Goal: Transaction & Acquisition: Obtain resource

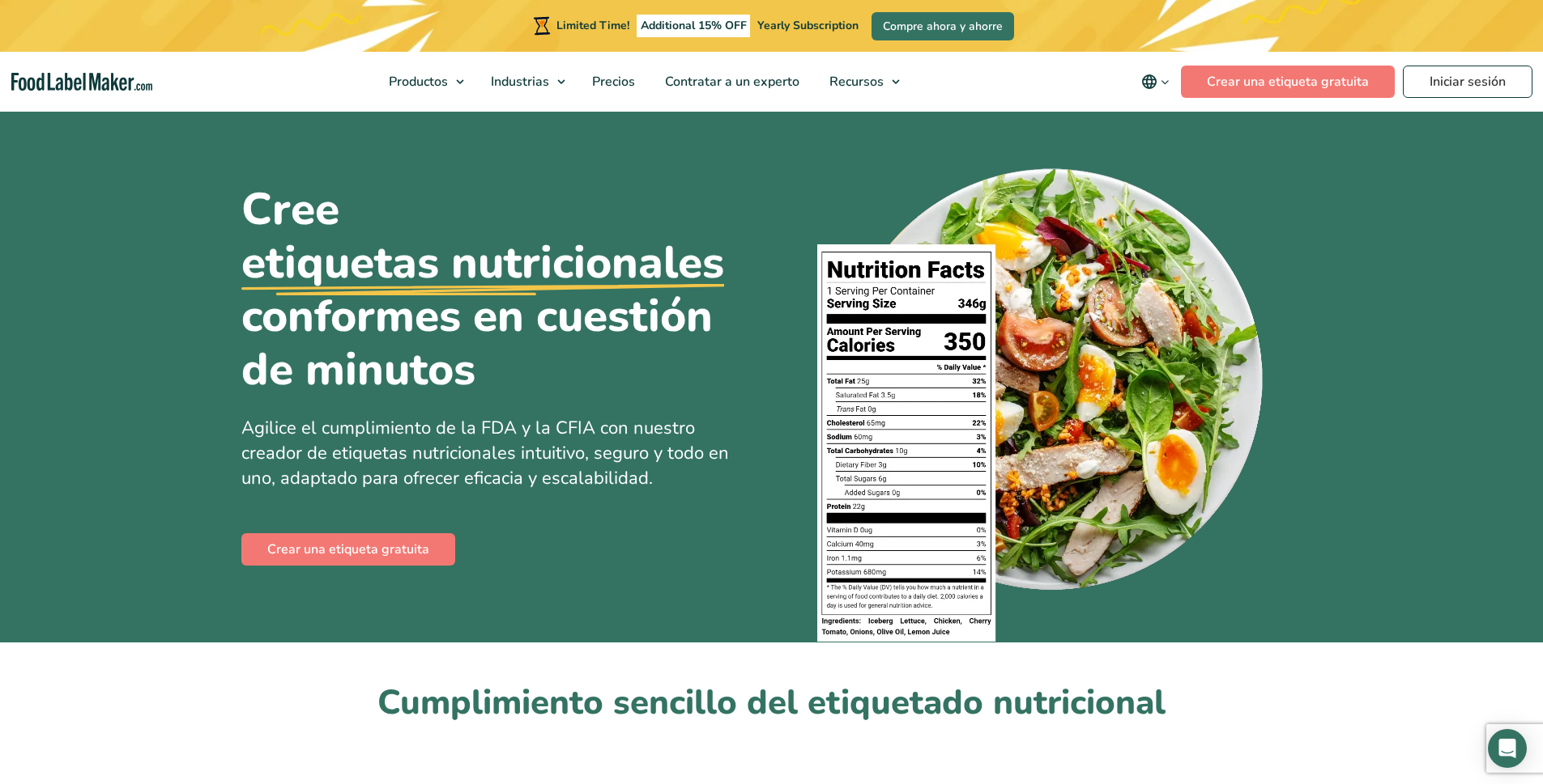
click at [376, 546] on link "Crear una etiqueta gratuita" at bounding box center [348, 549] width 214 height 32
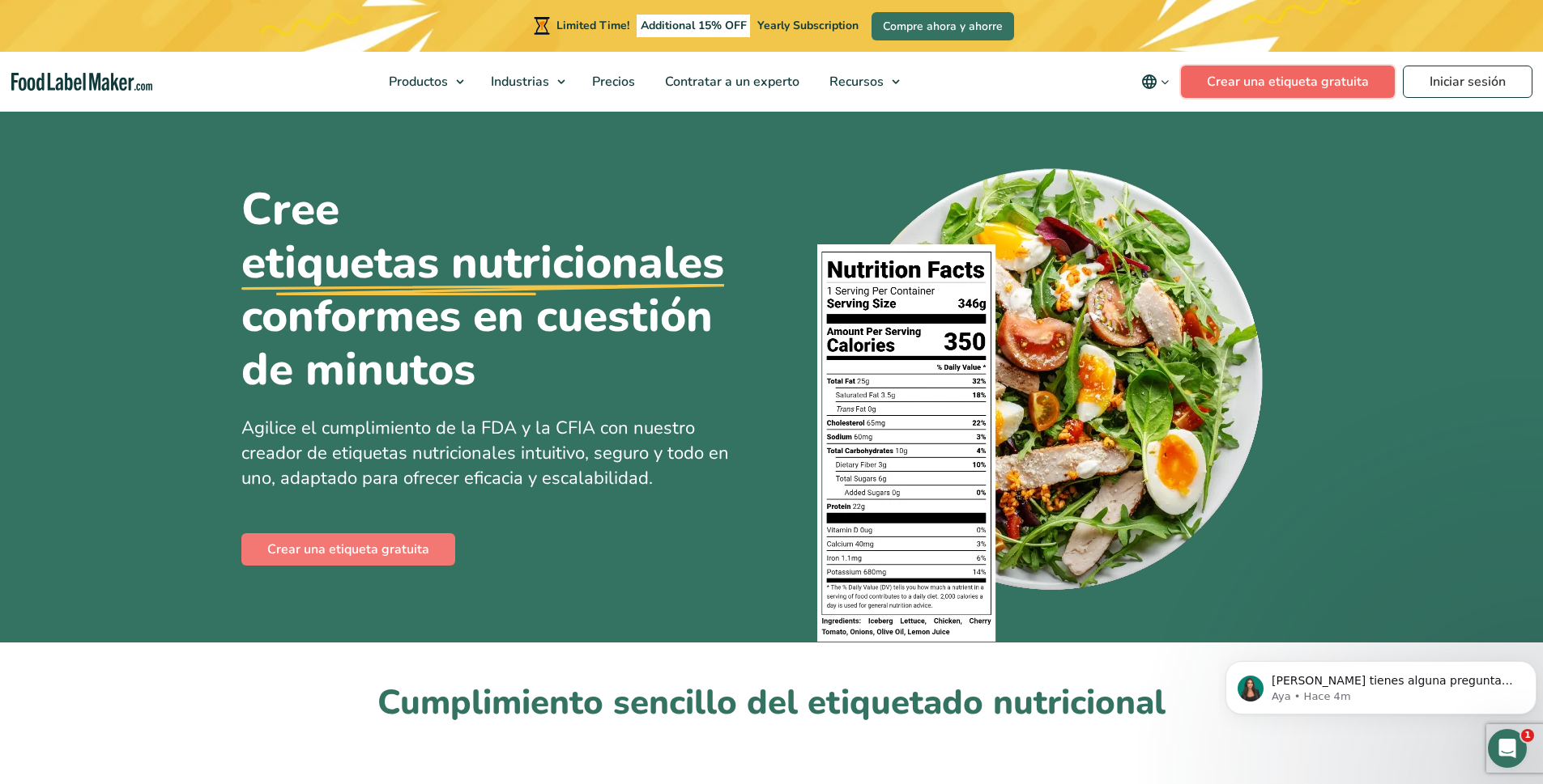
click at [1356, 80] on link "Crear una etiqueta gratuita" at bounding box center [1288, 81] width 214 height 32
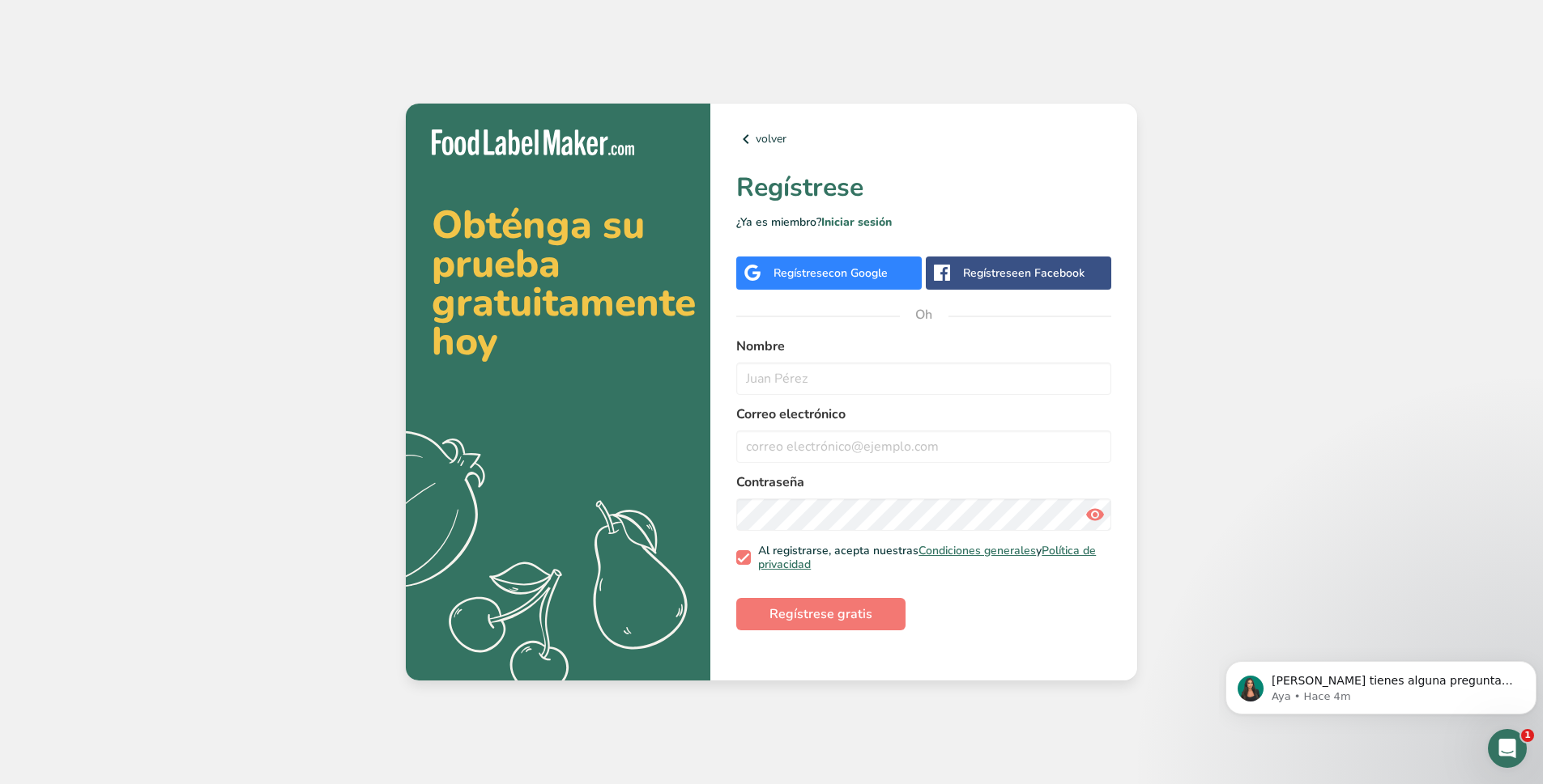
click at [895, 263] on div "Regístrese con Google" at bounding box center [829, 273] width 186 height 33
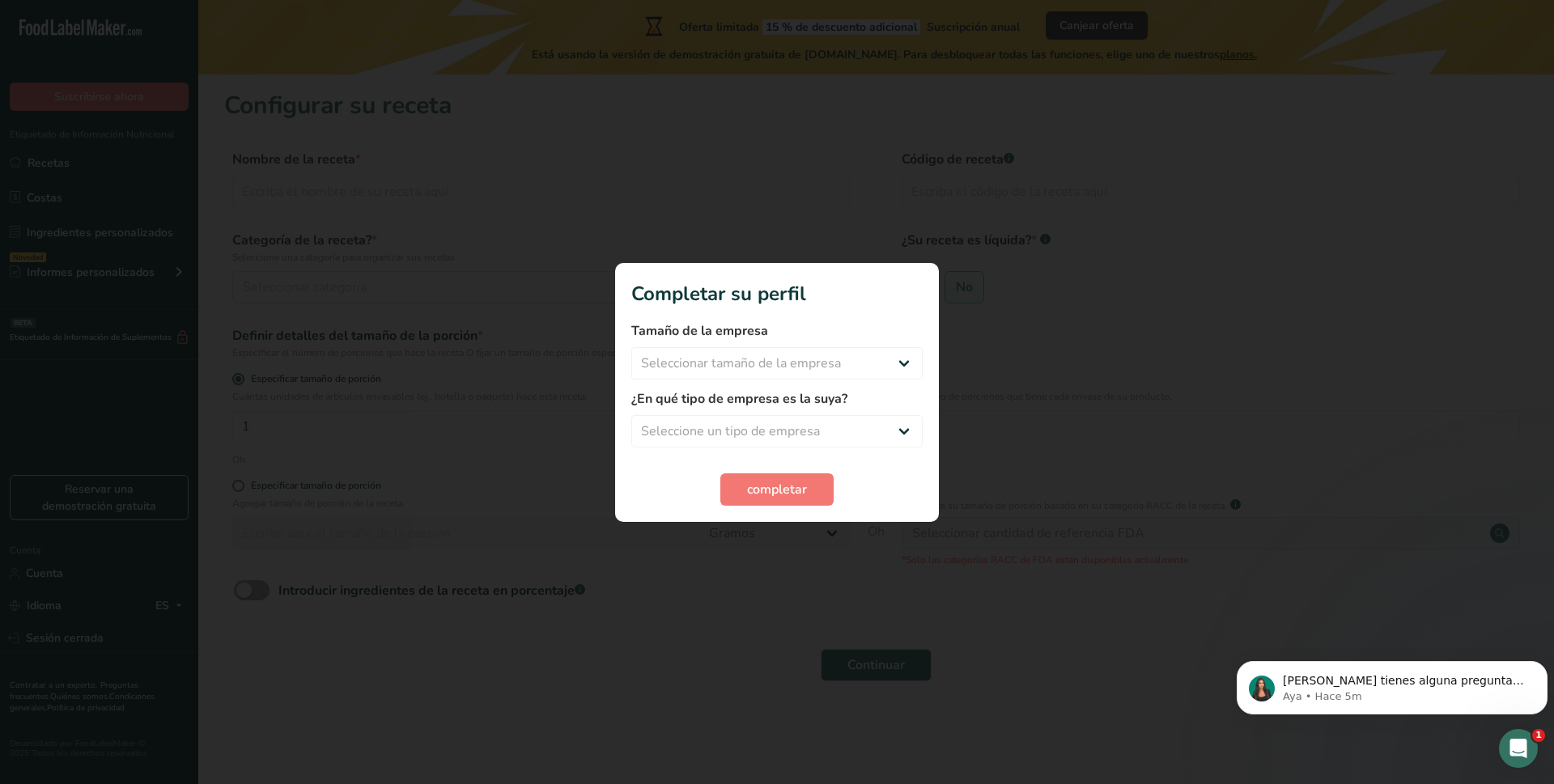
drag, startPoint x: 0, startPoint y: 0, endPoint x: 854, endPoint y: 398, distance: 942.2
click at [854, 398] on label "¿En qué tipo de empresa es la suya?" at bounding box center [777, 399] width 292 height 19
click at [856, 365] on select "Seleccionar tamaño de la empresa Menos de 10 empleados De 10 a 50 empleados De …" at bounding box center [777, 363] width 292 height 32
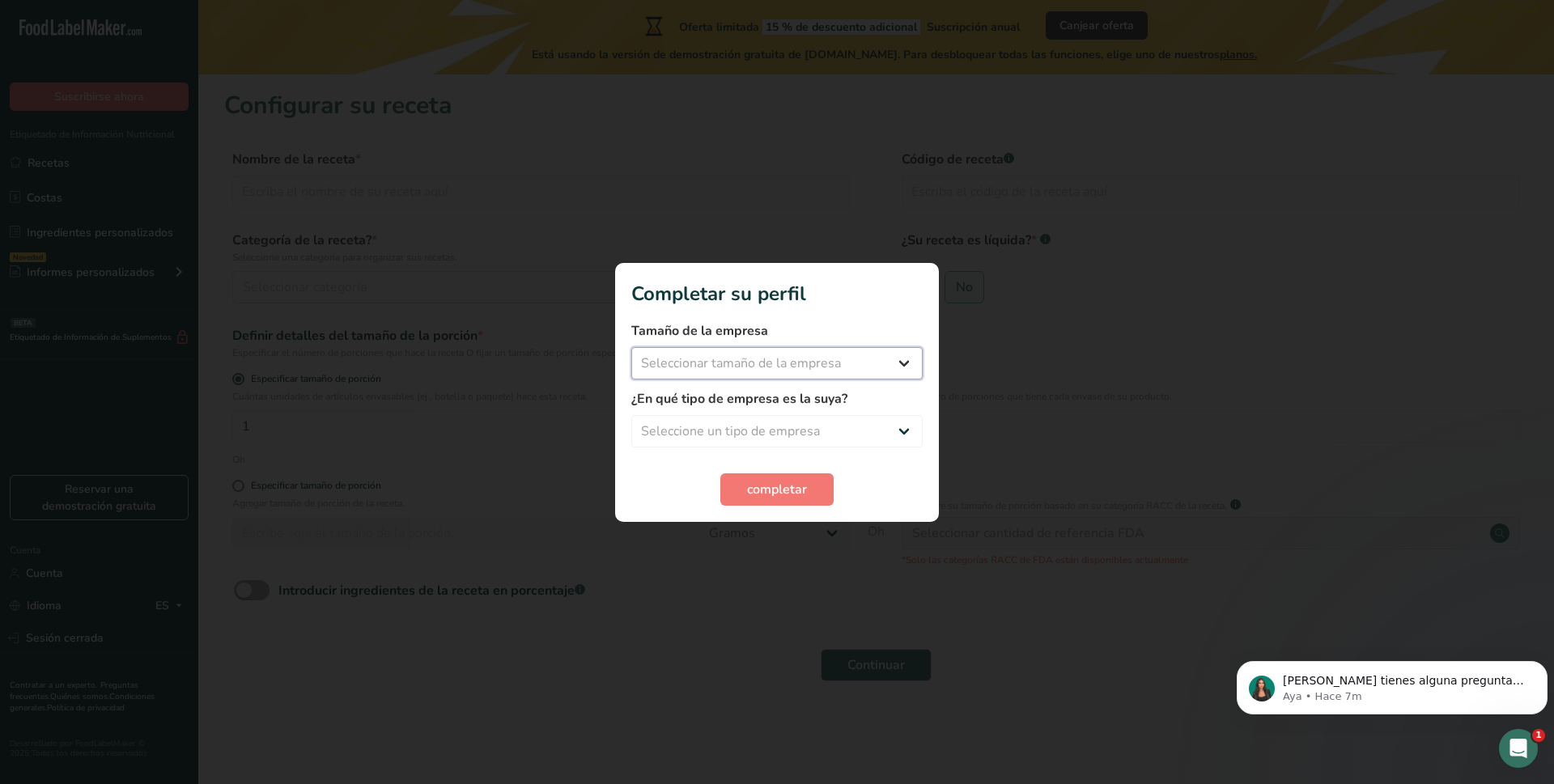
select select "1"
click at [632, 347] on select "Seleccionar tamaño de la empresa Menos de 10 empleados De 10 a 50 empleados De …" at bounding box center [777, 363] width 292 height 32
click at [793, 433] on select "Seleccione un tipo de empresa Fabricante de alimentos envasados Restaurante y c…" at bounding box center [777, 431] width 292 height 32
select select "1"
click at [632, 415] on select "Seleccione un tipo de empresa Fabricante de alimentos envasados Restaurante y c…" at bounding box center [777, 431] width 292 height 32
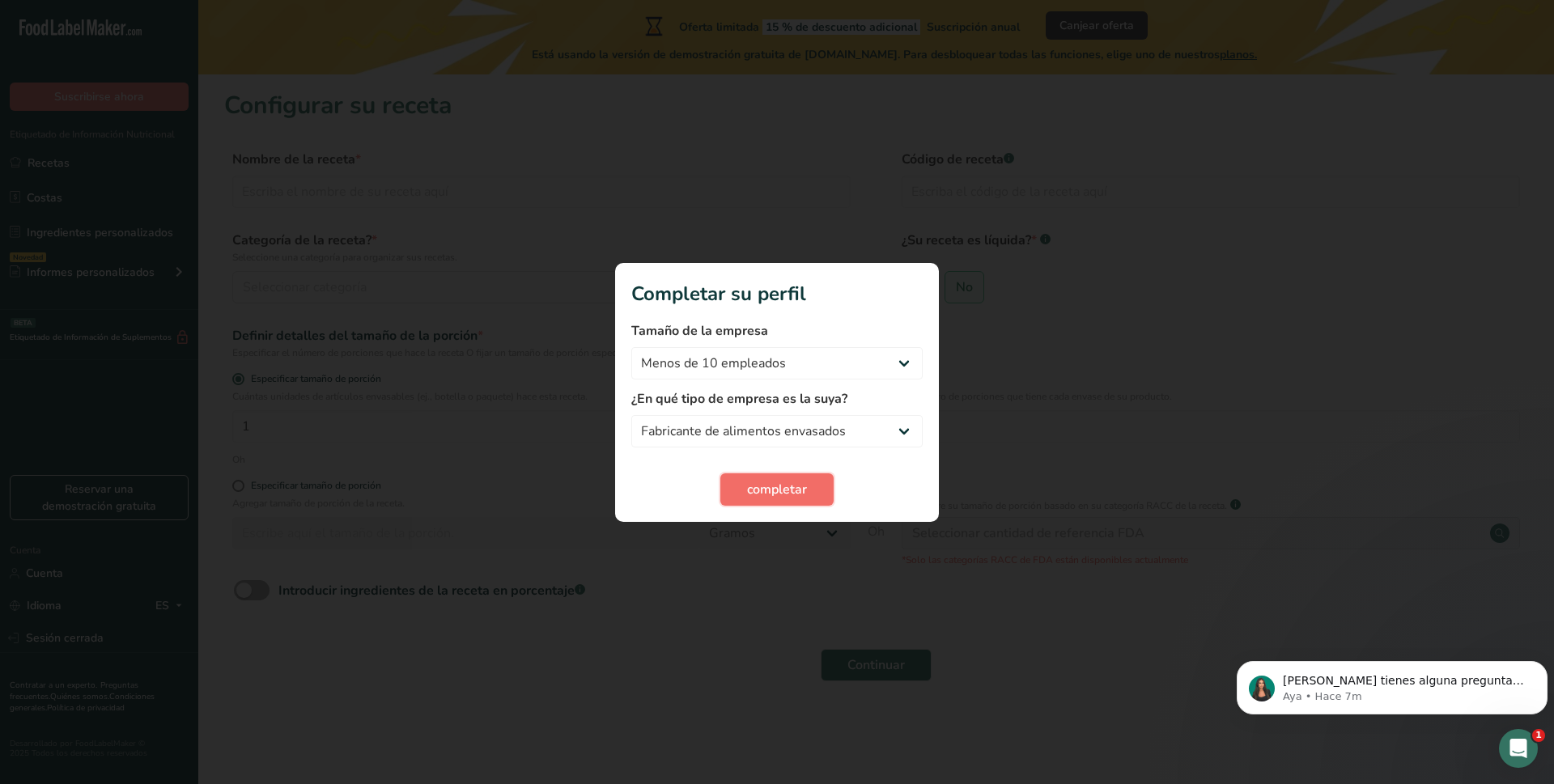
click at [777, 505] on button "completar" at bounding box center [777, 489] width 114 height 32
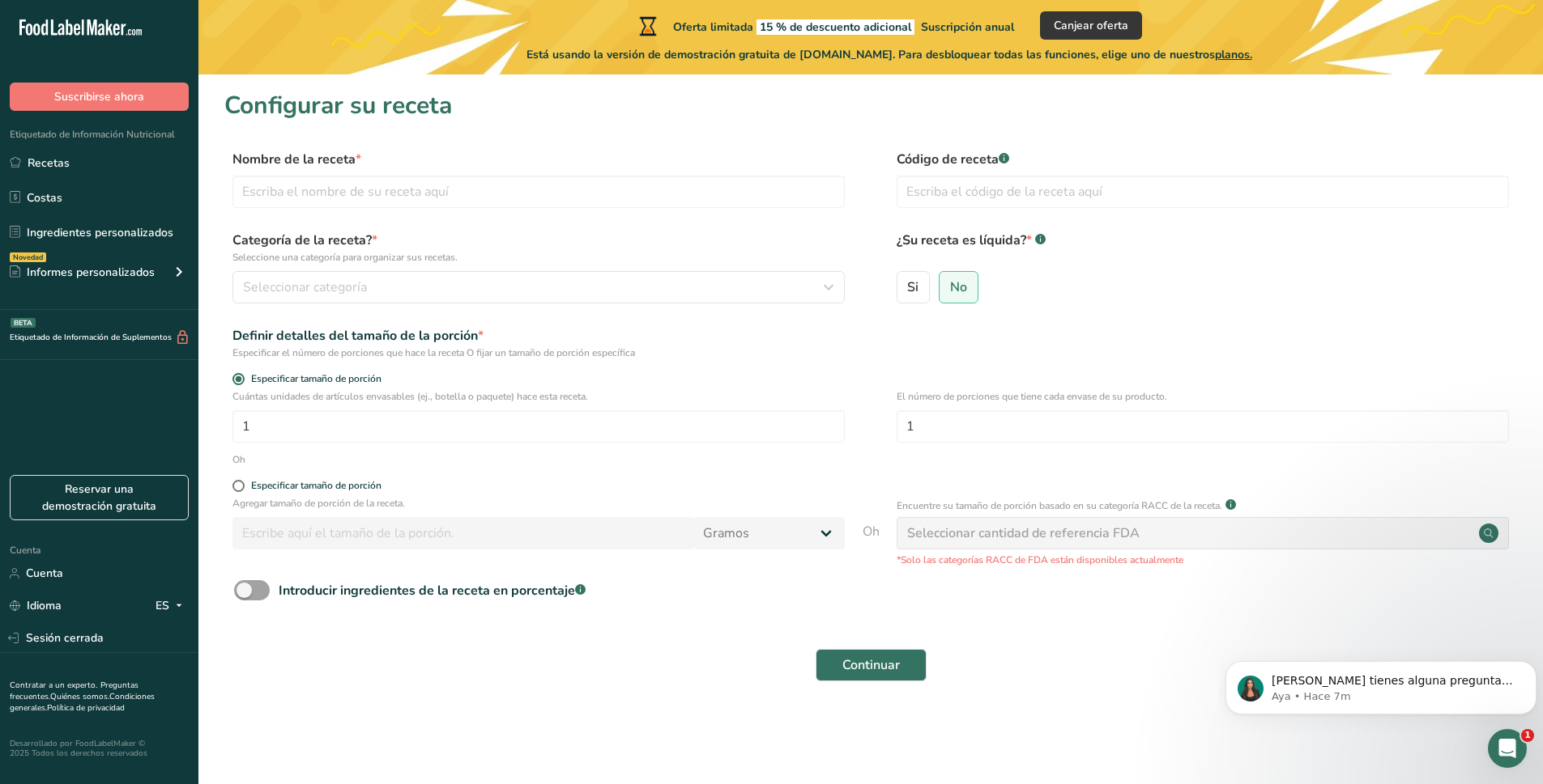
click at [967, 546] on div "Seleccionar cantidad de referencia FDA" at bounding box center [1202, 533] width 612 height 32
click at [239, 486] on span at bounding box center [238, 486] width 12 height 12
click at [239, 486] on input "Especificar tamaño de porción" at bounding box center [237, 486] width 11 height 11
radio input "true"
radio input "false"
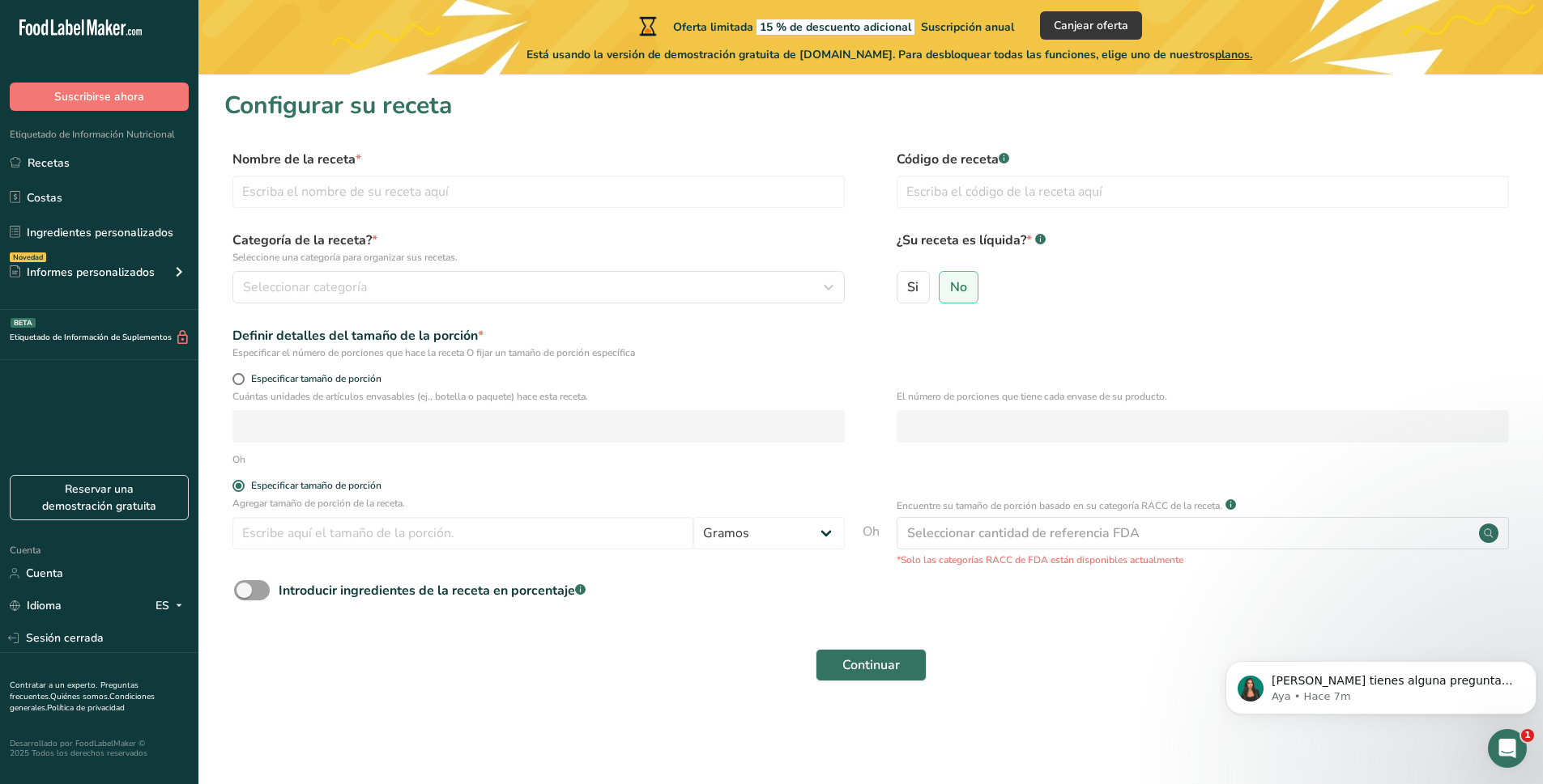
click at [235, 385] on div "Especificar tamaño de porción" at bounding box center [538, 381] width 612 height 17
click at [241, 379] on span at bounding box center [238, 379] width 12 height 12
click at [241, 379] on input "Especificar tamaño de porción" at bounding box center [237, 379] width 11 height 11
radio input "true"
radio input "false"
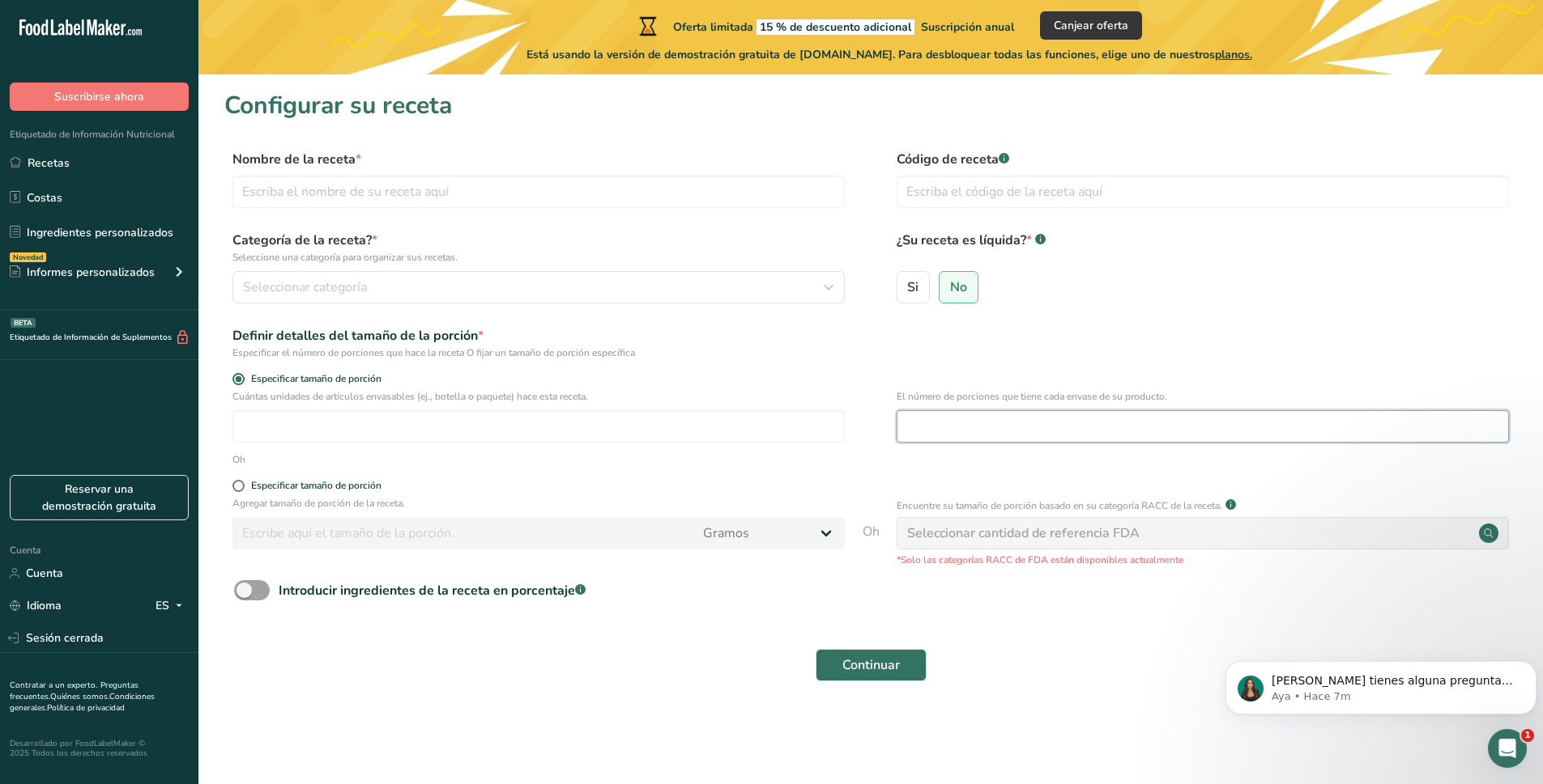
click at [931, 425] on input "number" at bounding box center [1202, 426] width 612 height 32
type input "20"
click at [687, 423] on input "number" at bounding box center [538, 426] width 612 height 32
click at [929, 286] on label "Si" at bounding box center [913, 287] width 34 height 32
click at [908, 286] on input "Si" at bounding box center [902, 287] width 11 height 11
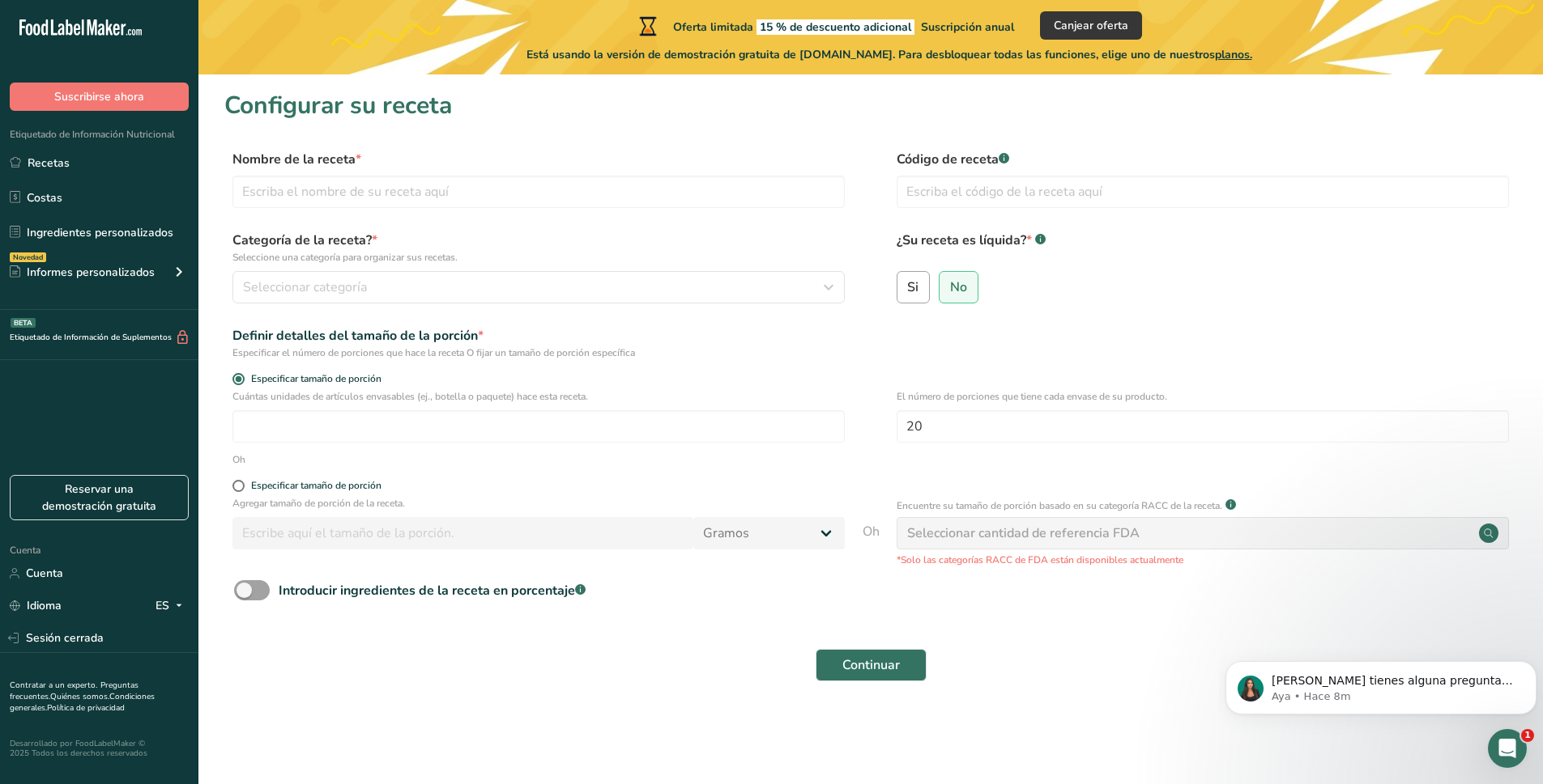
radio input "true"
radio input "false"
select select "22"
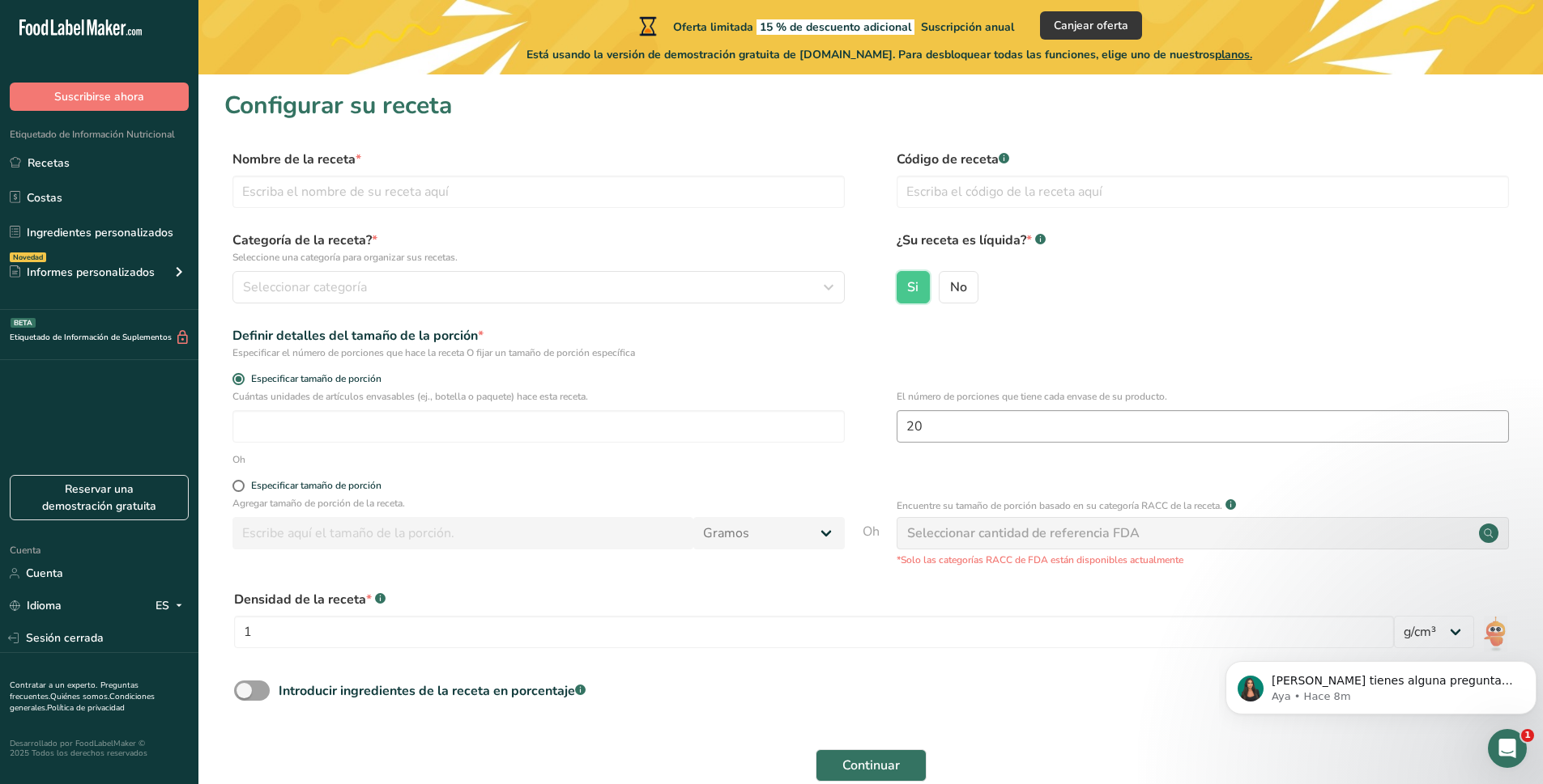
scroll to position [85, 0]
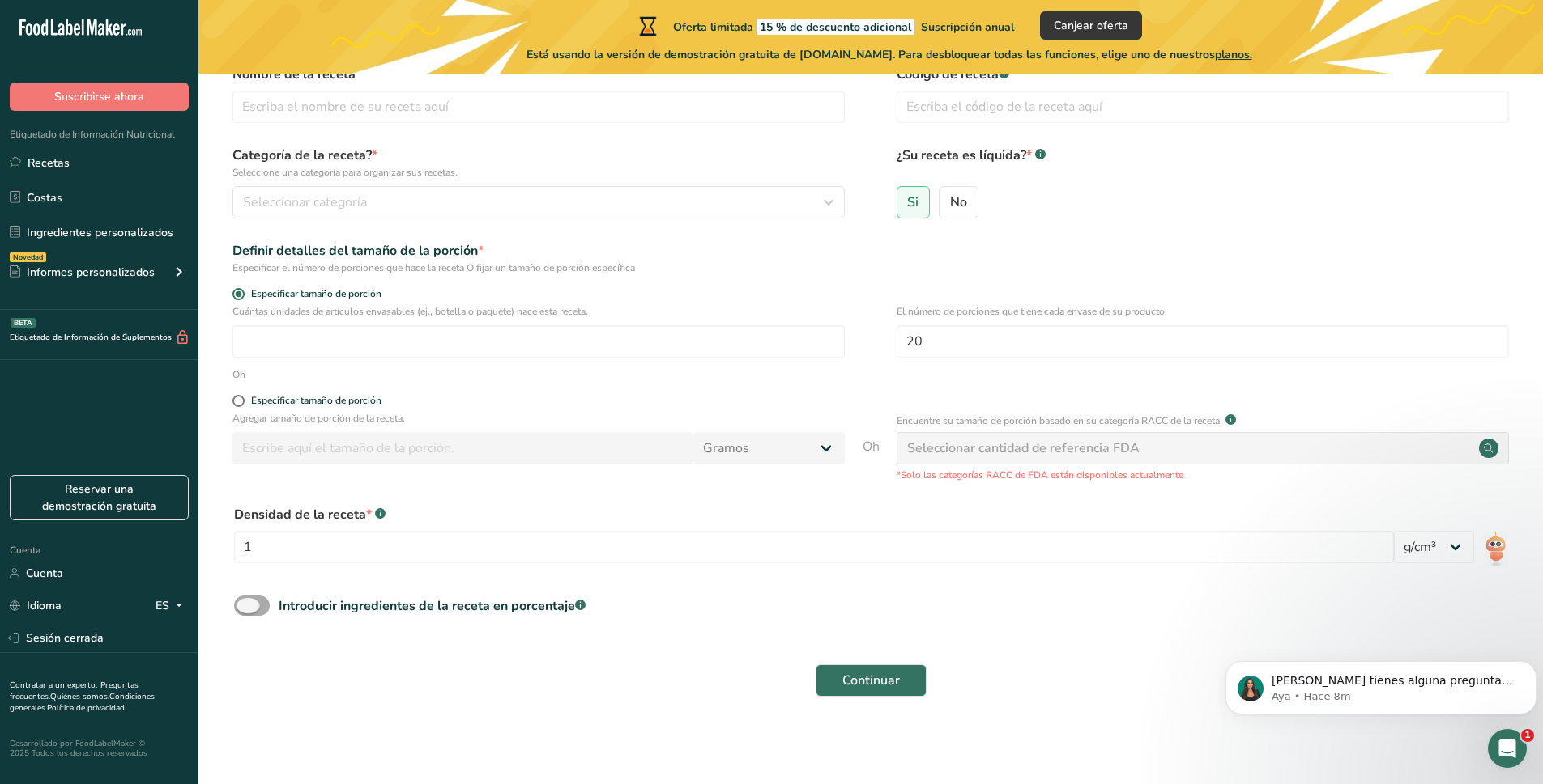
click at [280, 603] on font "Introducir ingredientes de la receta en porcentaje" at bounding box center [426, 606] width 296 height 17
click at [245, 603] on input "Introducir ingredientes de la receta en porcentaje .a-a{fill:#347362;}.b-a{fill…" at bounding box center [239, 606] width 11 height 11
checkbox input "true"
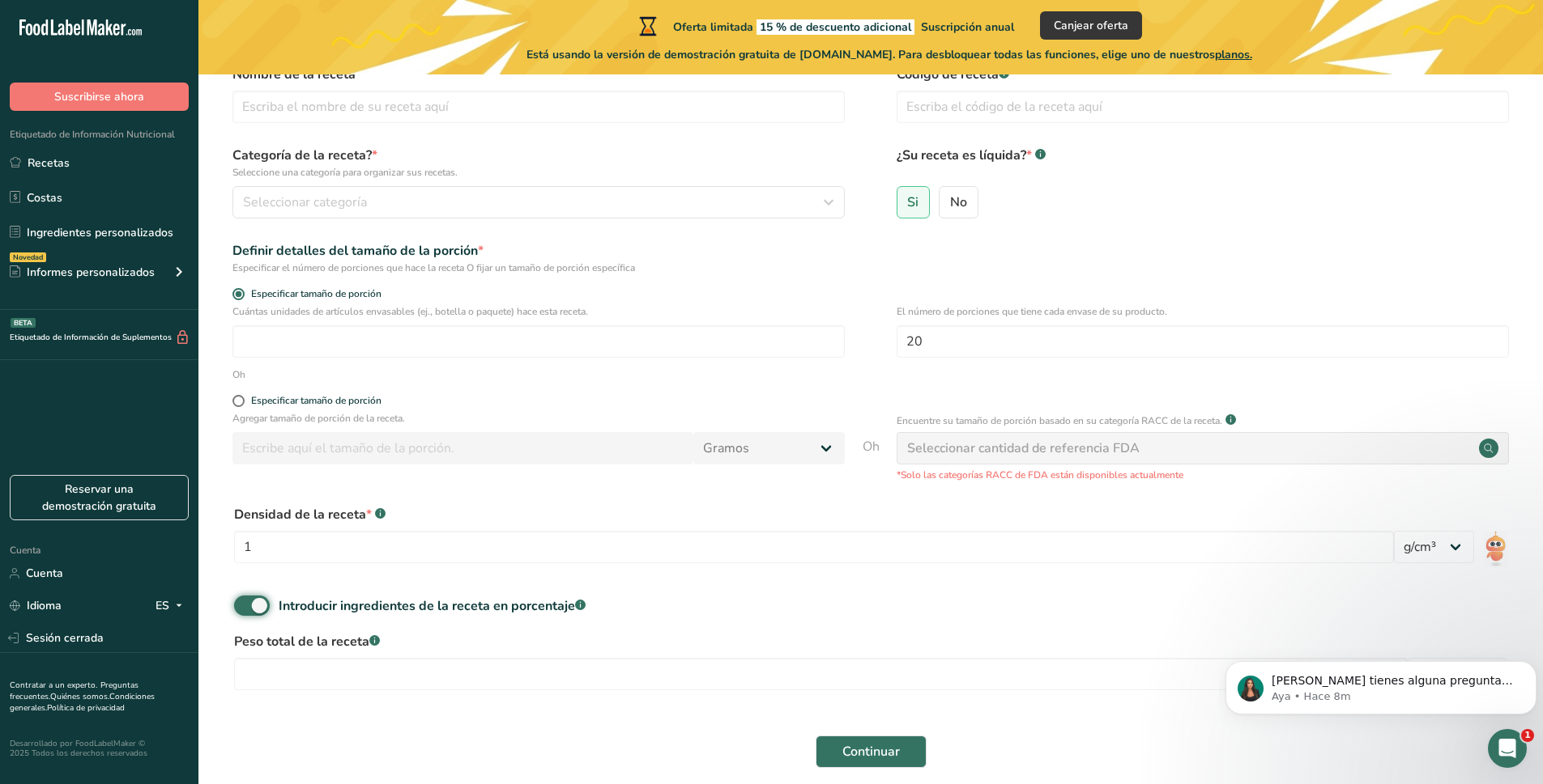
scroll to position [157, 0]
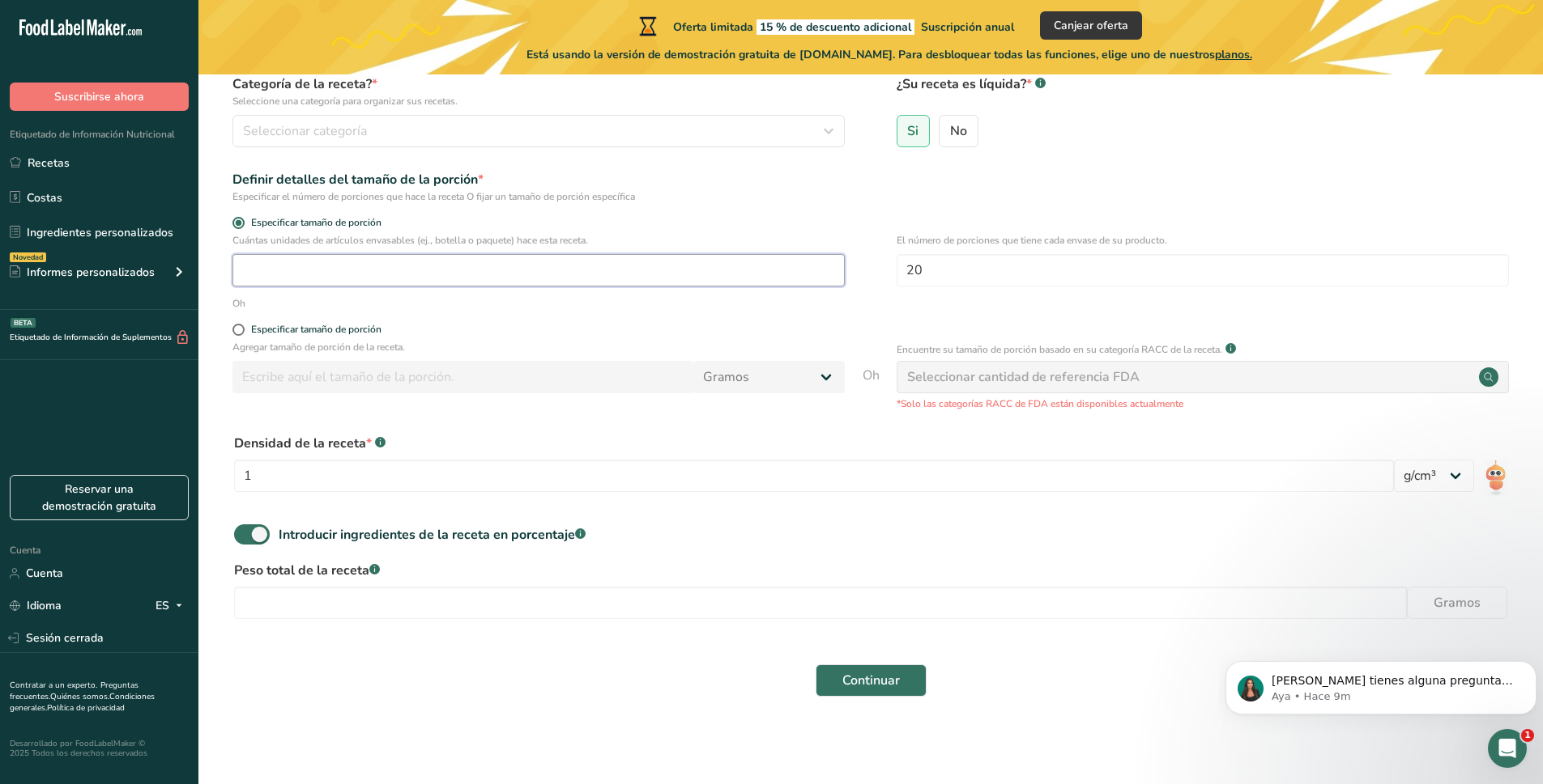
click at [279, 284] on input "number" at bounding box center [538, 270] width 612 height 32
type input "1"
click at [684, 177] on div "Definir detalles del tamaño de la porción *" at bounding box center [538, 179] width 612 height 19
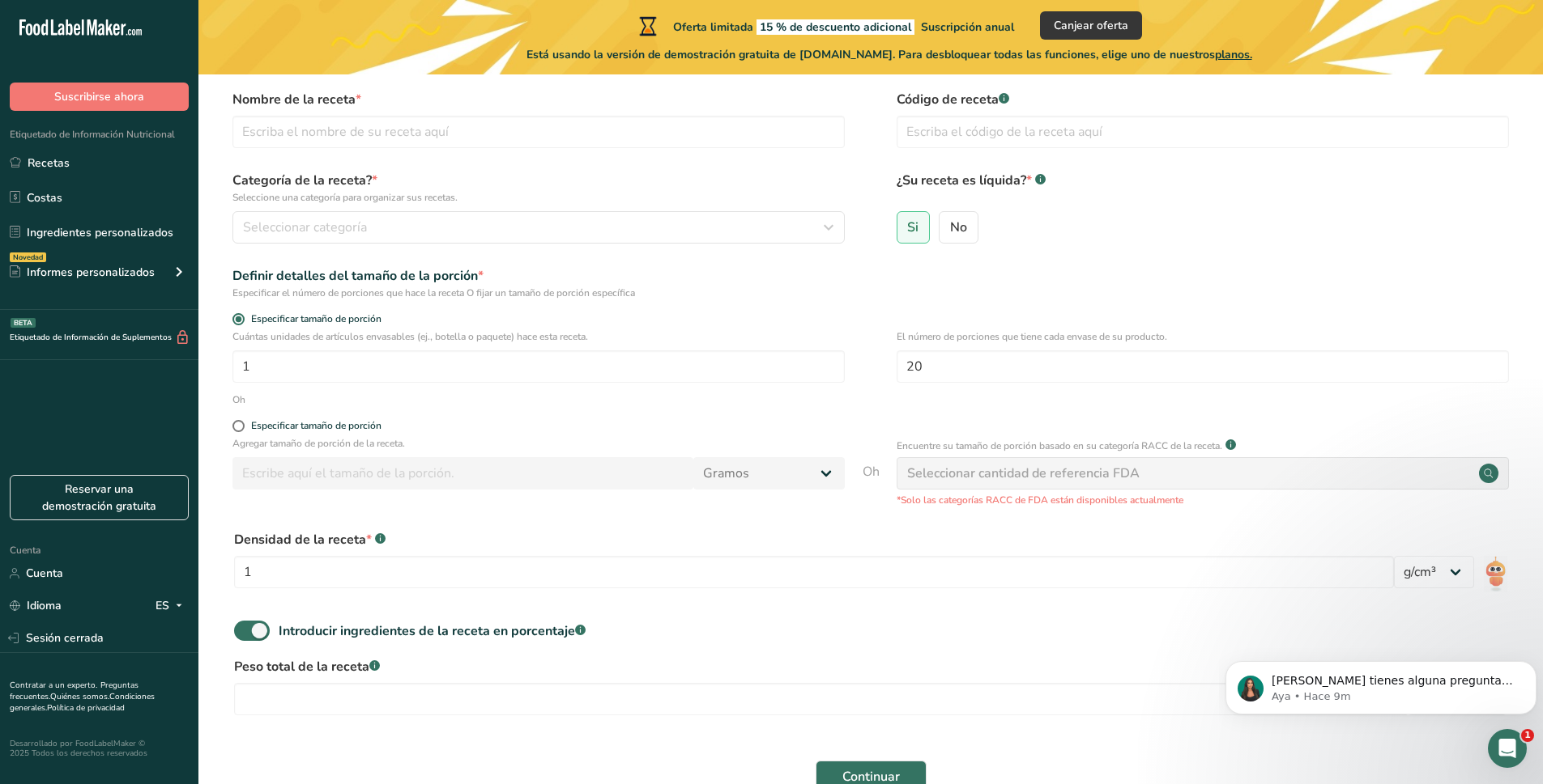
scroll to position [0, 0]
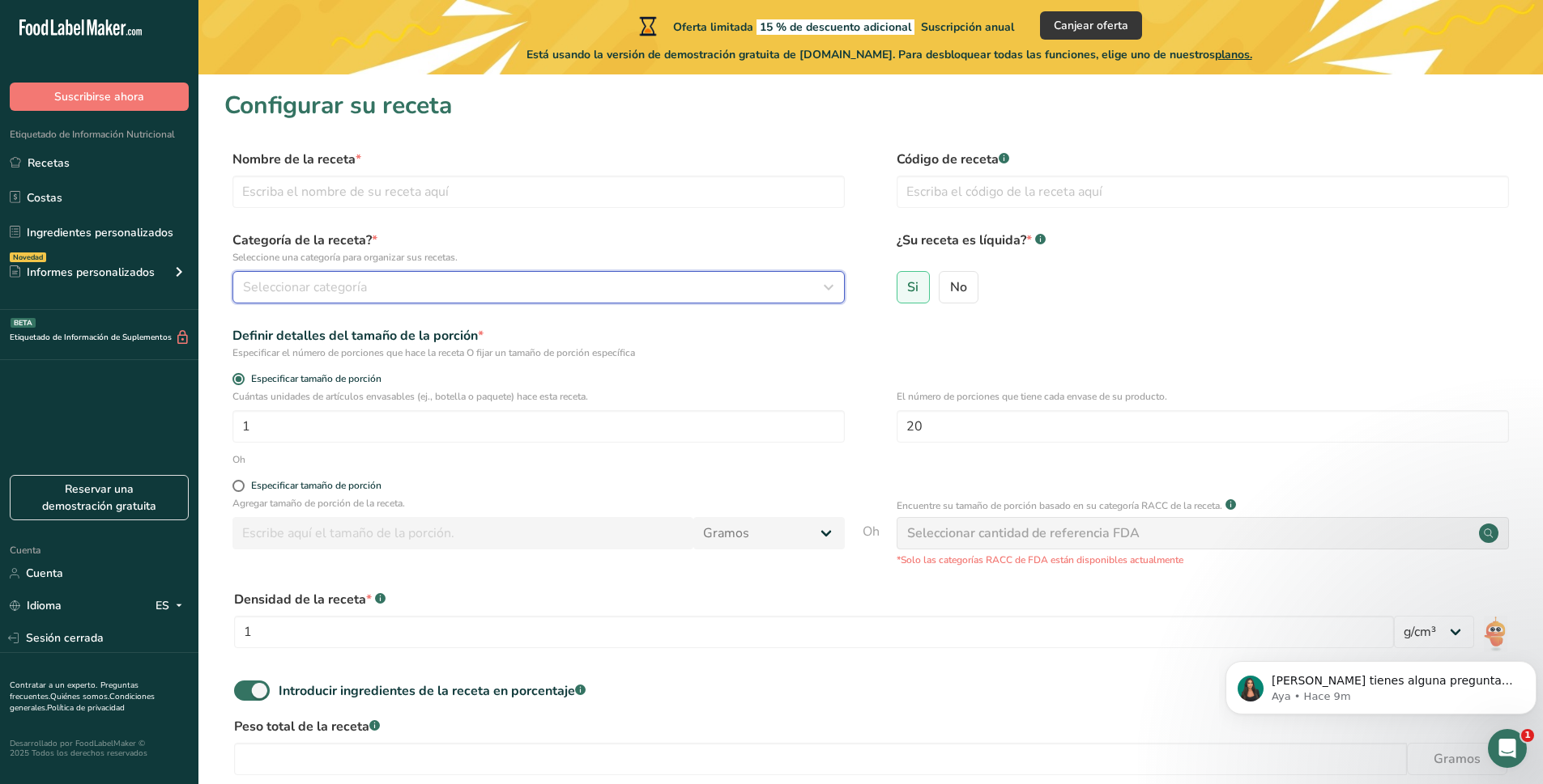
click at [326, 286] on font "Seleccionar categoría" at bounding box center [304, 287] width 124 height 17
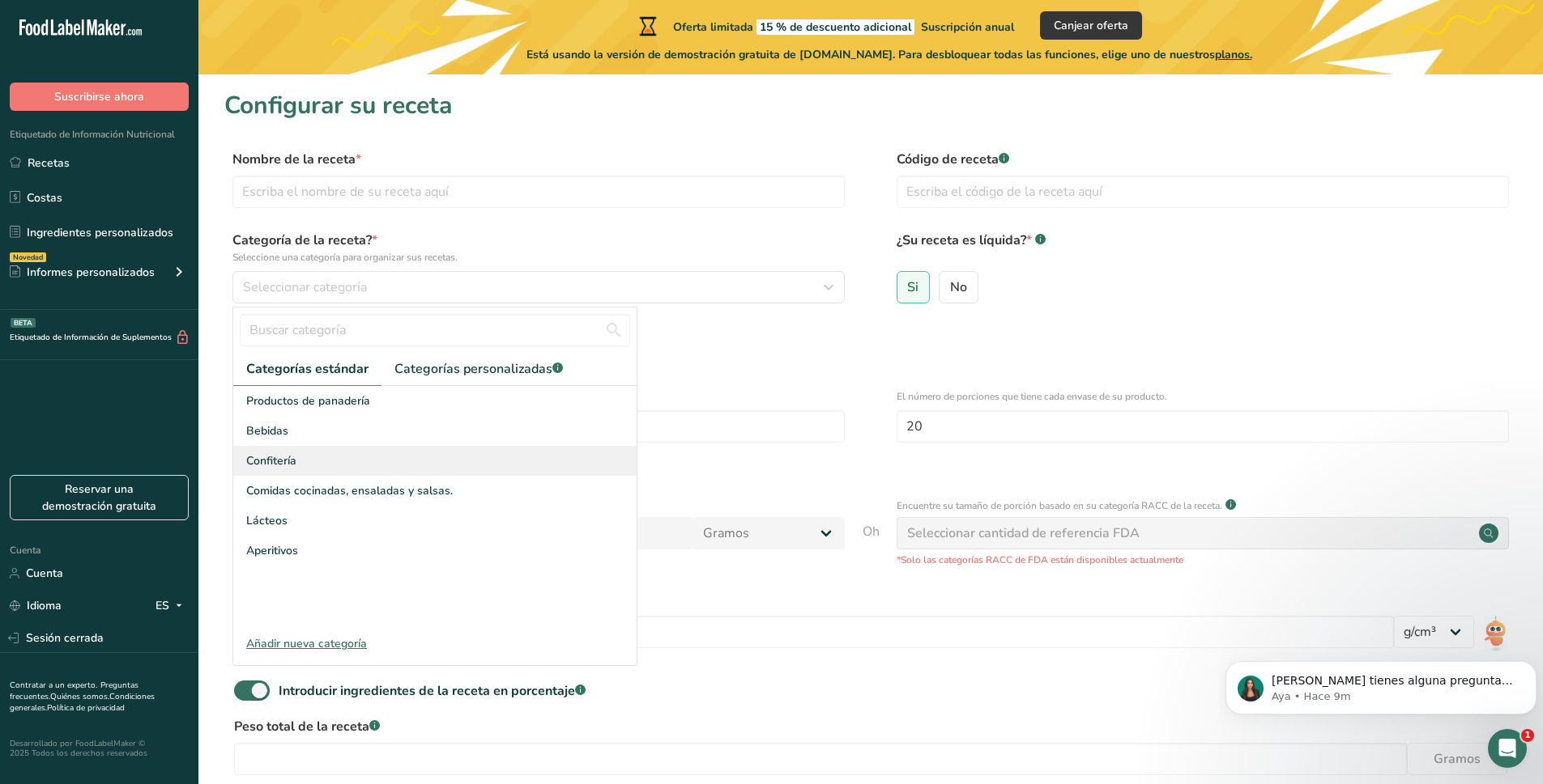
click at [394, 464] on div "Confitería" at bounding box center [434, 461] width 403 height 30
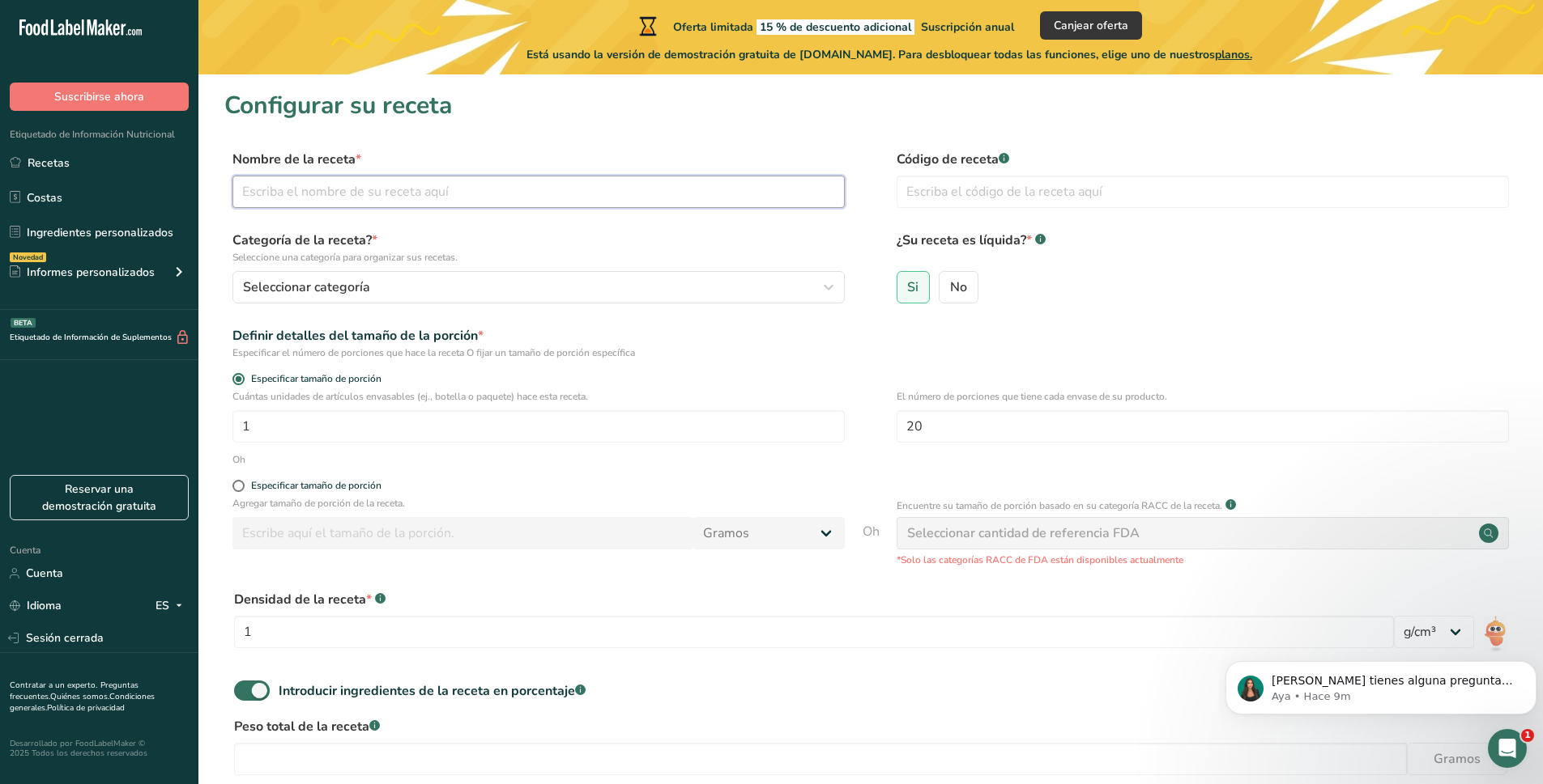
click at [413, 201] on input "text" at bounding box center [538, 191] width 612 height 32
type input "Mermelada de uchuva"
click at [986, 196] on input "text" at bounding box center [1202, 191] width 612 height 32
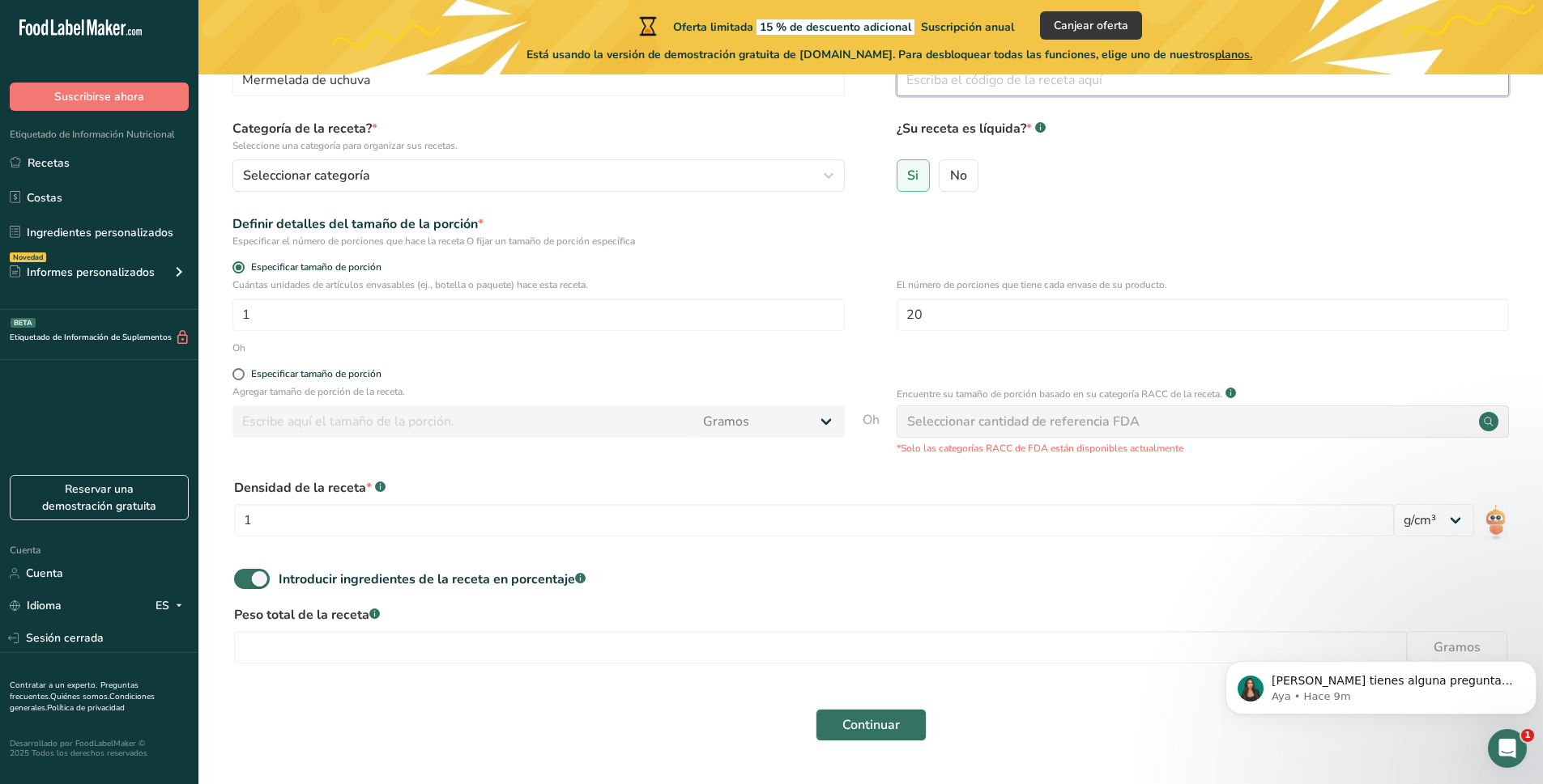
scroll to position [157, 0]
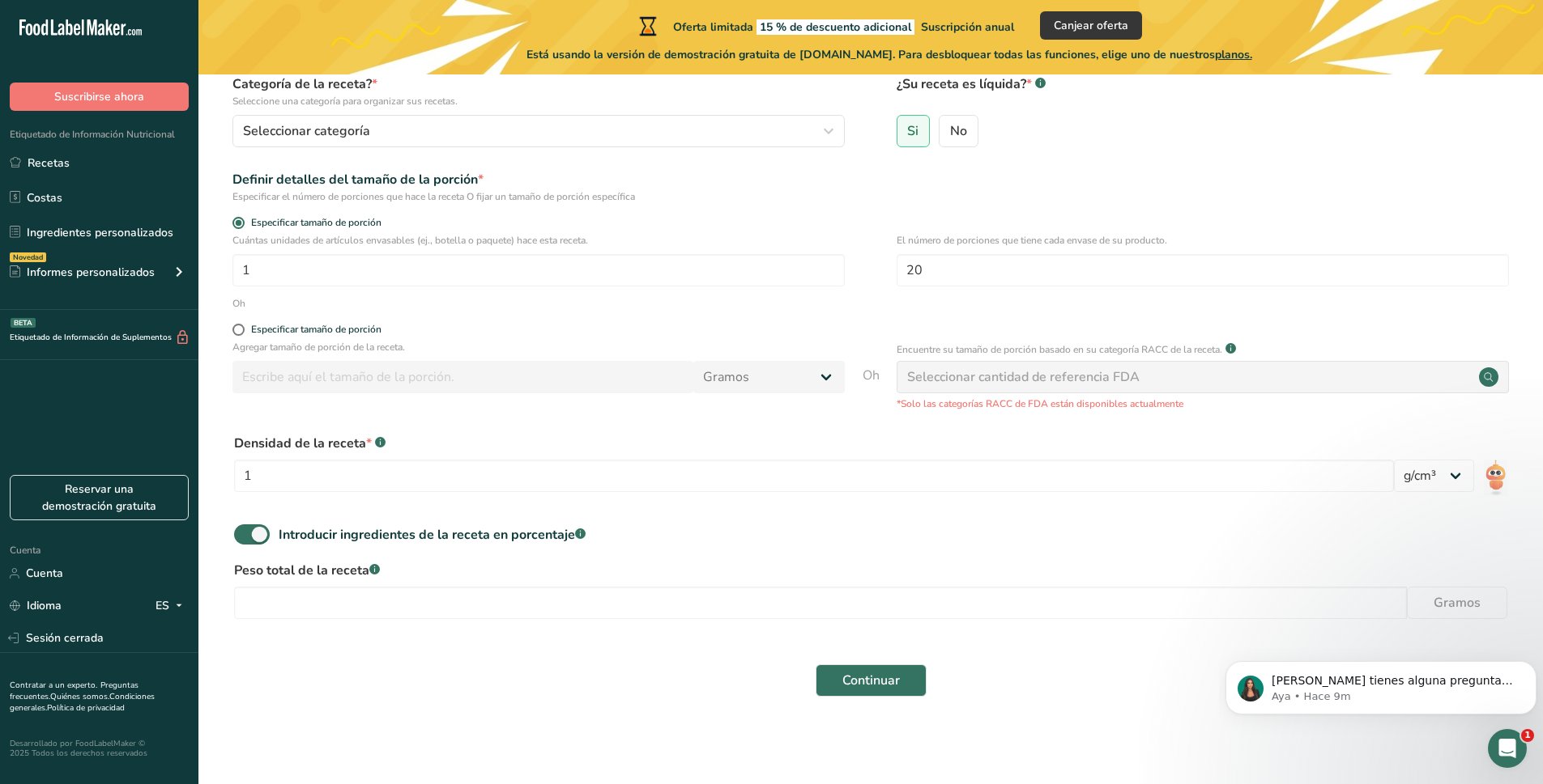
click at [804, 708] on section "Configurar su receta Nombre de la receta * Mermelada de uchuva Código de receta…" at bounding box center [870, 325] width 1344 height 815
click at [827, 684] on button "Continuar" at bounding box center [871, 680] width 111 height 32
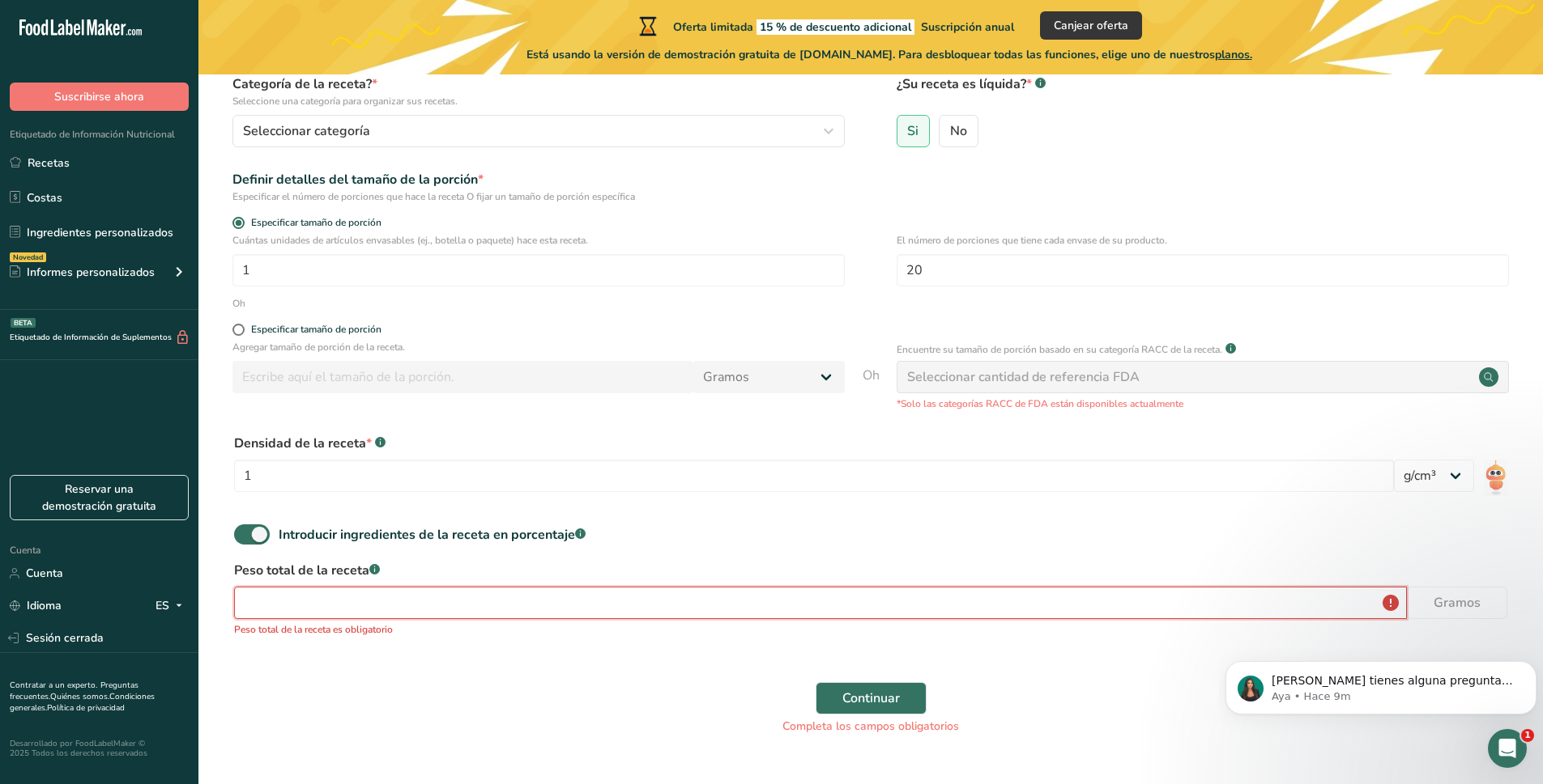
click at [350, 595] on input "number" at bounding box center [820, 603] width 1172 height 32
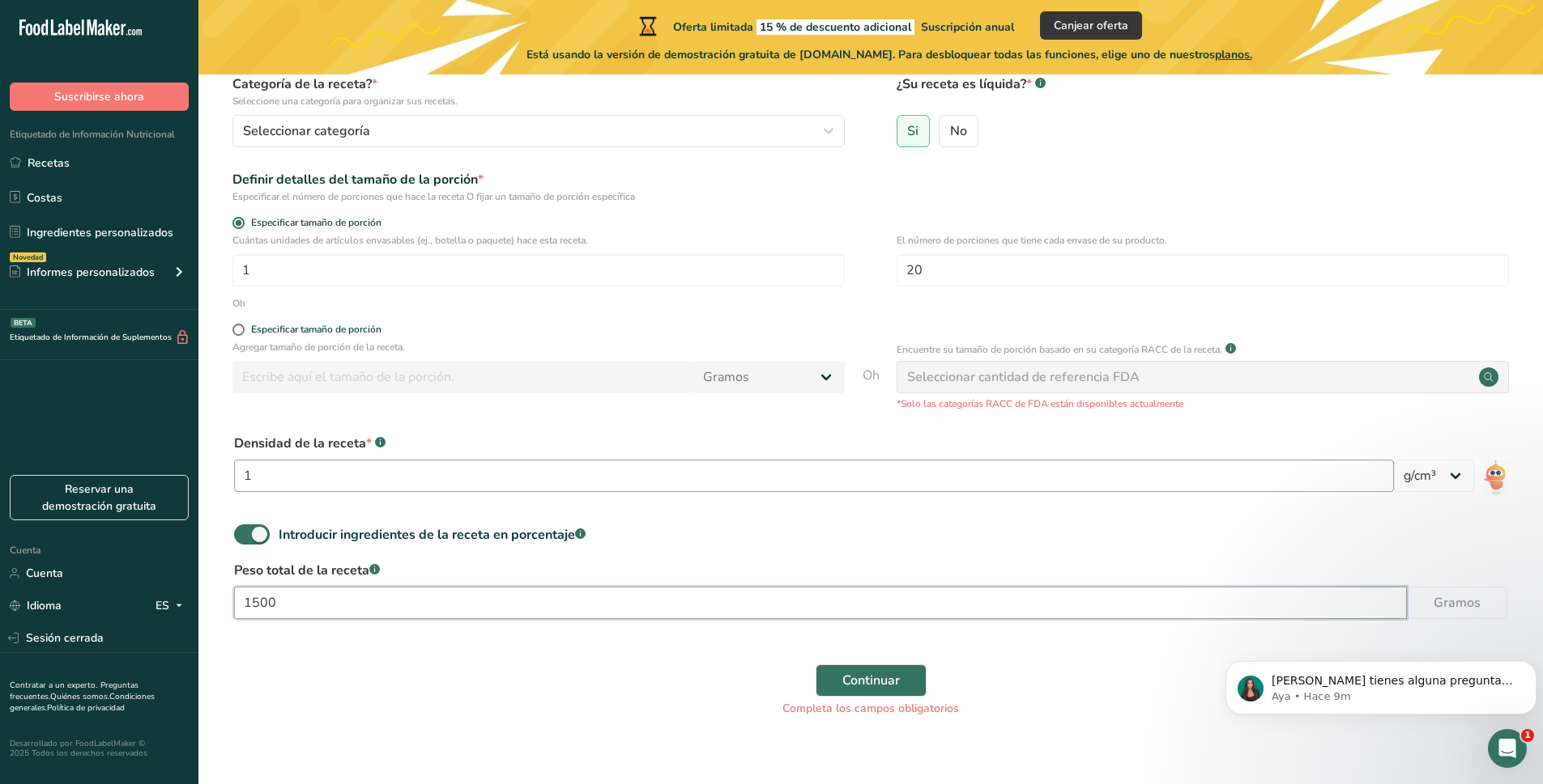
type input "1500"
click at [989, 471] on input "1" at bounding box center [813, 476] width 1160 height 32
click at [929, 535] on div "Introducir ingredientes de la receta en porcentaje .a-a{fill:#347362;}.b-a{fill…" at bounding box center [871, 541] width 1293 height 33
click at [585, 265] on input "1" at bounding box center [538, 270] width 612 height 32
click at [464, 267] on input "1" at bounding box center [538, 270] width 612 height 32
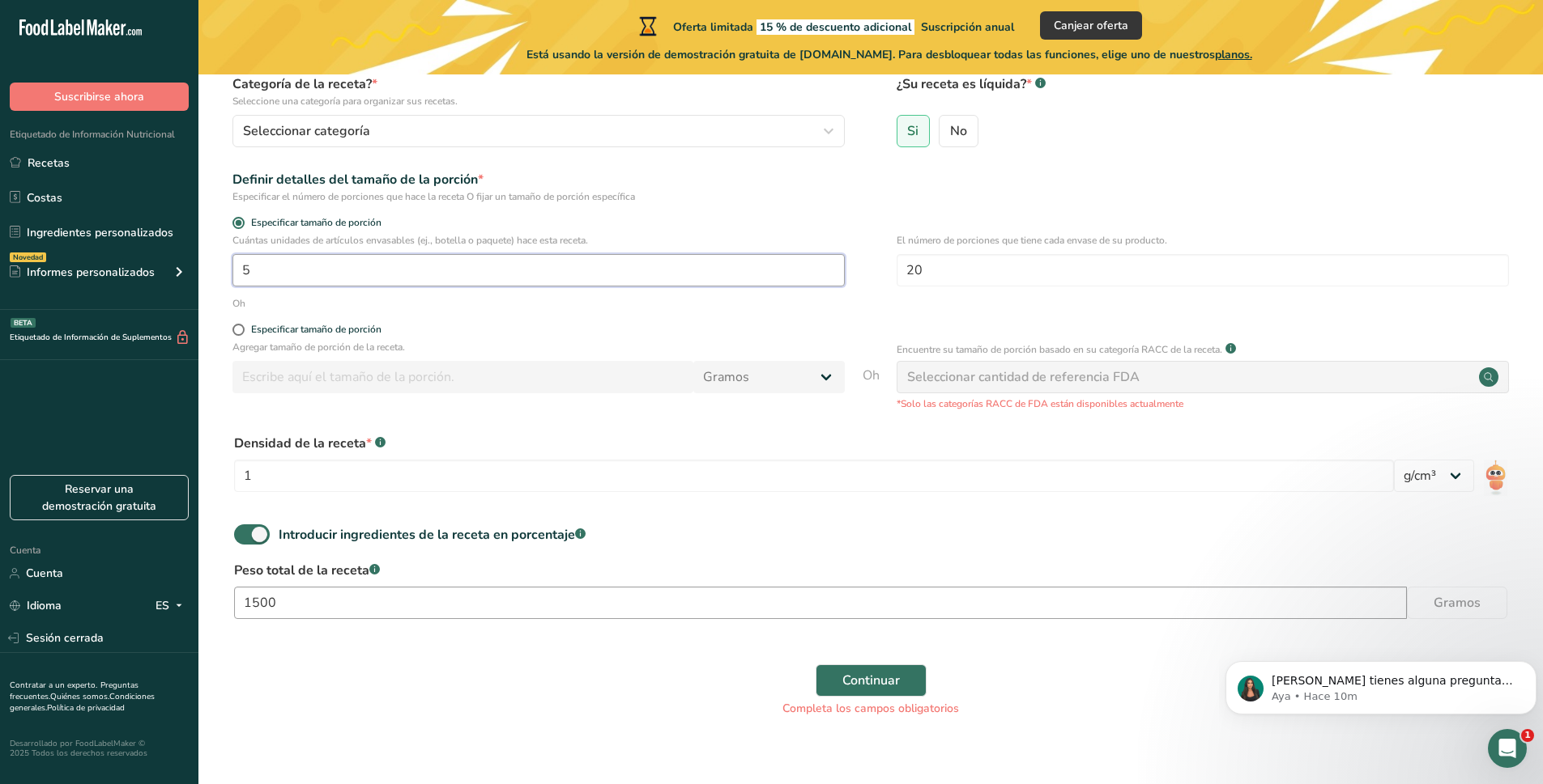
type input "5"
click at [262, 607] on input "1500" at bounding box center [820, 603] width 1172 height 32
type input "1050"
click at [843, 684] on font "Continuar" at bounding box center [871, 680] width 57 height 17
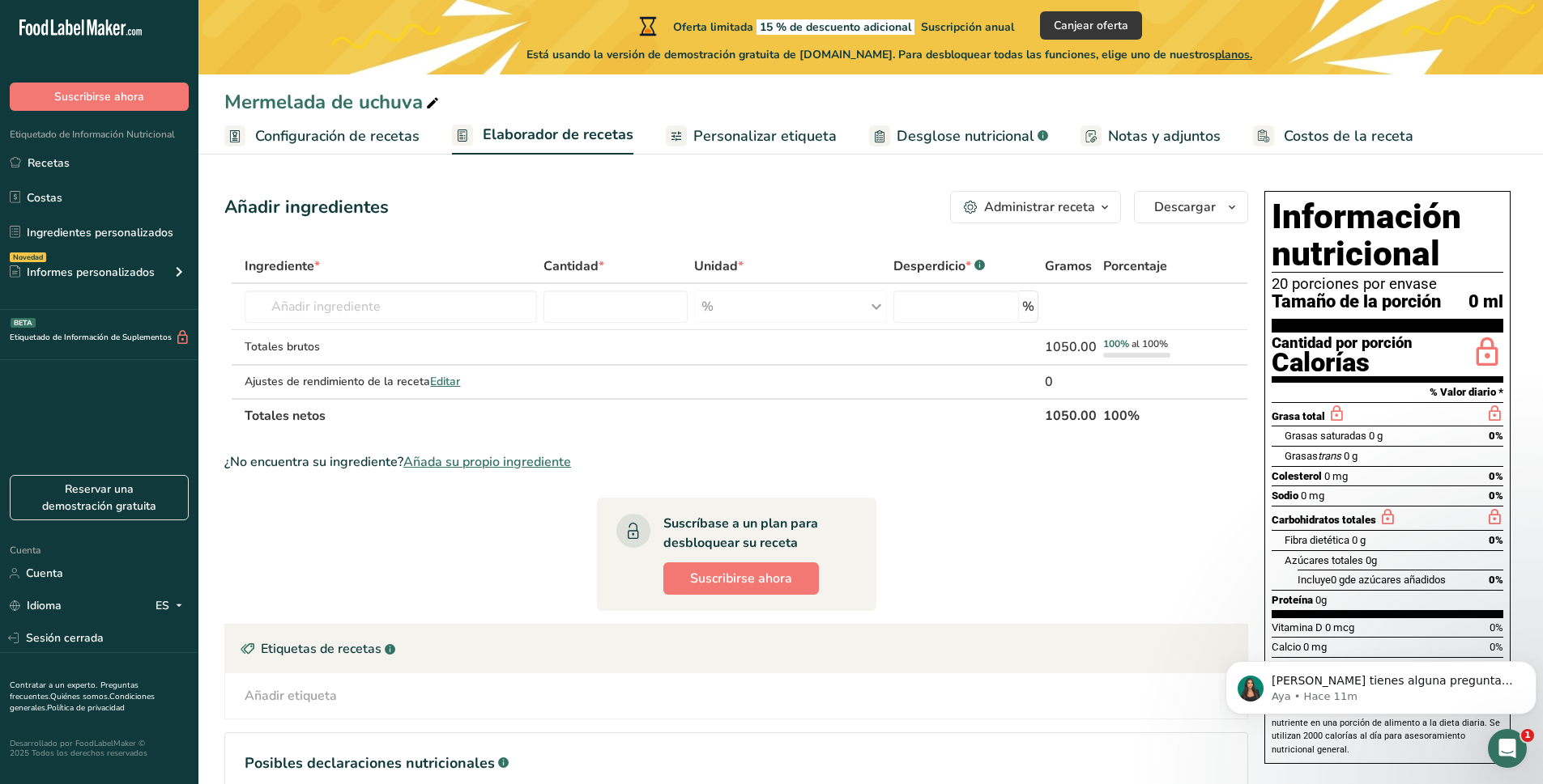
click at [756, 130] on font "Personalizar etiqueta" at bounding box center [764, 135] width 143 height 19
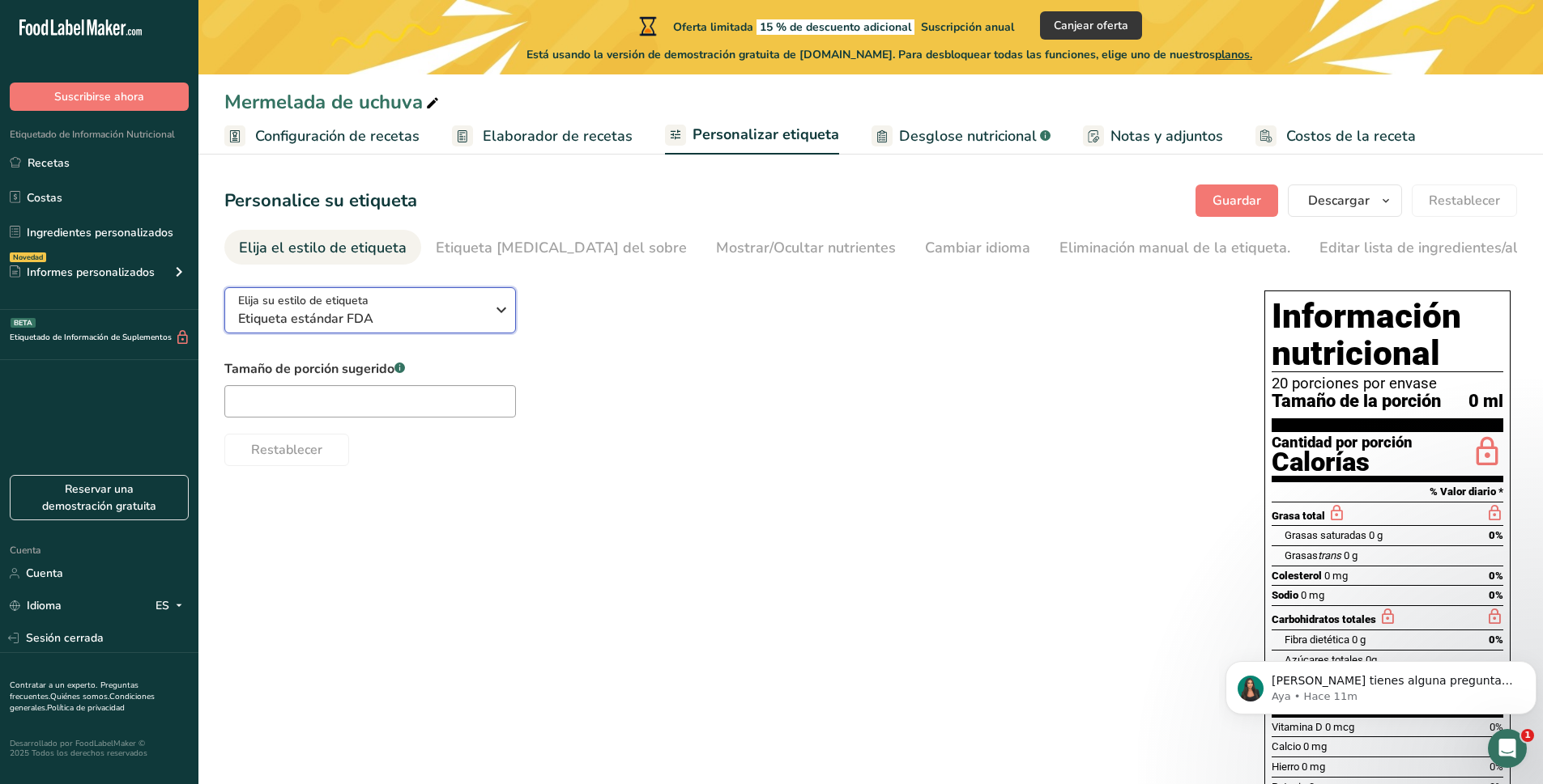
click at [357, 320] on font "Etiqueta estándar FDA" at bounding box center [305, 318] width 135 height 17
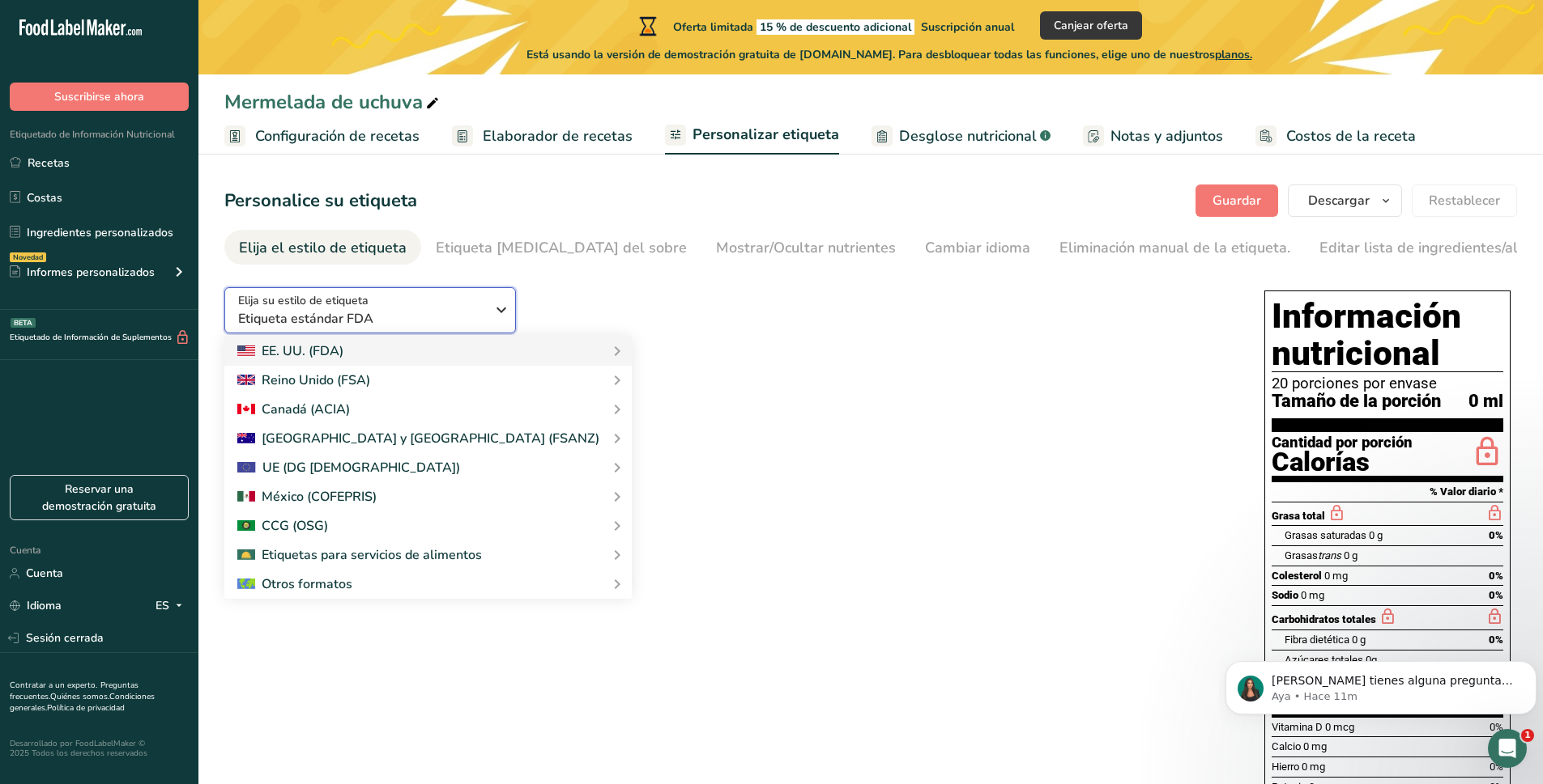
click at [357, 320] on font "Etiqueta estándar FDA" at bounding box center [305, 318] width 135 height 17
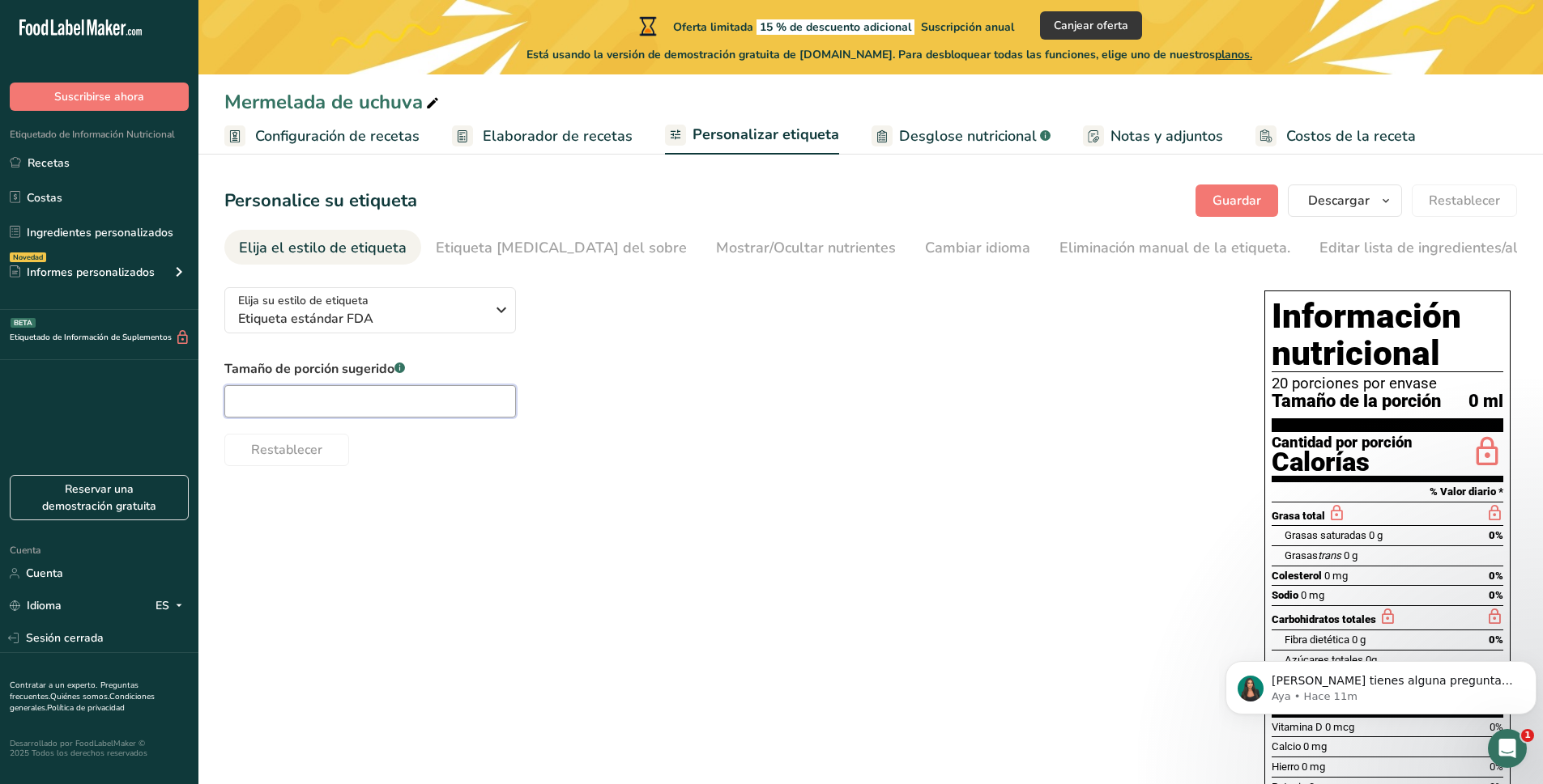
click at [431, 416] on input "text" at bounding box center [371, 401] width 292 height 32
click at [413, 510] on div "Elija su estilo de etiqueta Etiqueta estándar FDA EE. UU. (FDA) Etiqueta estánd…" at bounding box center [871, 577] width 1293 height 606
click at [507, 239] on font "Etiqueta frontal del sobre" at bounding box center [560, 247] width 251 height 19
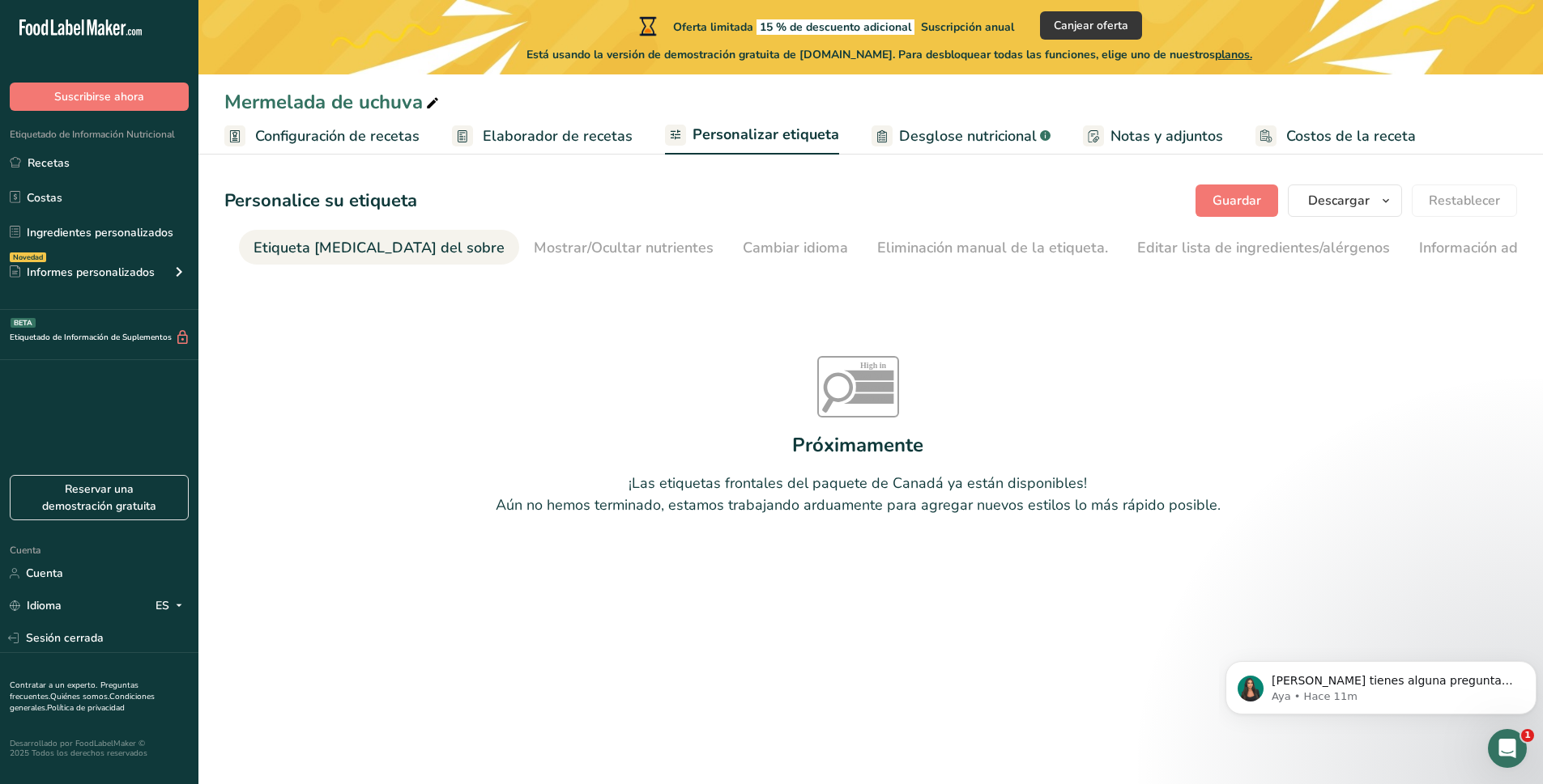
scroll to position [0, 192]
click at [303, 250] on font "Etiqueta frontal del sobre" at bounding box center [368, 247] width 251 height 19
click at [264, 258] on div "Elija el estilo de etiqueta" at bounding box center [323, 248] width 167 height 22
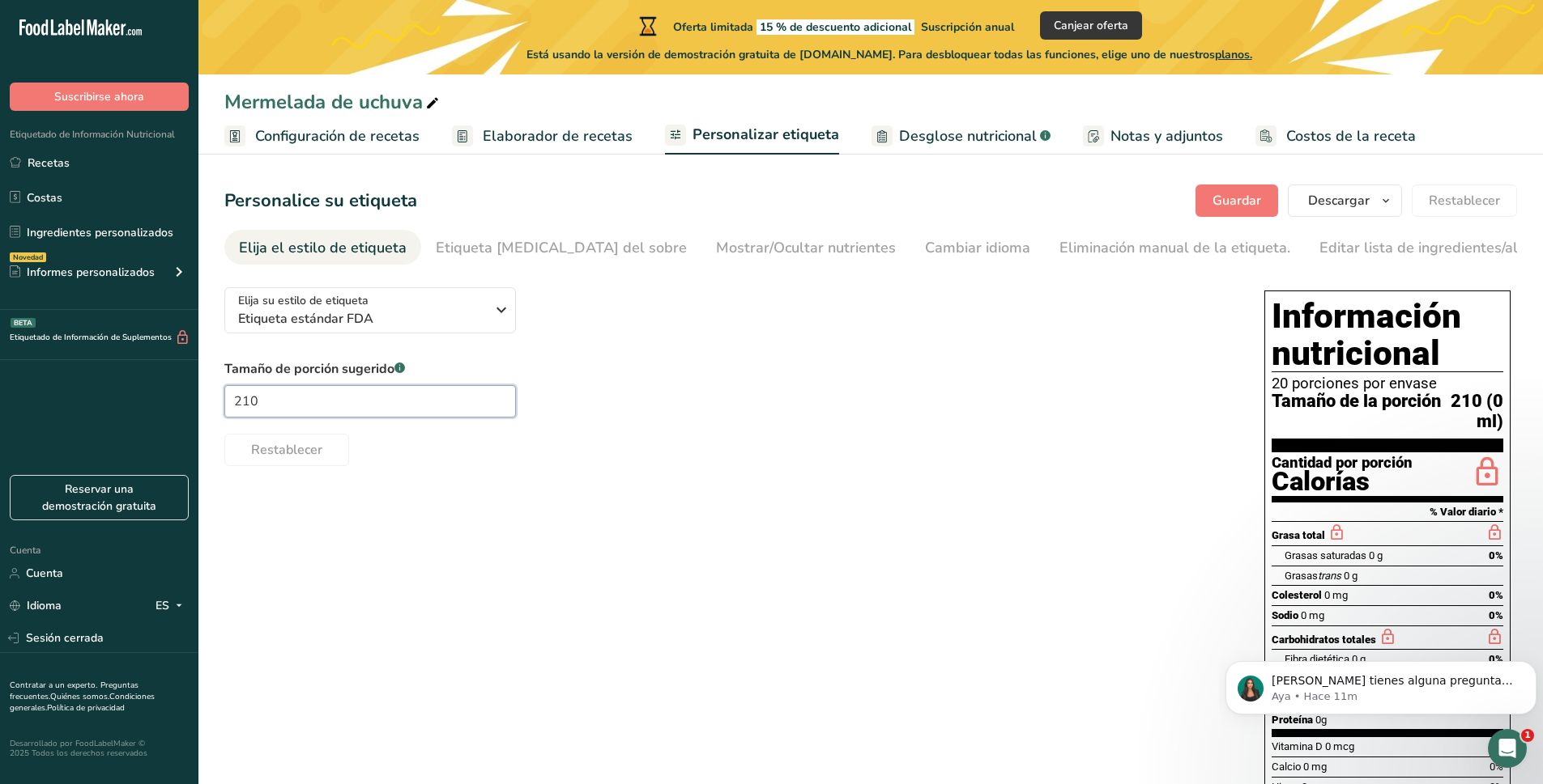
drag, startPoint x: 355, startPoint y: 416, endPoint x: 338, endPoint y: 420, distance: 17.5
click at [338, 418] on input "210" at bounding box center [371, 401] width 292 height 32
type input "20"
click at [421, 477] on div "Elija su estilo de etiqueta Etiqueta estándar FDA EE. UU. (FDA) Etiqueta estánd…" at bounding box center [871, 587] width 1293 height 626
click at [524, 242] on font "Etiqueta frontal del sobre" at bounding box center [560, 247] width 251 height 19
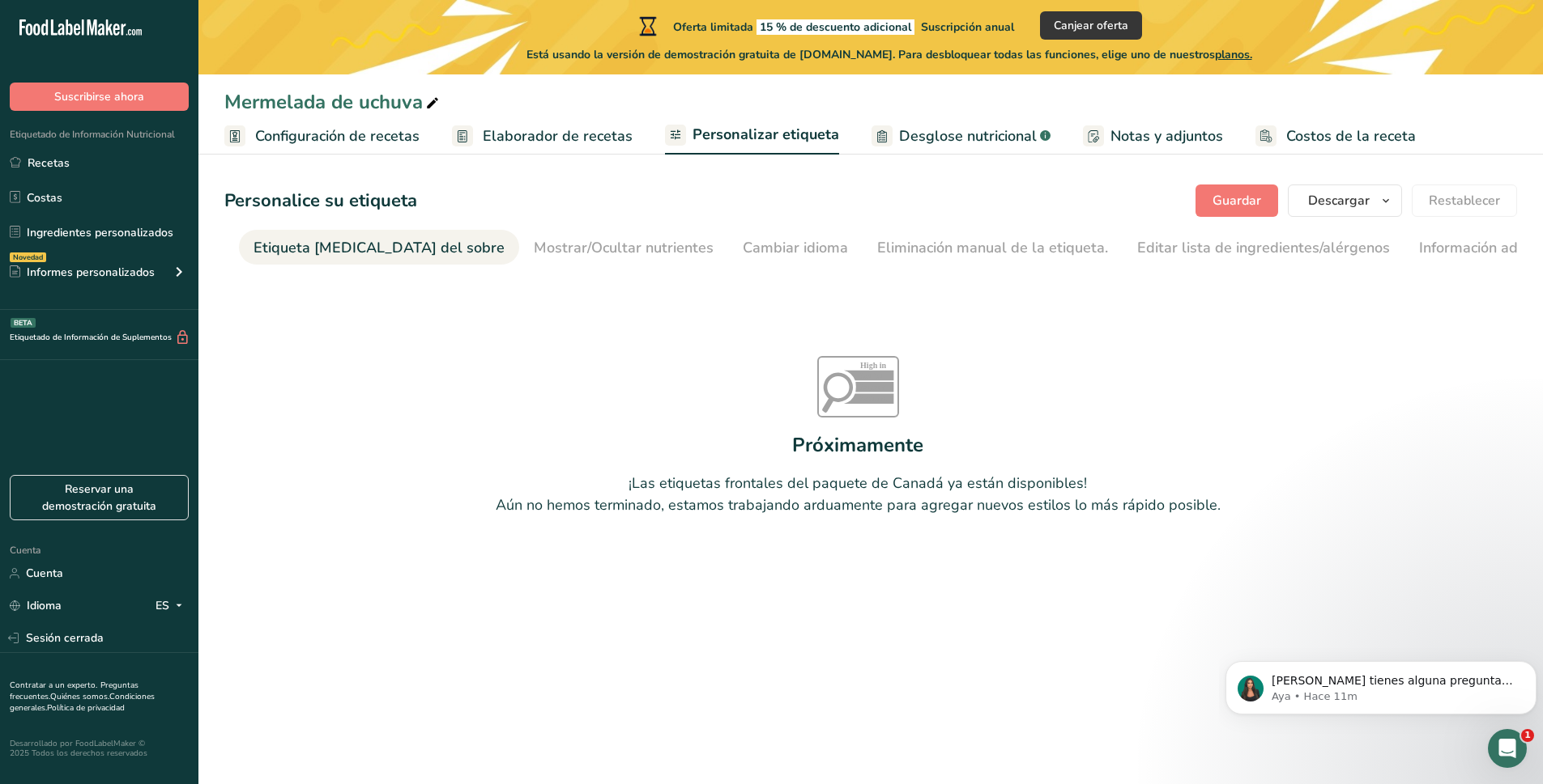
scroll to position [0, 192]
click at [590, 261] on link "Mostrar/Ocultar nutrientes" at bounding box center [613, 248] width 180 height 36
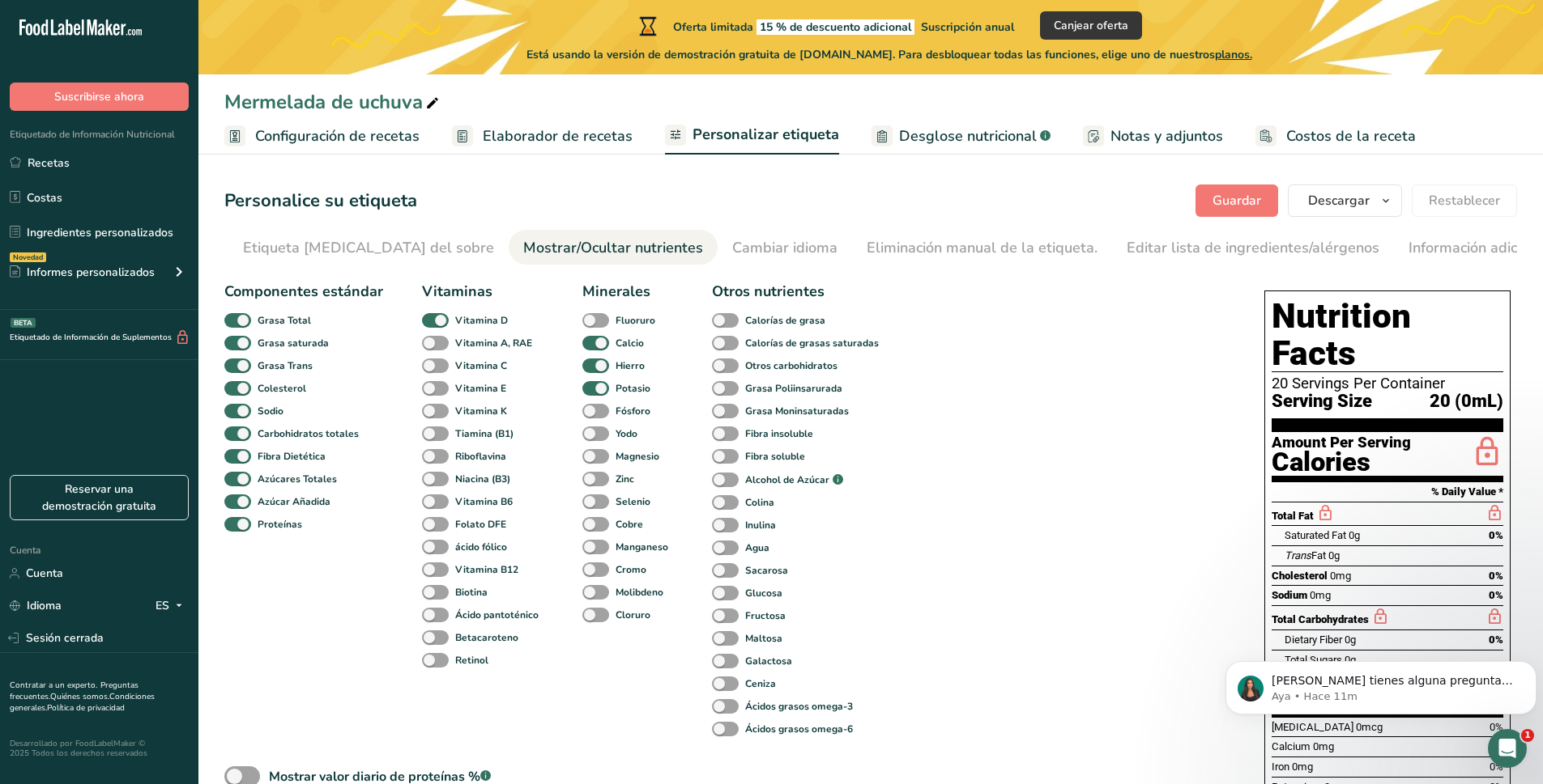
scroll to position [0, 235]
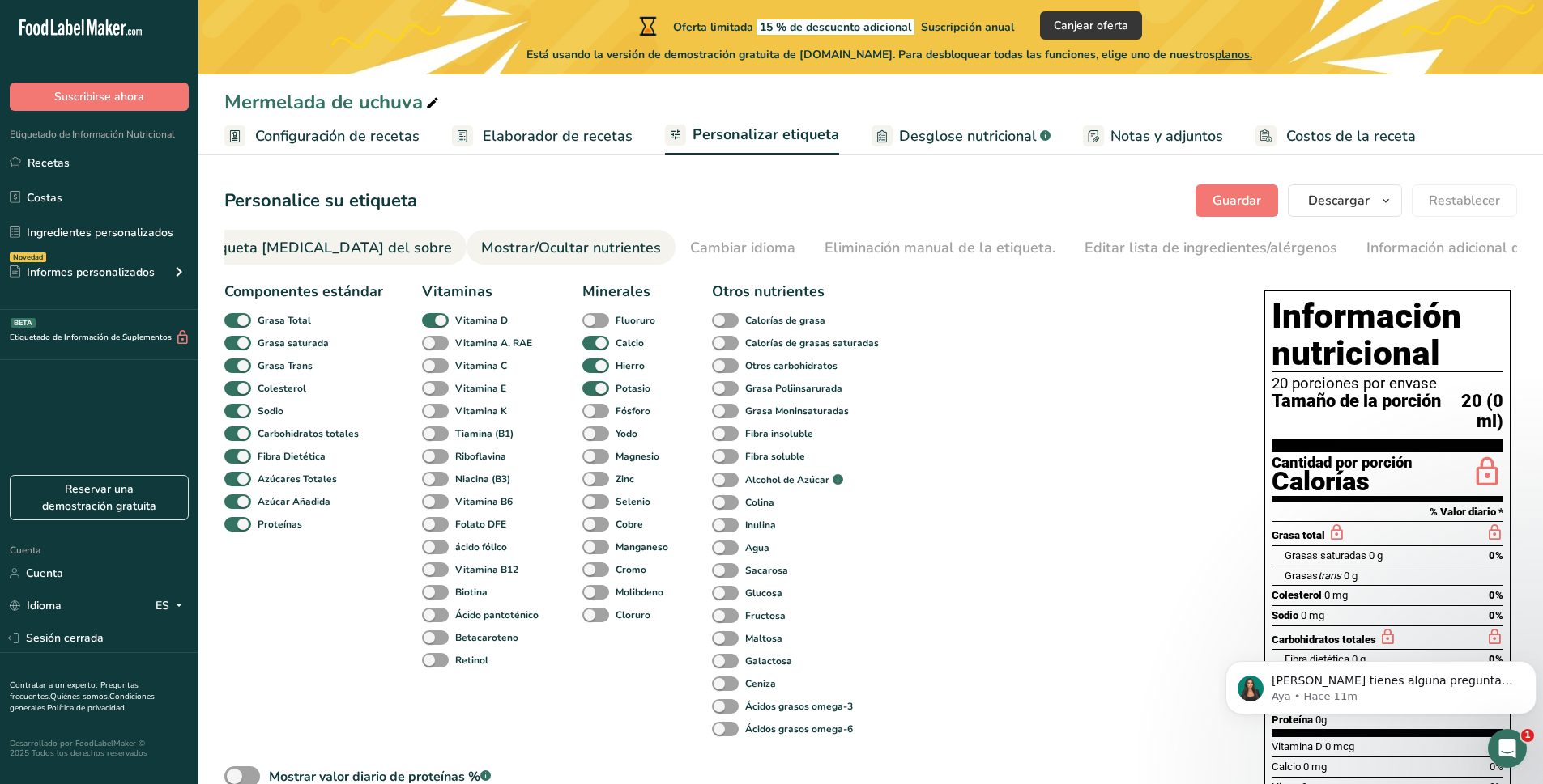
click at [354, 253] on font "Etiqueta frontal del sobre" at bounding box center [326, 247] width 251 height 19
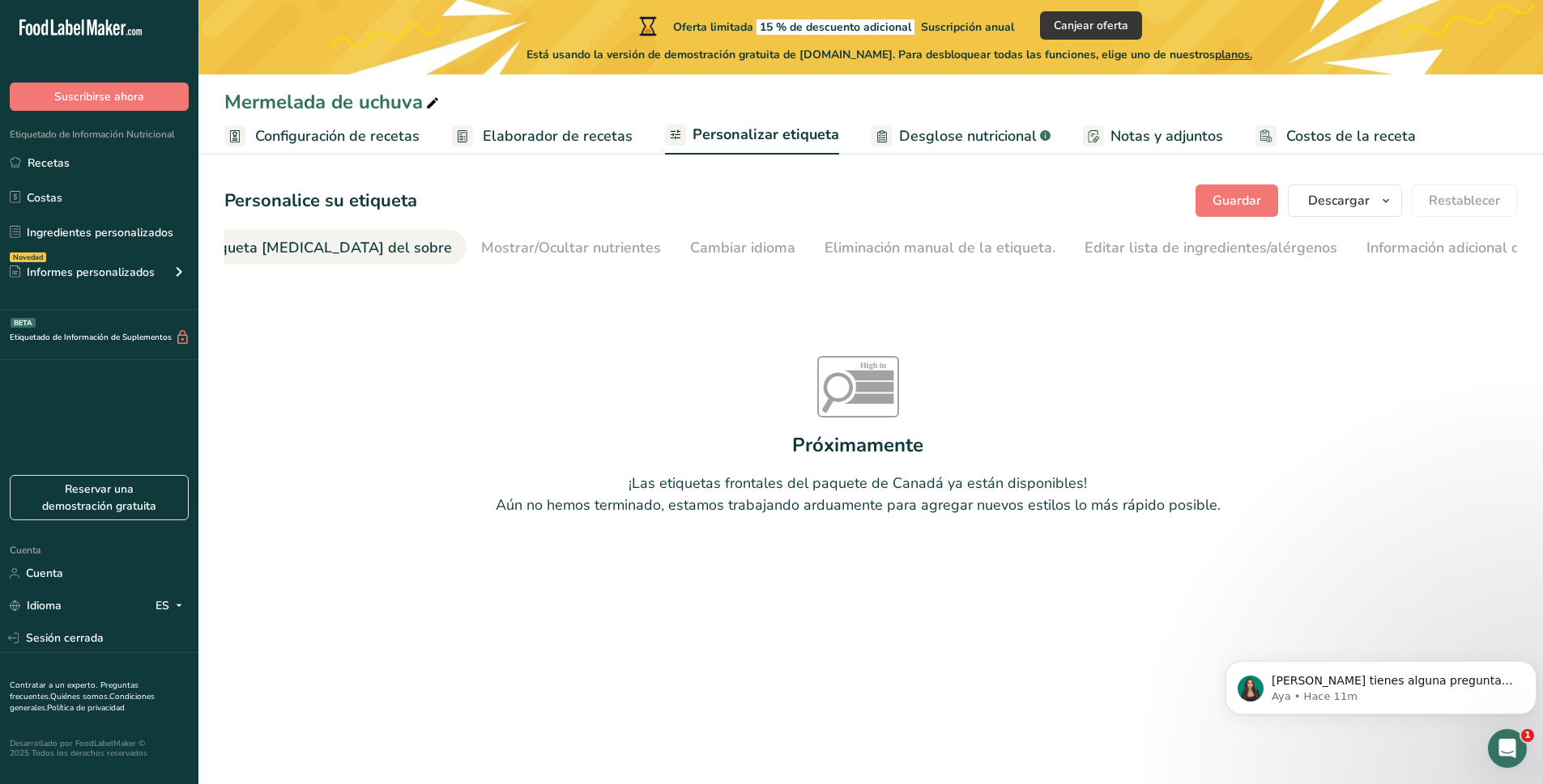
scroll to position [0, 192]
click at [523, 254] on font "Mostrar/Ocultar nutrientes" at bounding box center [613, 247] width 180 height 19
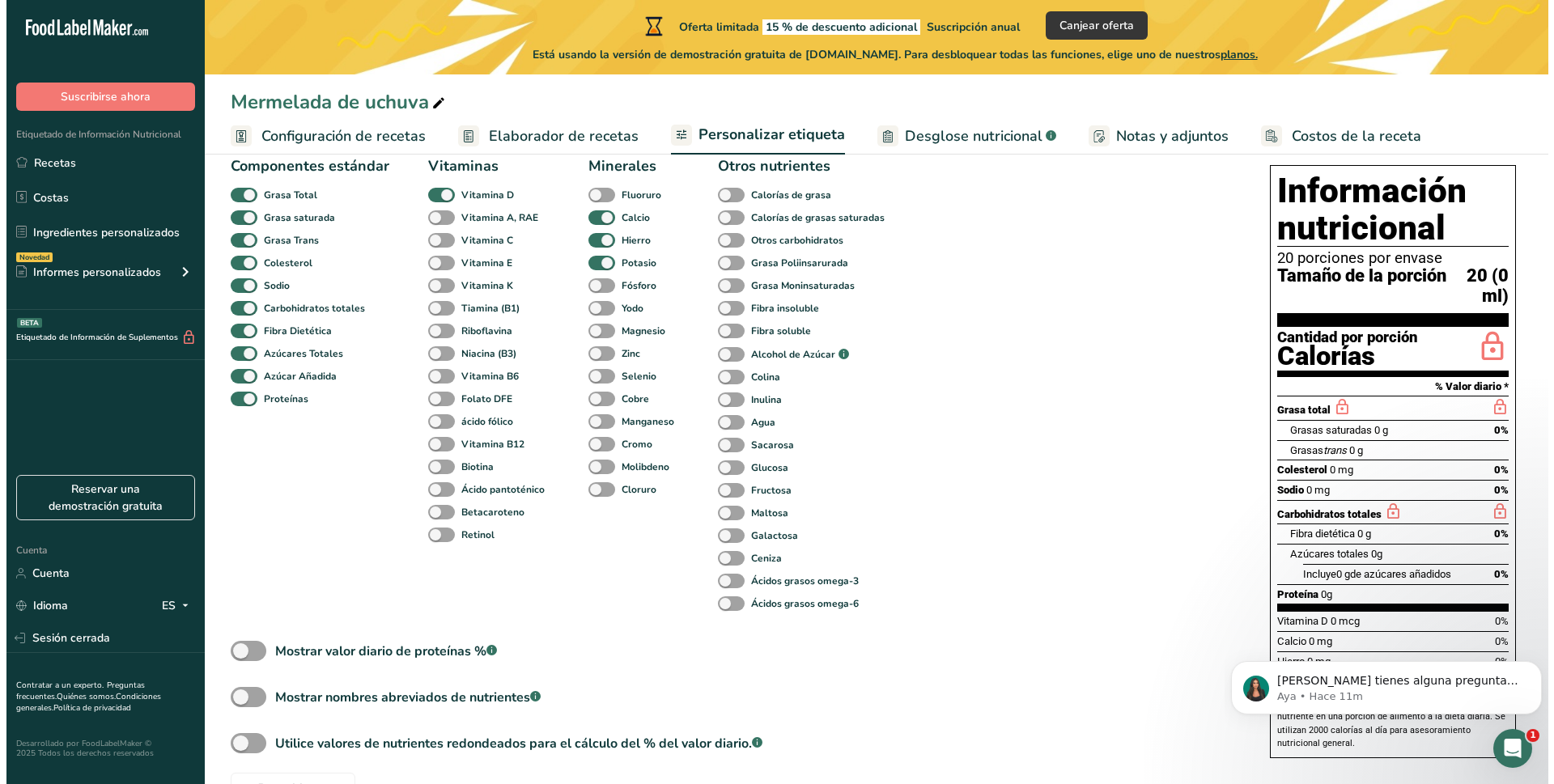
scroll to position [177, 0]
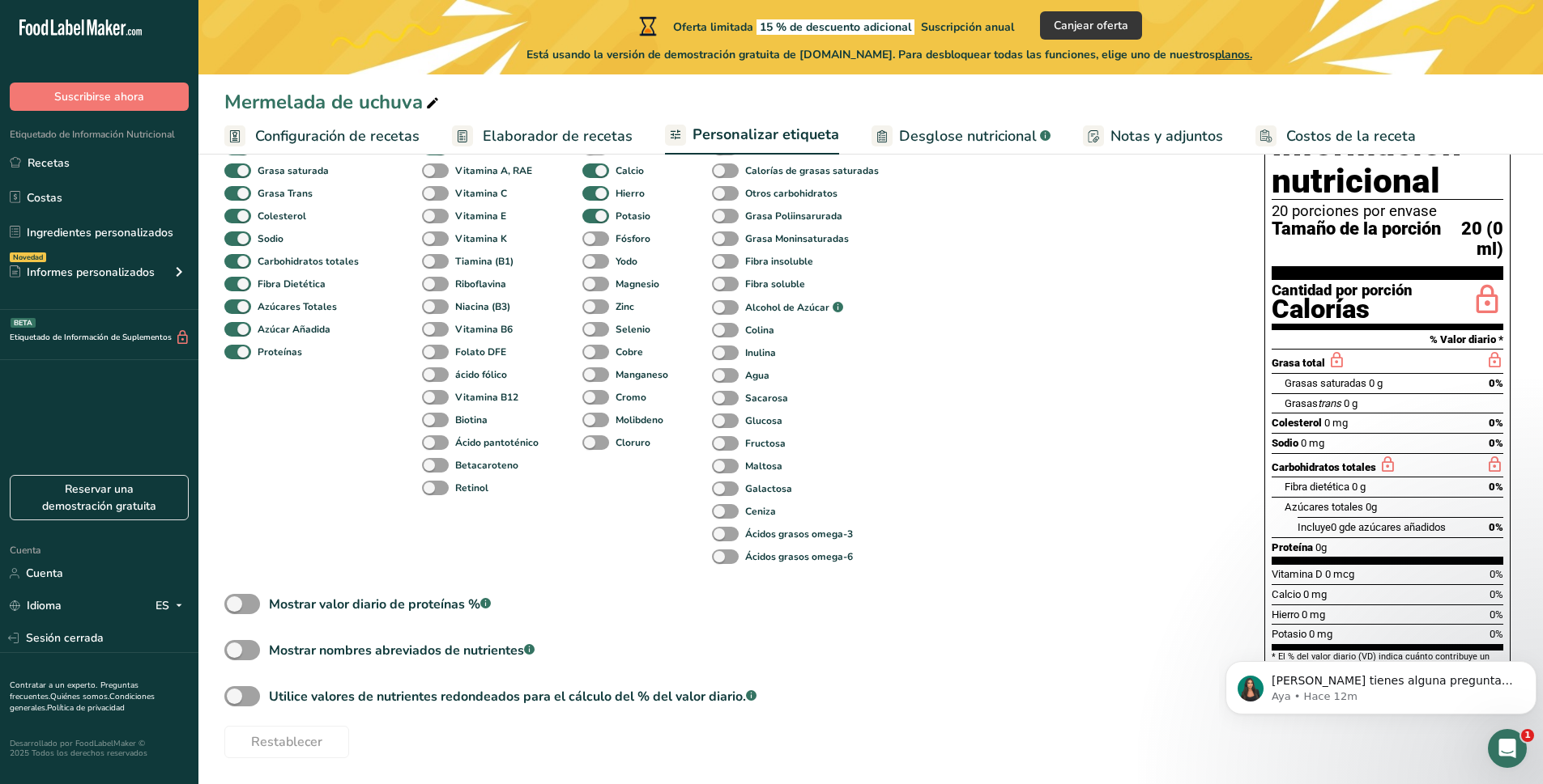
click at [329, 141] on font "Configuración de recetas" at bounding box center [337, 135] width 164 height 19
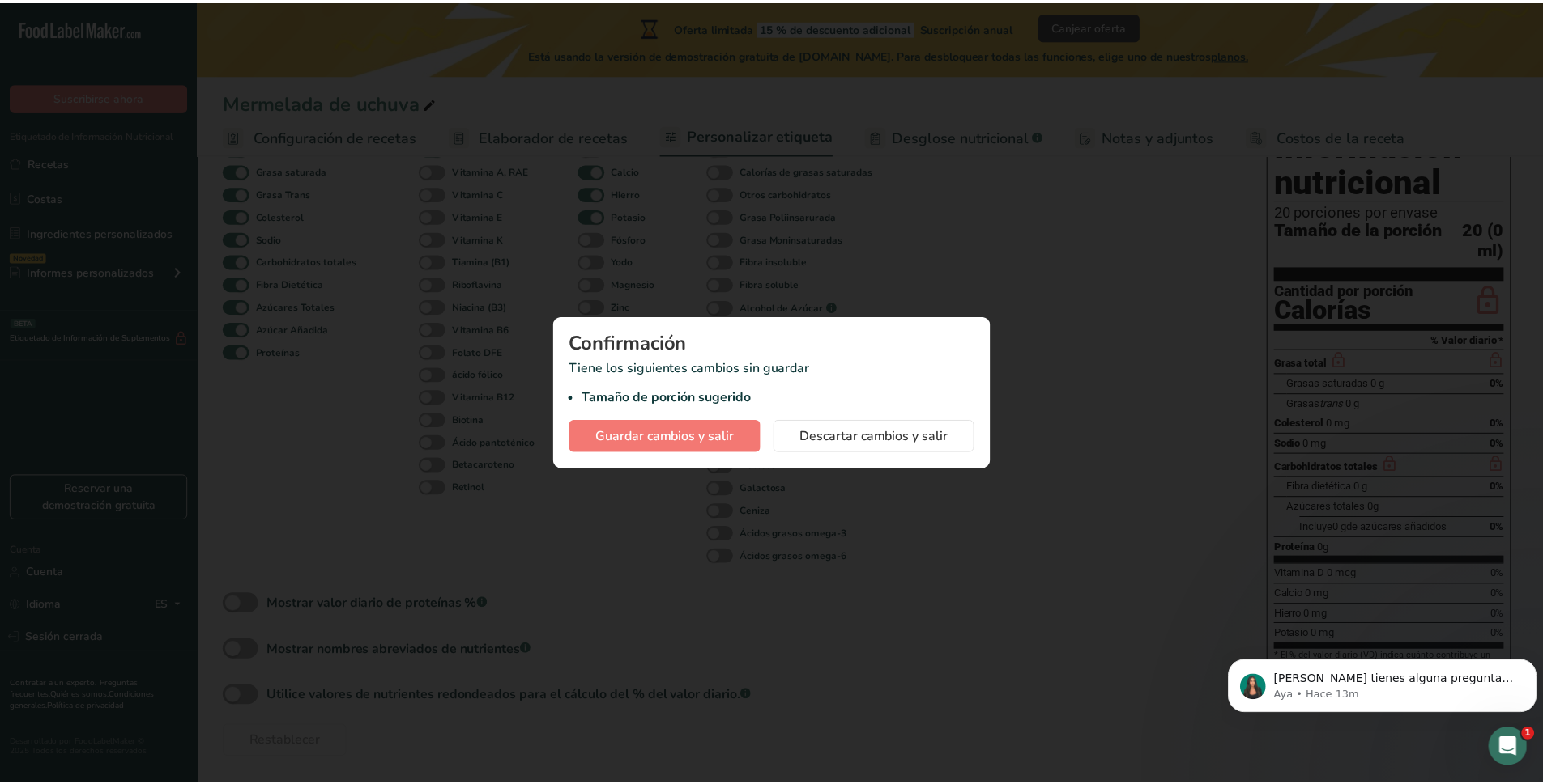
scroll to position [0, 223]
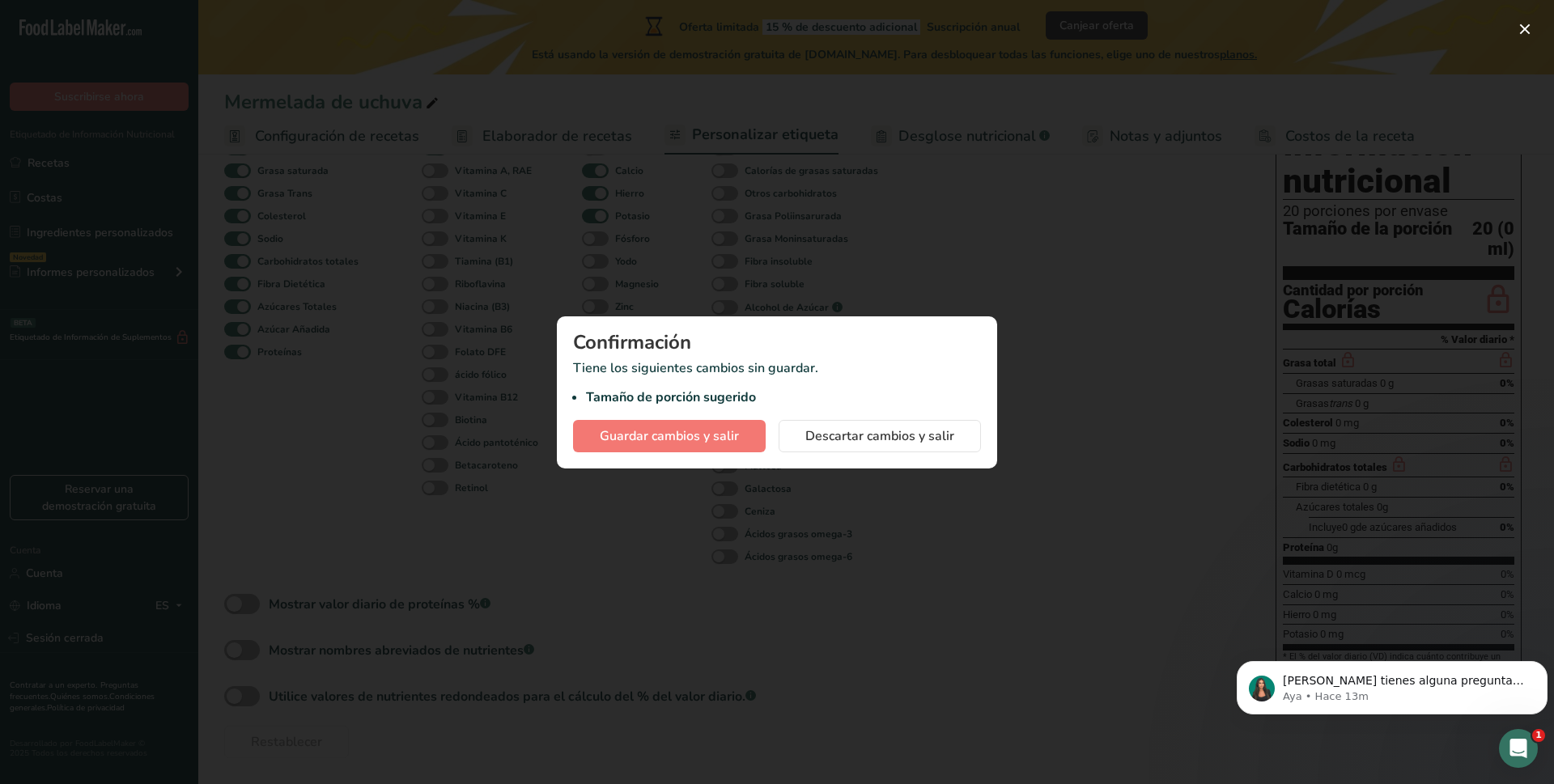
click at [641, 564] on div at bounding box center [777, 392] width 1554 height 784
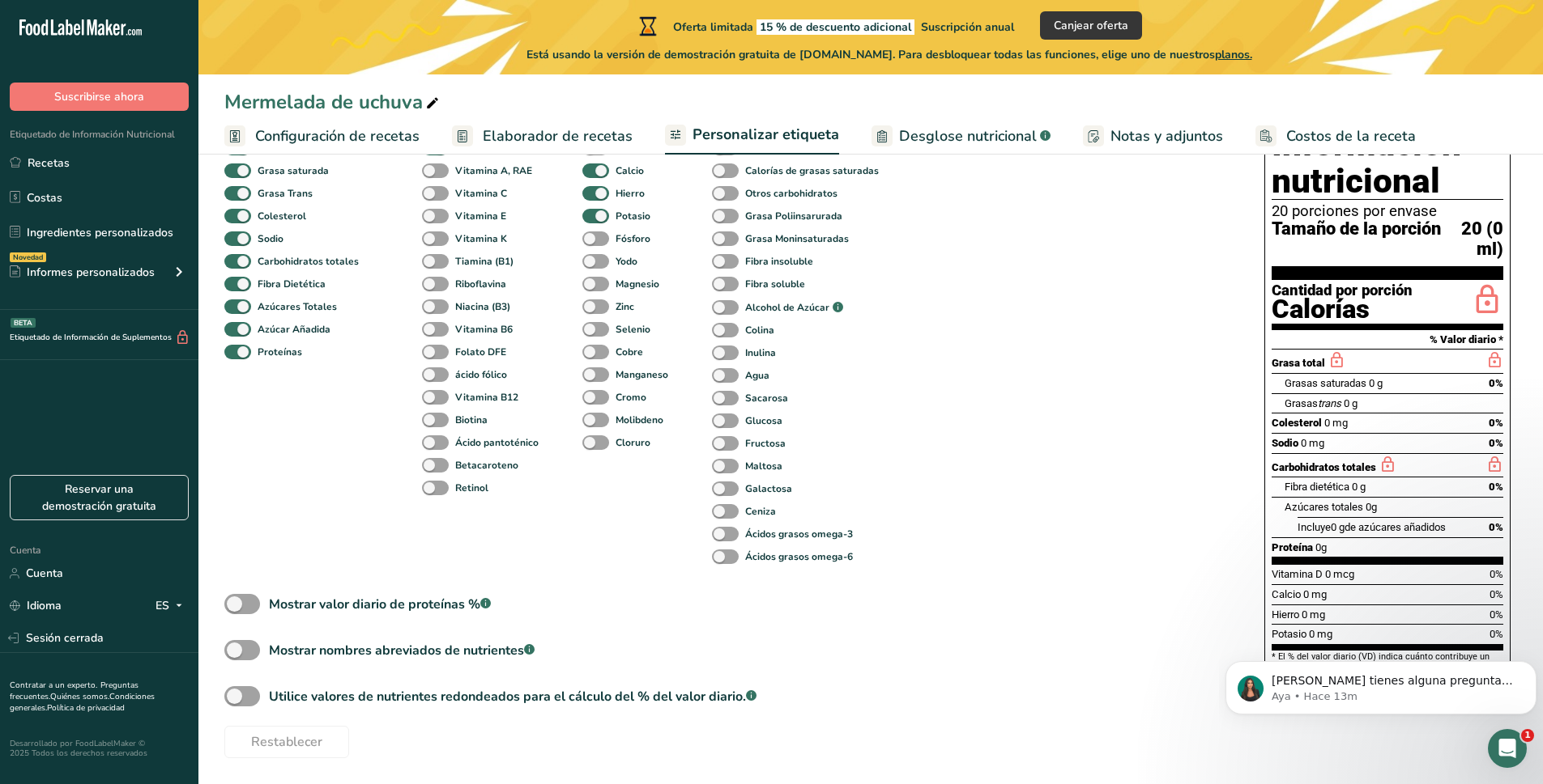
click at [608, 582] on div "Componentes estándar Grasa Total Grasa saturada Grasa Trans Colesterol Sodio Ca…" at bounding box center [728, 430] width 1007 height 656
click at [507, 135] on font "Elaborador de recetas" at bounding box center [557, 135] width 150 height 19
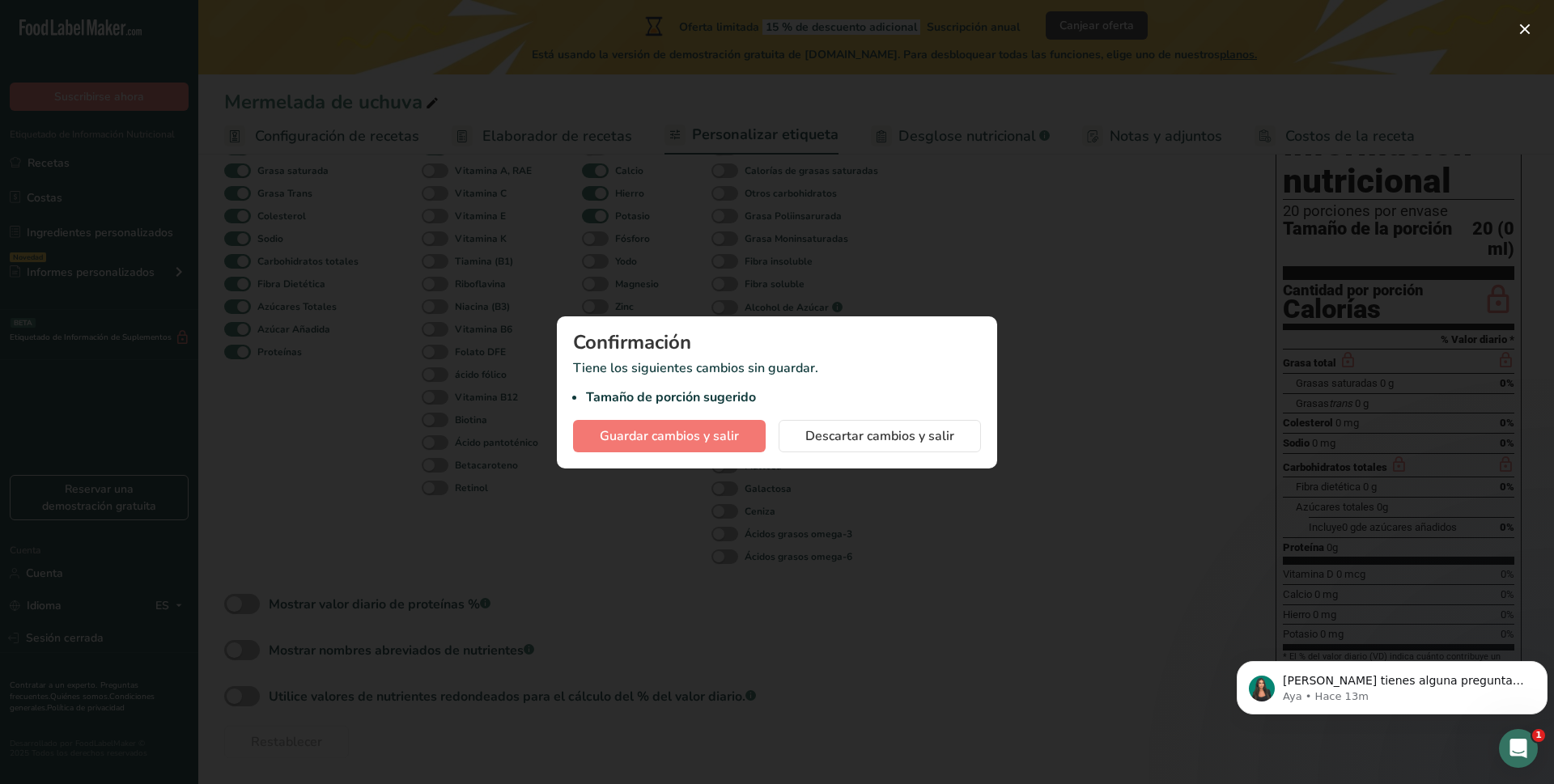
click at [747, 529] on div at bounding box center [777, 392] width 1554 height 784
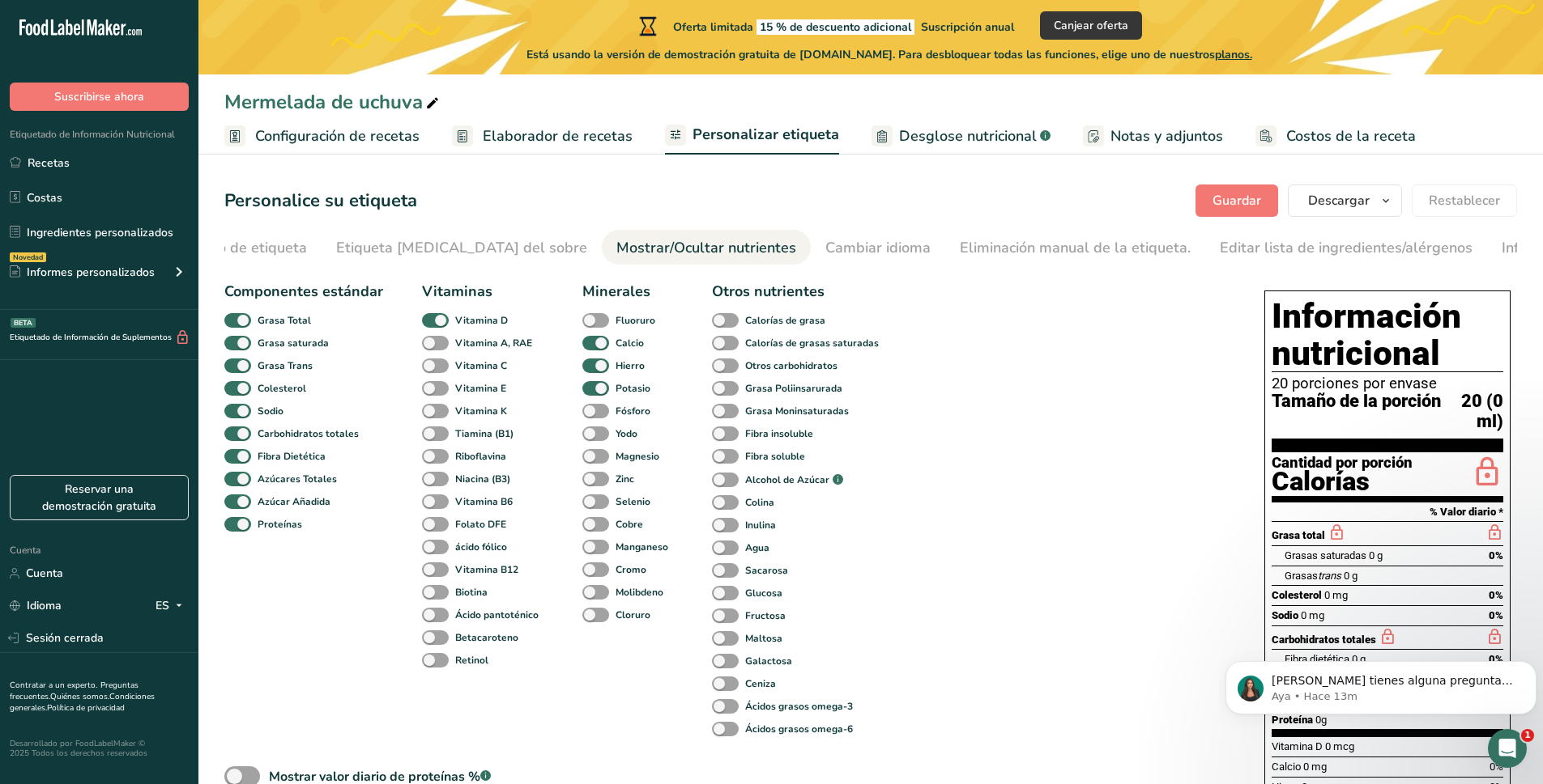
scroll to position [0, 0]
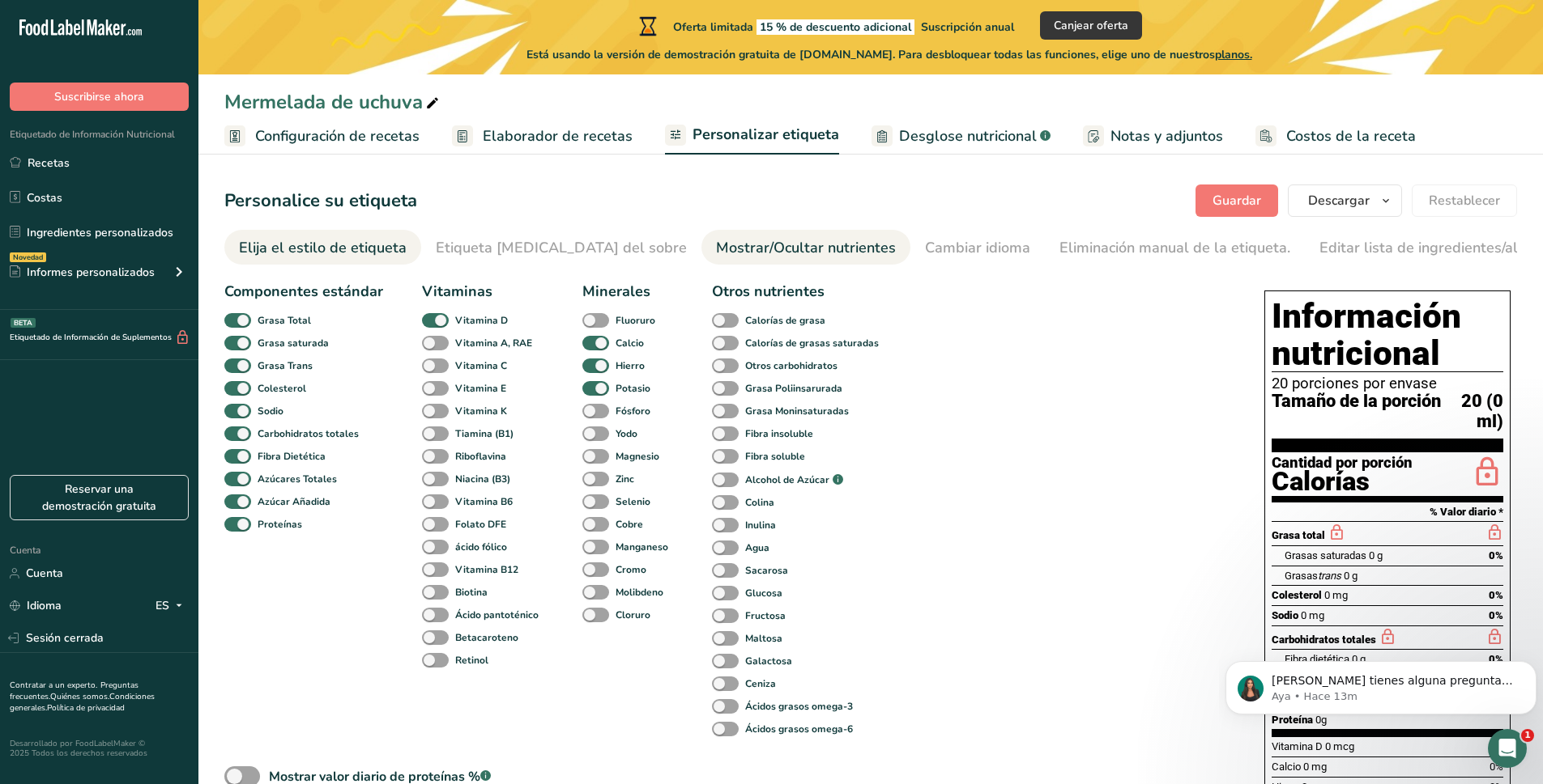
click at [281, 252] on font "Elija el estilo de etiqueta" at bounding box center [323, 247] width 167 height 19
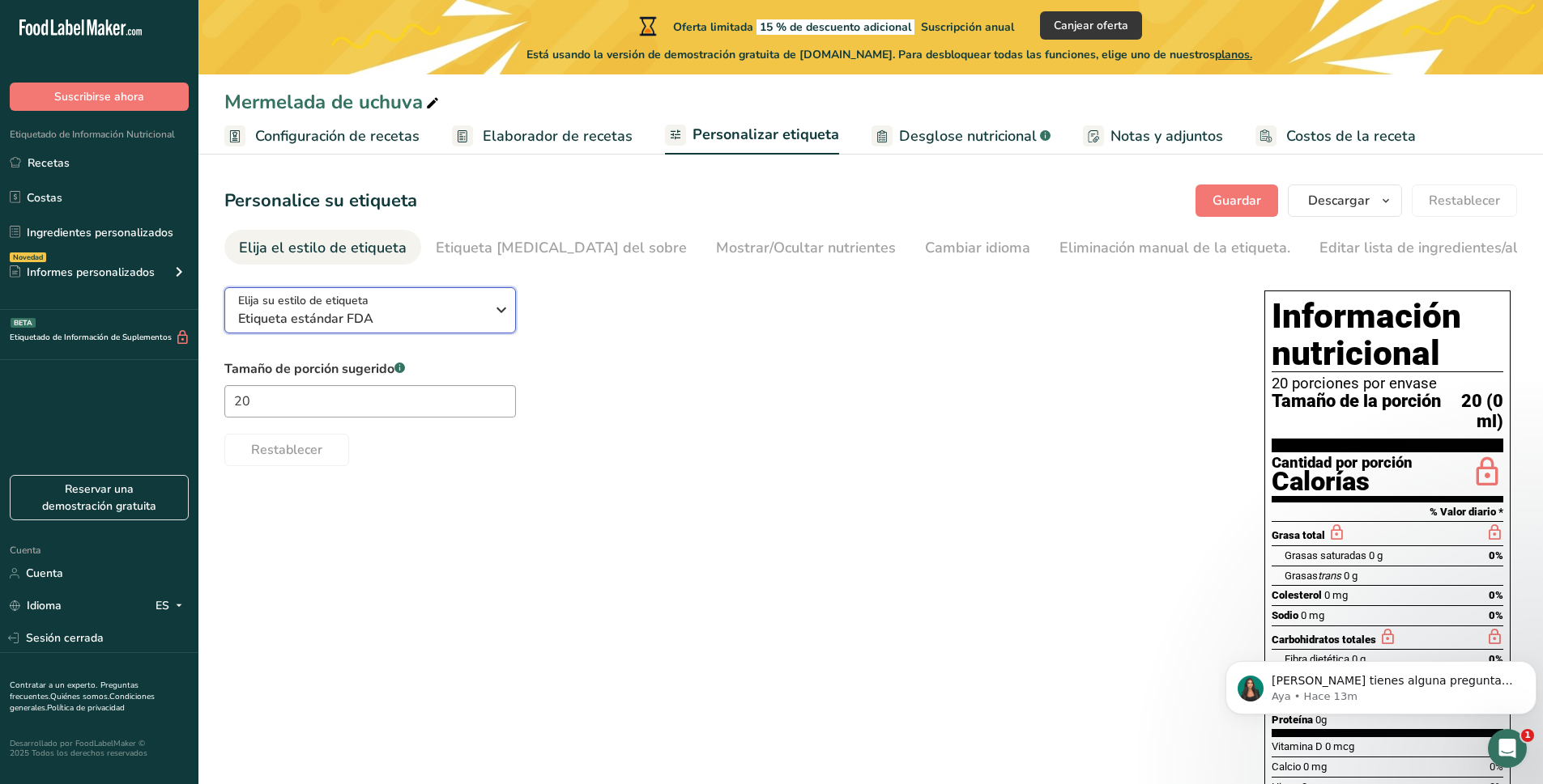
click at [287, 313] on font "Etiqueta estándar FDA" at bounding box center [305, 318] width 135 height 17
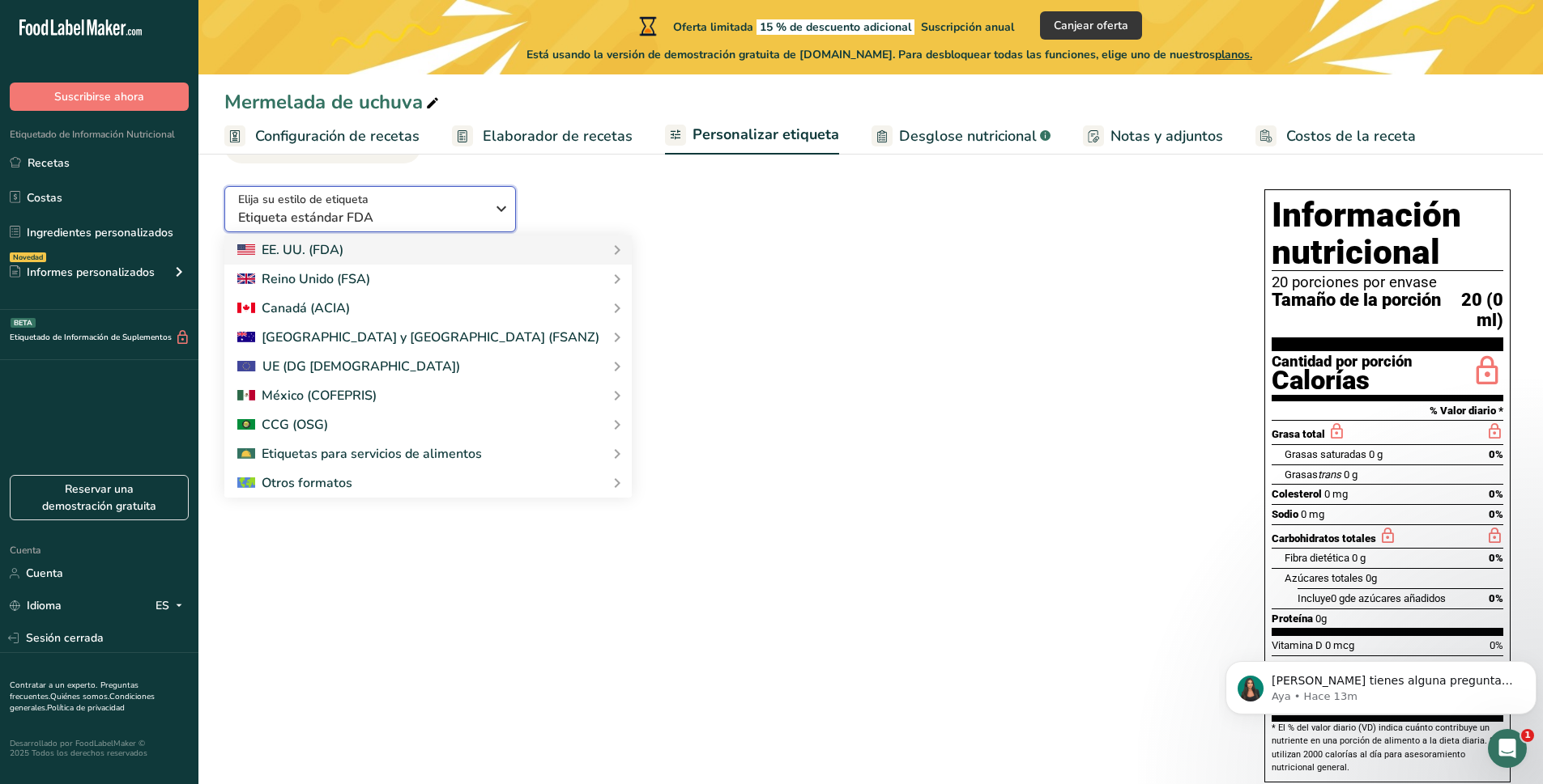
scroll to position [100, 0]
click at [307, 482] on font "Otros formatos" at bounding box center [306, 483] width 90 height 17
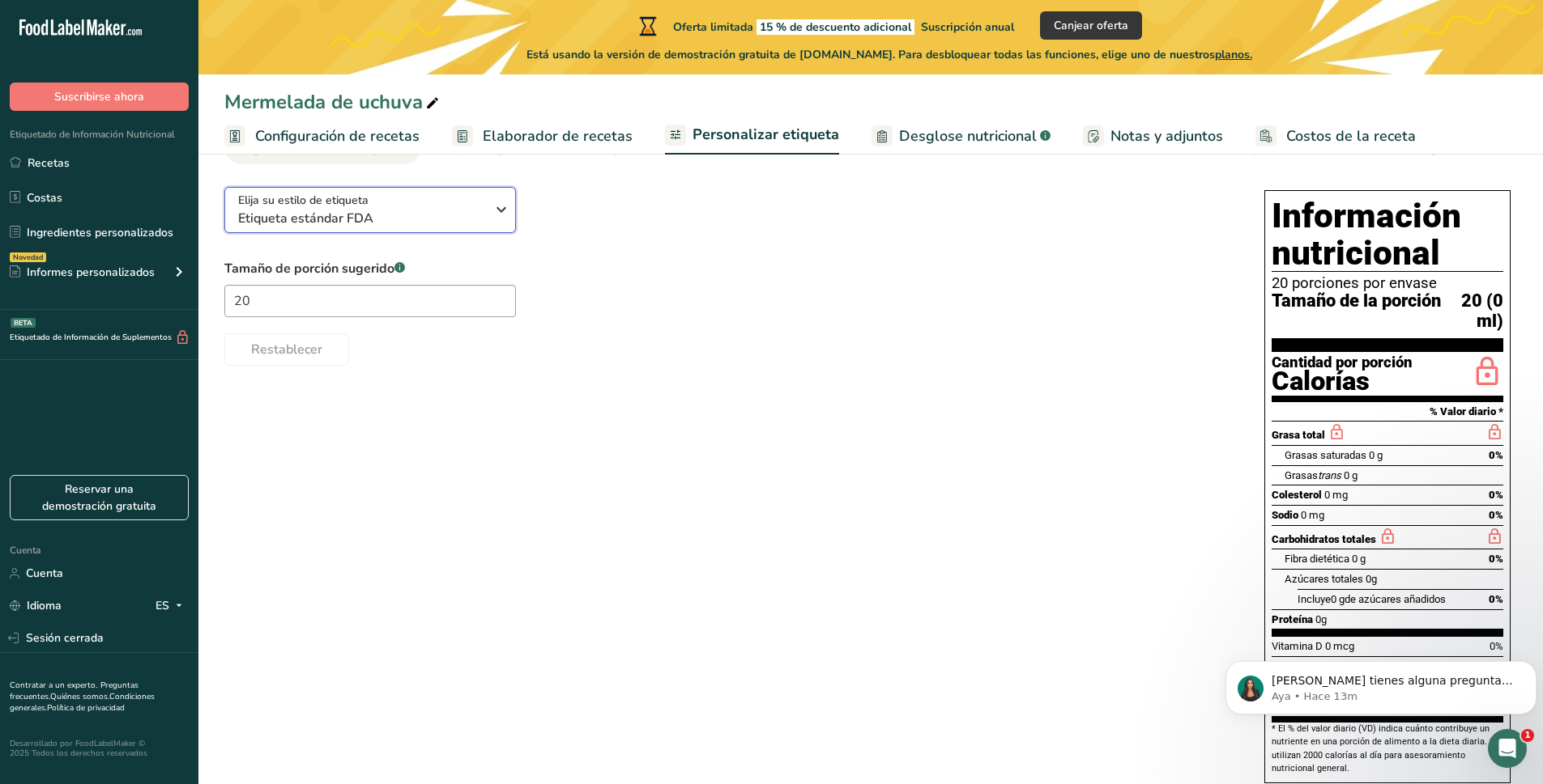
click at [337, 206] on font "Elija su estilo de etiqueta" at bounding box center [303, 200] width 130 height 16
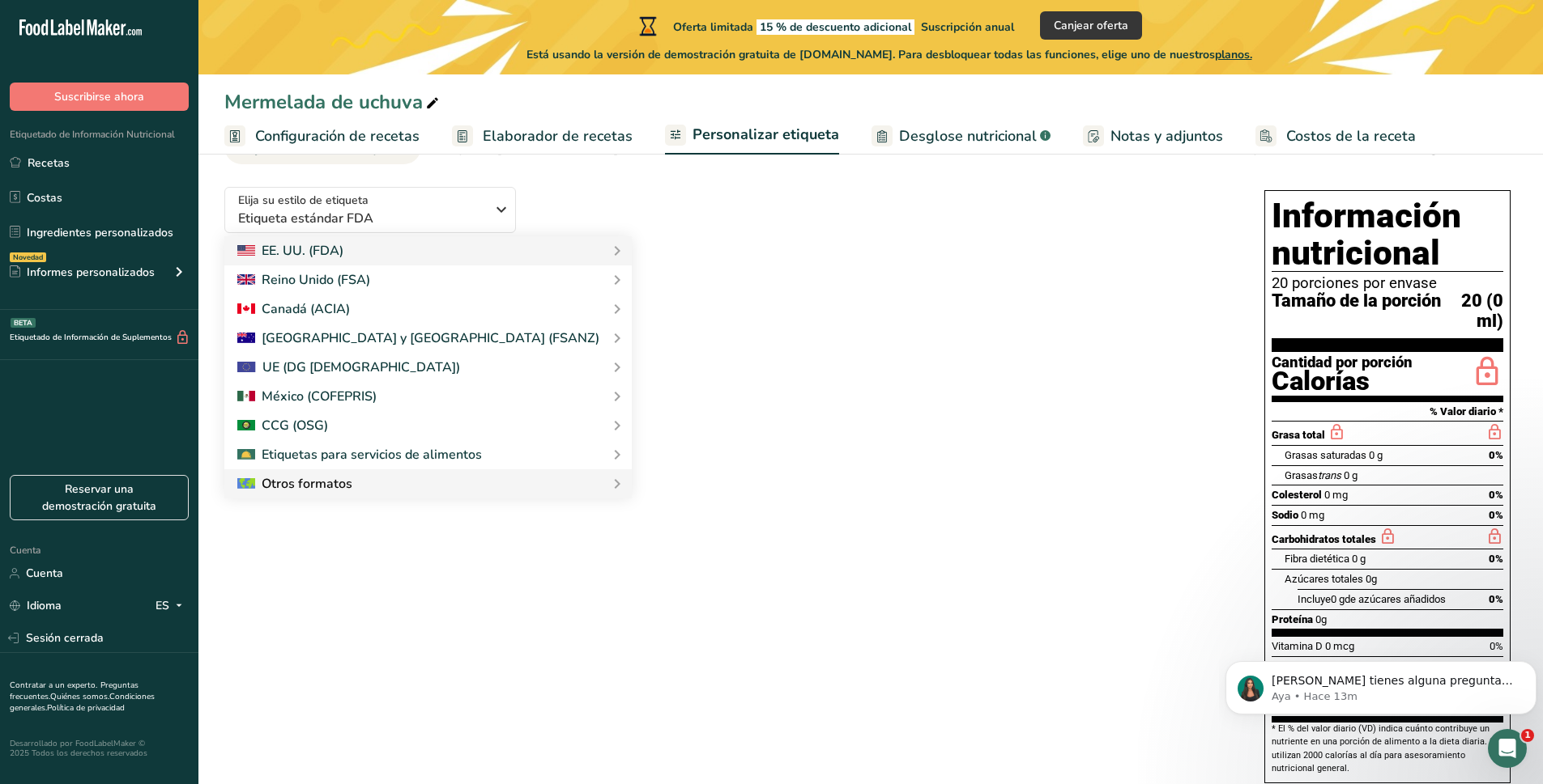
click at [474, 482] on div "Otros formatos" at bounding box center [428, 483] width 381 height 19
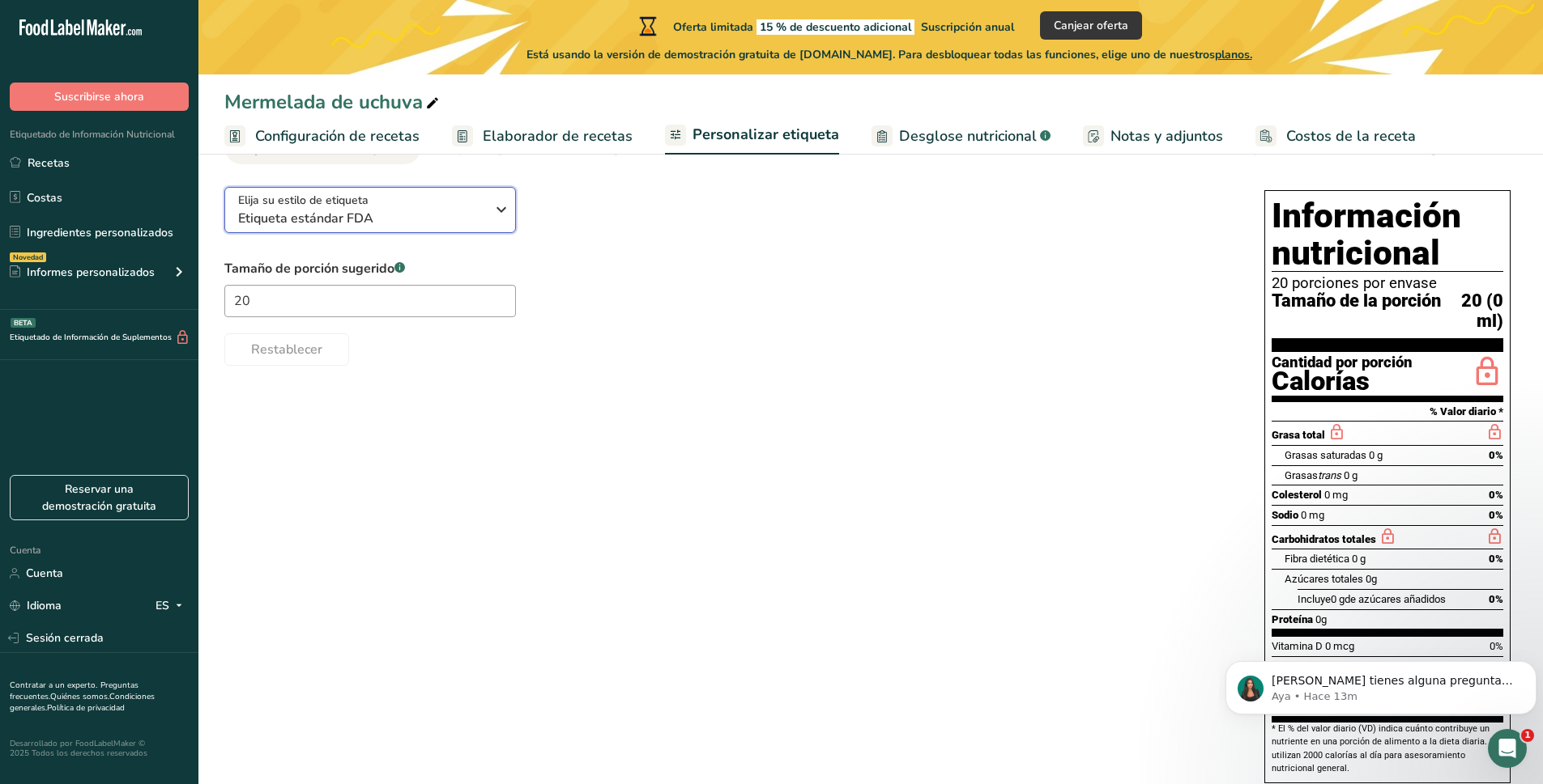
click at [371, 209] on div "Elija su estilo de etiqueta Etiqueta estándar FDA" at bounding box center [361, 210] width 247 height 36
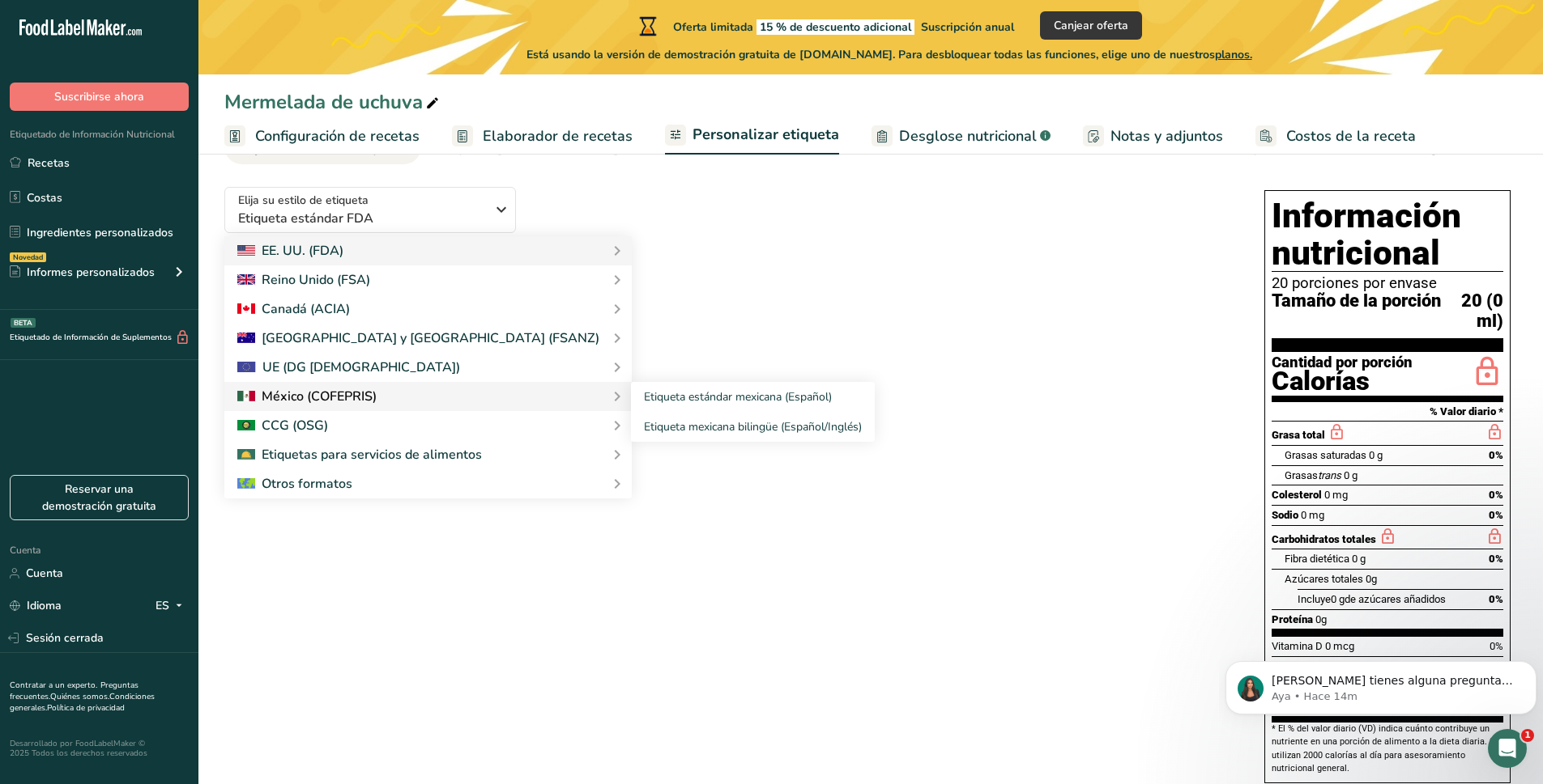
click at [472, 397] on div at bounding box center [428, 396] width 381 height 19
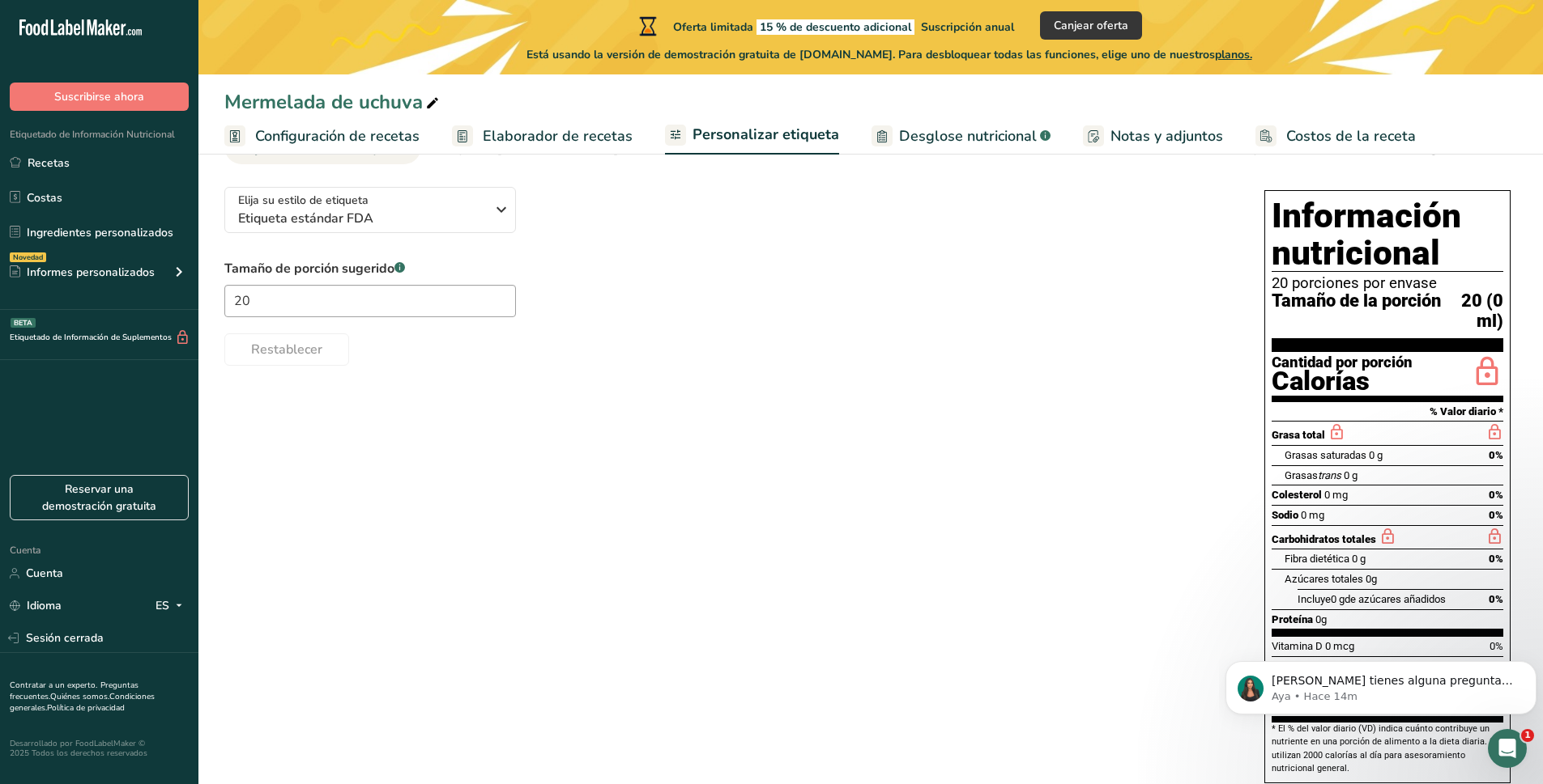
scroll to position [0, 0]
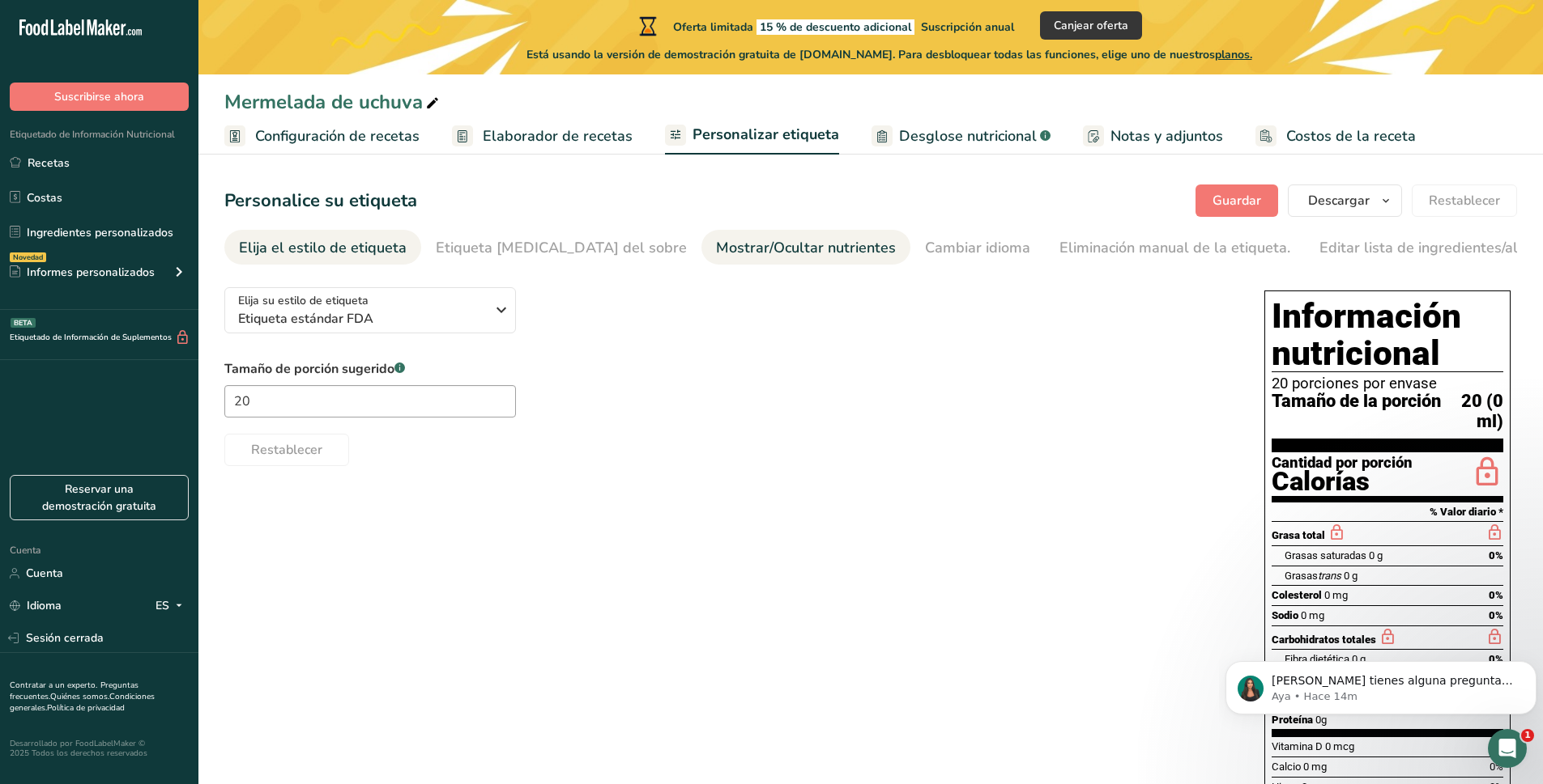
click at [716, 244] on font "Mostrar/Ocultar nutrientes" at bounding box center [805, 247] width 180 height 19
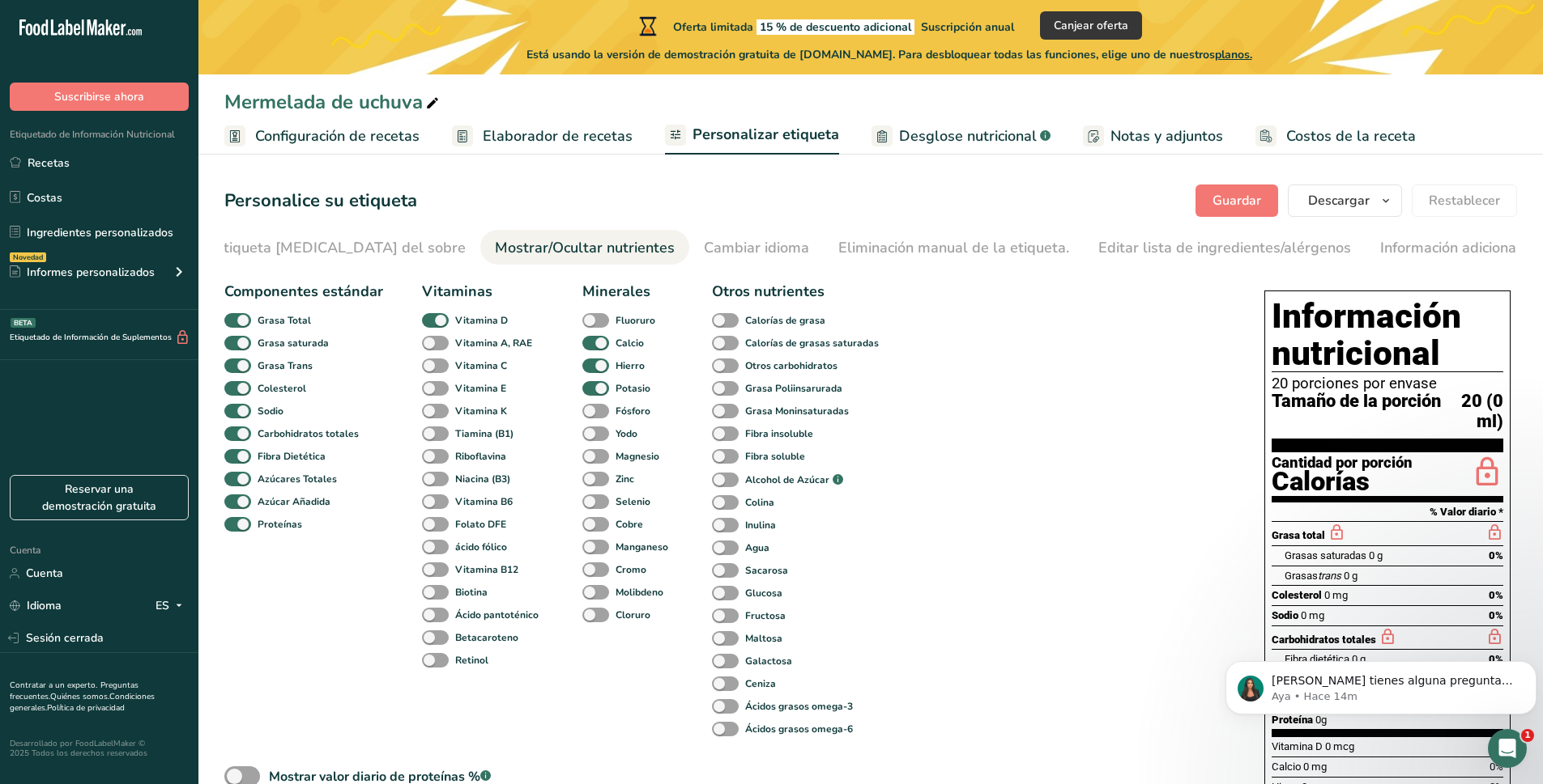
scroll to position [0, 235]
click at [702, 255] on font "Cambiar idioma" at bounding box center [742, 247] width 105 height 19
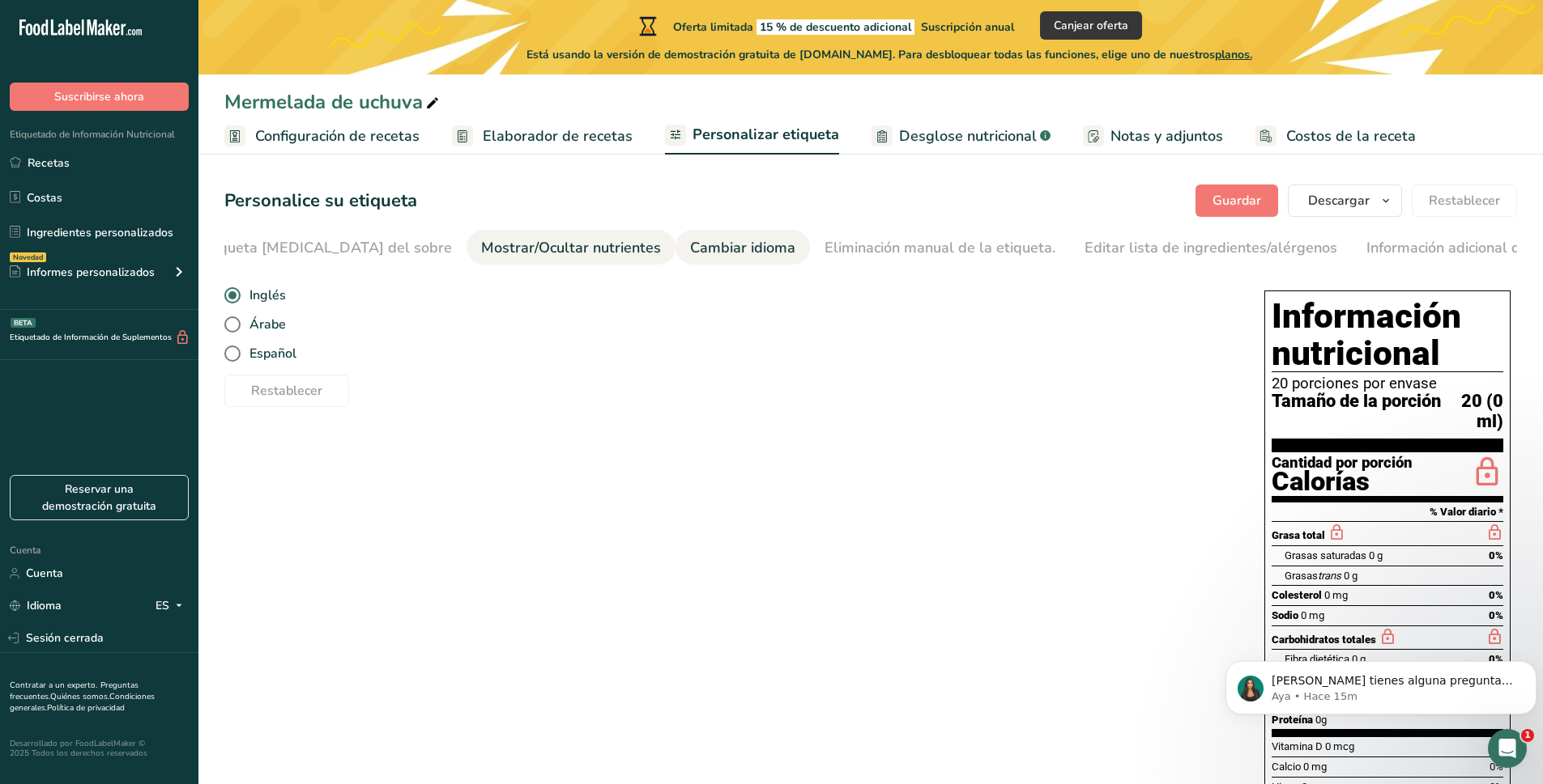
click at [495, 254] on font "Mostrar/Ocultar nutrientes" at bounding box center [570, 247] width 180 height 19
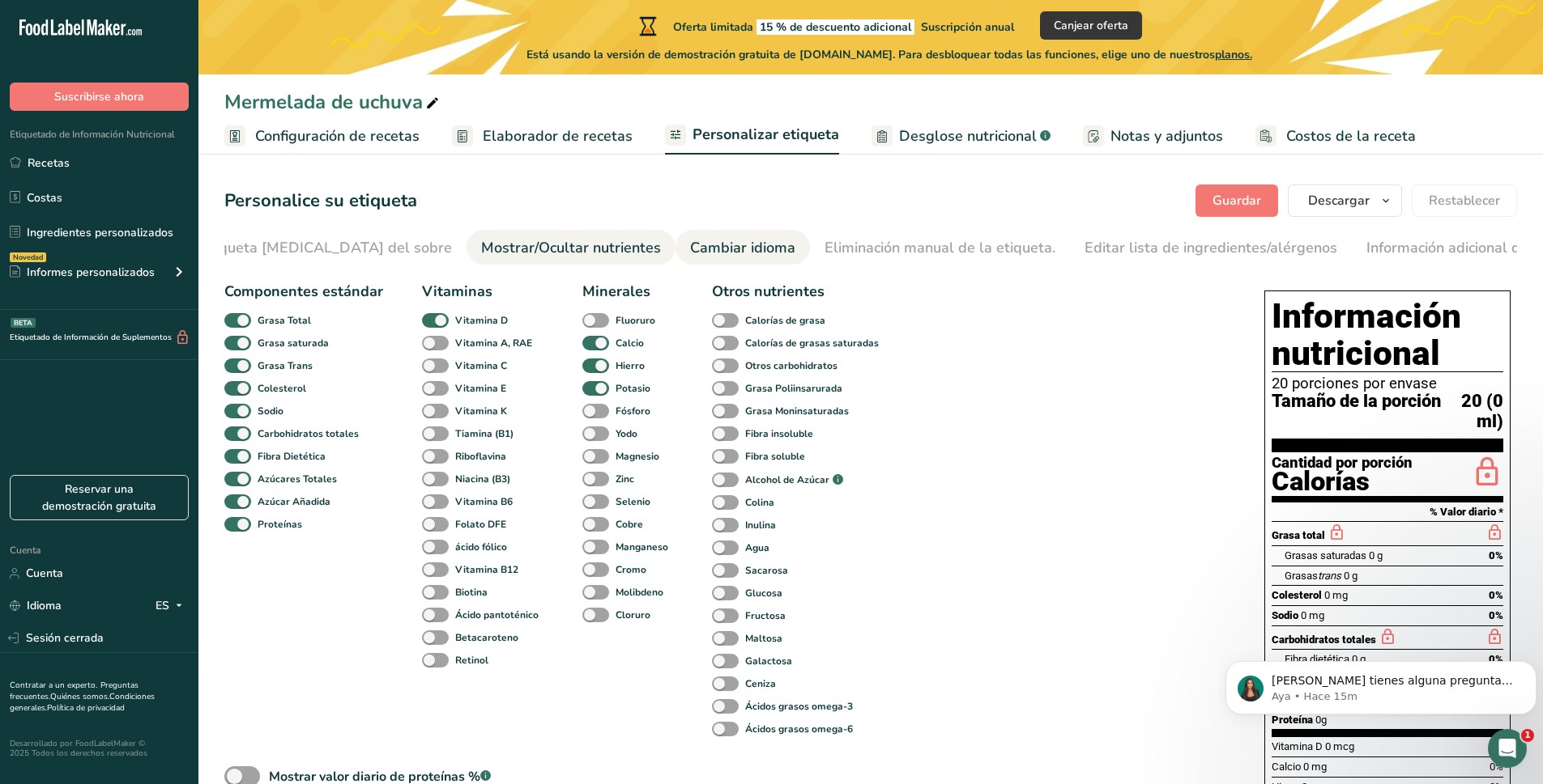
click at [690, 242] on font "Cambiar idioma" at bounding box center [742, 247] width 105 height 19
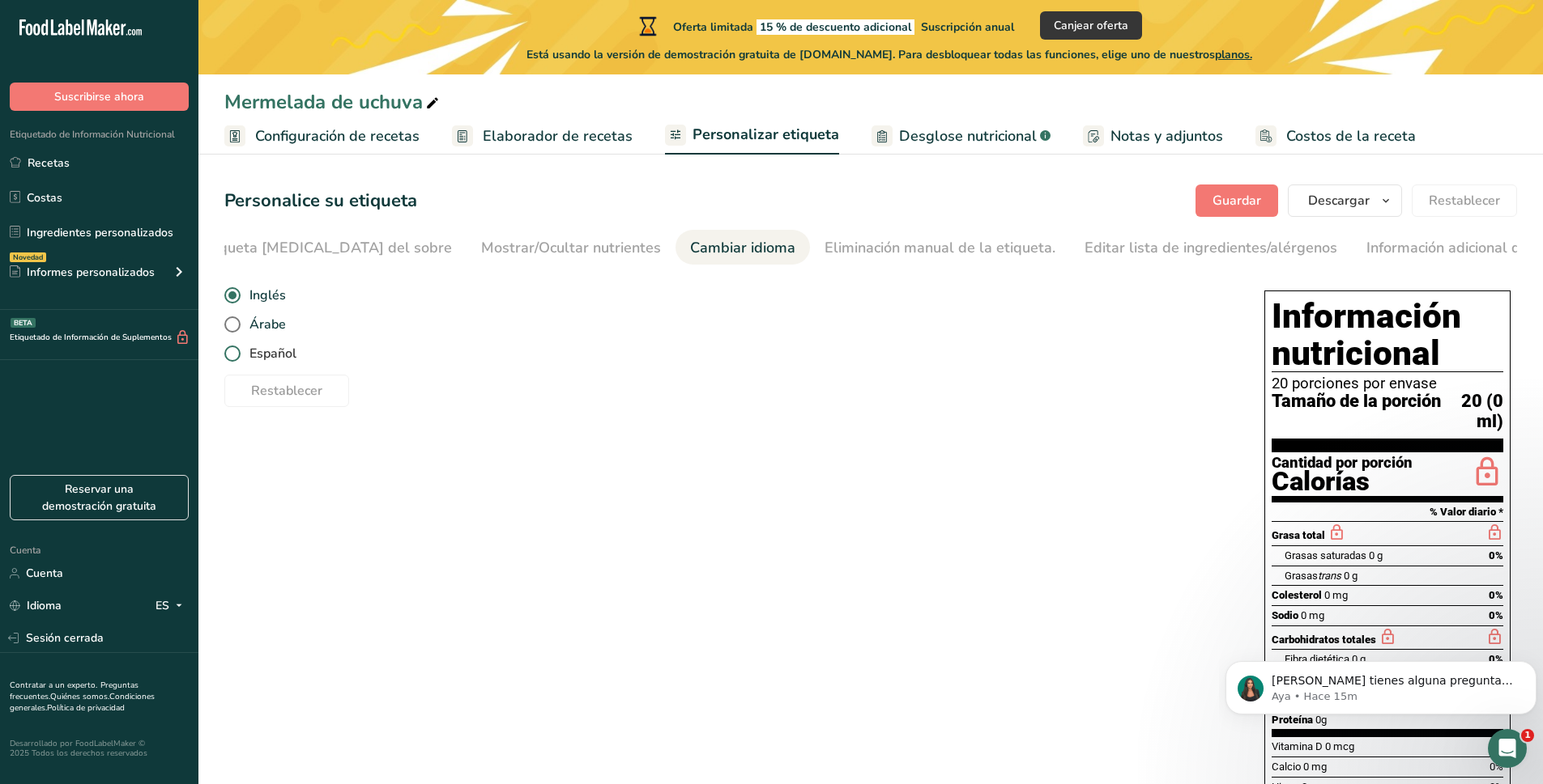
click at [250, 361] on font "Español" at bounding box center [273, 353] width 47 height 17
click at [235, 360] on input "Español" at bounding box center [230, 354] width 11 height 11
radio input "true"
radio input "false"
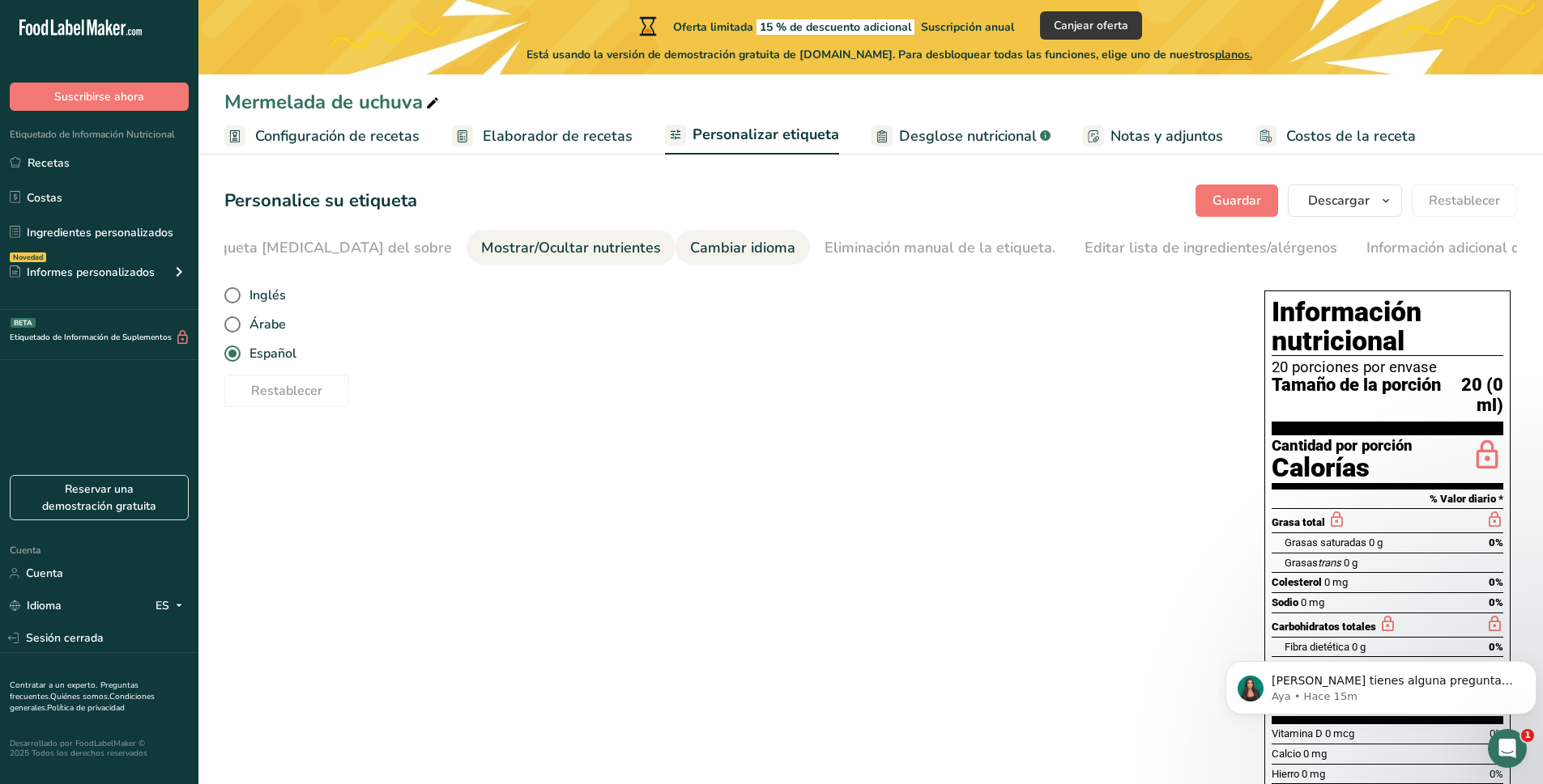
click at [481, 252] on font "Mostrar/Ocultar nutrientes" at bounding box center [570, 247] width 180 height 19
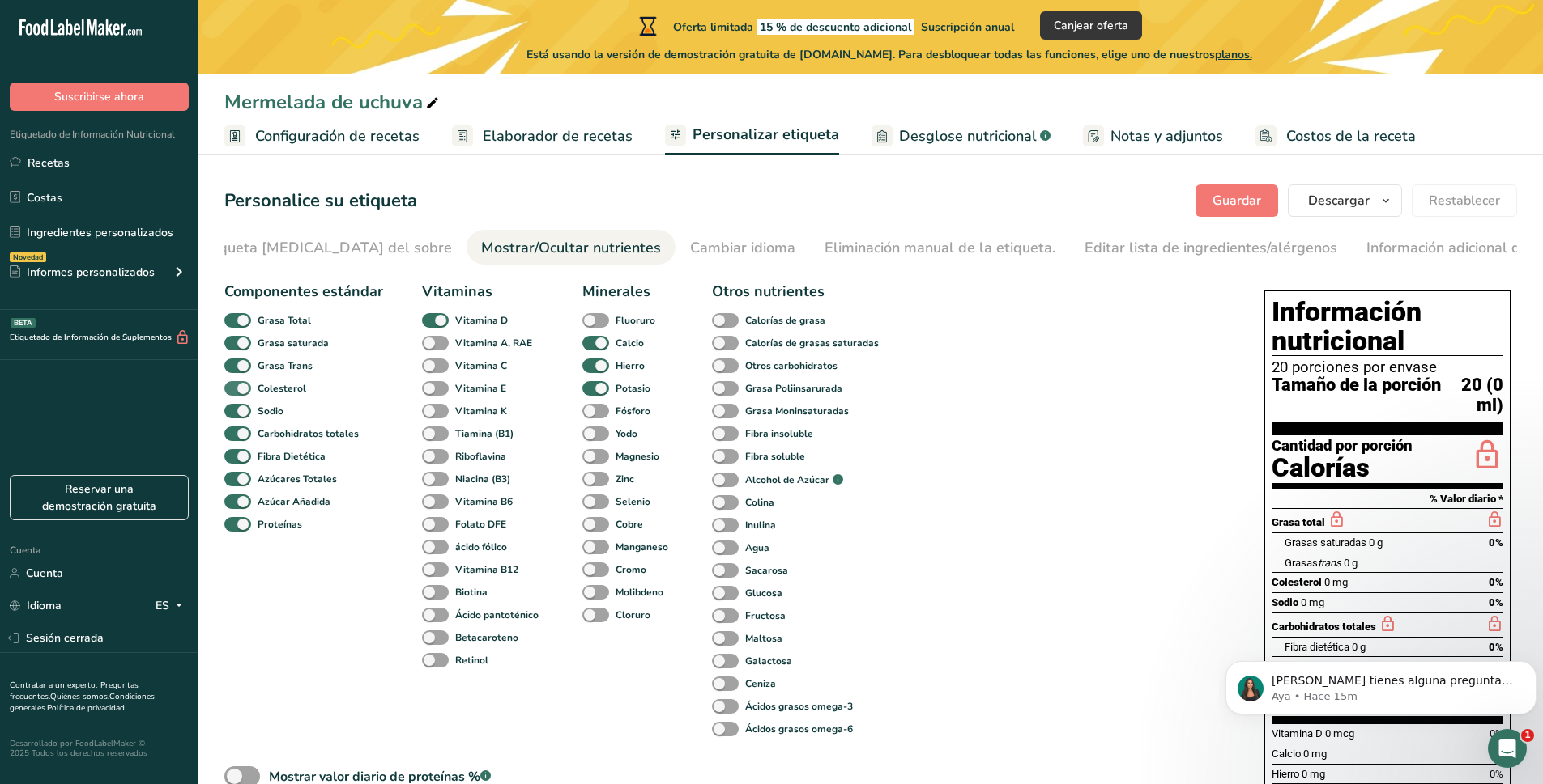
click at [276, 391] on font "Colesterol" at bounding box center [282, 389] width 49 height 13
click at [235, 391] on input "Colesterol" at bounding box center [230, 388] width 11 height 11
checkbox input "false"
click at [269, 486] on font "Azúcares Totales" at bounding box center [298, 479] width 80 height 13
click at [235, 484] on input "Azúcares Totales" at bounding box center [230, 478] width 11 height 11
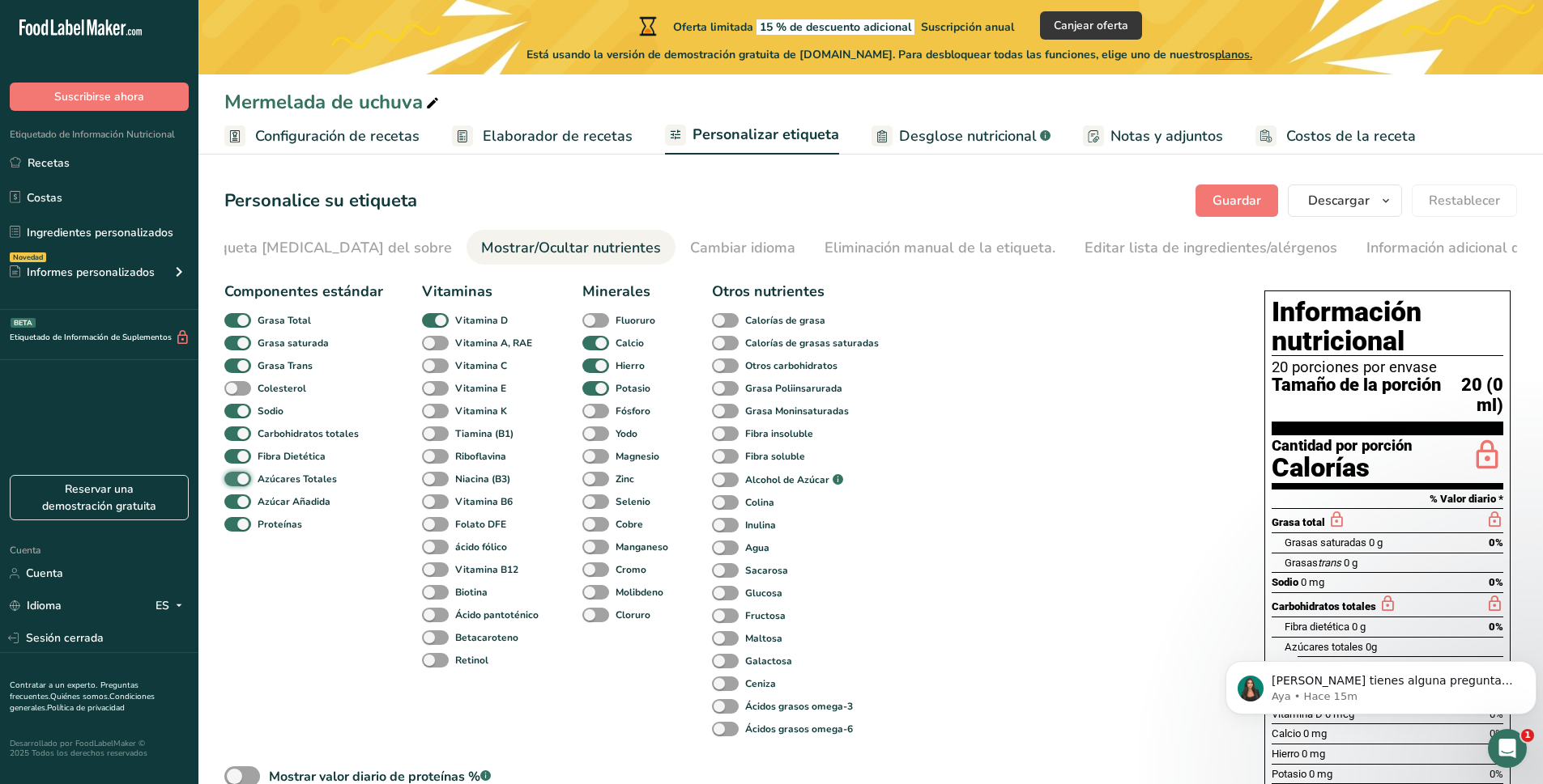
checkbox input "false"
click at [457, 346] on font "Vitamina A, RAE" at bounding box center [493, 343] width 77 height 13
click at [433, 346] on input "Vitamina A, RAE" at bounding box center [427, 342] width 11 height 11
checkbox input "true"
click at [619, 394] on font "Potasio" at bounding box center [633, 389] width 35 height 13
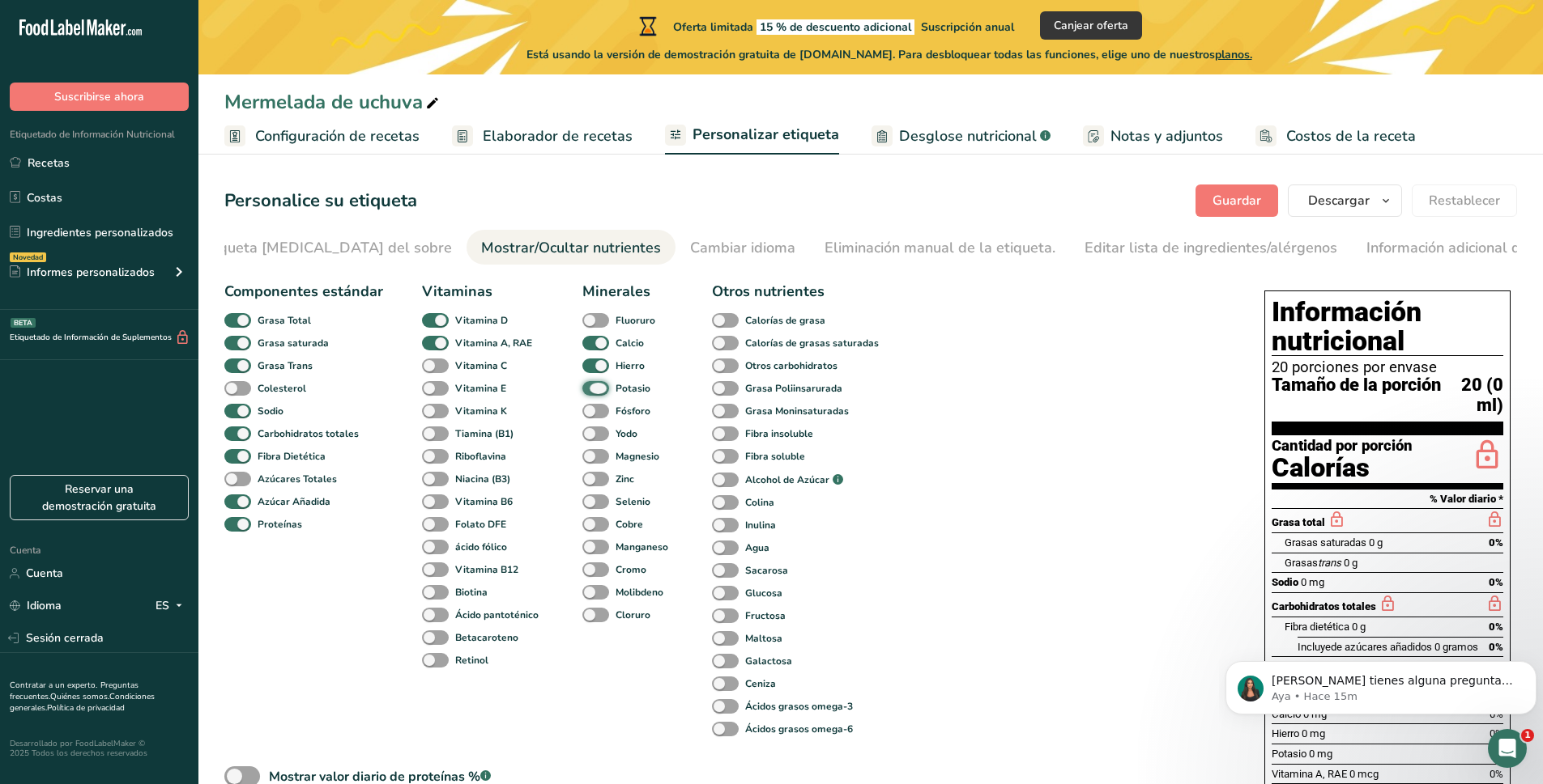
click at [593, 394] on input "Potasio" at bounding box center [587, 388] width 11 height 11
checkbox input "false"
click at [609, 478] on span "Zinc" at bounding box center [622, 479] width 25 height 15
click at [593, 478] on input "Zinc" at bounding box center [587, 478] width 11 height 11
checkbox input "true"
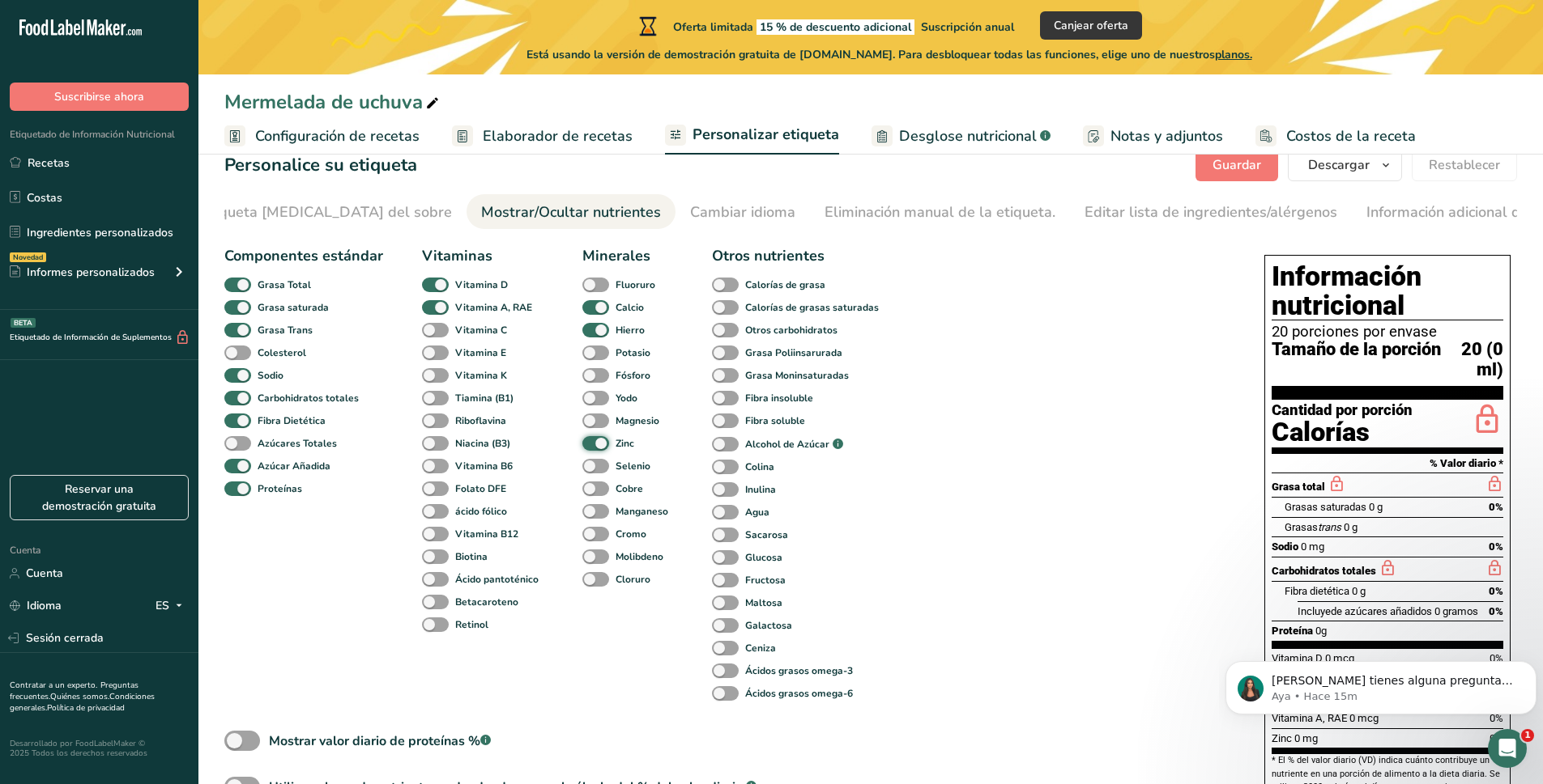
scroll to position [0, 0]
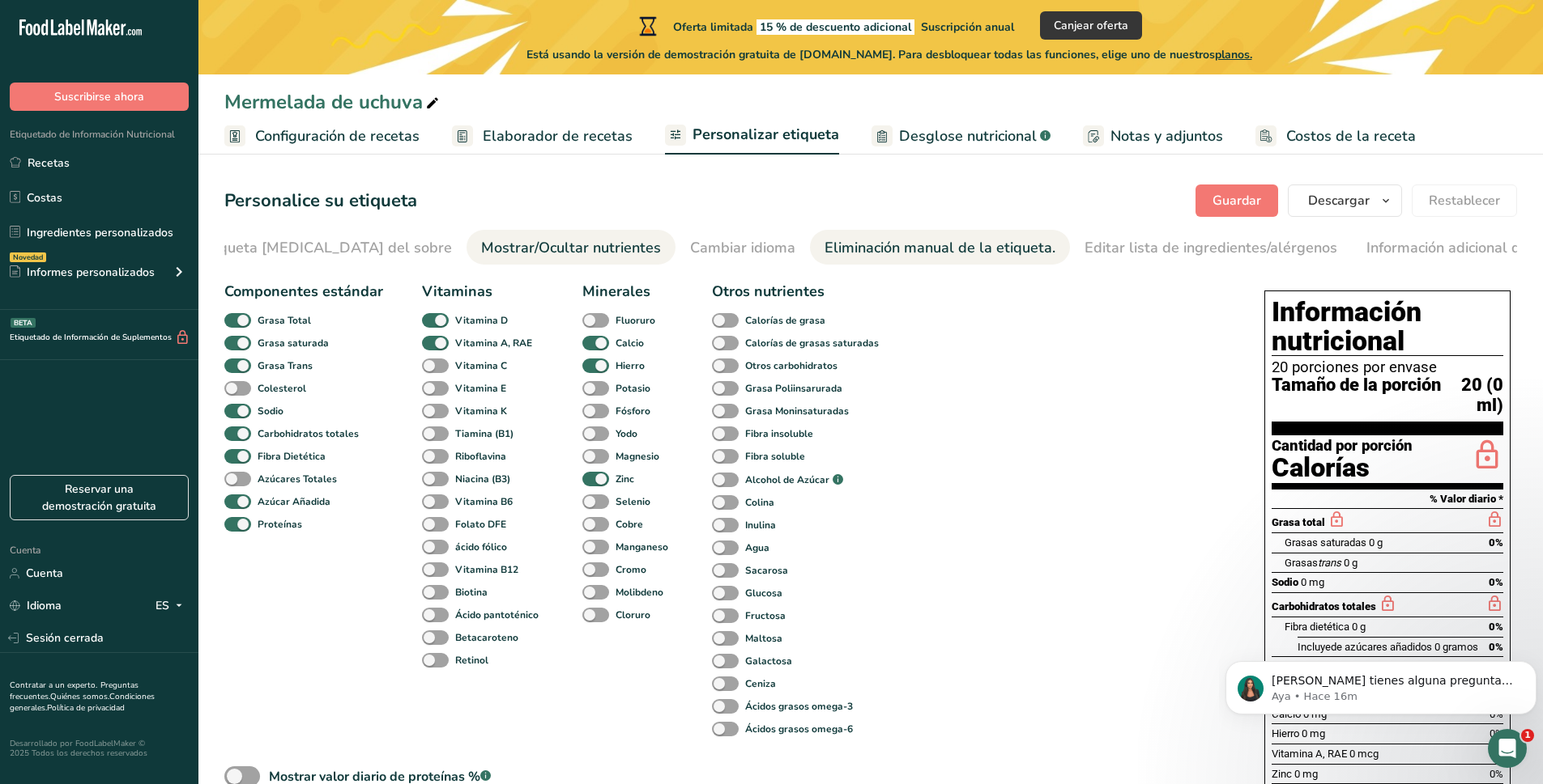
click at [859, 240] on font "Eliminación manual de la etiqueta." at bounding box center [939, 247] width 230 height 19
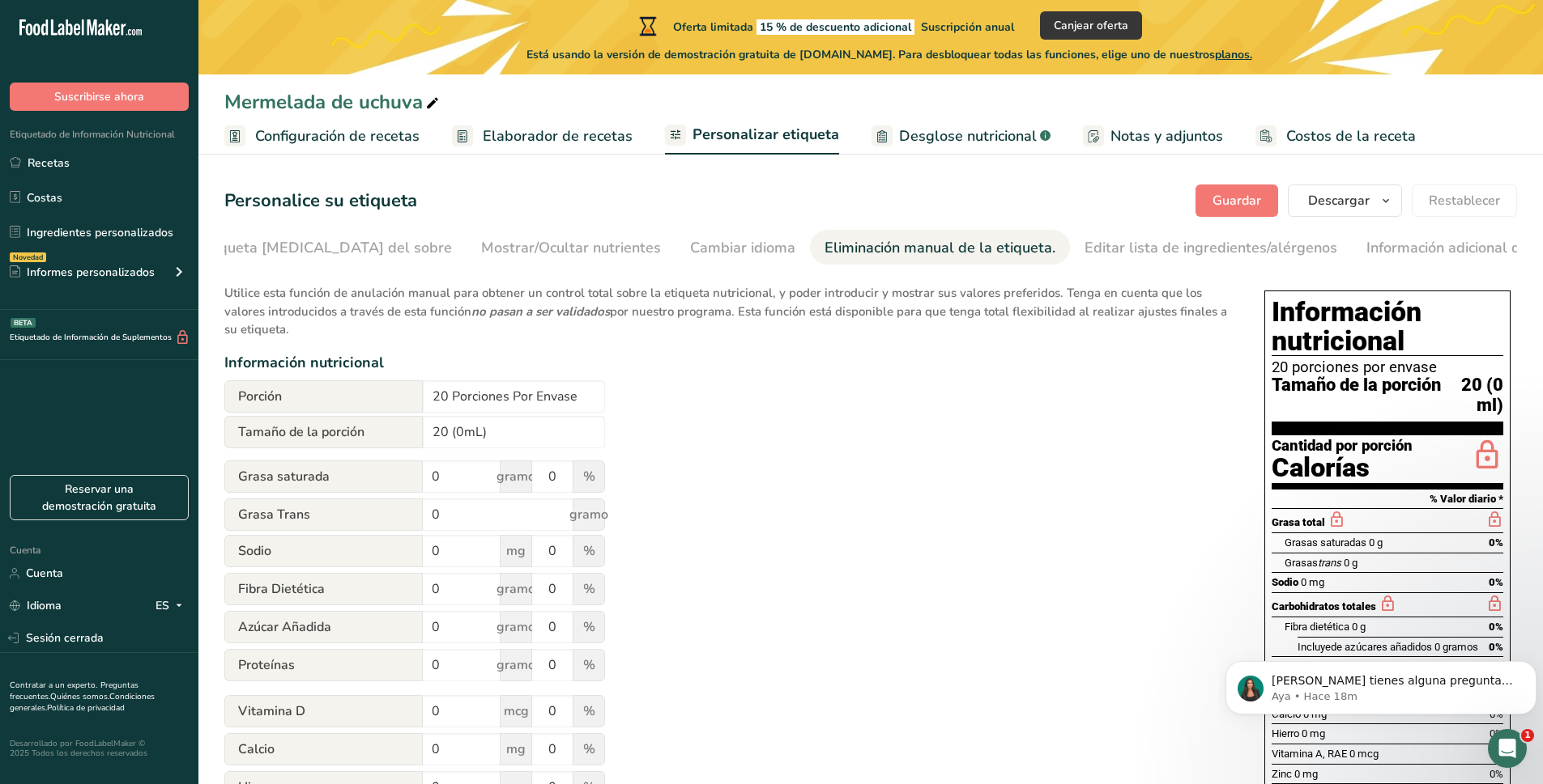
click at [635, 433] on div "Utilice esta función de anulación manual para obtener un control total sobre la…" at bounding box center [728, 596] width 1007 height 644
click at [482, 435] on input "20 (0mL)" at bounding box center [514, 432] width 182 height 32
click at [471, 482] on input "0" at bounding box center [462, 477] width 78 height 32
click at [450, 434] on input "20 (1 cda)" at bounding box center [514, 432] width 182 height 32
click at [698, 469] on div "Utilice esta función de anulación manual para obtener un control total sobre la…" at bounding box center [728, 596] width 1007 height 644
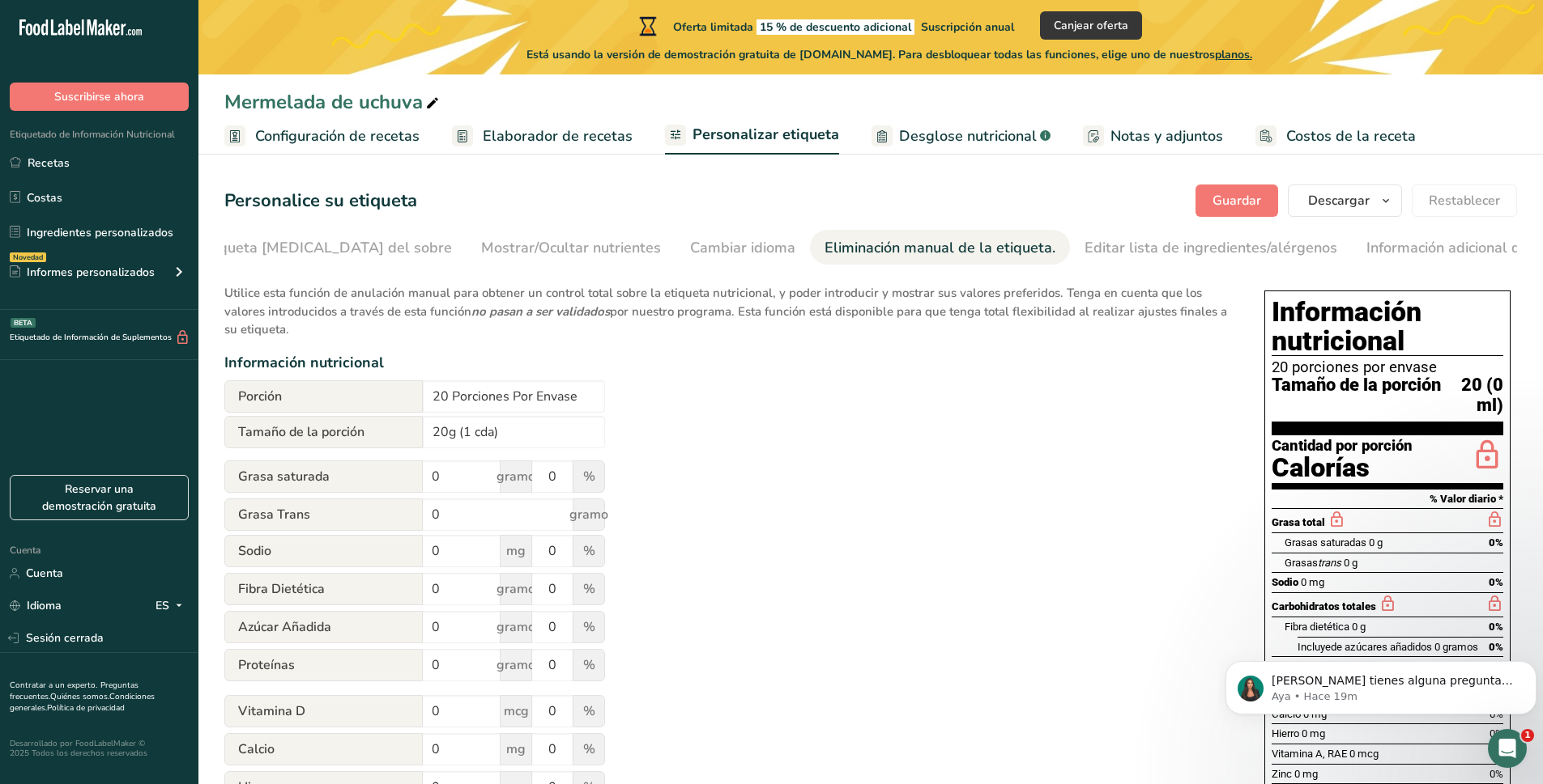
click at [698, 469] on div "Utilice esta función de anulación manual para obtener un control total sobre la…" at bounding box center [728, 596] width 1007 height 644
click at [682, 525] on div "Utilice esta función de anulación manual para obtener un control total sobre la…" at bounding box center [728, 596] width 1007 height 644
click at [1188, 250] on font "Editar lista de ingredientes/alérgenos" at bounding box center [1211, 247] width 253 height 19
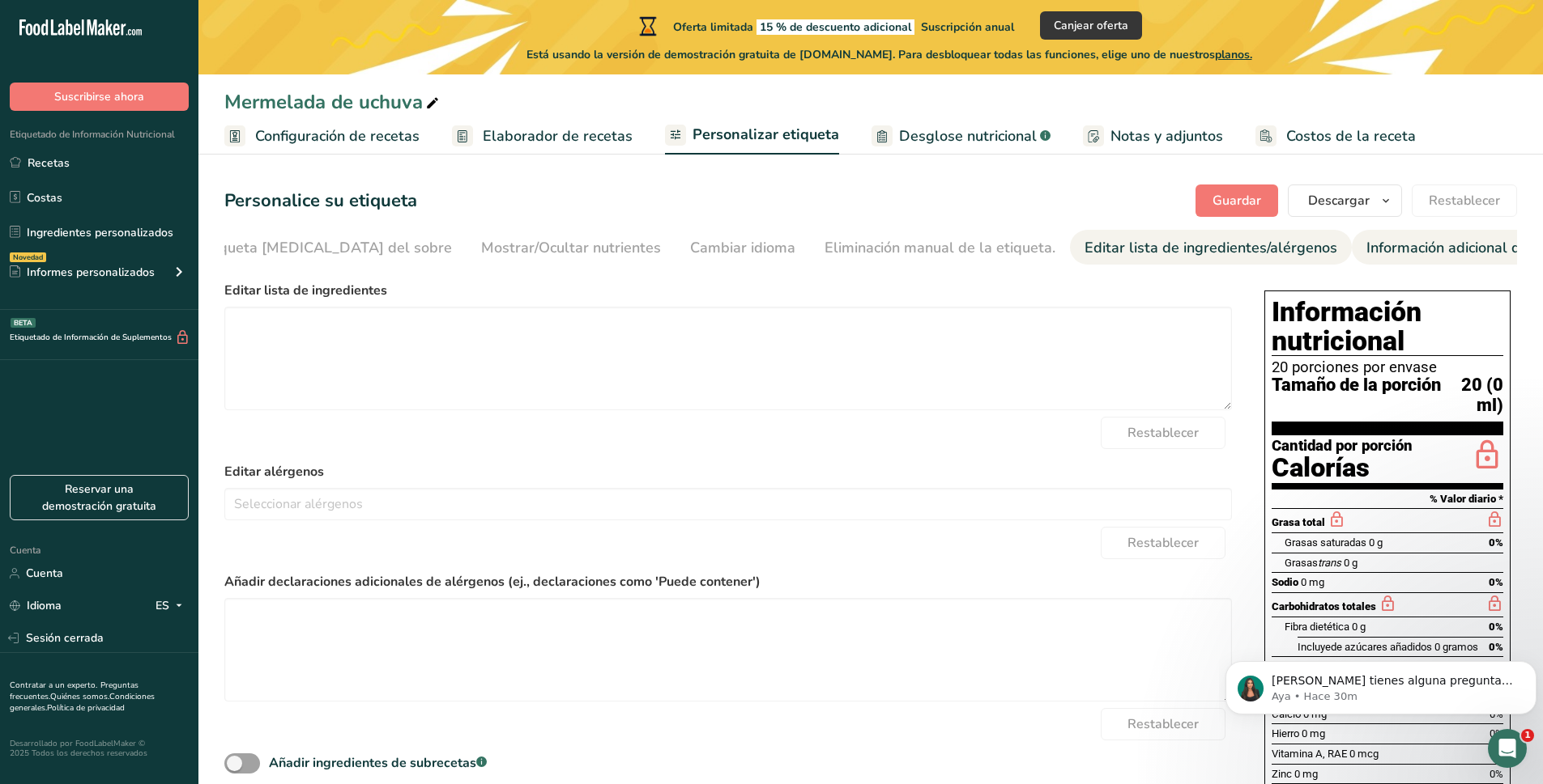
click at [1366, 261] on link "Información adicional de la etiqueta" at bounding box center [1486, 248] width 239 height 36
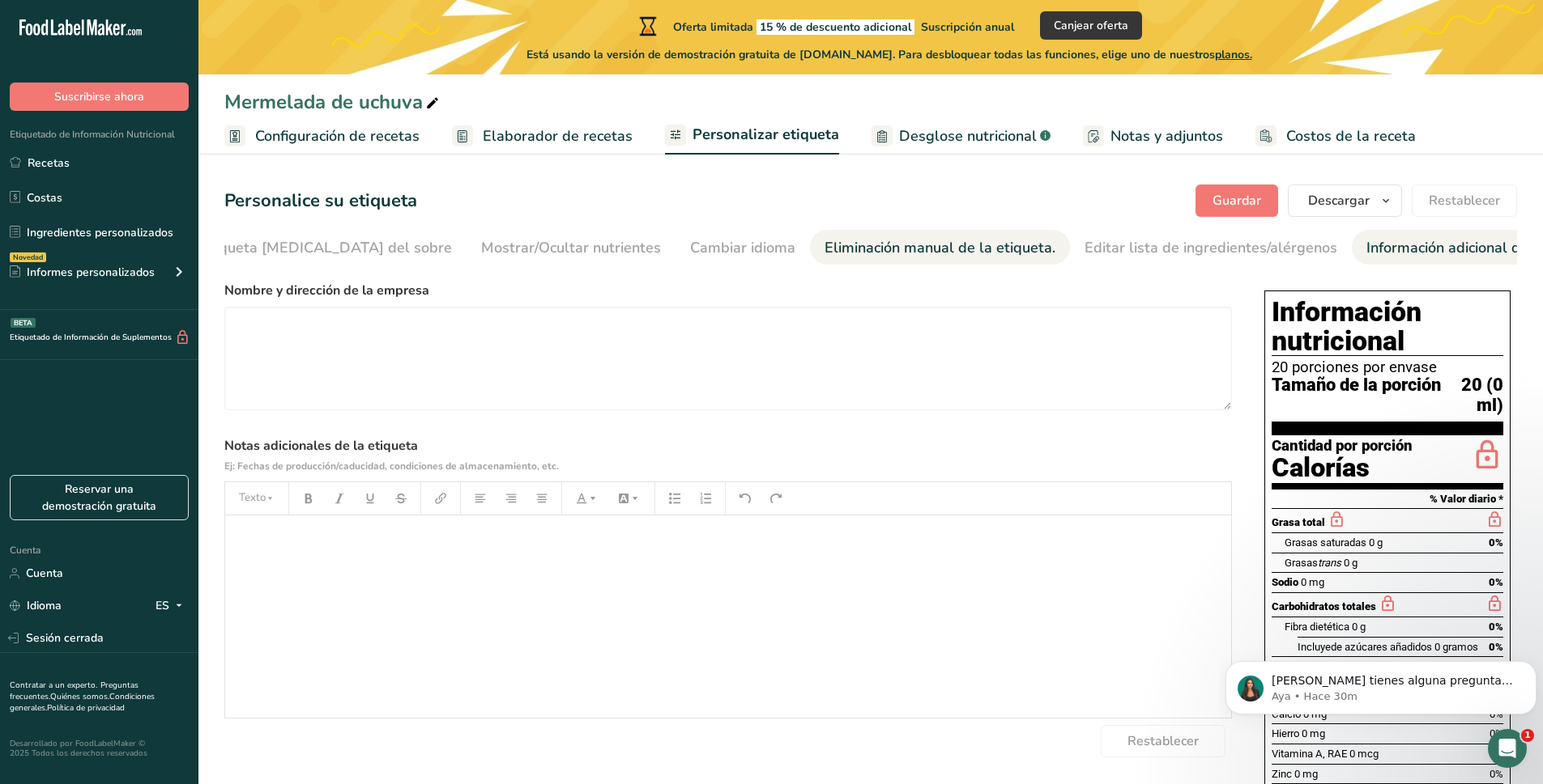
click at [871, 252] on font "Eliminación manual de la etiqueta." at bounding box center [939, 247] width 230 height 19
type input "20 (0mL)"
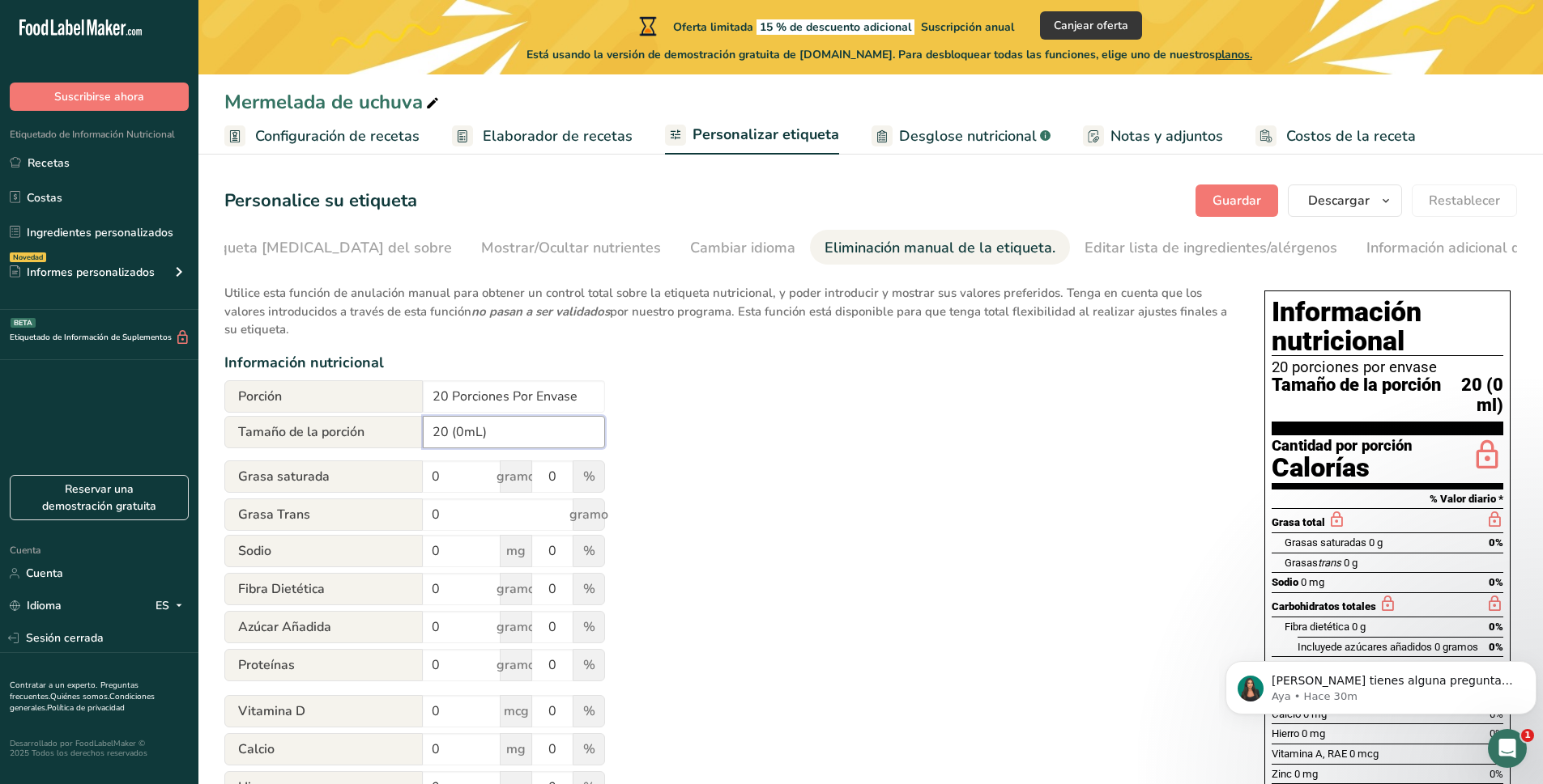
click at [482, 440] on input "20 (0mL)" at bounding box center [514, 432] width 182 height 32
click at [485, 253] on font "Mostrar/Ocultar nutrientes" at bounding box center [570, 247] width 180 height 19
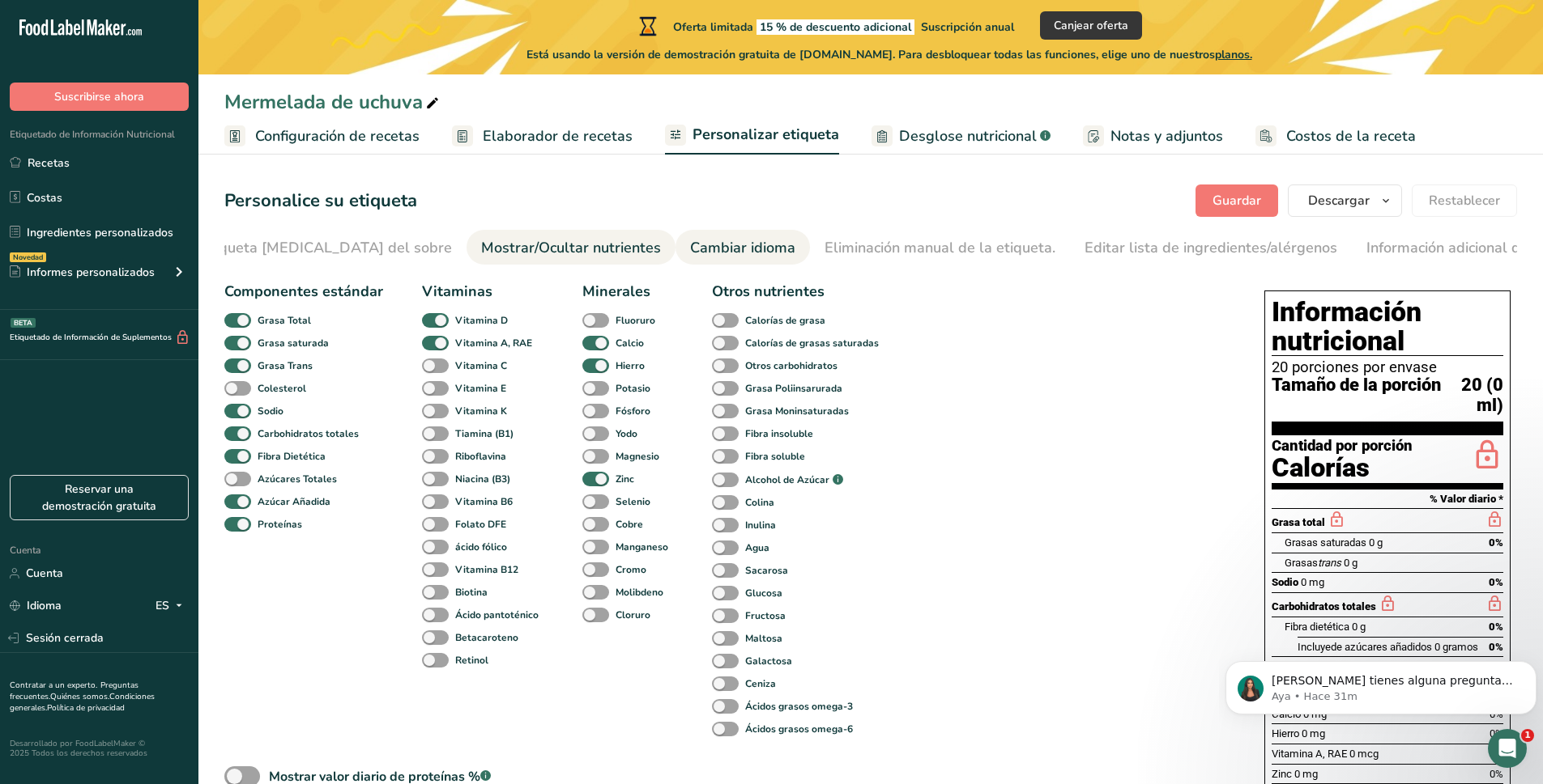
click at [690, 255] on font "Cambiar idioma" at bounding box center [742, 247] width 105 height 19
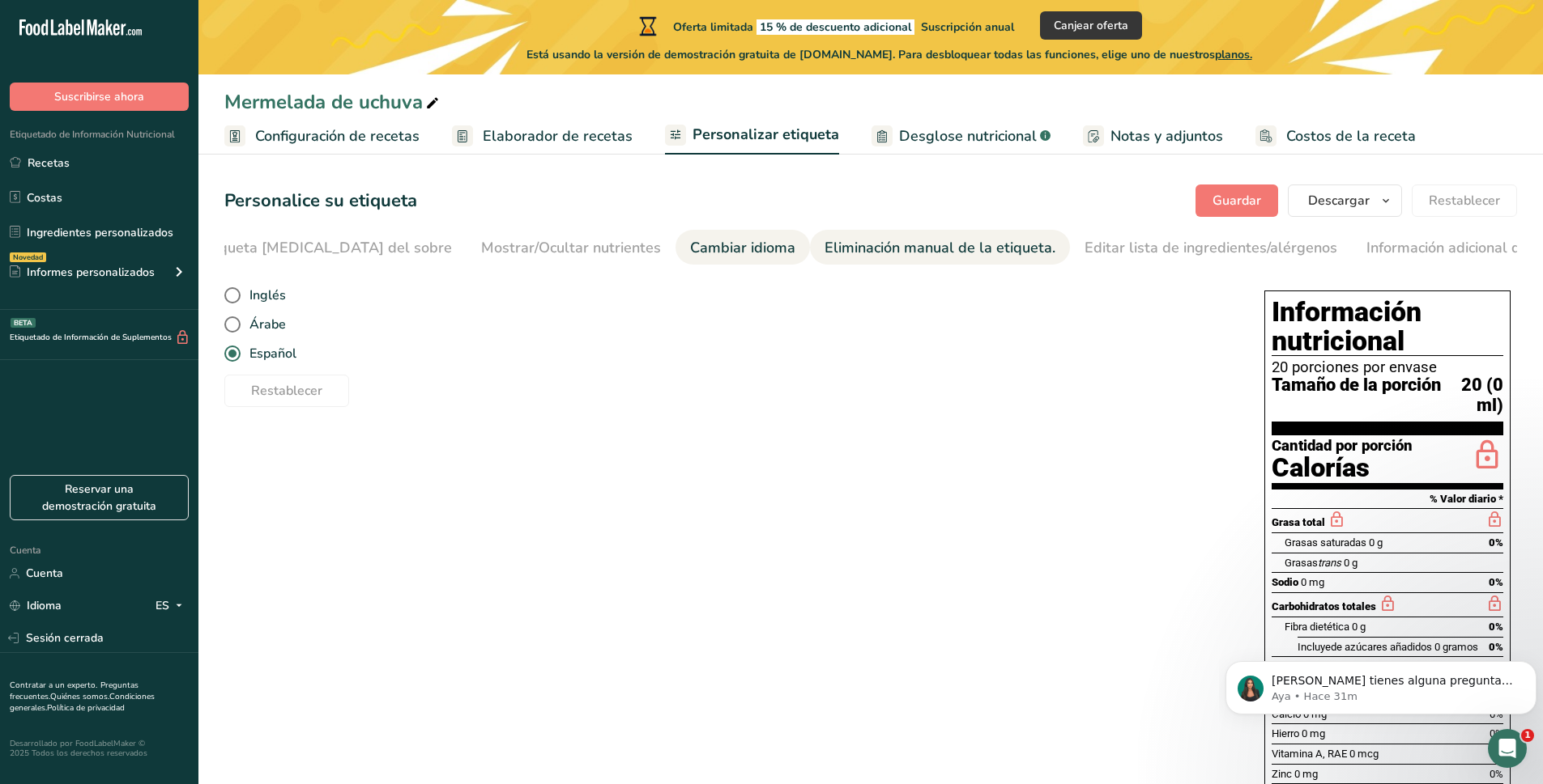
click at [886, 250] on font "Eliminación manual de la etiqueta." at bounding box center [939, 247] width 230 height 19
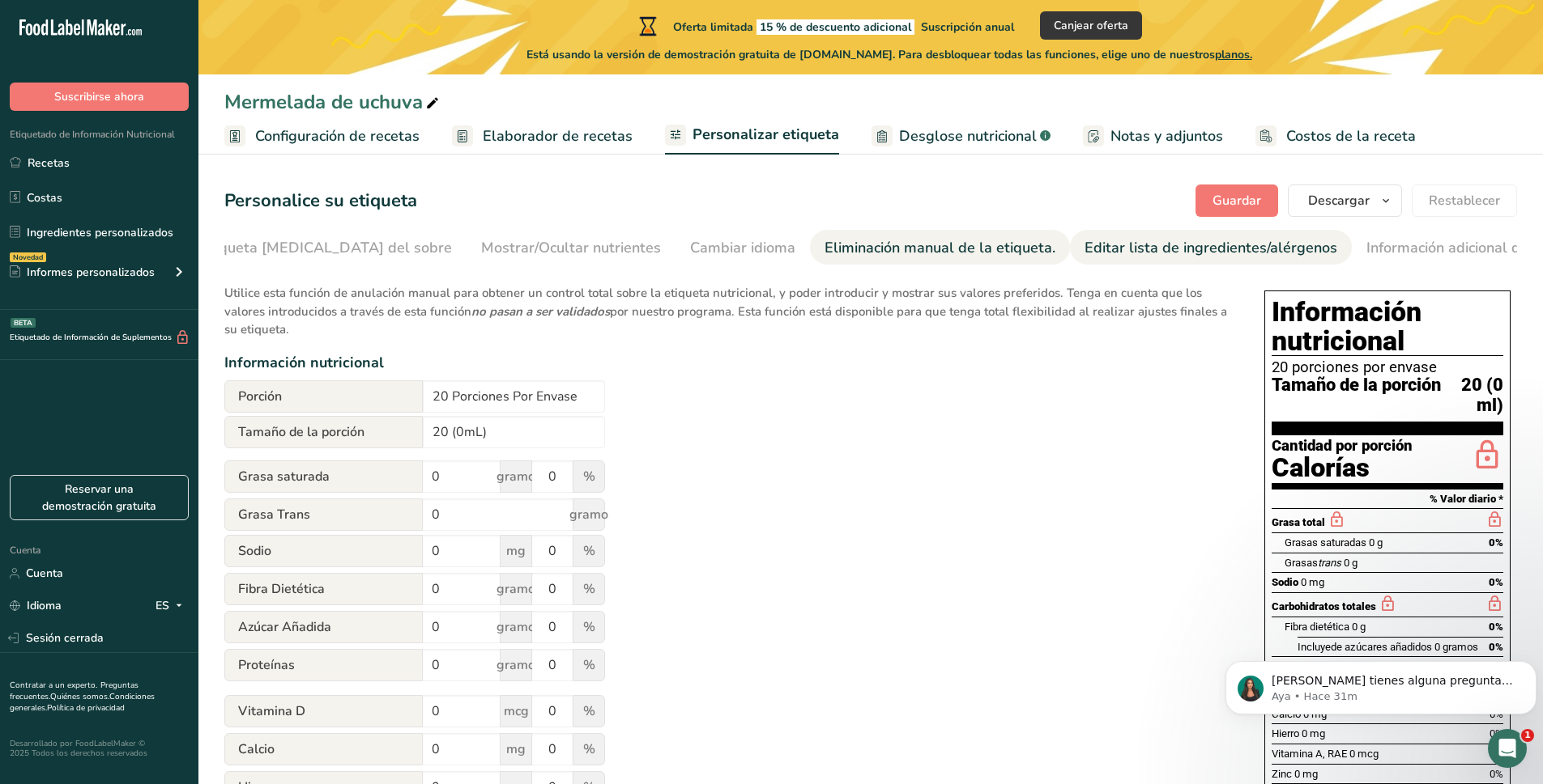
click at [1094, 243] on font "Editar lista de ingredientes/alérgenos" at bounding box center [1211, 247] width 253 height 19
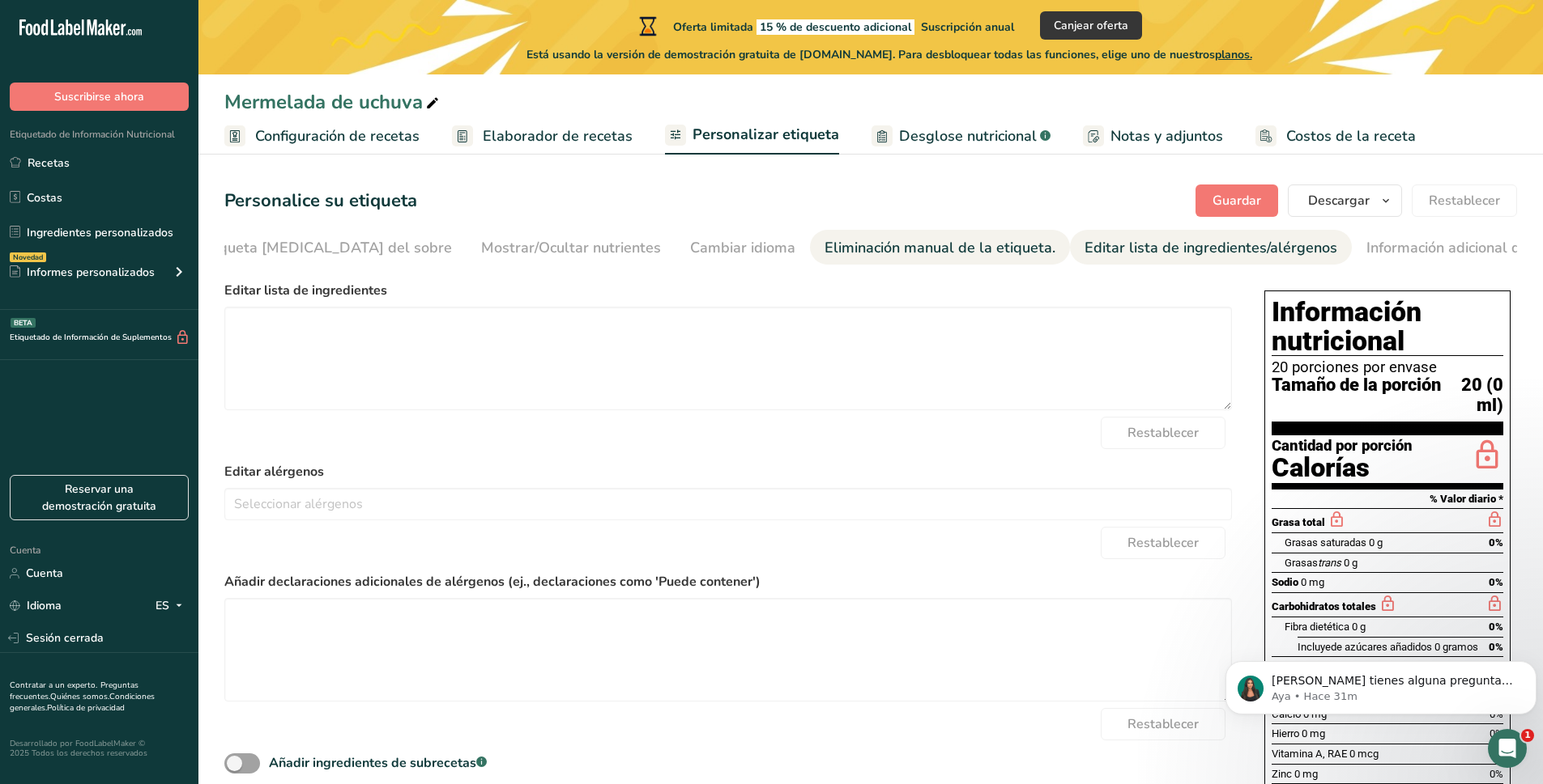
click at [902, 248] on font "Eliminación manual de la etiqueta." at bounding box center [939, 247] width 230 height 19
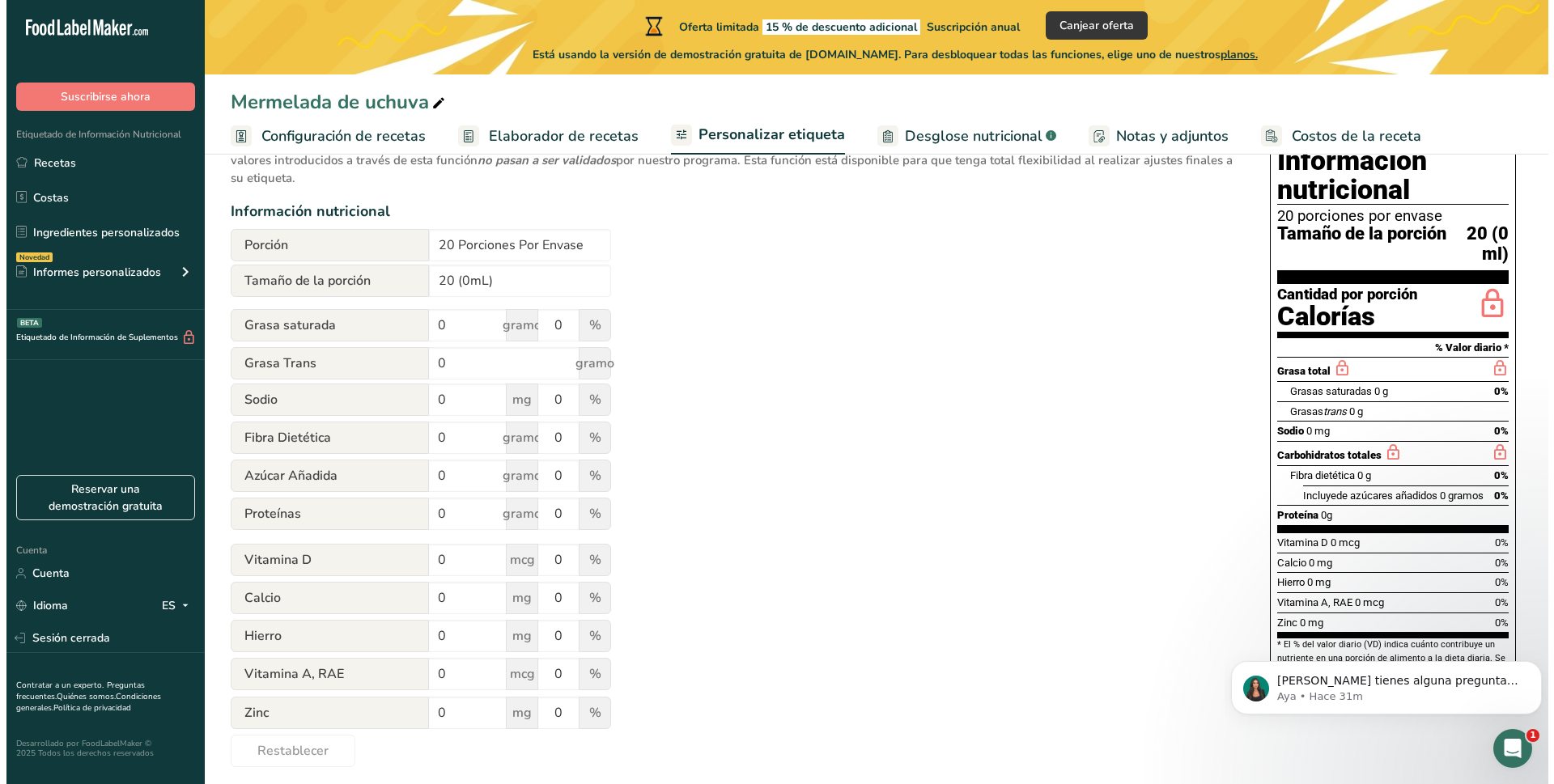
scroll to position [152, 0]
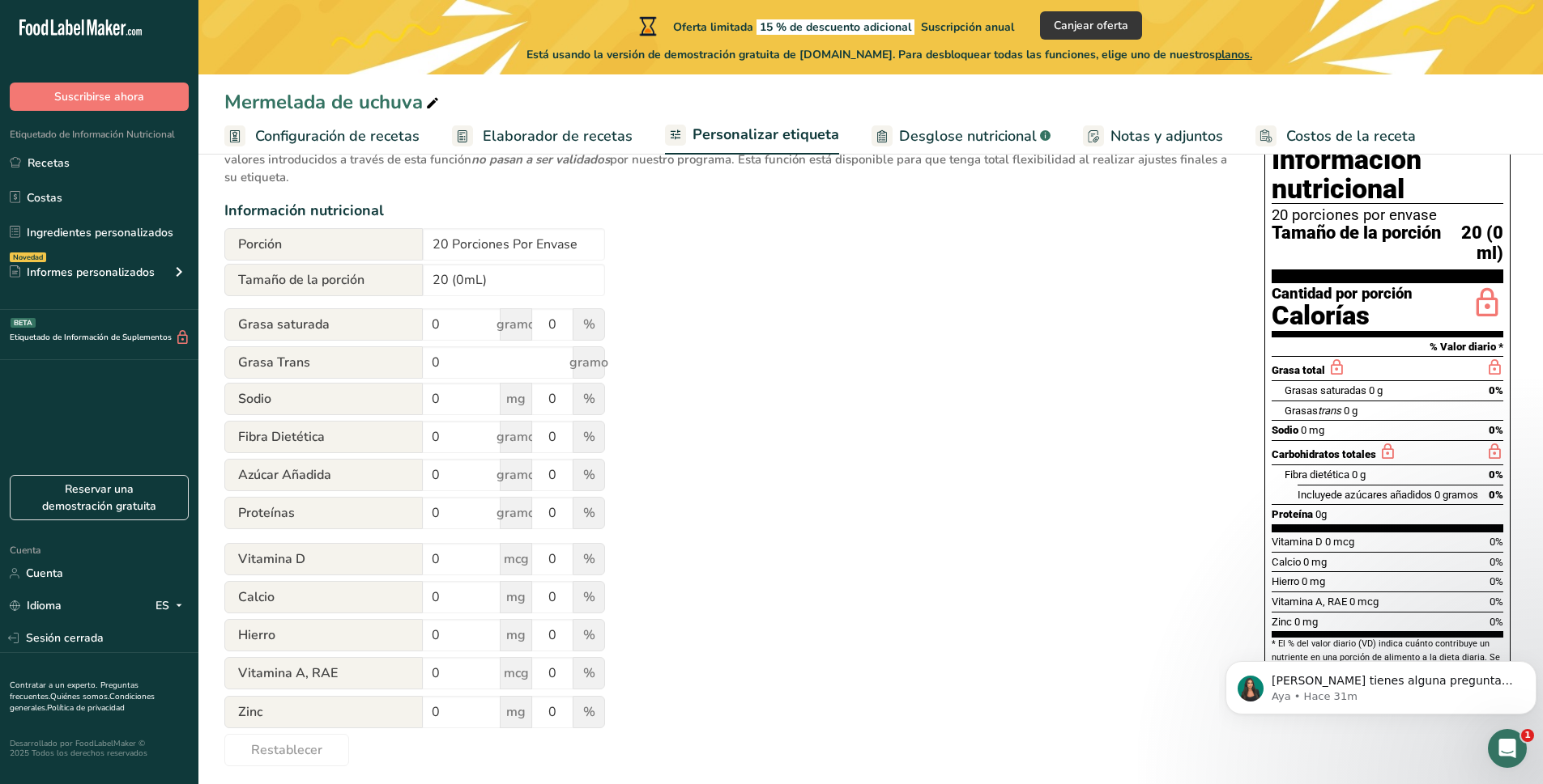
click at [1476, 315] on icon at bounding box center [1487, 304] width 32 height 38
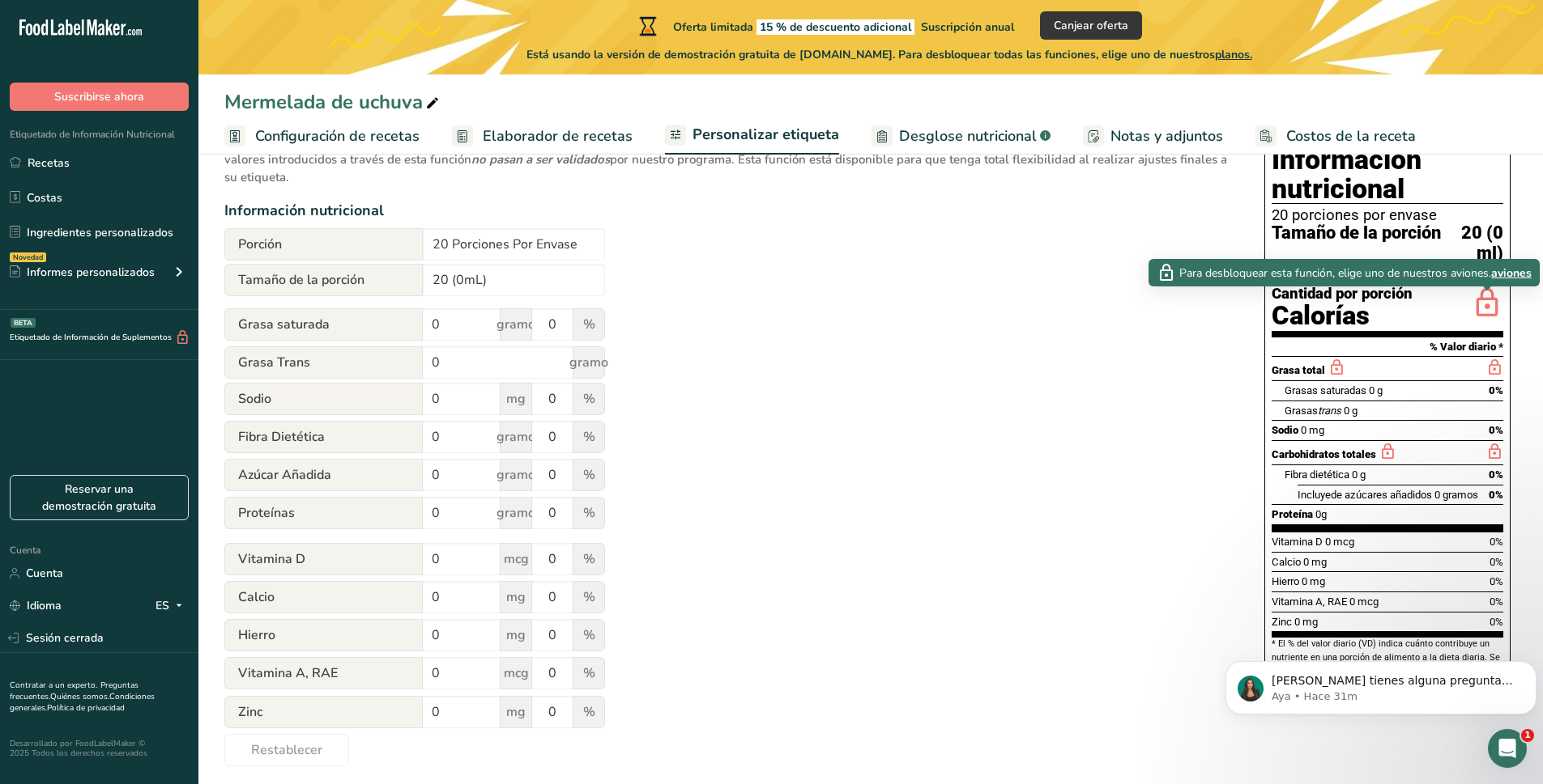
click at [1380, 462] on icon at bounding box center [1386, 452] width 17 height 20
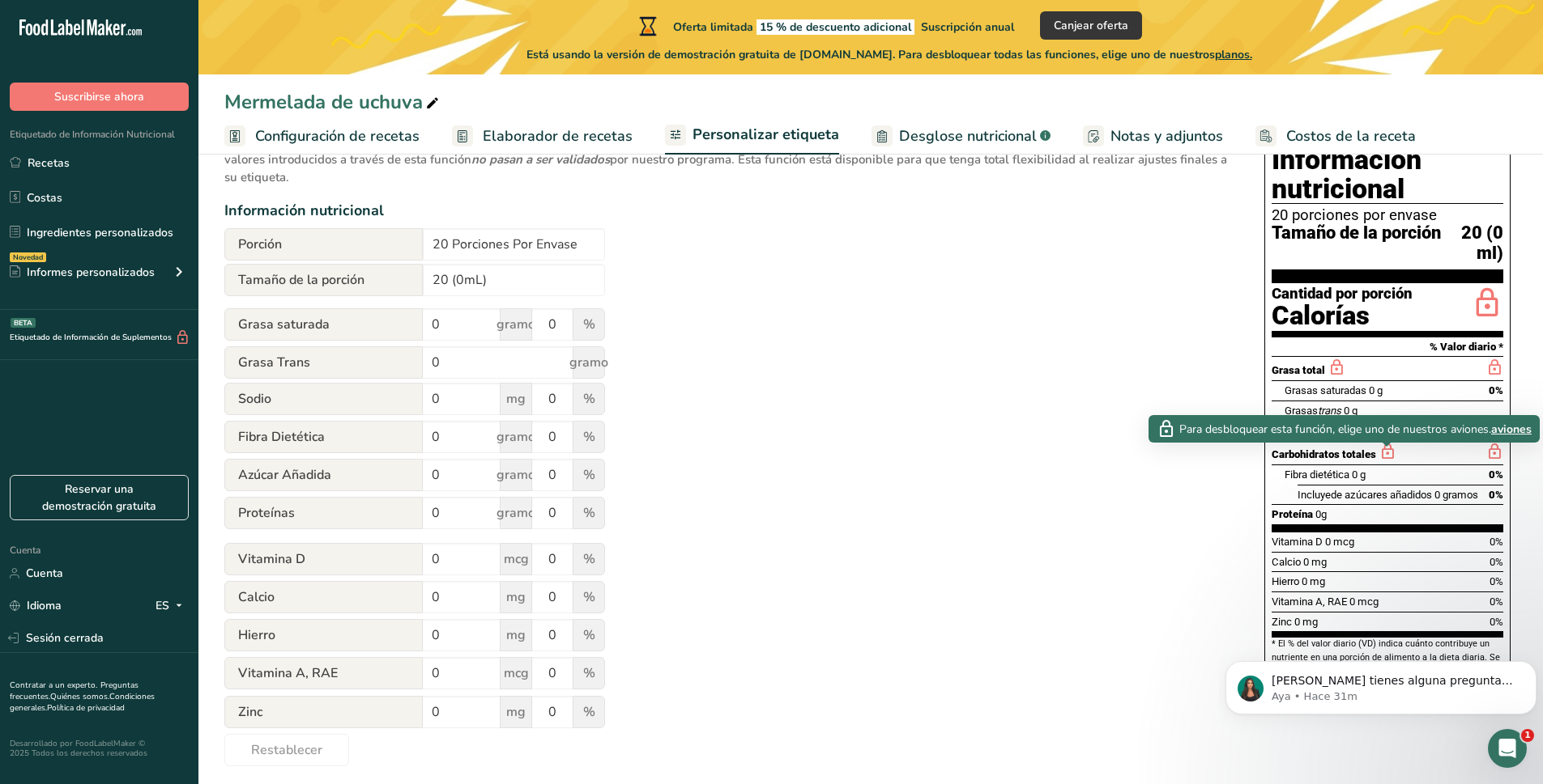
click at [1513, 428] on font "aviones" at bounding box center [1511, 429] width 41 height 16
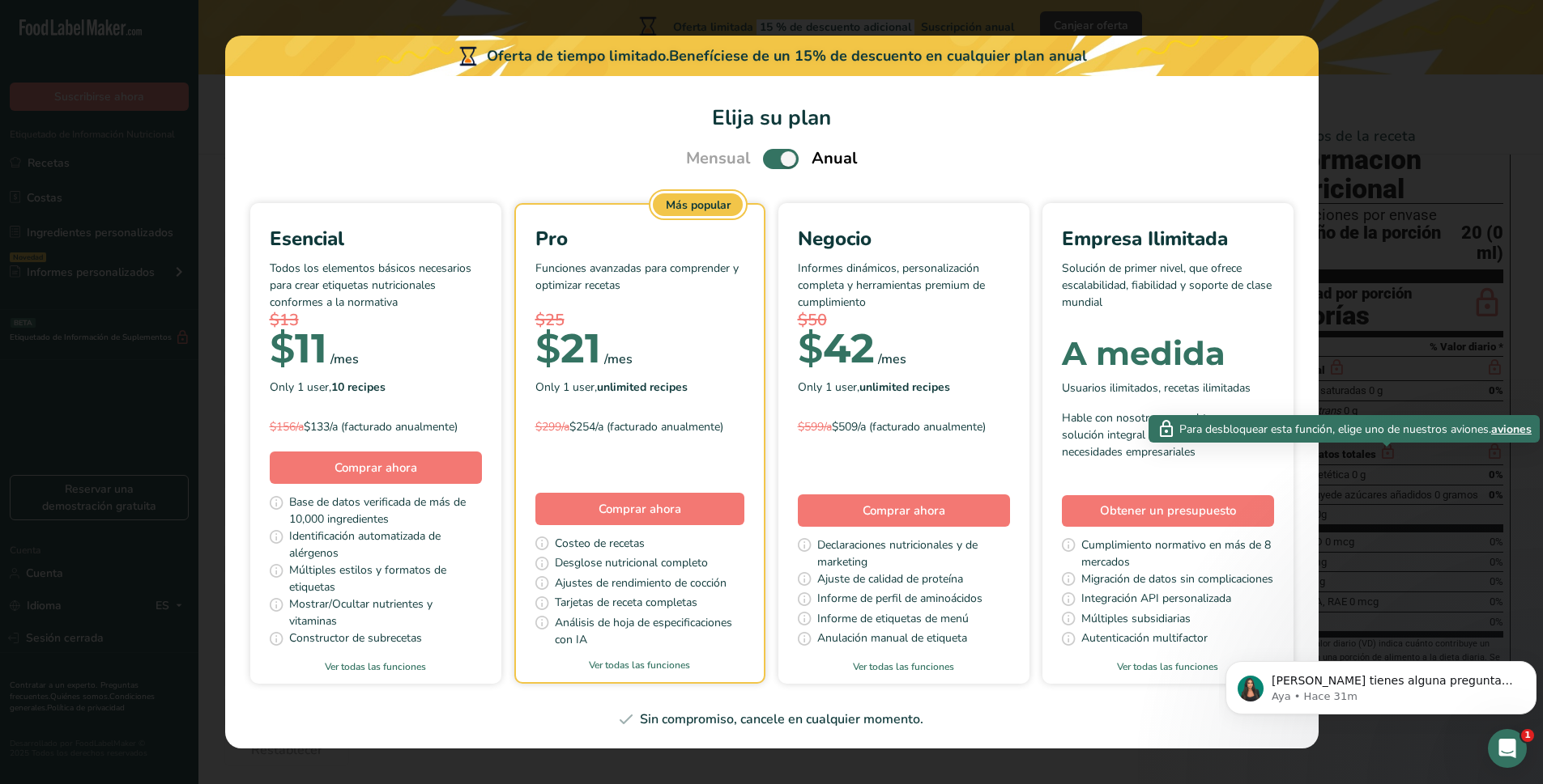
scroll to position [0, 223]
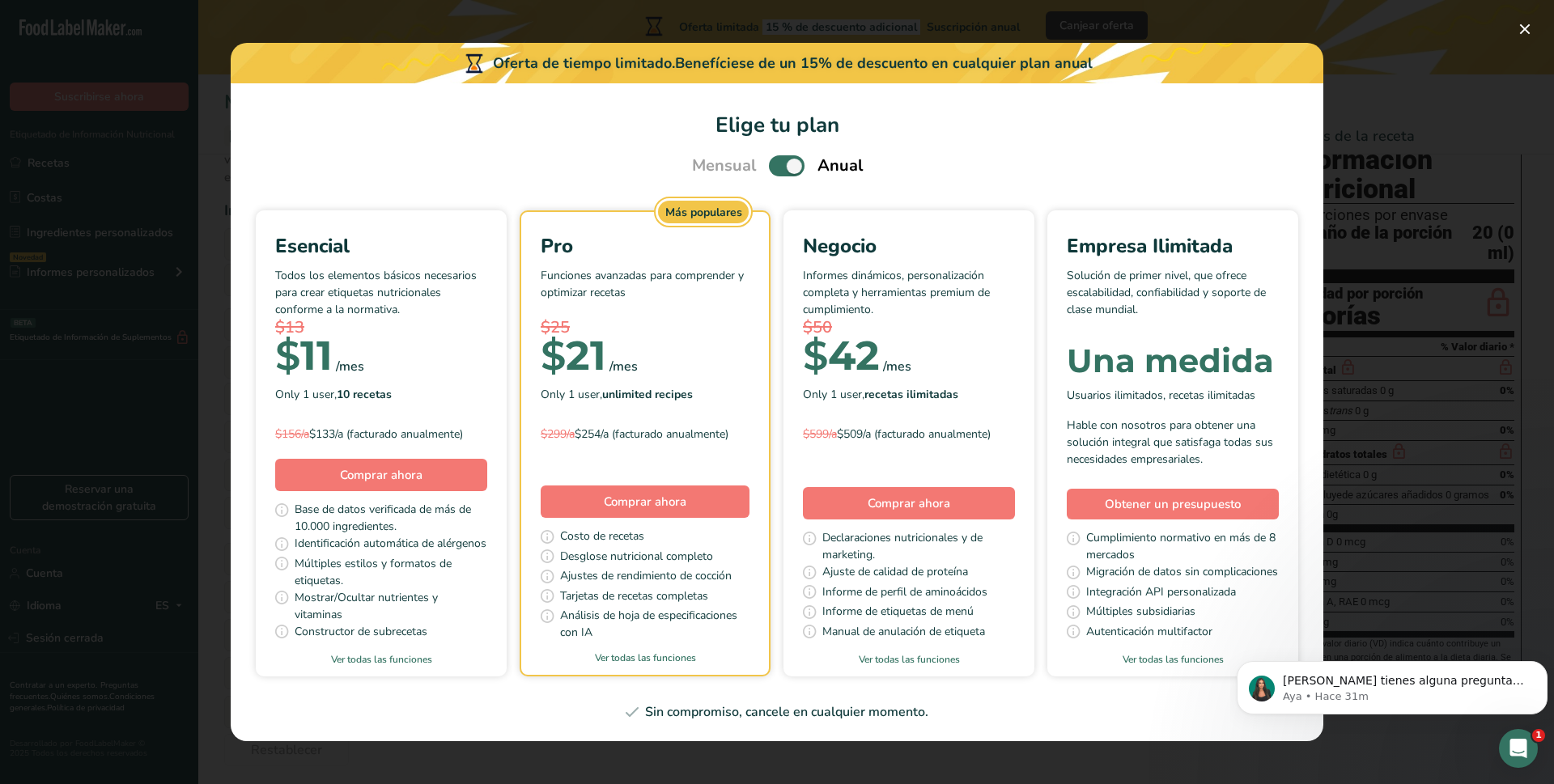
click at [1377, 138] on div "Elige tu plan de precios modal" at bounding box center [777, 392] width 1554 height 784
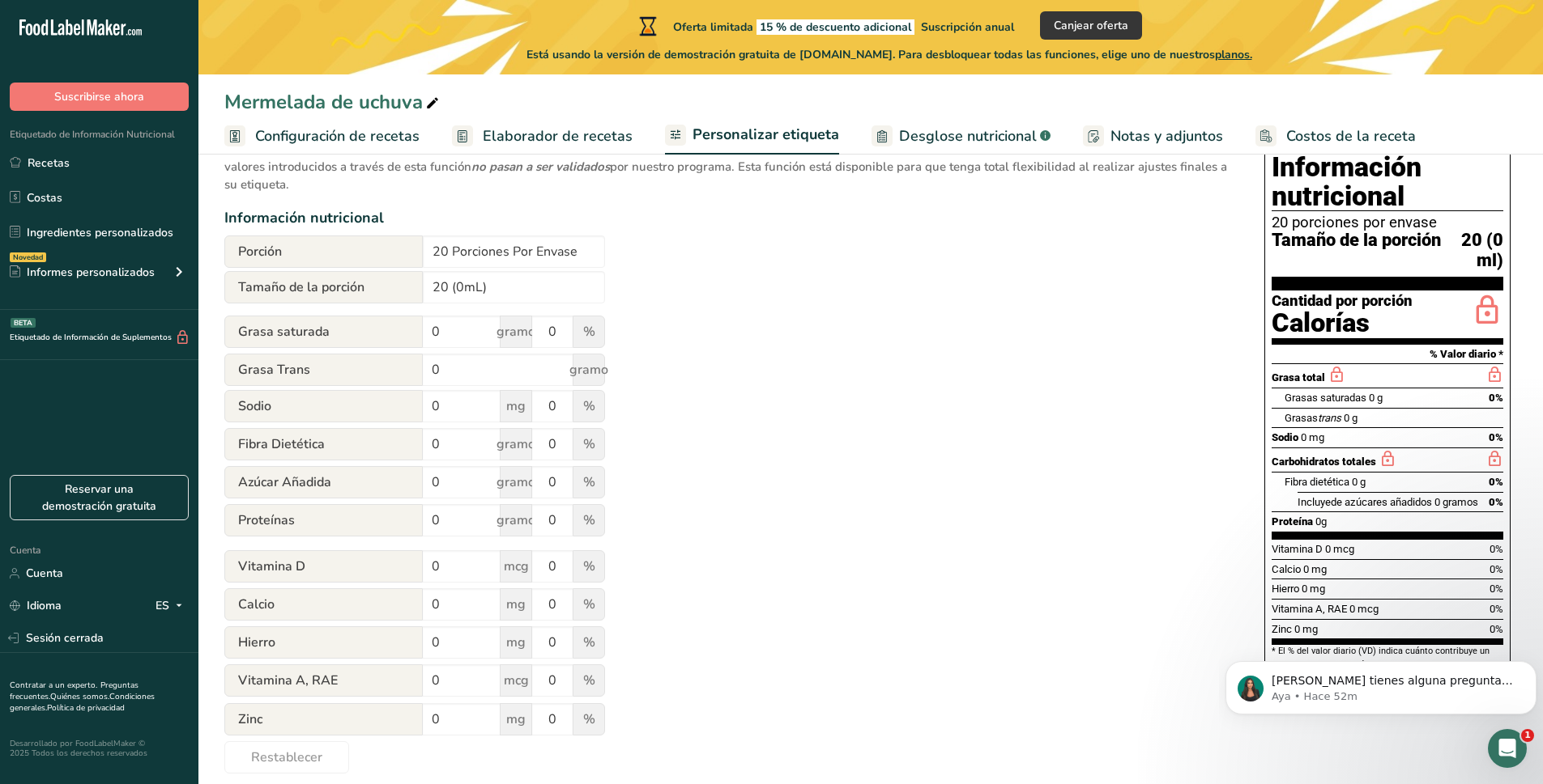
scroll to position [144, 0]
click at [468, 420] on input "0" at bounding box center [462, 407] width 78 height 32
type input "0"
type input "2"
click at [793, 397] on div "Utilice esta función de anulación manual para obtener un control total sobre la…" at bounding box center [728, 452] width 1007 height 644
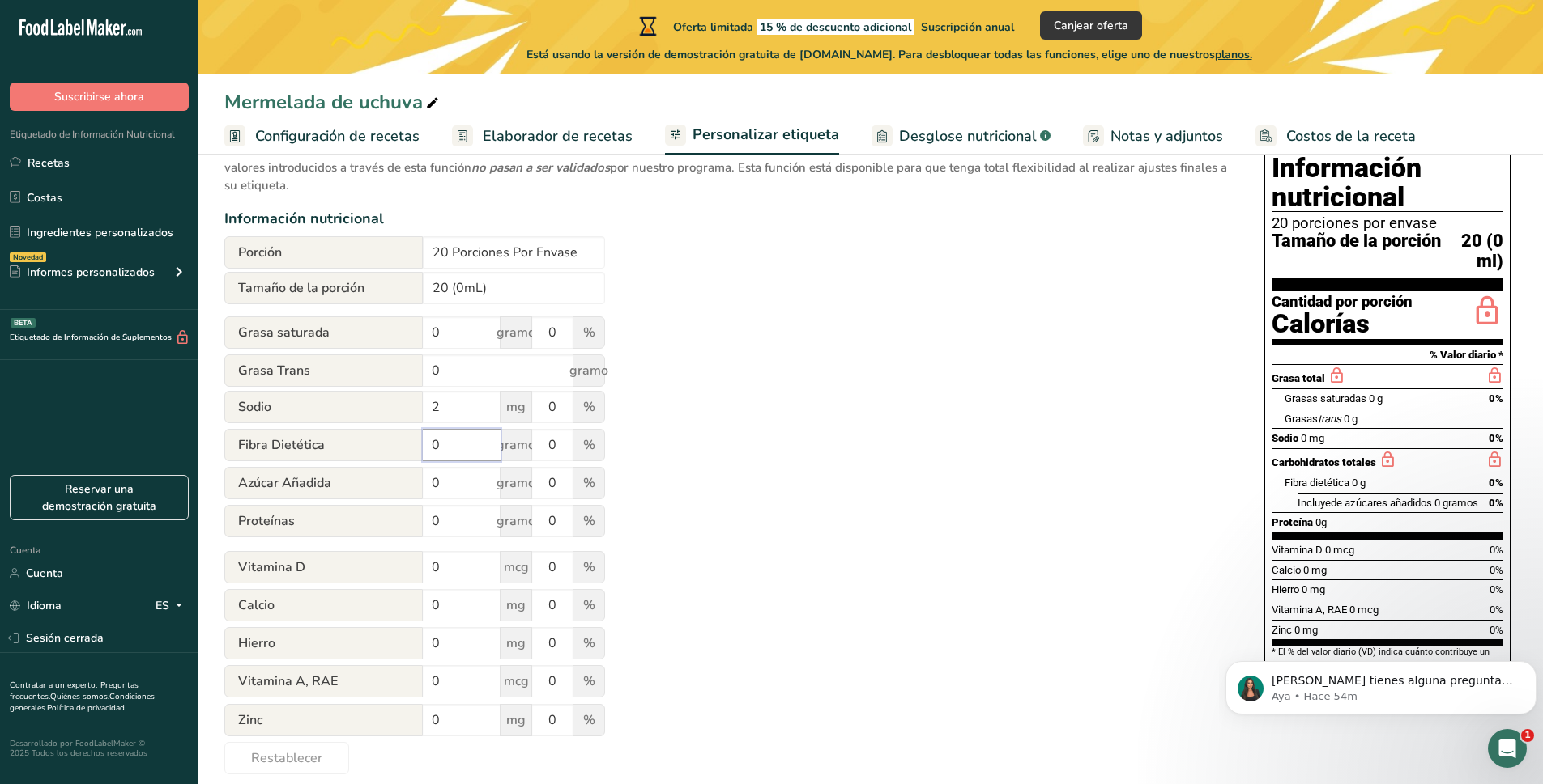
click at [473, 448] on input "0" at bounding box center [462, 445] width 78 height 32
type input "0"
type input "1"
click at [480, 482] on input "0" at bounding box center [462, 483] width 78 height 32
click at [427, 524] on input "0" at bounding box center [462, 520] width 78 height 32
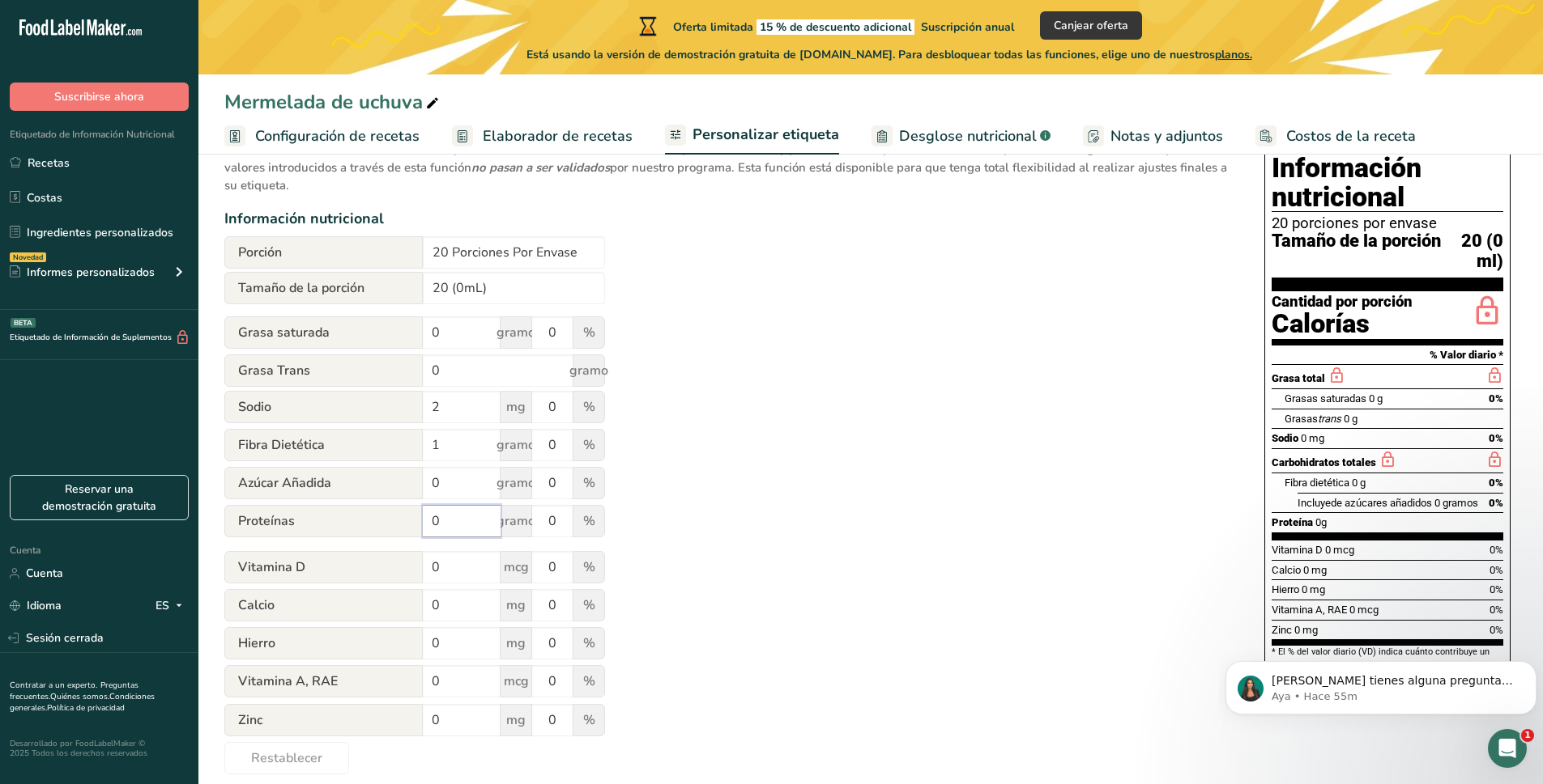
click at [464, 538] on input "0" at bounding box center [462, 520] width 78 height 32
click at [459, 401] on input "2" at bounding box center [462, 407] width 78 height 32
type input "3"
click at [467, 453] on input "1" at bounding box center [462, 445] width 78 height 32
click at [473, 534] on input "0" at bounding box center [462, 520] width 78 height 32
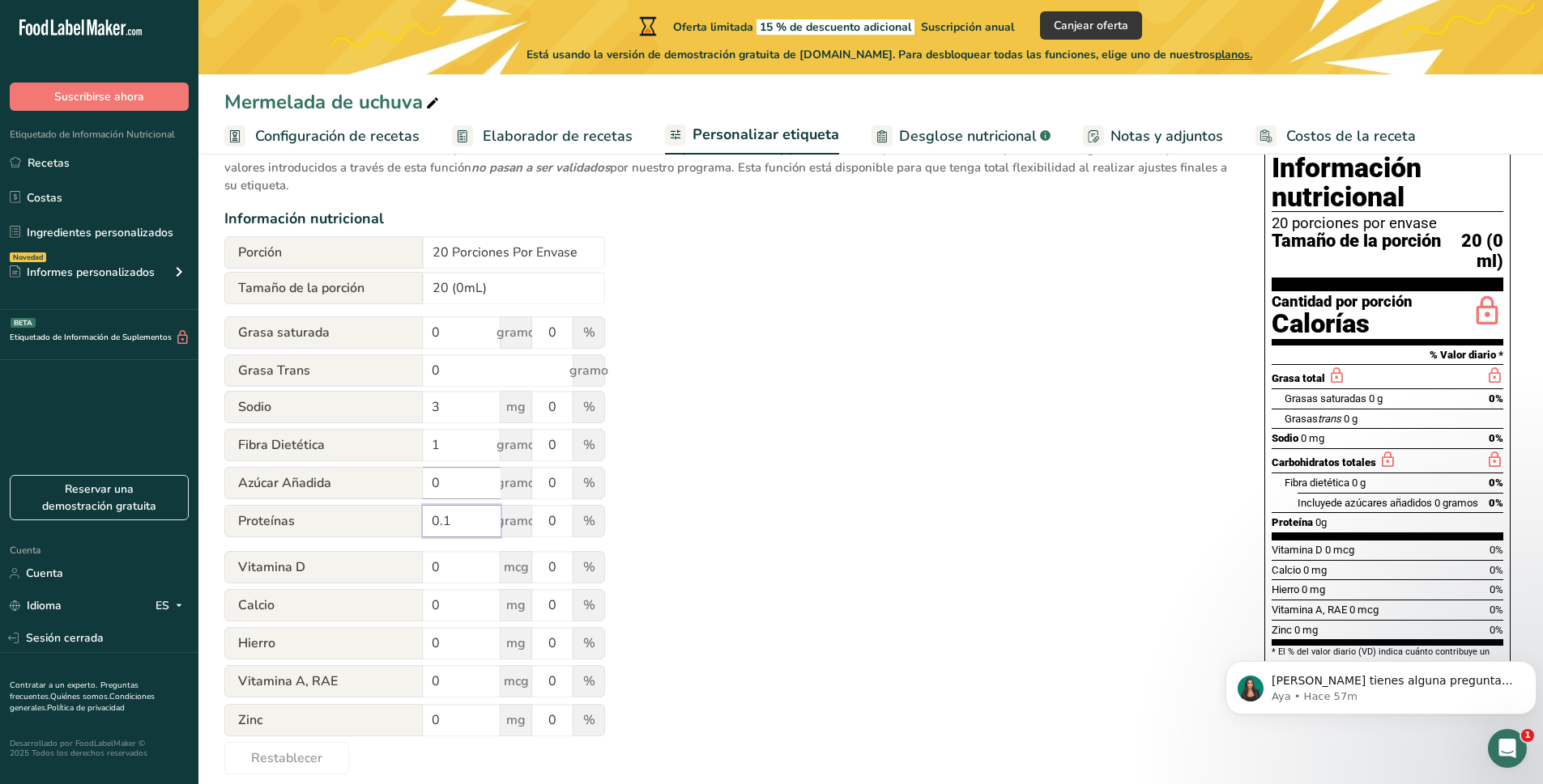
type input "0.1"
click at [477, 472] on input "0" at bounding box center [462, 483] width 78 height 32
type input "10"
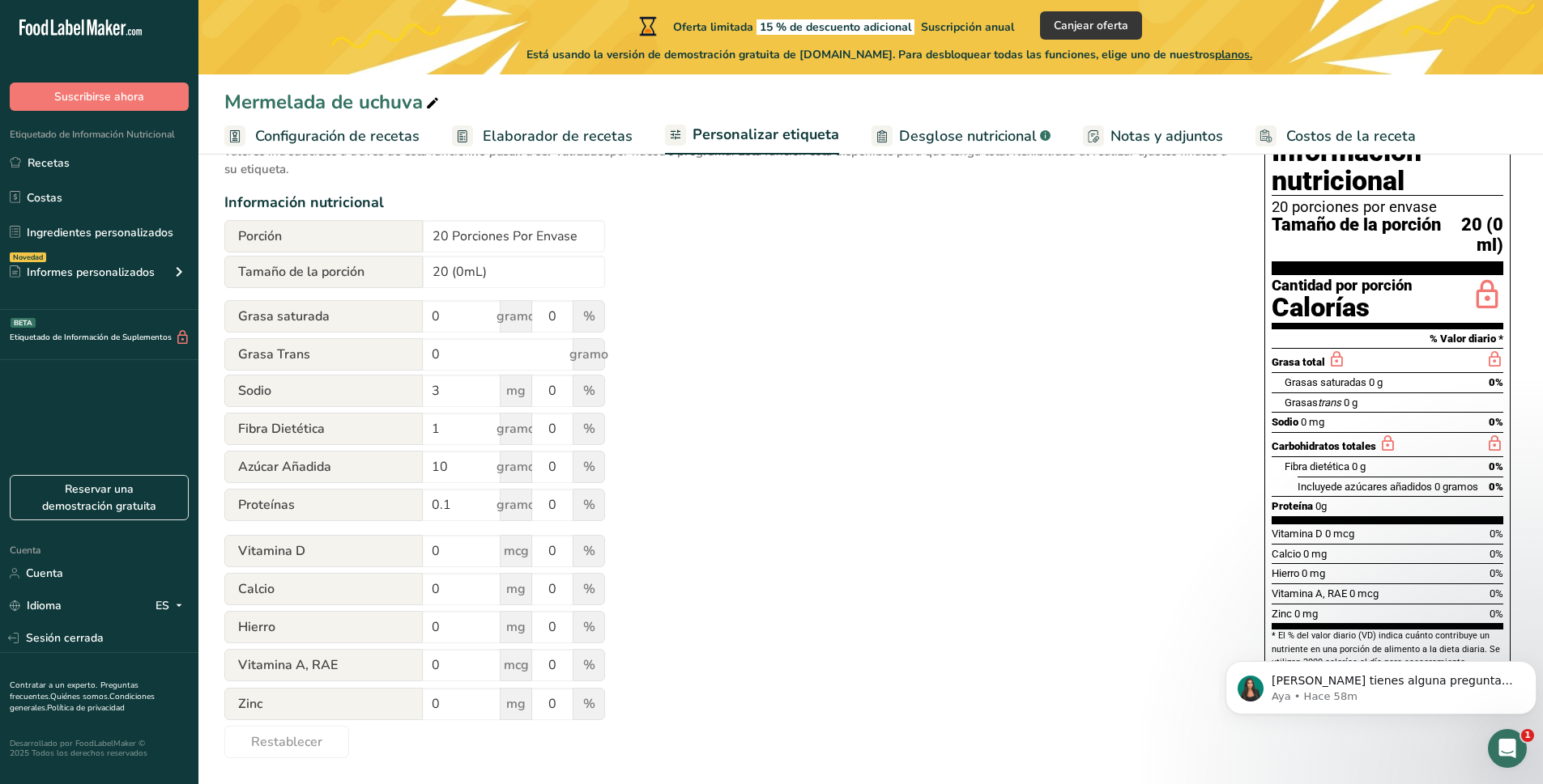
click at [924, 133] on font "Desglose nutricional" at bounding box center [968, 135] width 138 height 19
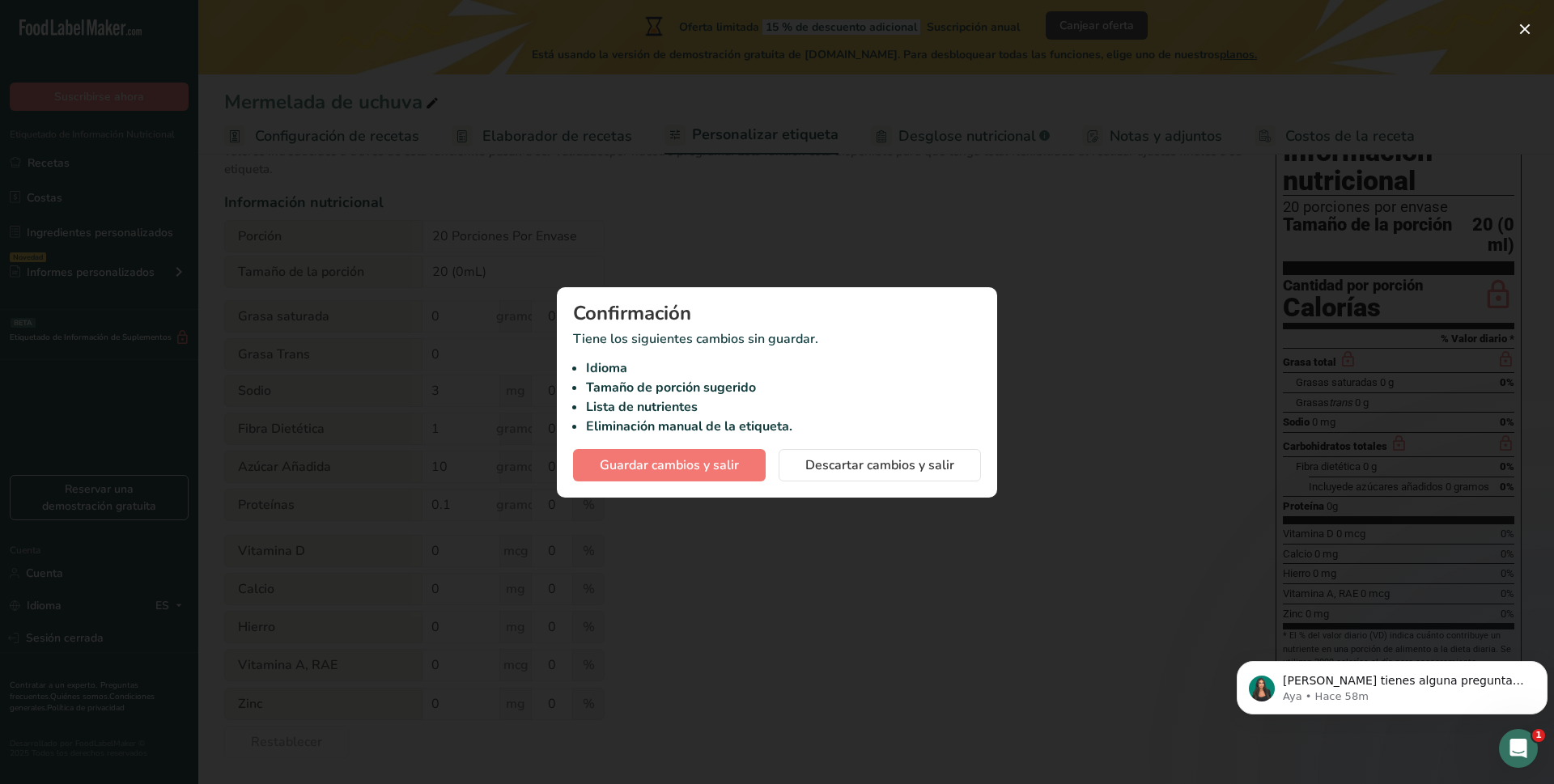
click at [1020, 290] on div at bounding box center [777, 392] width 1554 height 784
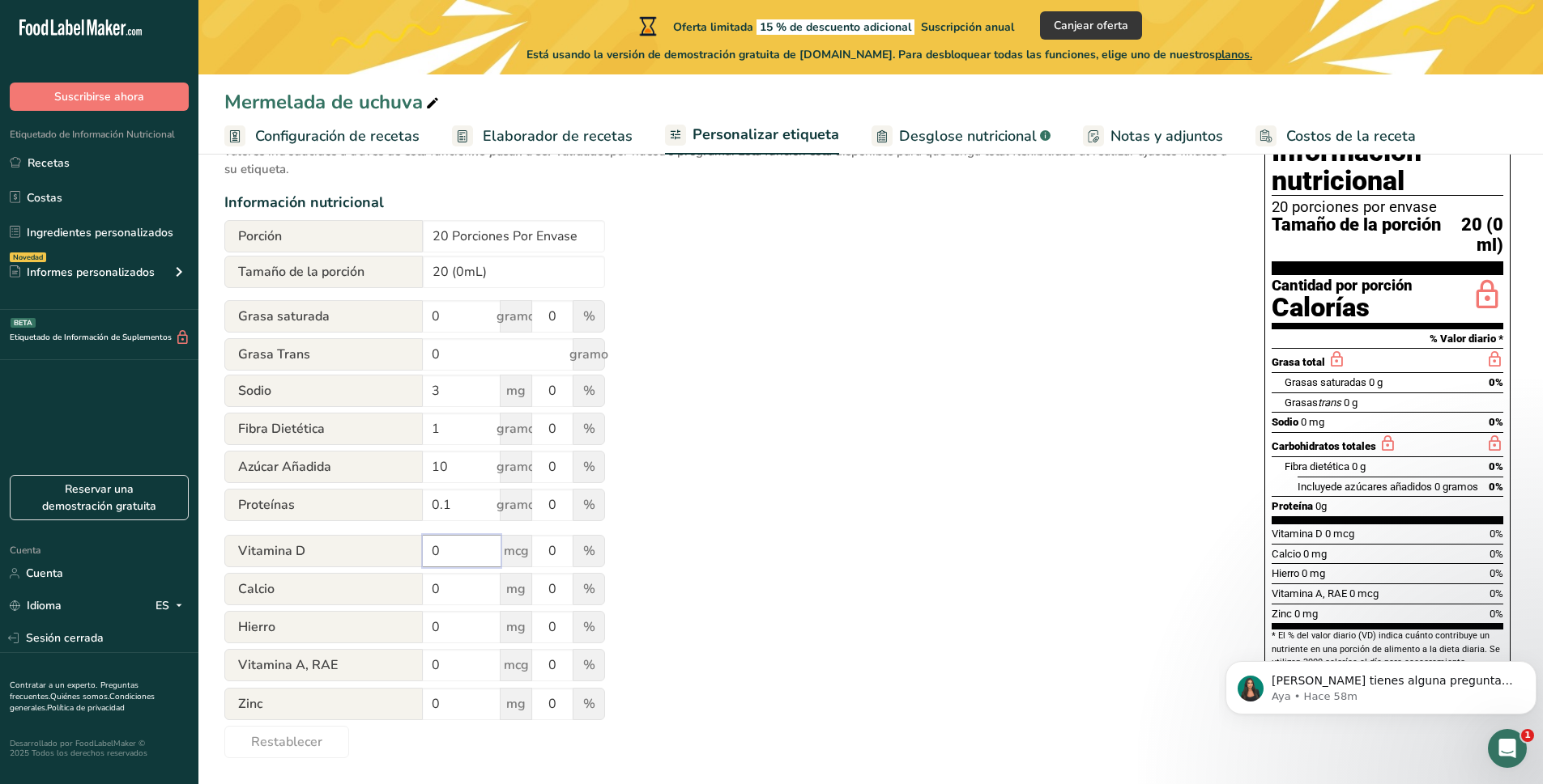
click at [470, 558] on input "0" at bounding box center [462, 551] width 78 height 32
type input "10"
click at [518, 549] on font "mcg" at bounding box center [517, 550] width 25 height 17
click at [447, 663] on input "0" at bounding box center [462, 665] width 78 height 32
type input "1"
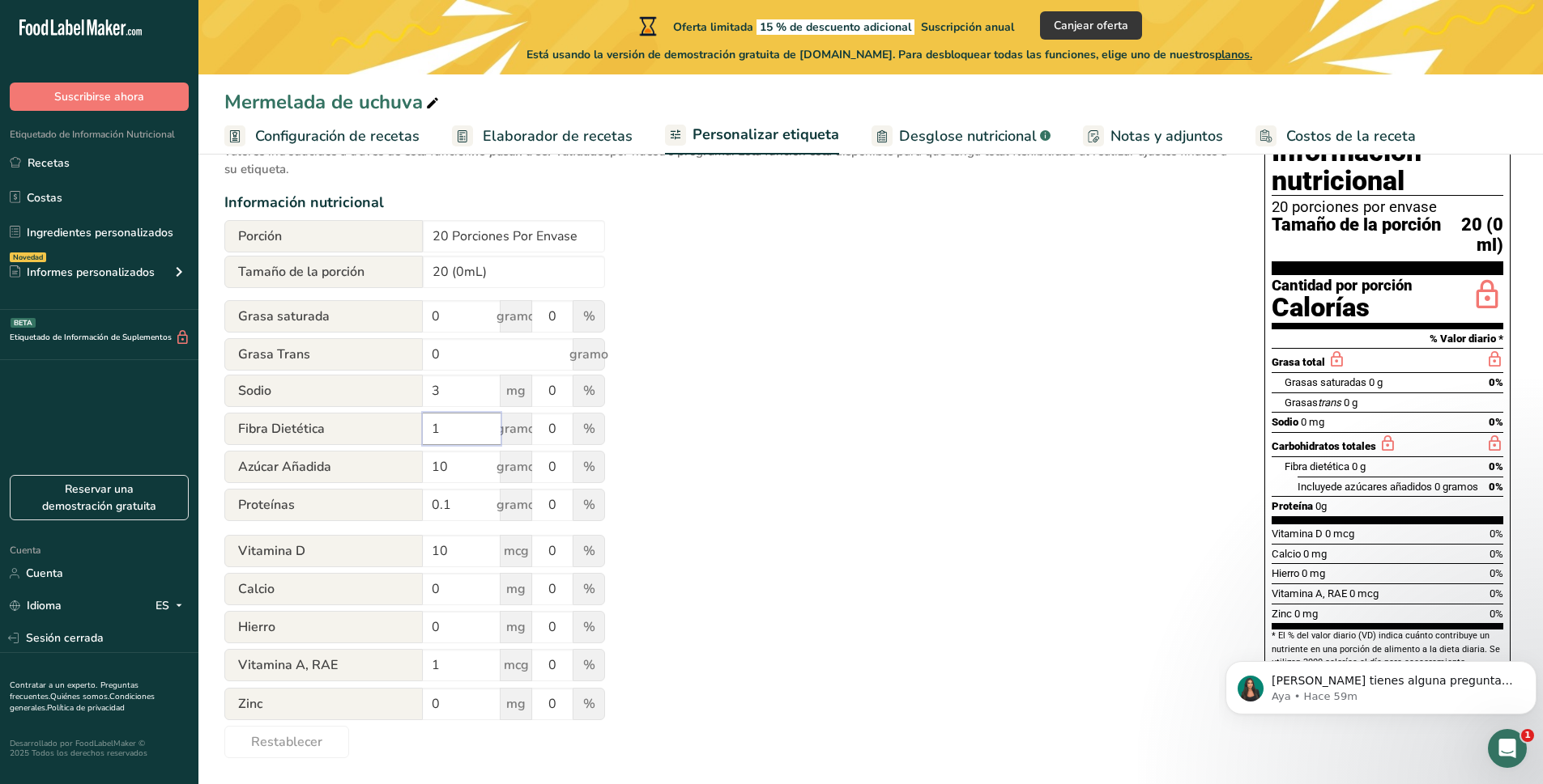
click at [446, 428] on input "1" at bounding box center [462, 428] width 78 height 32
type input "0.4"
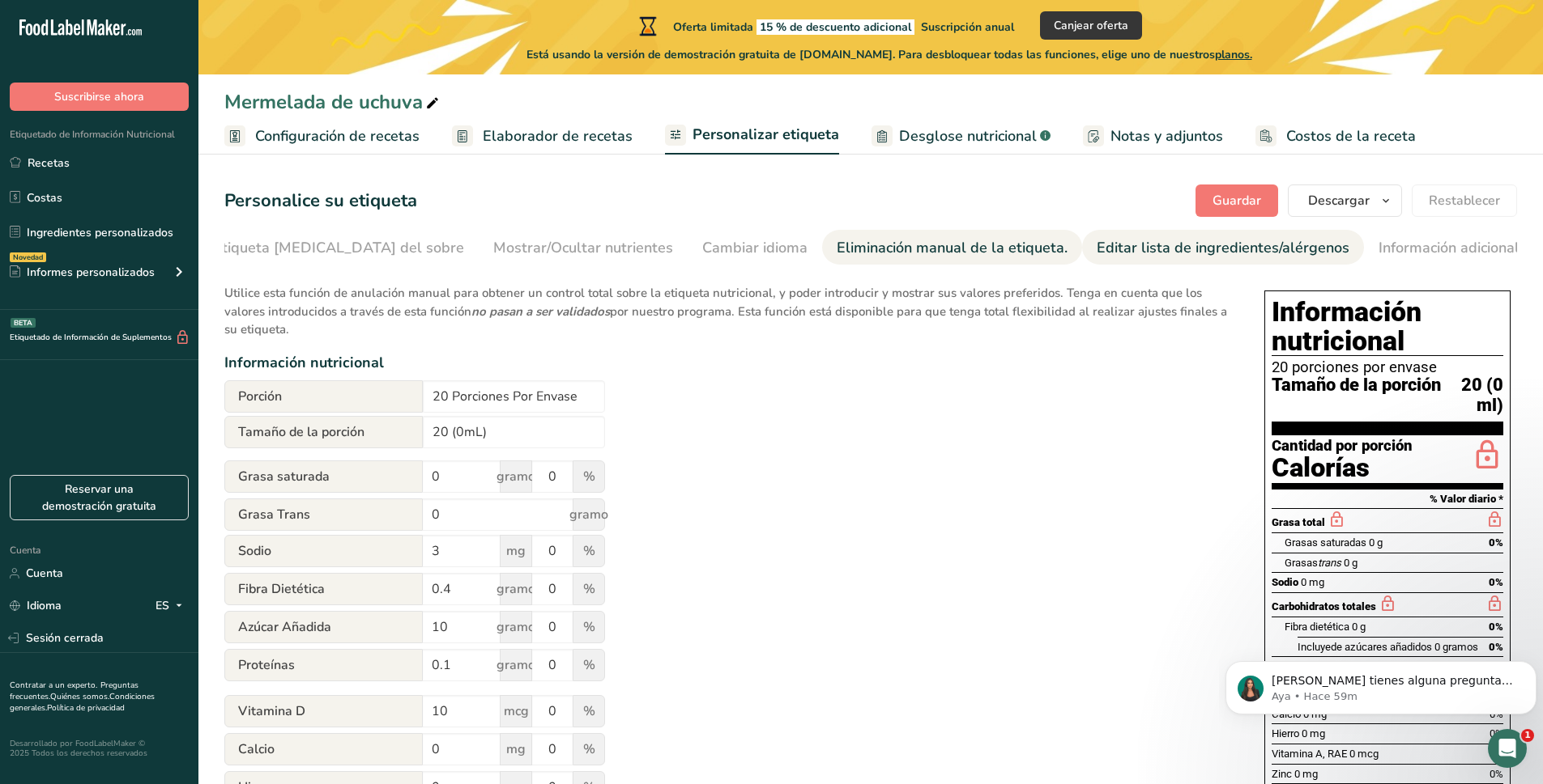
click at [1097, 232] on link "Editar lista de ingredientes/alérgenos" at bounding box center [1223, 248] width 253 height 36
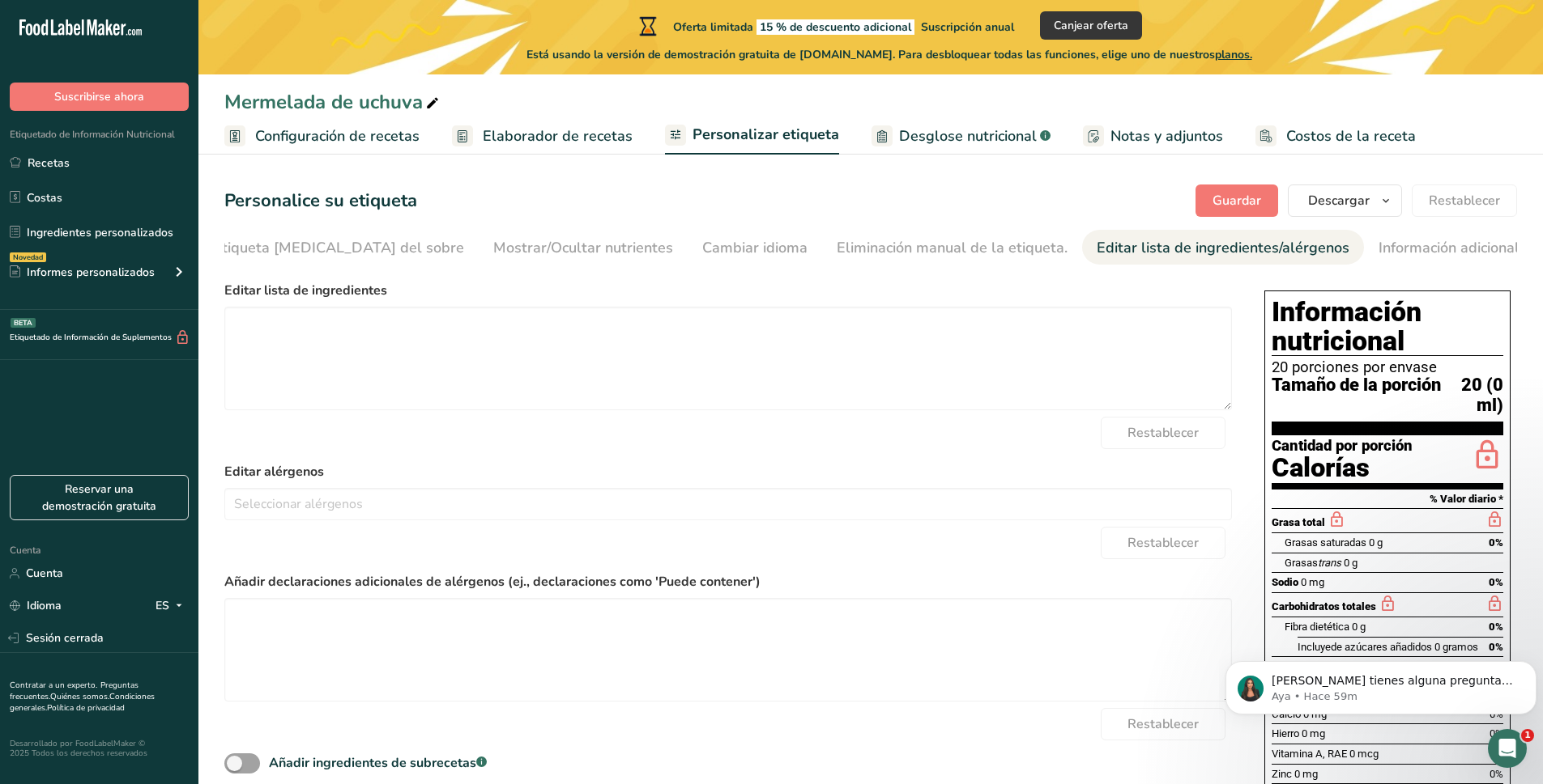
scroll to position [0, 235]
click at [1366, 249] on font "Información adicional de la etiqueta" at bounding box center [1486, 247] width 239 height 19
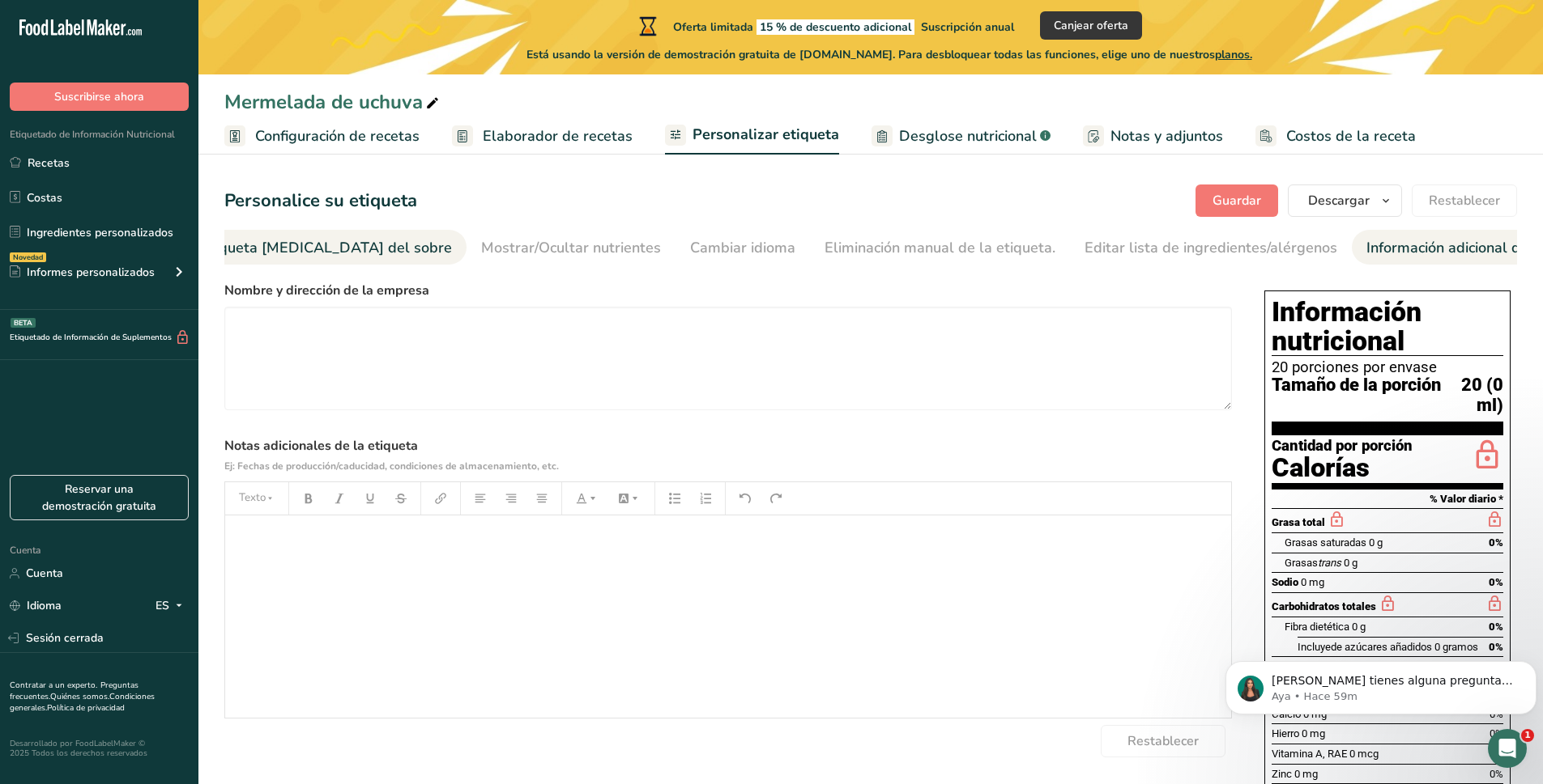
click at [323, 258] on div "Etiqueta frontal del sobre" at bounding box center [326, 248] width 251 height 22
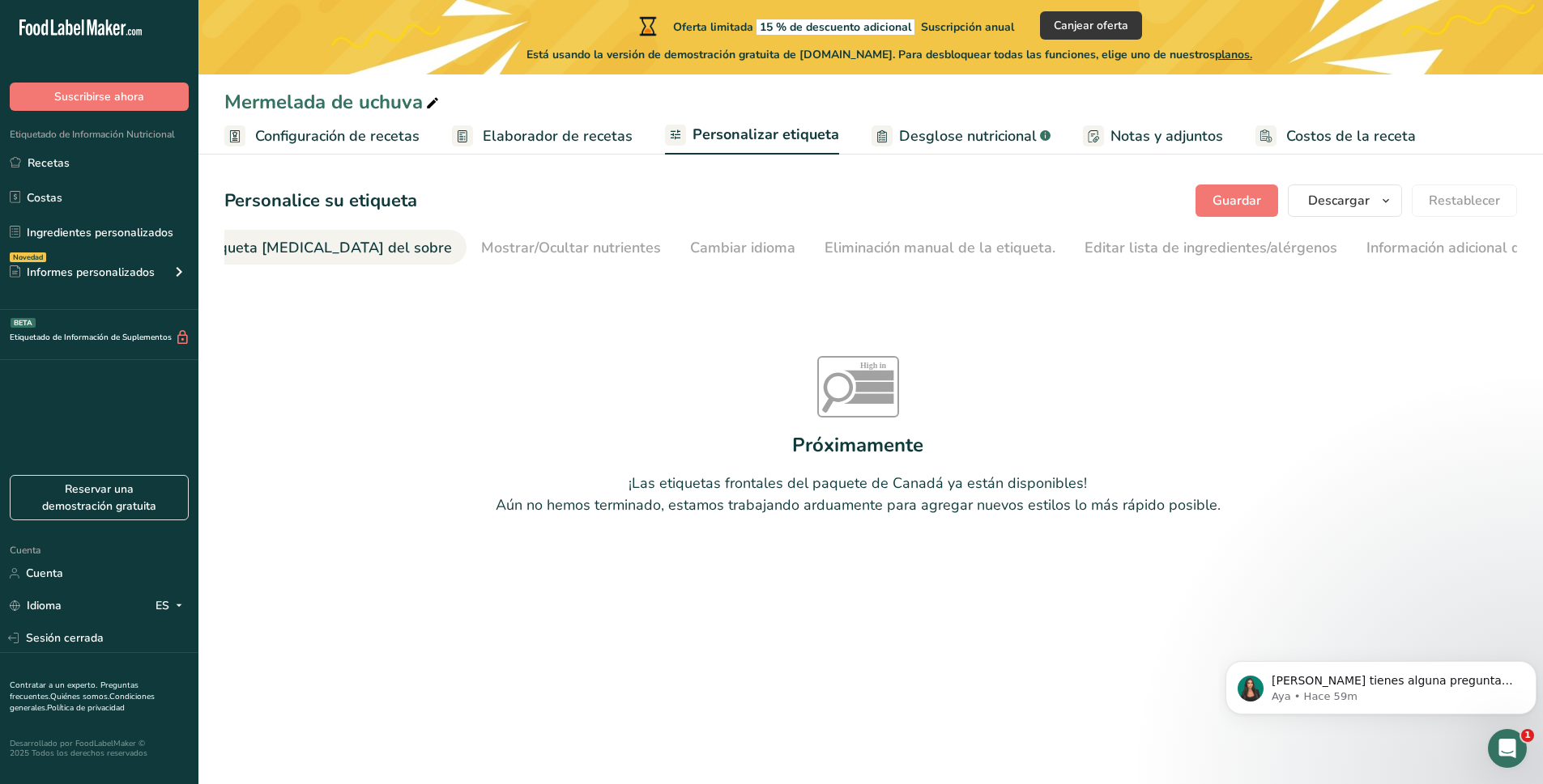
scroll to position [0, 192]
click at [544, 249] on font "Mostrar/Ocultar nutrientes" at bounding box center [613, 247] width 180 height 19
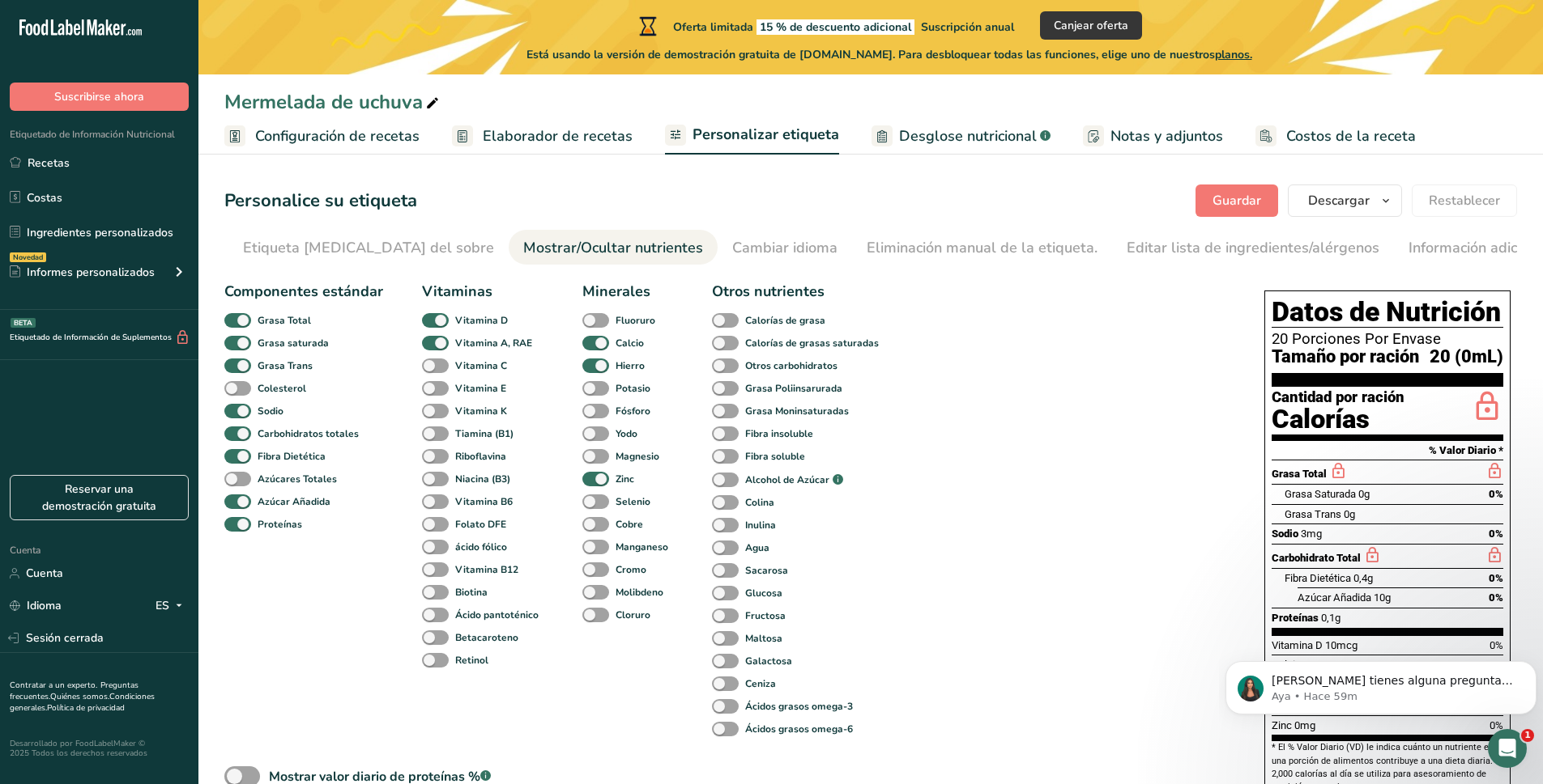
scroll to position [0, 235]
click at [605, 487] on label "Zinc" at bounding box center [608, 479] width 52 height 16
click at [593, 484] on input "Zinc" at bounding box center [587, 478] width 11 height 11
checkbox input "false"
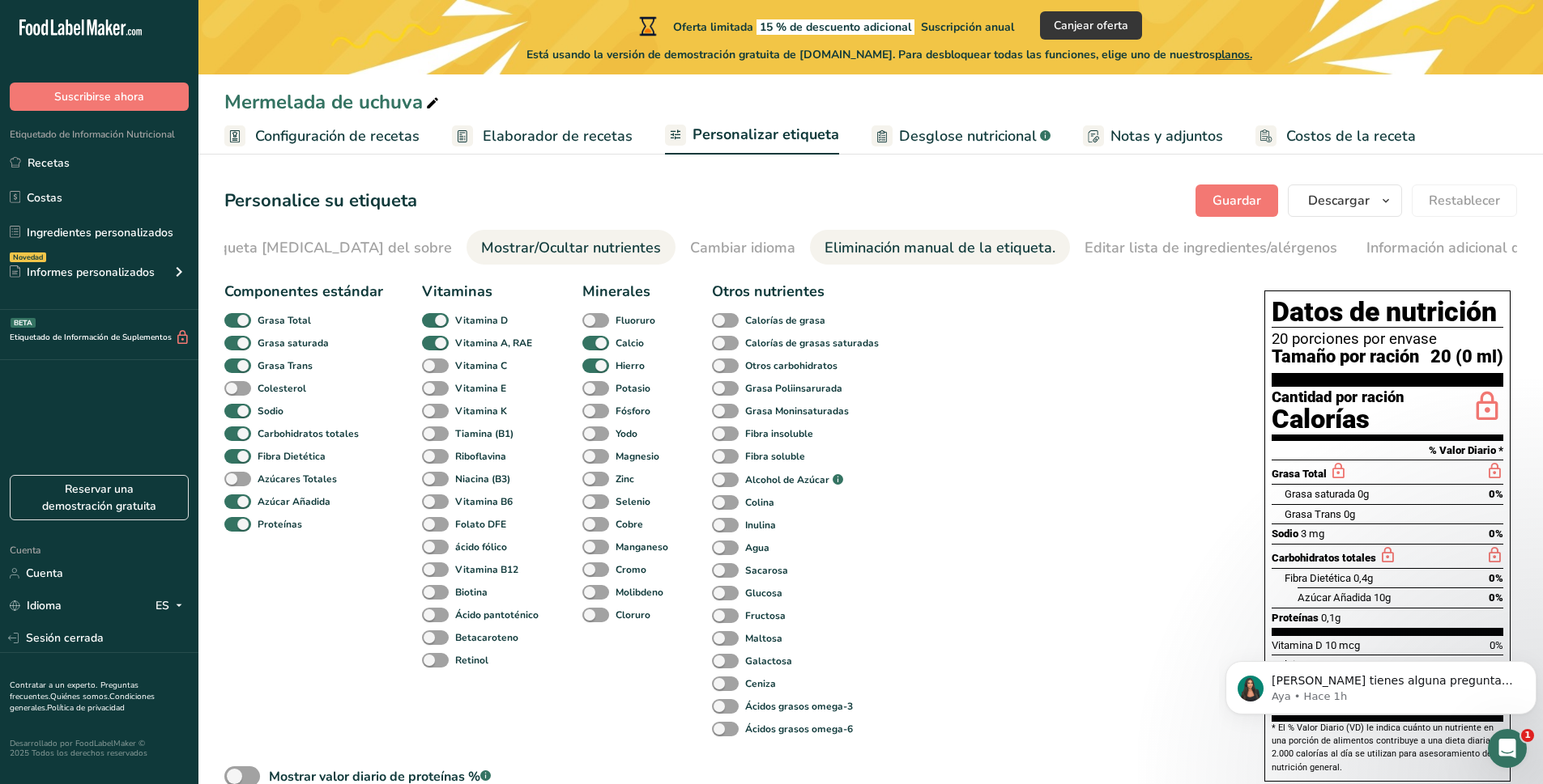
click at [824, 248] on font "Eliminación manual de la etiqueta." at bounding box center [939, 247] width 230 height 19
type input "0"
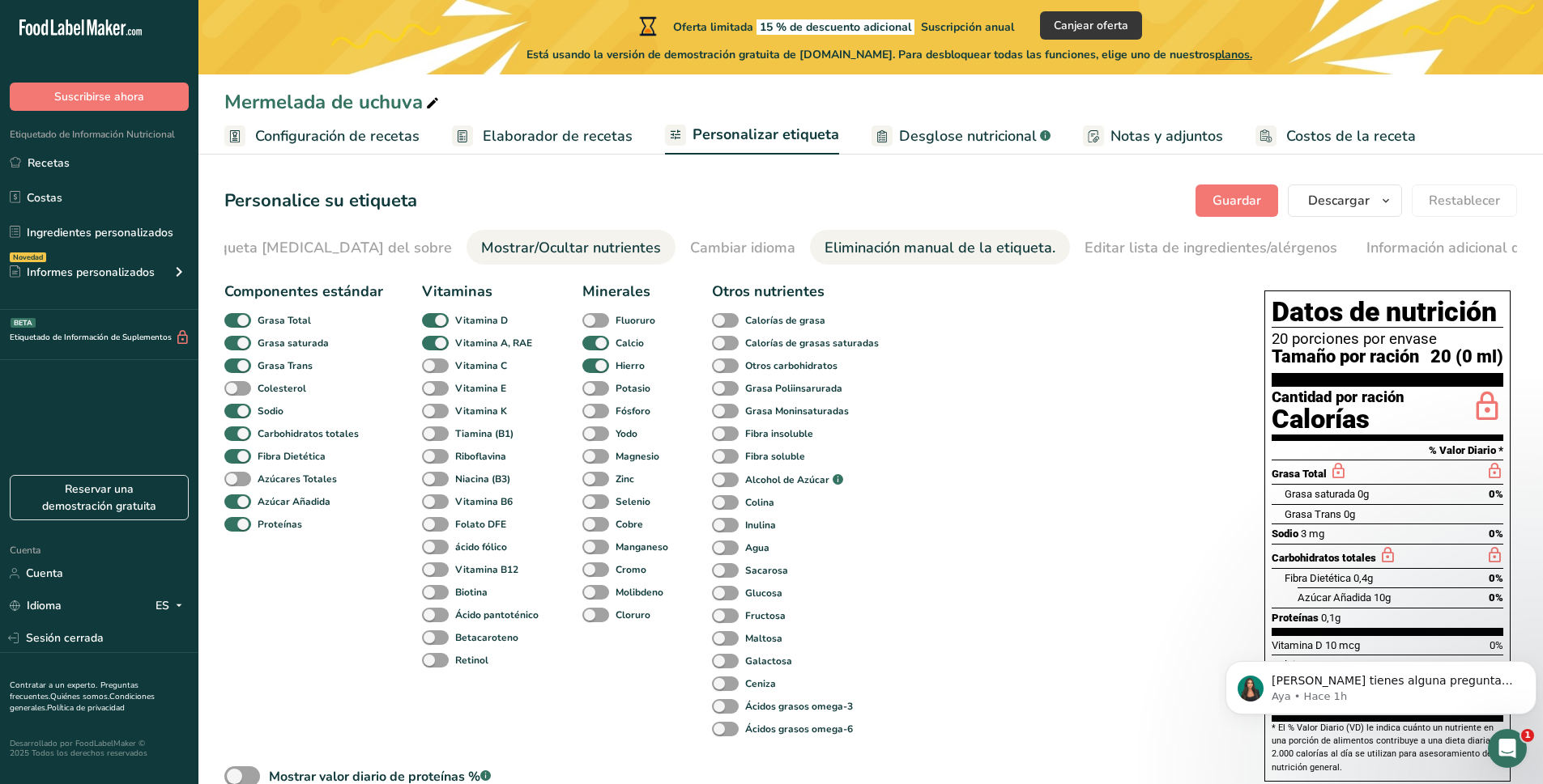
type input "0"
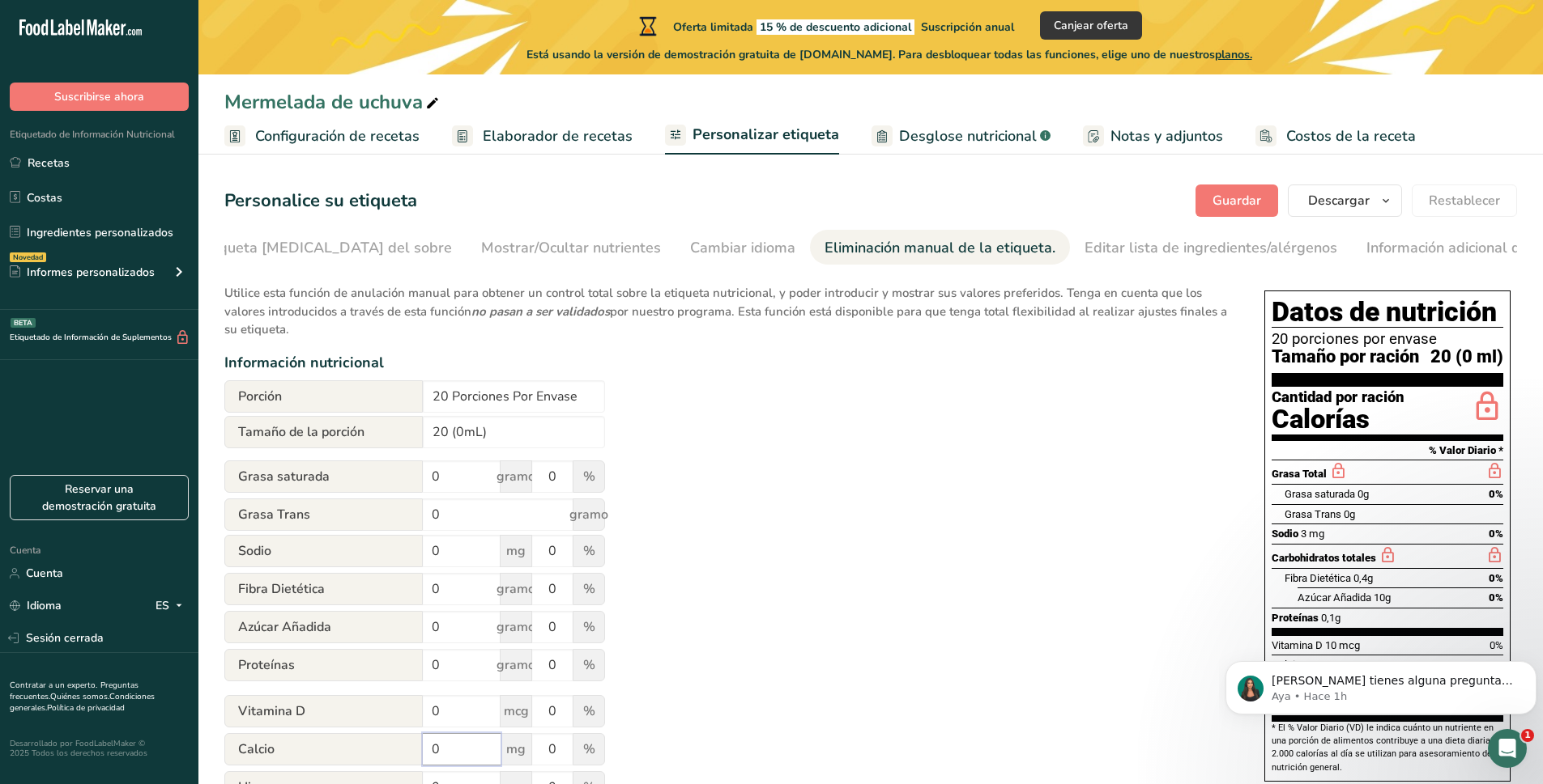
click at [465, 753] on input "0" at bounding box center [462, 749] width 78 height 32
type input "1"
click at [700, 670] on div "Utilice esta función de anulación manual para obtener un control total sobre la…" at bounding box center [728, 578] width 1007 height 607
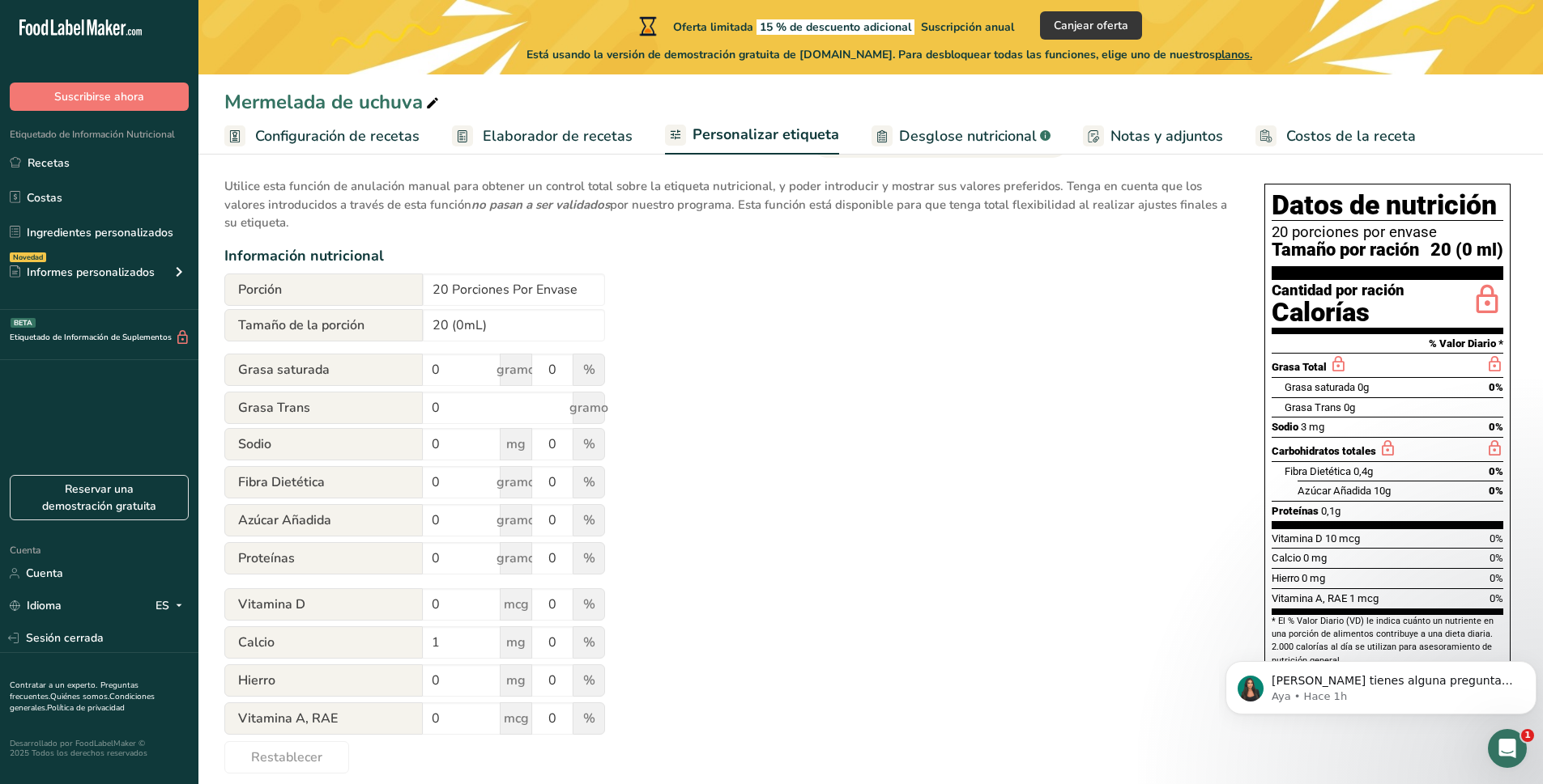
scroll to position [126, 0]
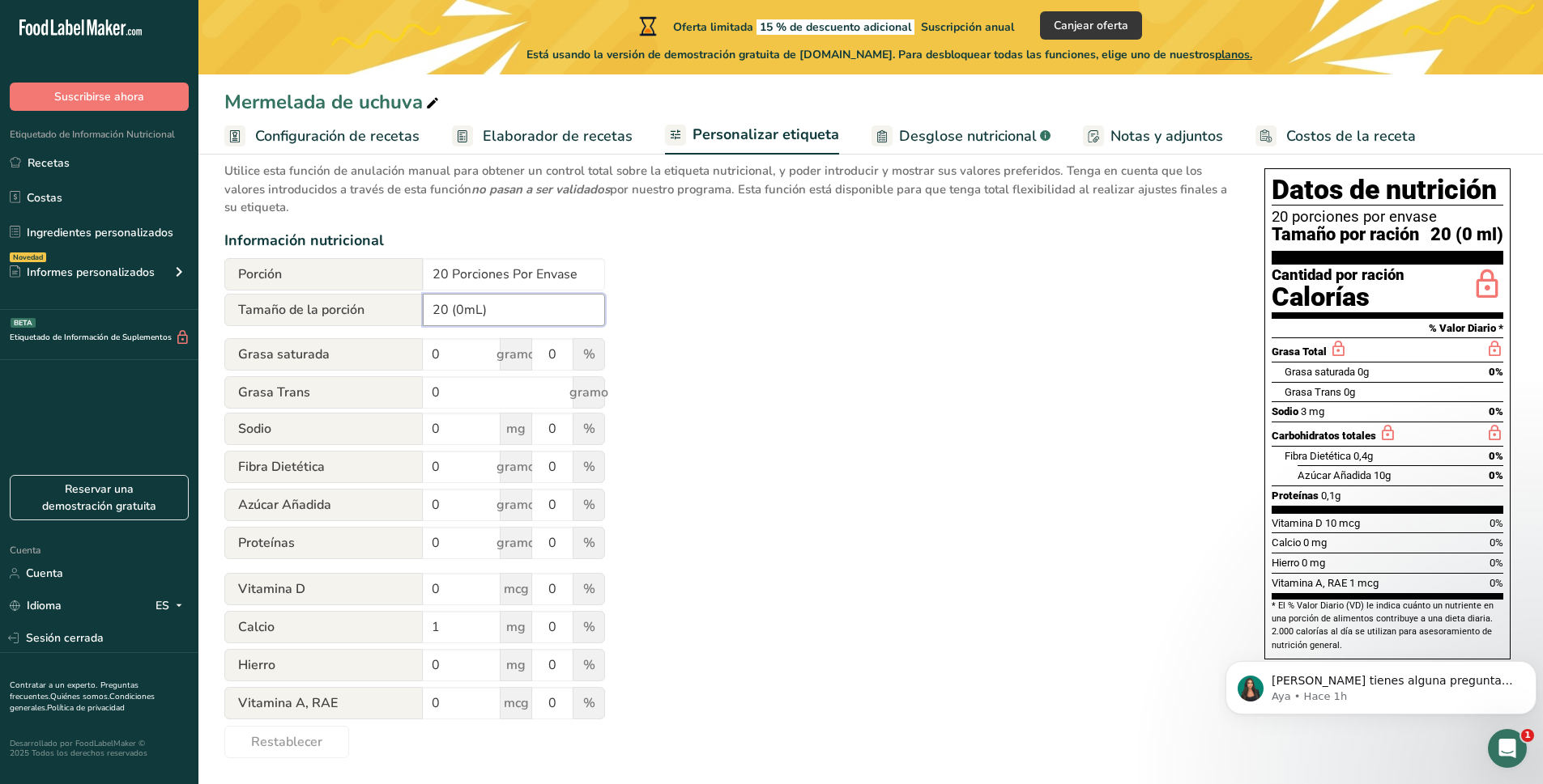
click at [463, 313] on input "20 (0mL)" at bounding box center [514, 310] width 182 height 32
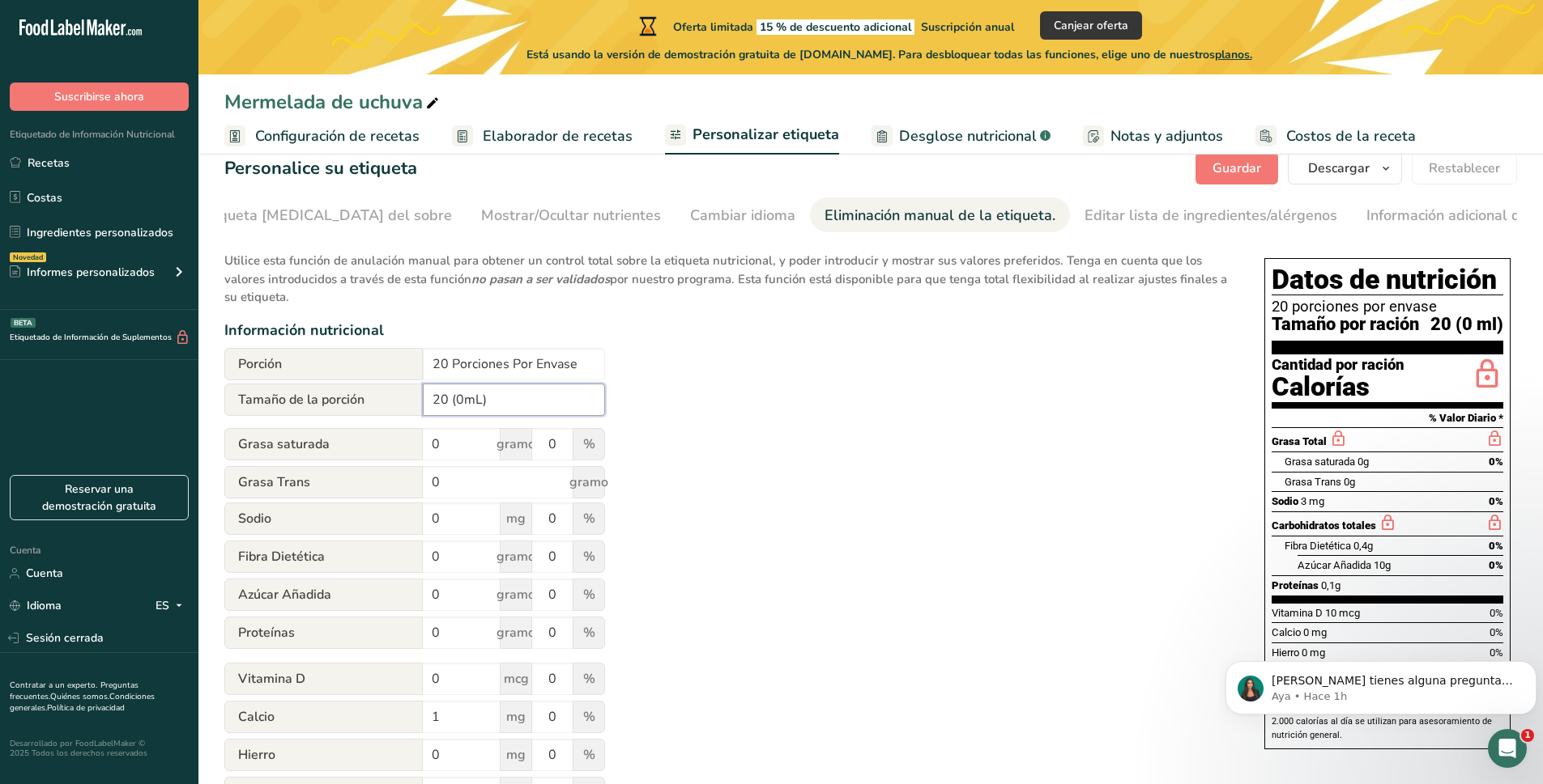
scroll to position [0, 0]
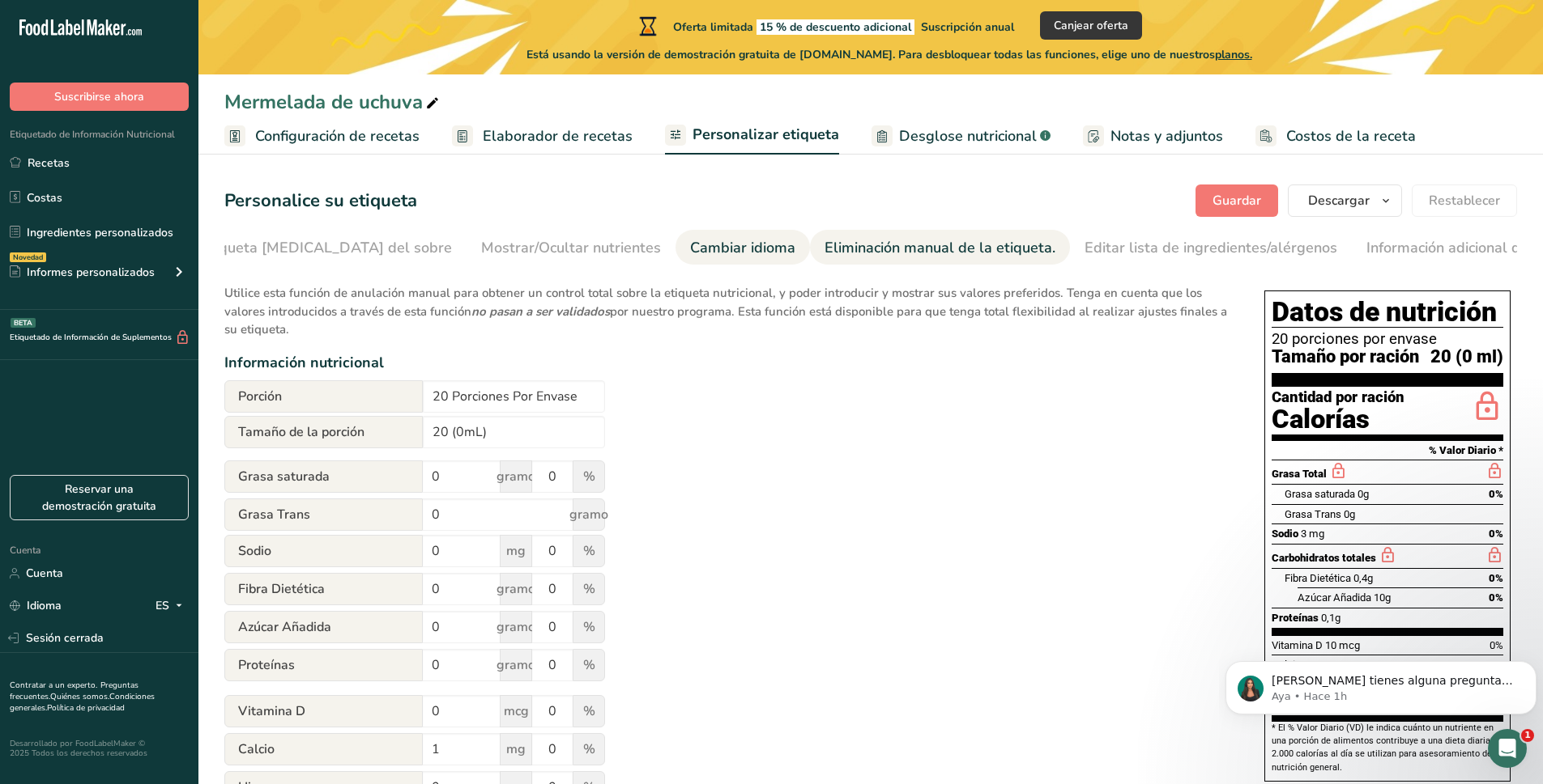
click at [690, 249] on font "Cambiar idioma" at bounding box center [742, 247] width 105 height 19
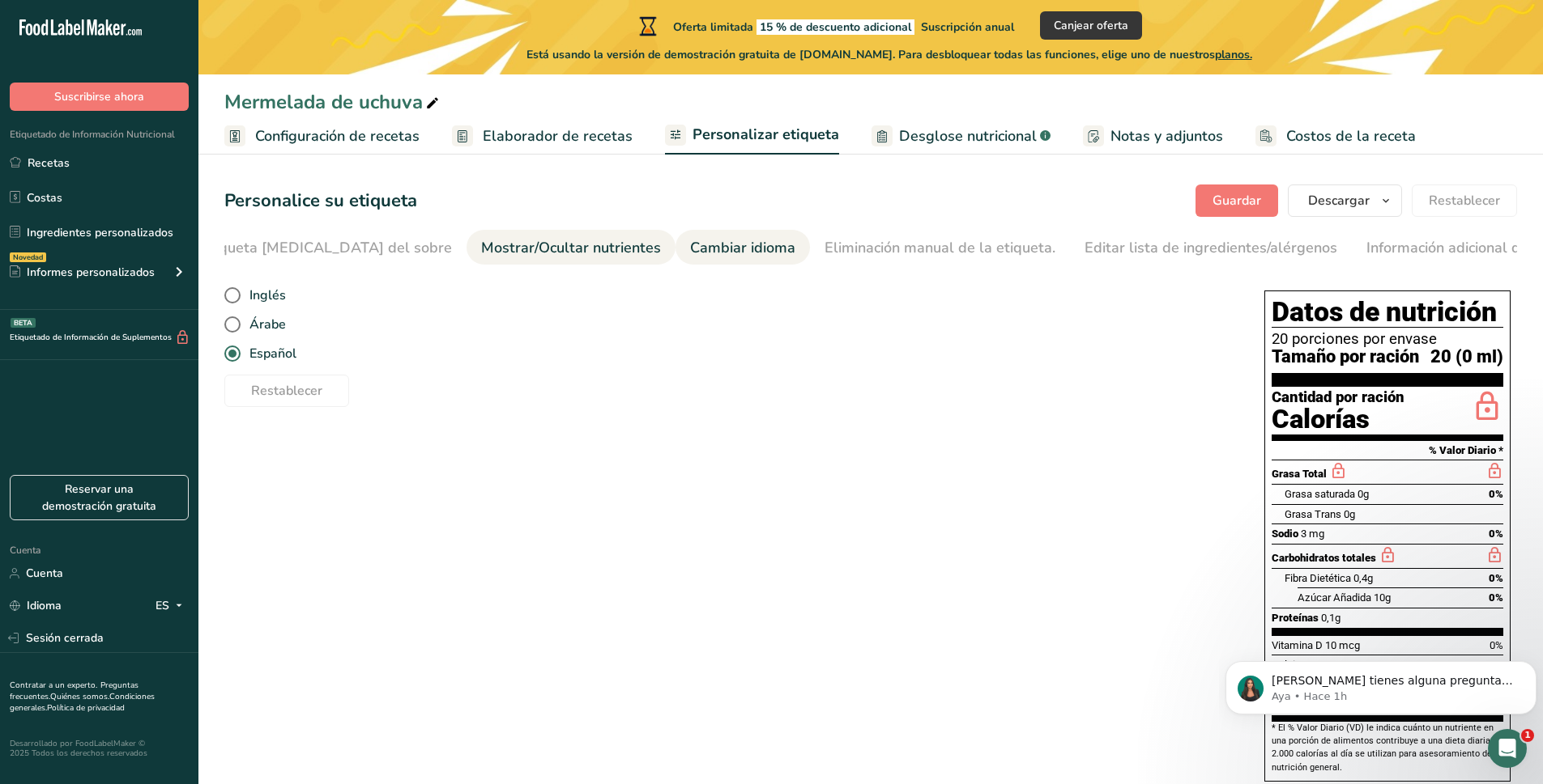
click at [481, 247] on font "Mostrar/Ocultar nutrientes" at bounding box center [570, 247] width 180 height 19
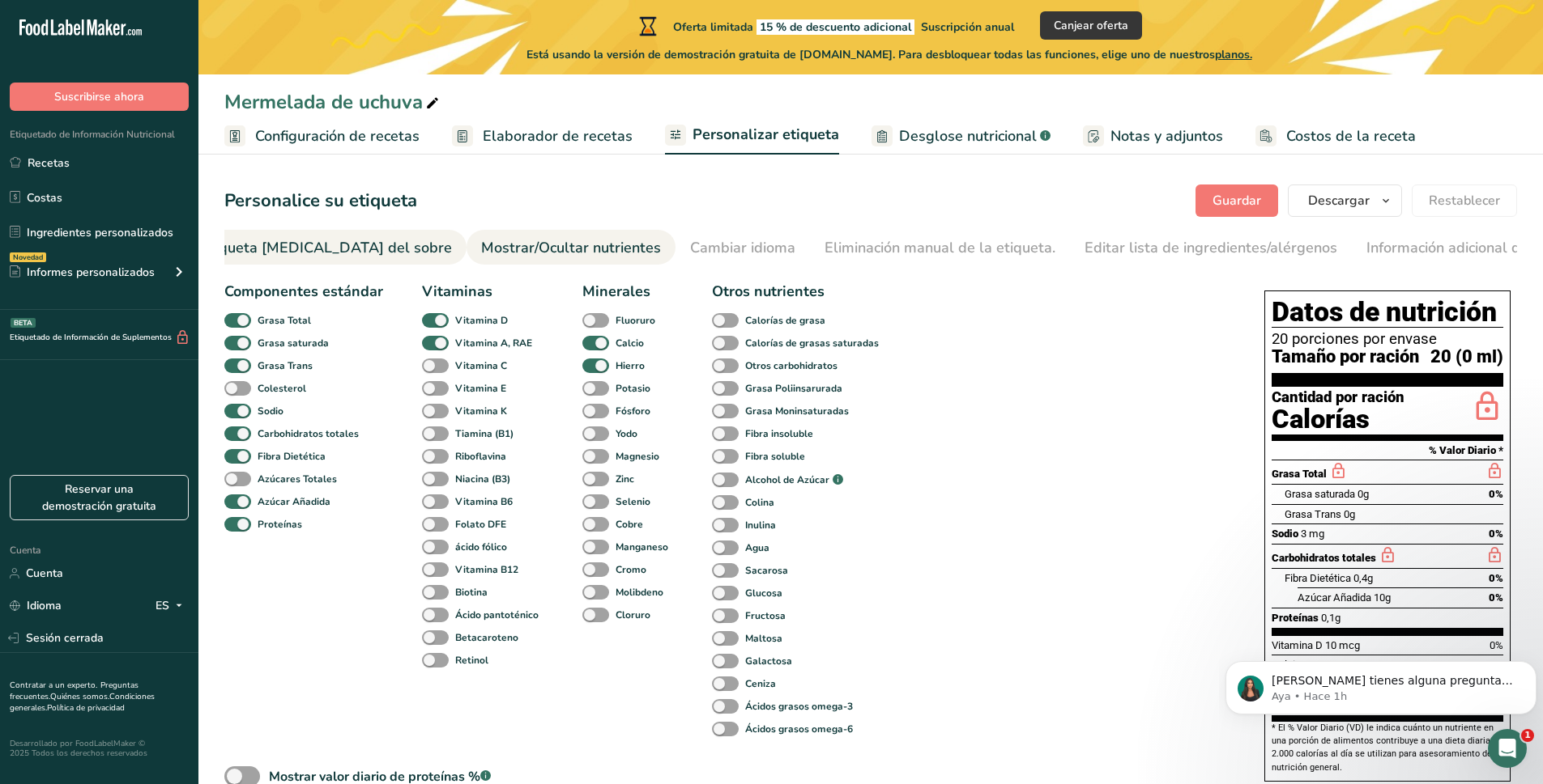
click at [315, 232] on link "Etiqueta frontal del sobre" at bounding box center [326, 248] width 251 height 36
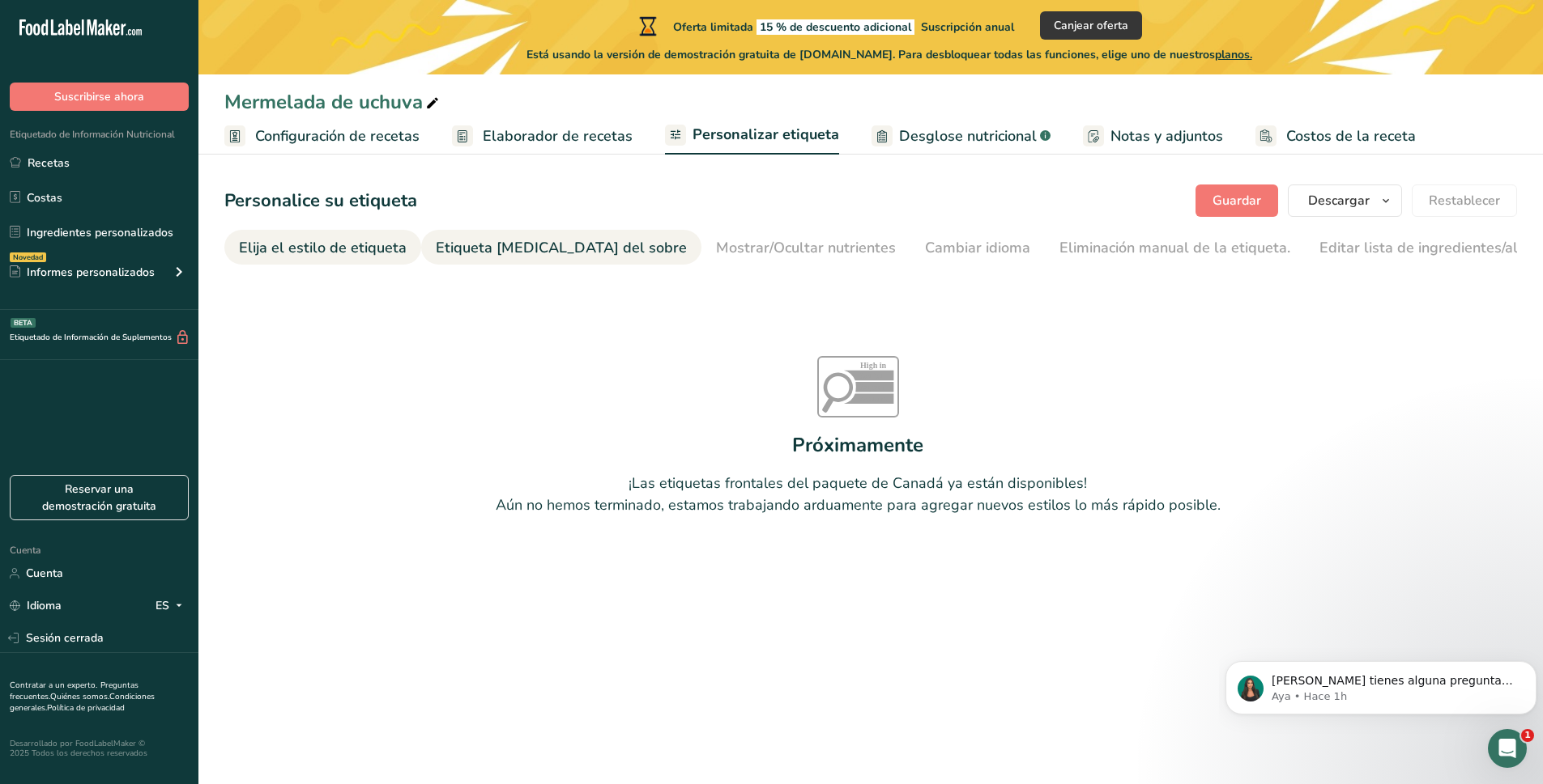
click at [339, 231] on link "Elija el estilo de etiqueta" at bounding box center [323, 248] width 167 height 36
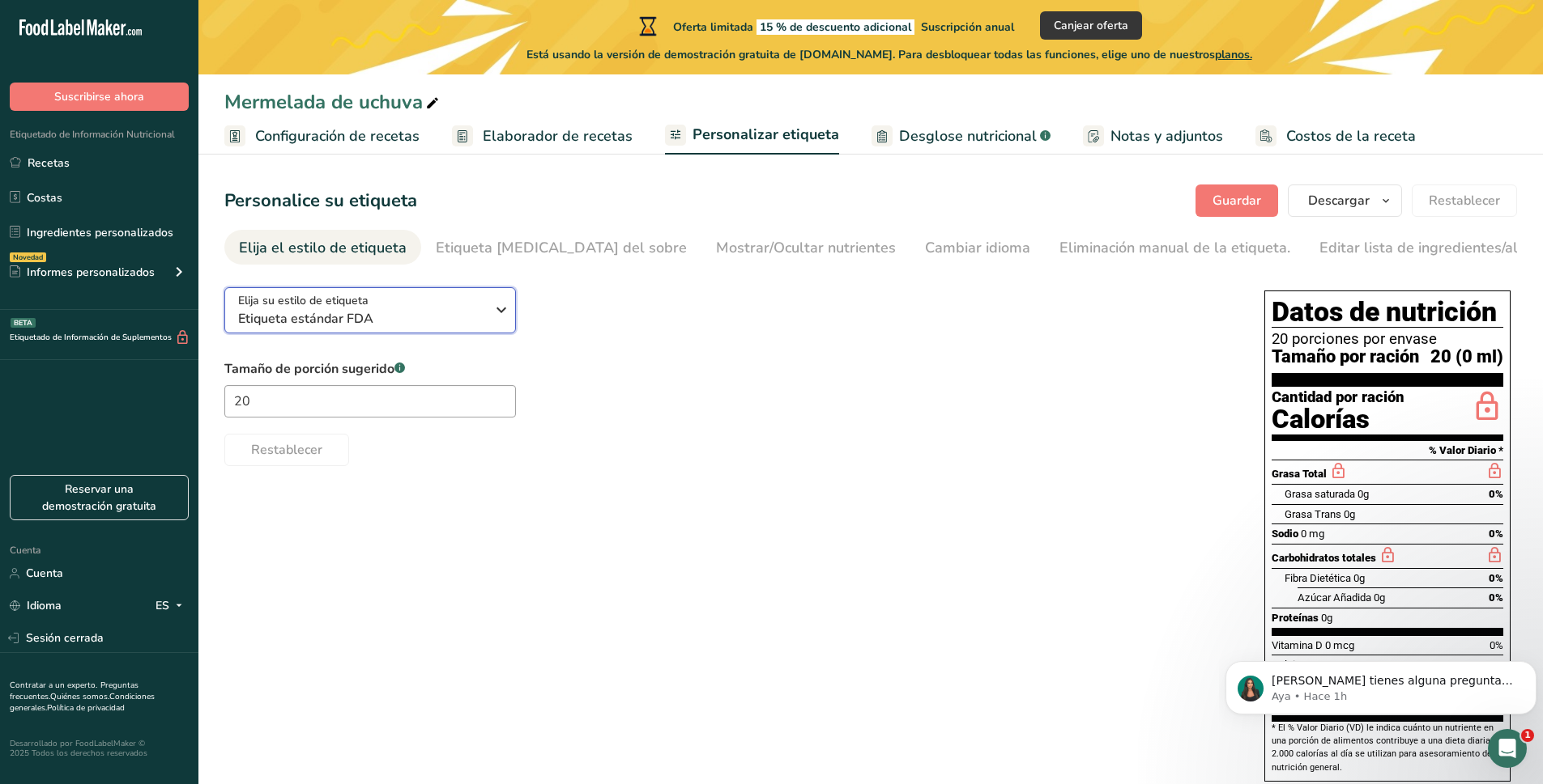
click at [360, 297] on font "Elija su estilo de etiqueta" at bounding box center [303, 301] width 130 height 16
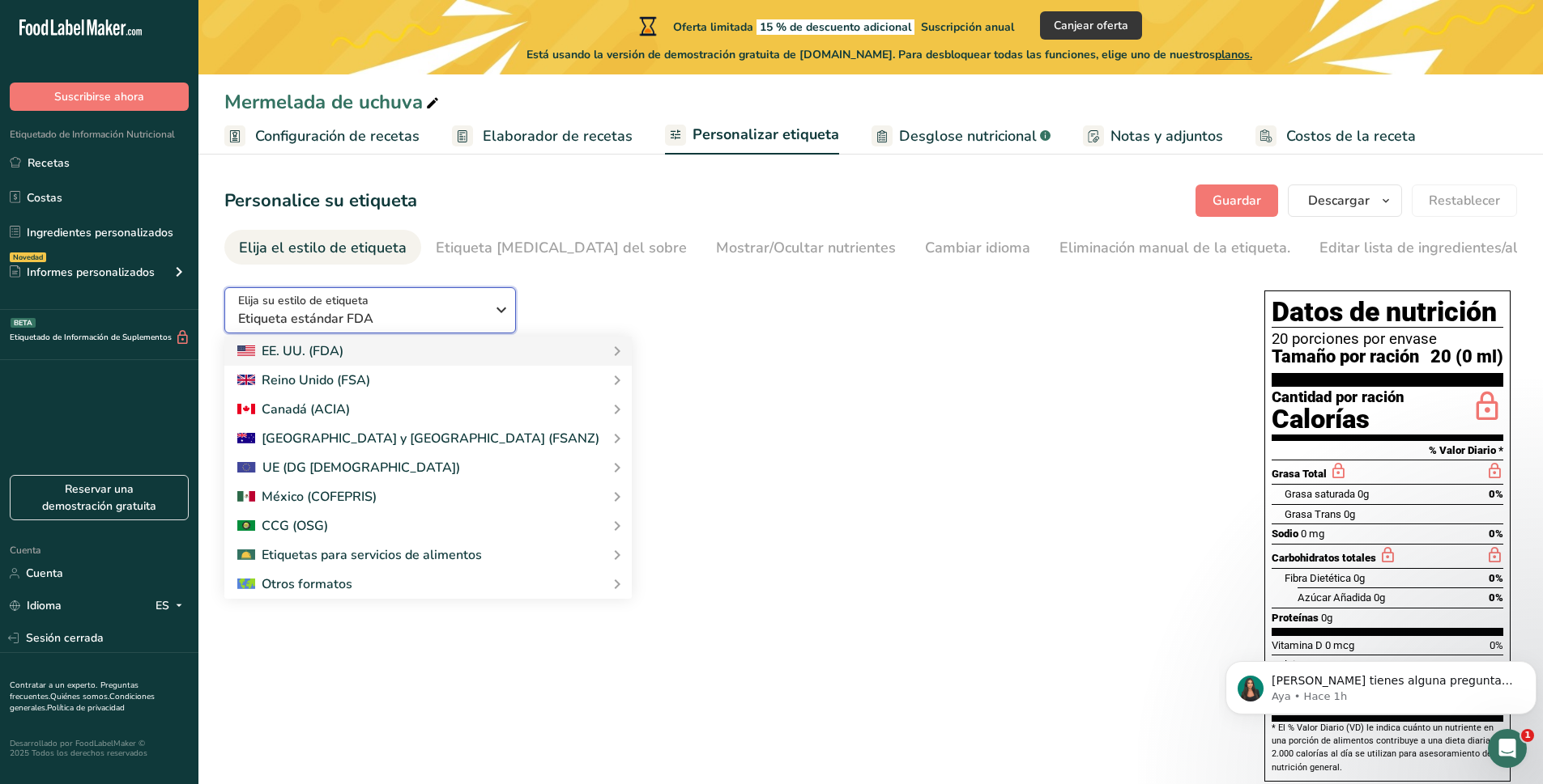
click at [360, 297] on font "Elija su estilo de etiqueta" at bounding box center [303, 301] width 130 height 16
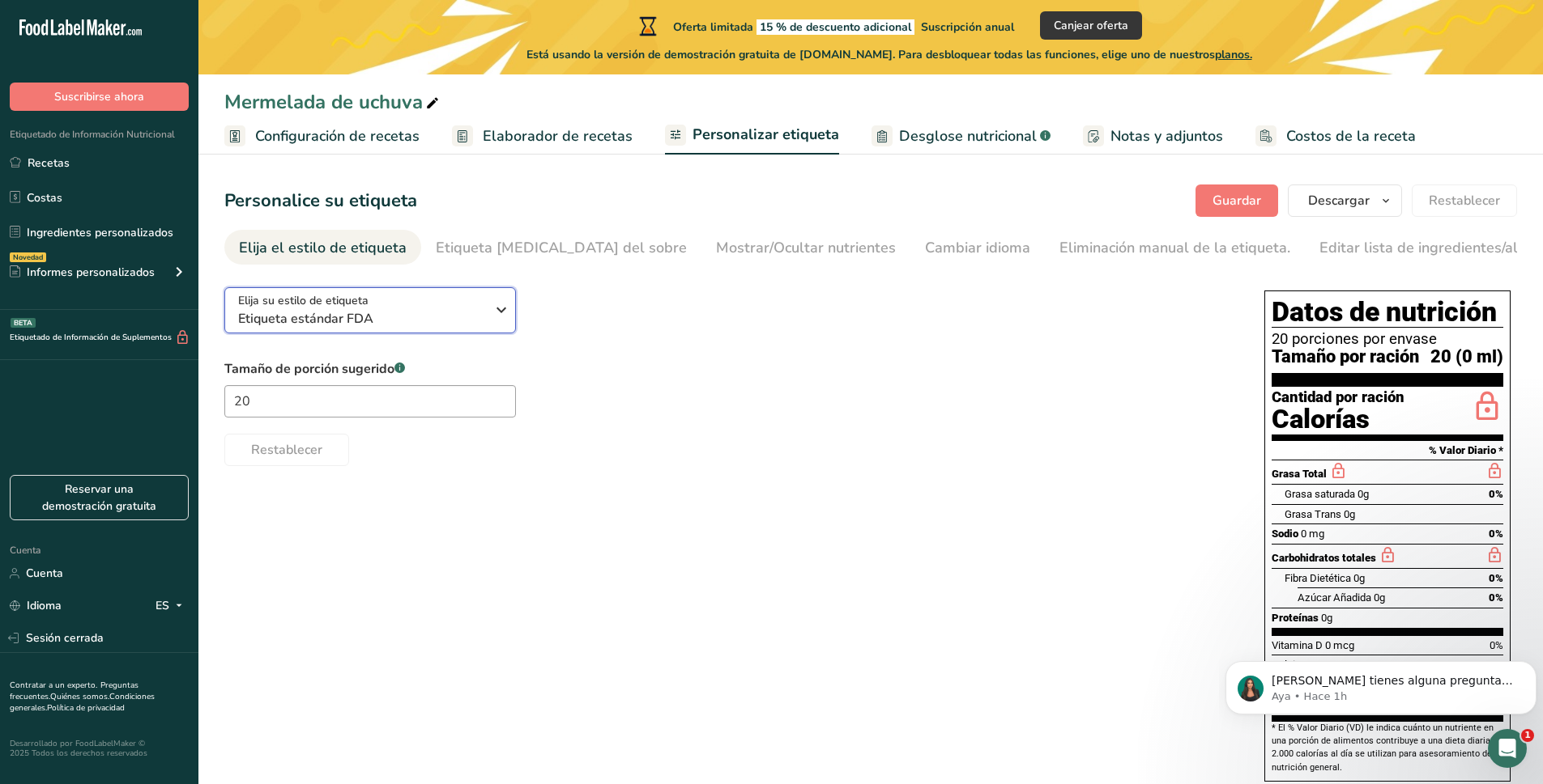
click at [379, 328] on span "Etiqueta estándar FDA" at bounding box center [361, 318] width 247 height 19
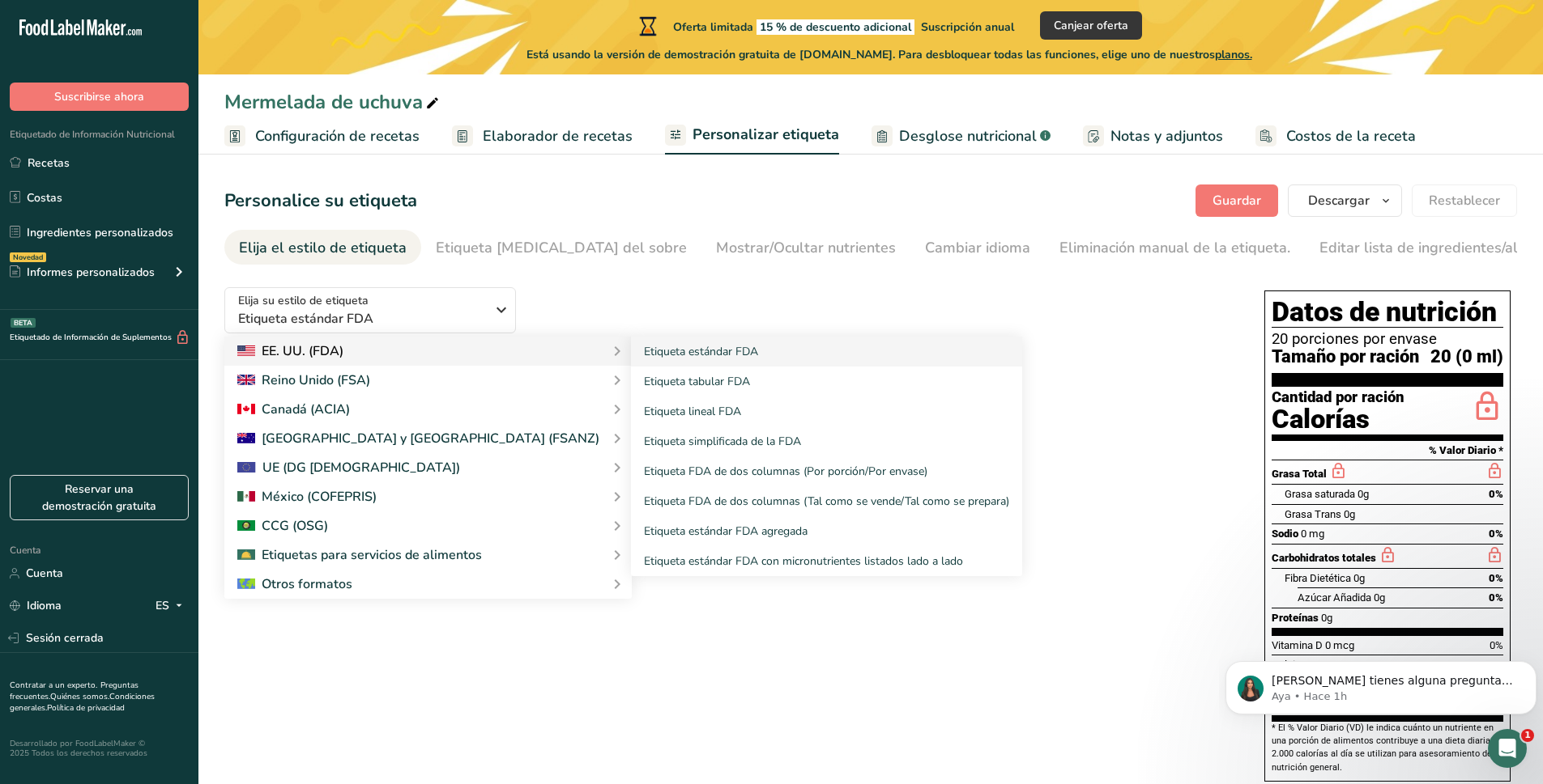
click at [395, 361] on div "EE. UU. (FDA)" at bounding box center [428, 351] width 381 height 19
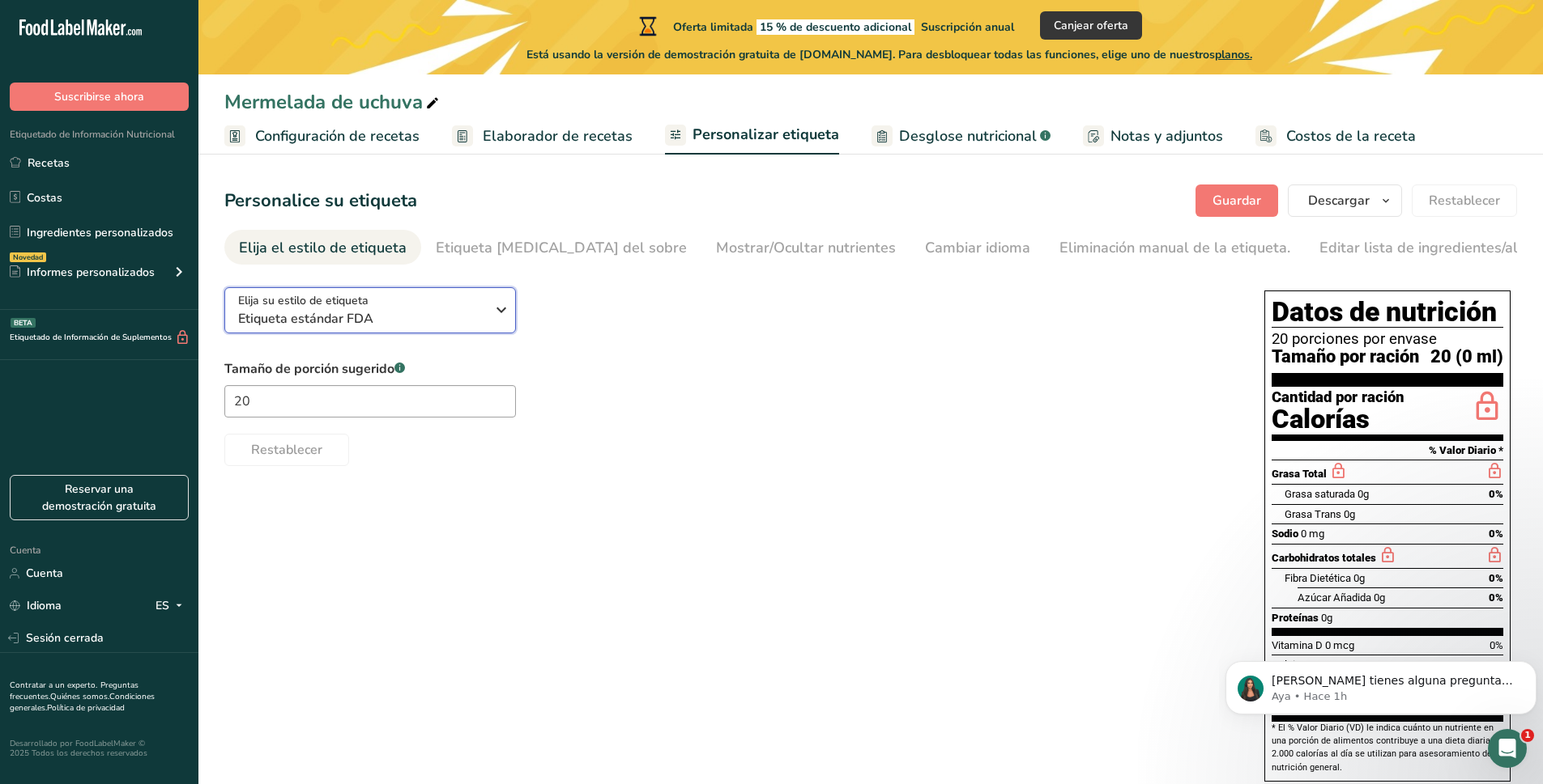
click at [459, 326] on span "Etiqueta estándar FDA" at bounding box center [361, 318] width 247 height 19
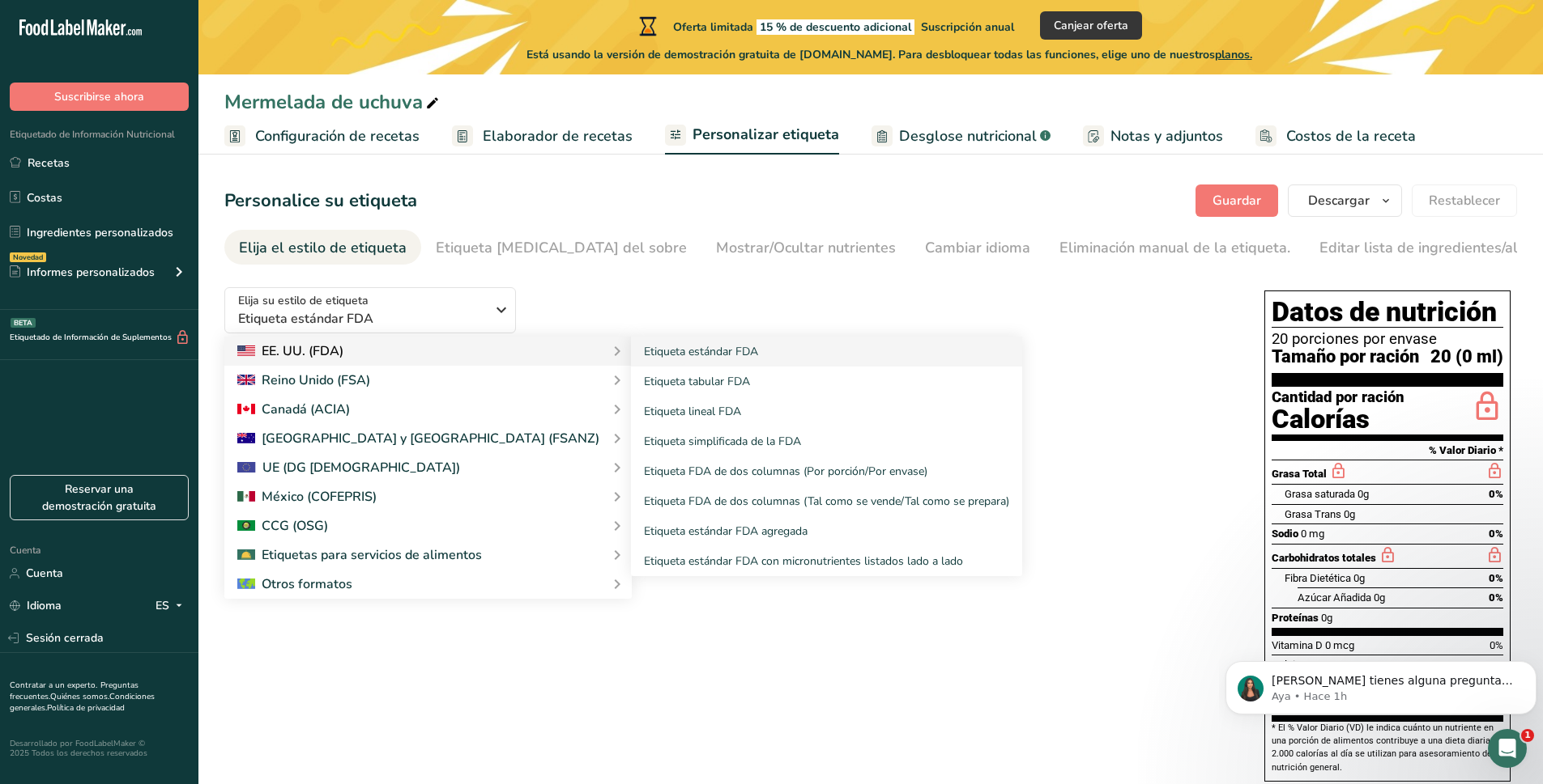
click at [484, 357] on div "EE. UU. (FDA)" at bounding box center [428, 351] width 381 height 19
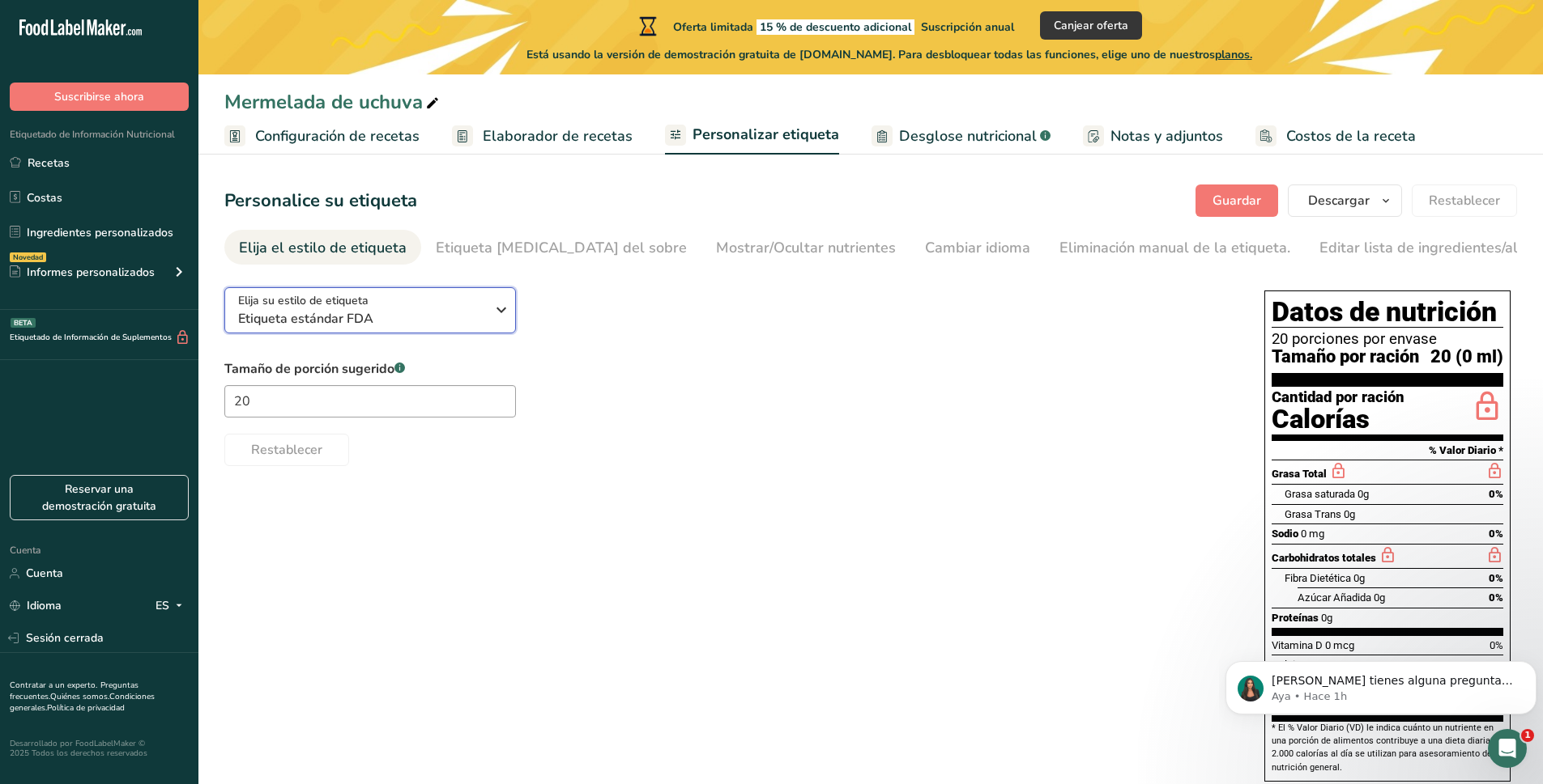
click at [481, 323] on span "Etiqueta estándar FDA" at bounding box center [361, 318] width 247 height 19
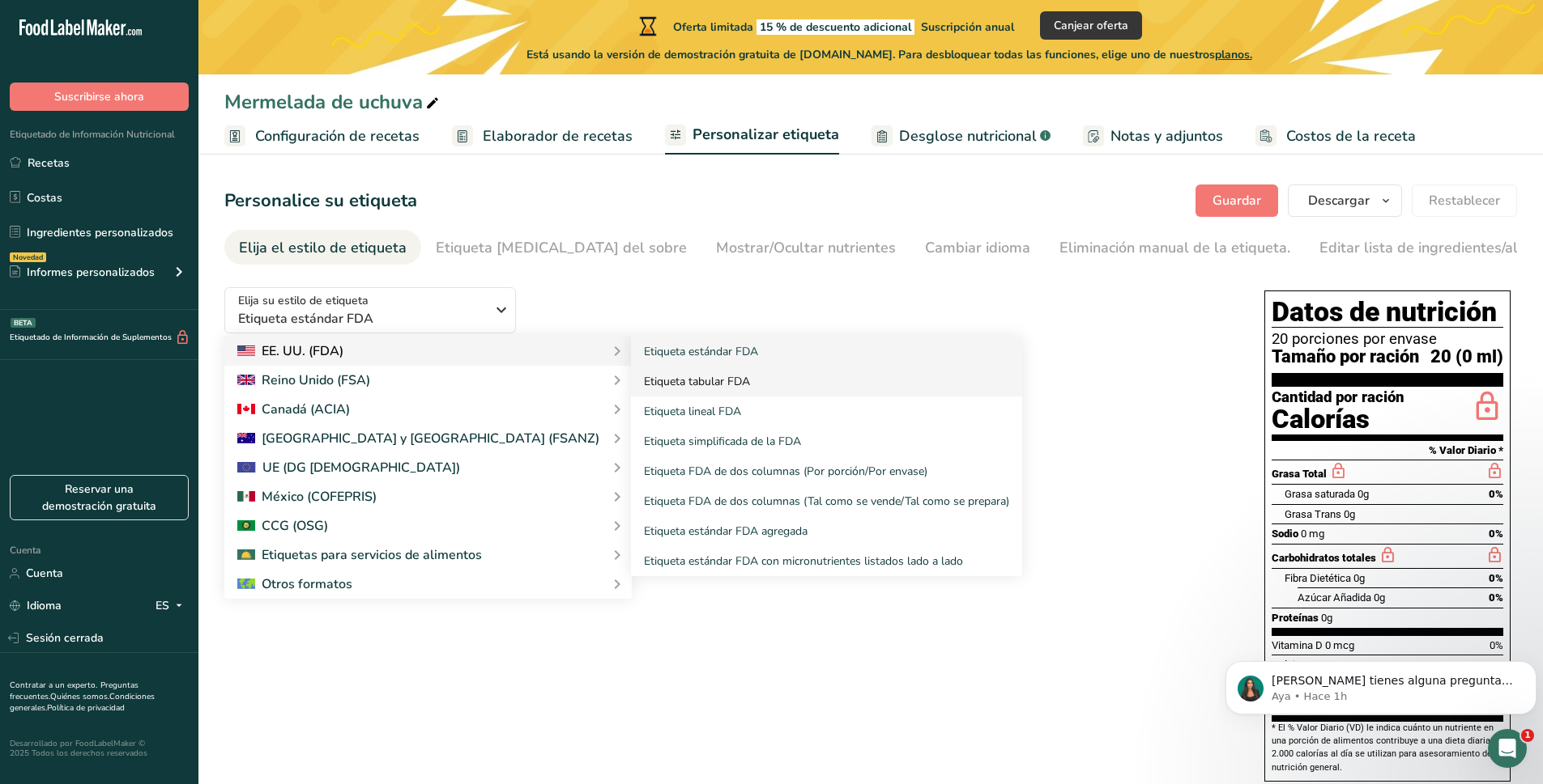
click at [644, 385] on font "Etiqueta tabular FDA" at bounding box center [697, 381] width 106 height 16
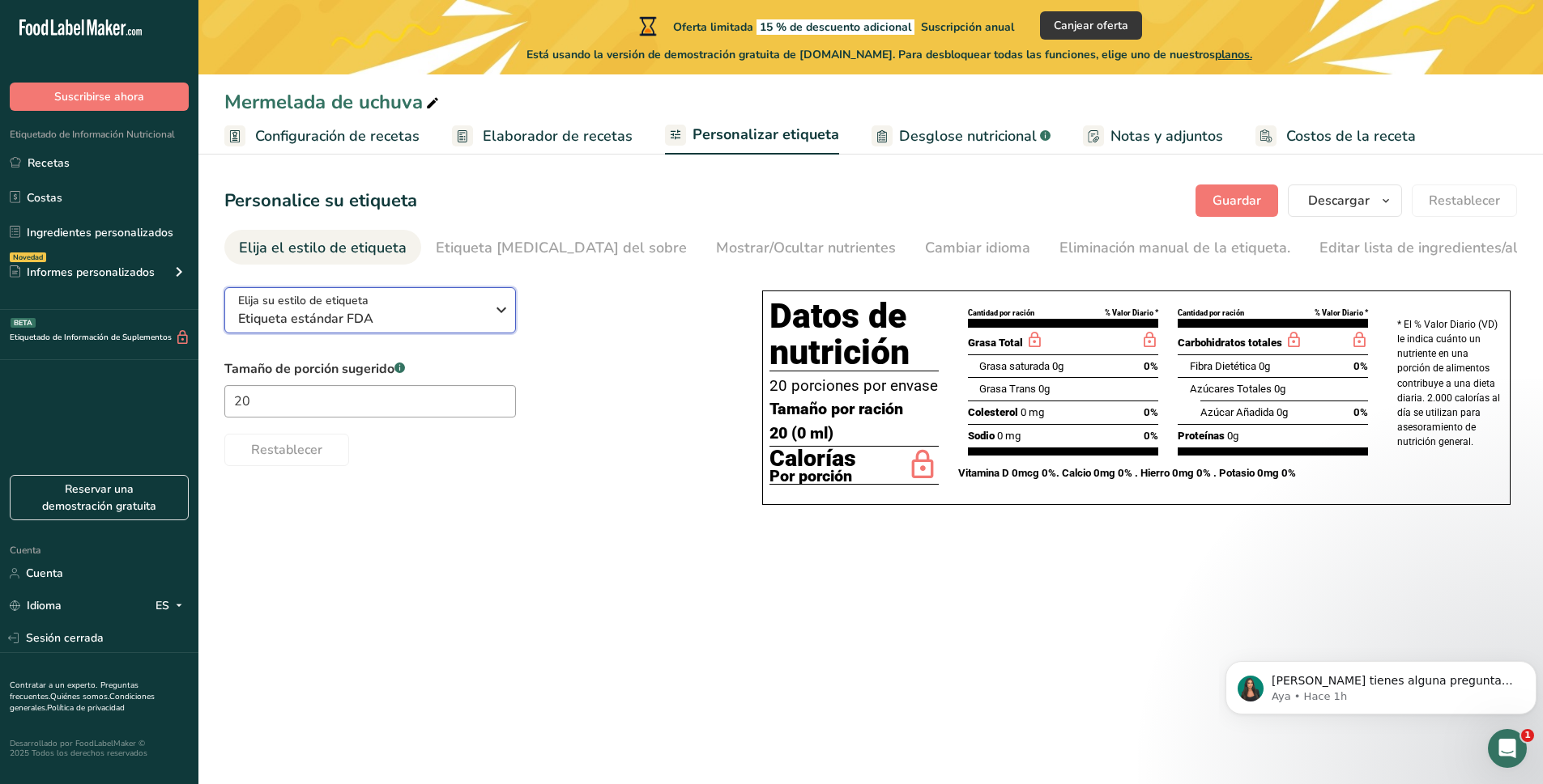
click at [434, 321] on span "Etiqueta estándar FDA" at bounding box center [361, 318] width 247 height 19
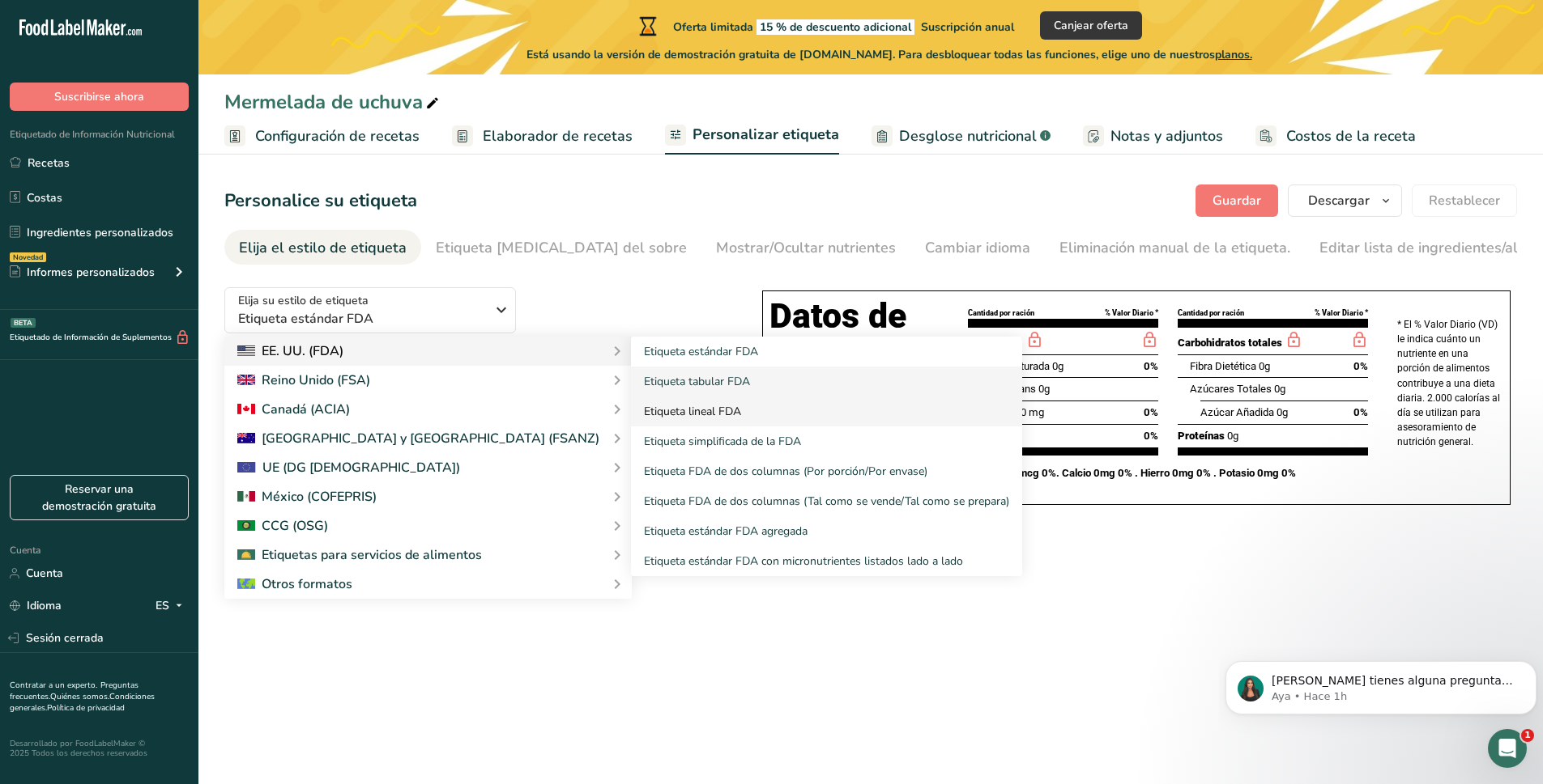
click at [644, 412] on font "Etiqueta lineal FDA" at bounding box center [692, 411] width 97 height 16
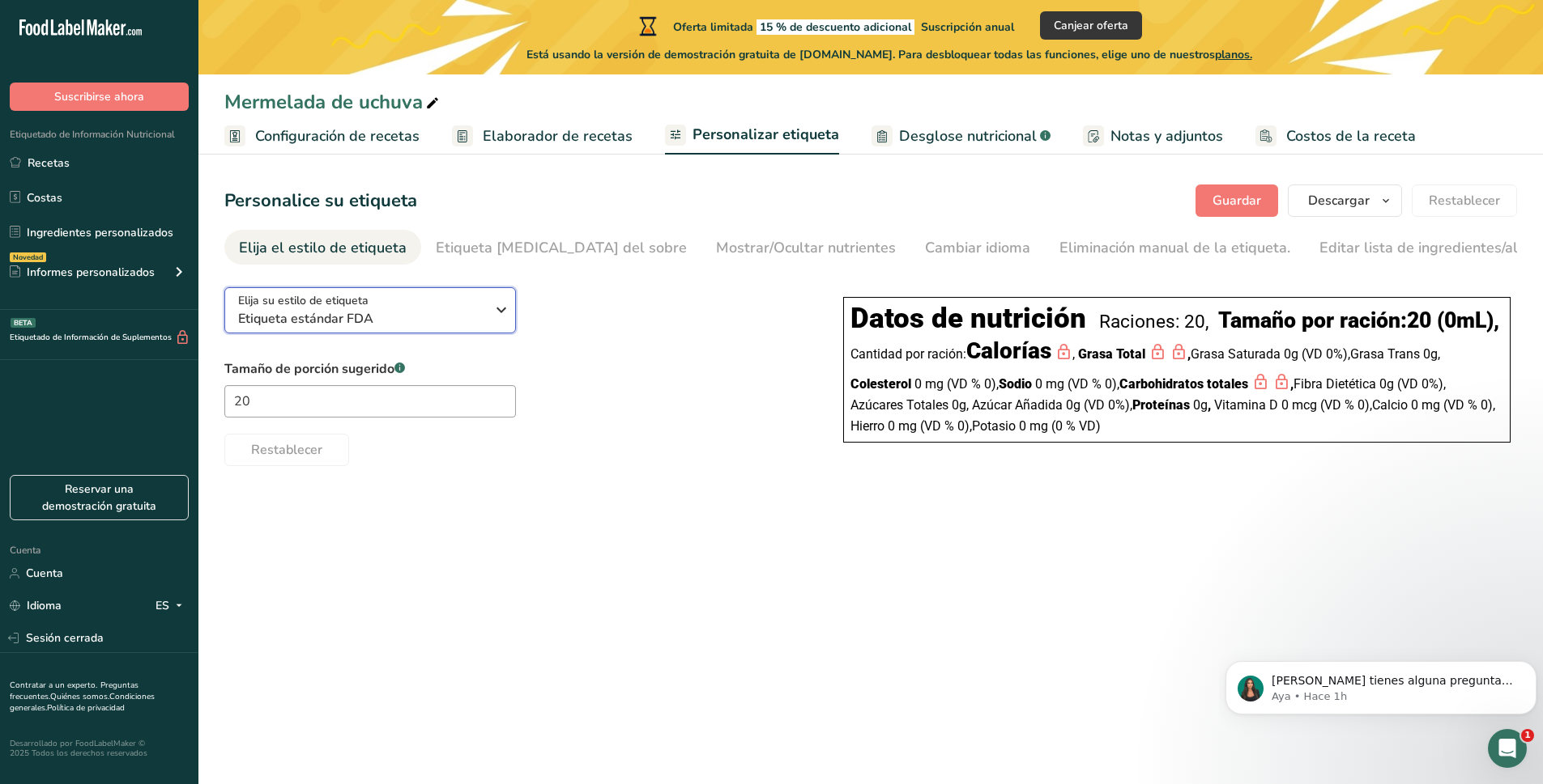
click at [401, 311] on div "Elija su estilo de etiqueta Etiqueta estándar FDA" at bounding box center [361, 311] width 247 height 36
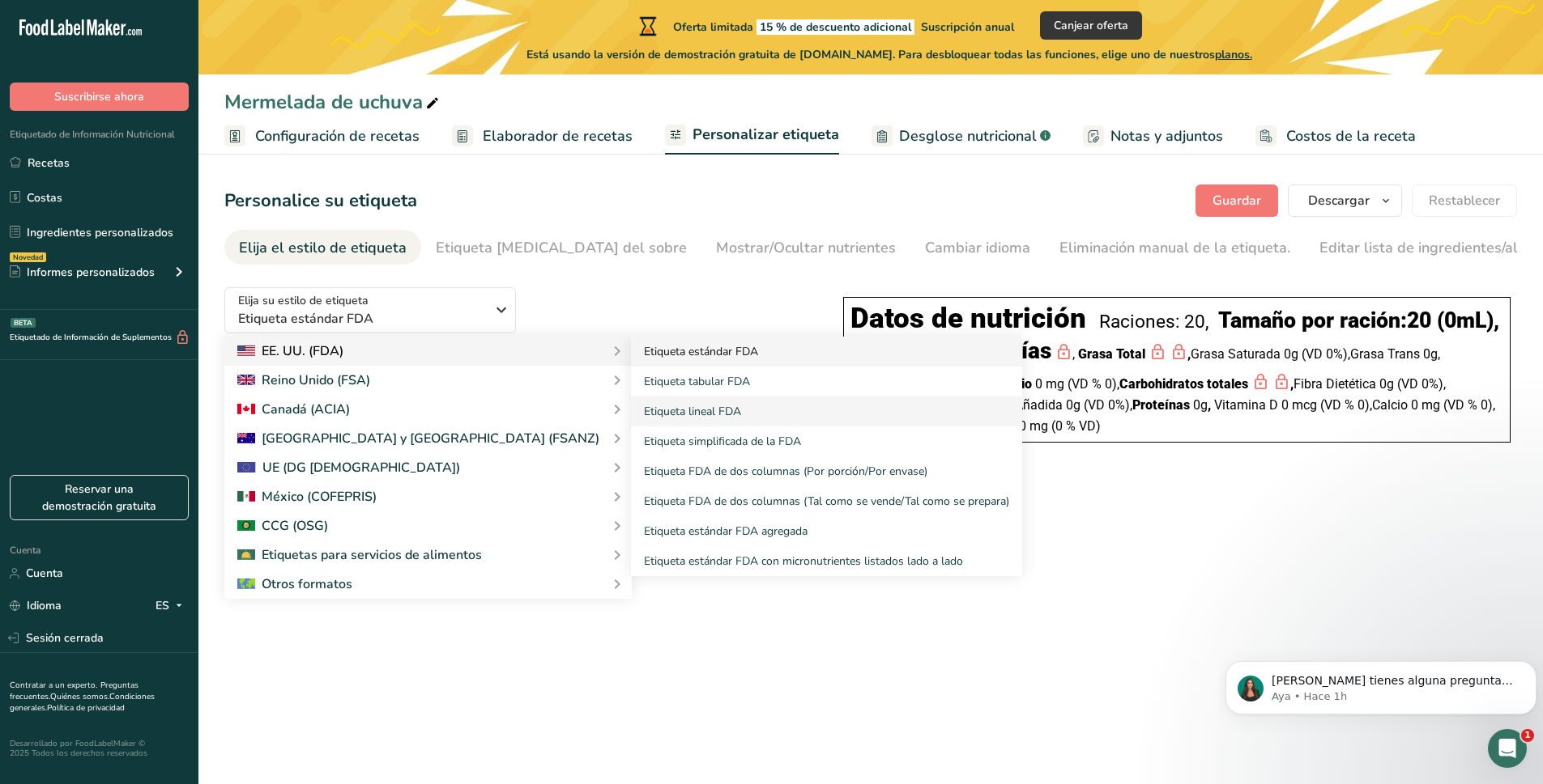
click at [644, 354] on font "Etiqueta estándar FDA" at bounding box center [701, 351] width 114 height 16
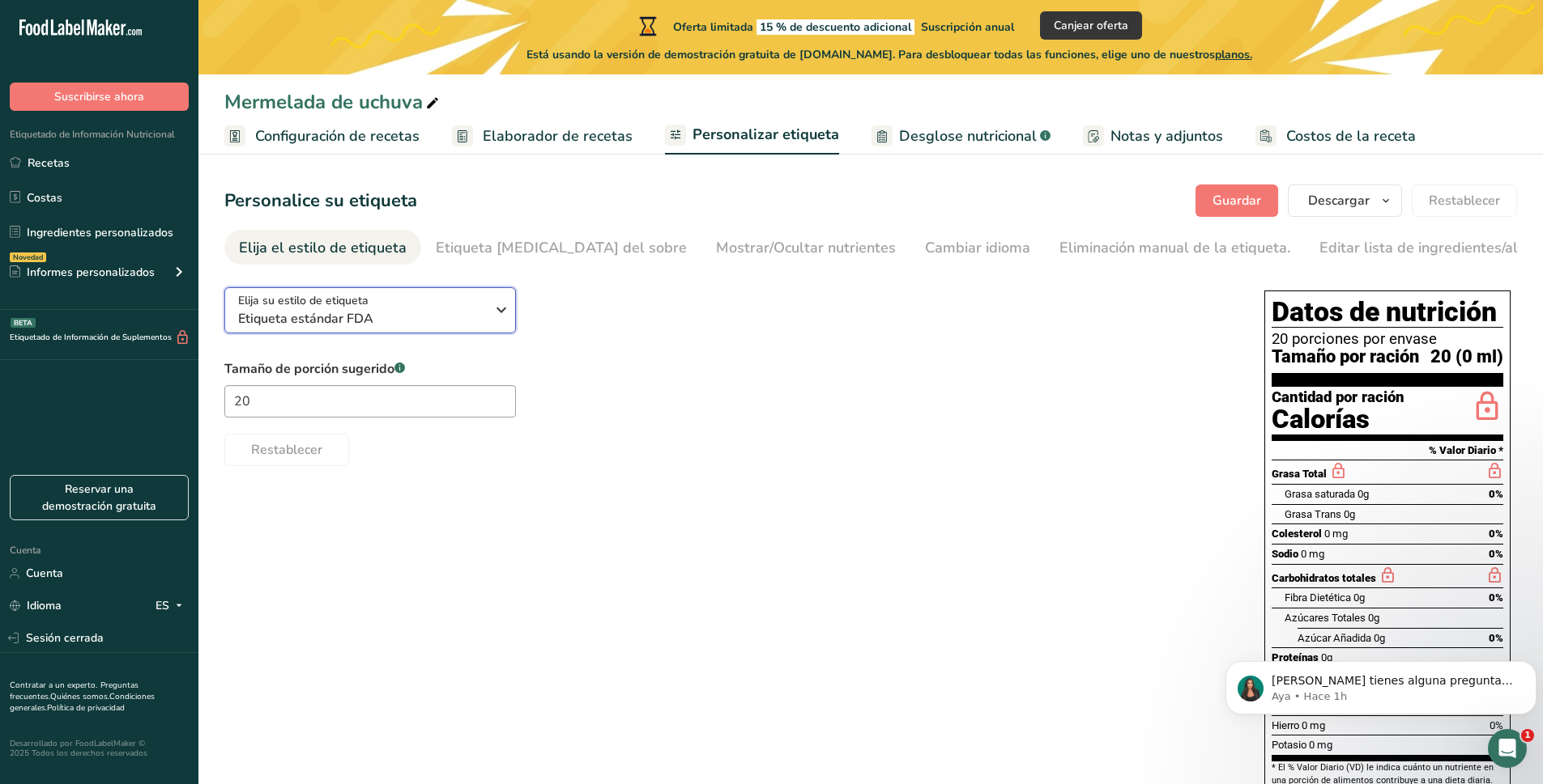
click at [448, 326] on span "Etiqueta estándar FDA" at bounding box center [361, 318] width 247 height 19
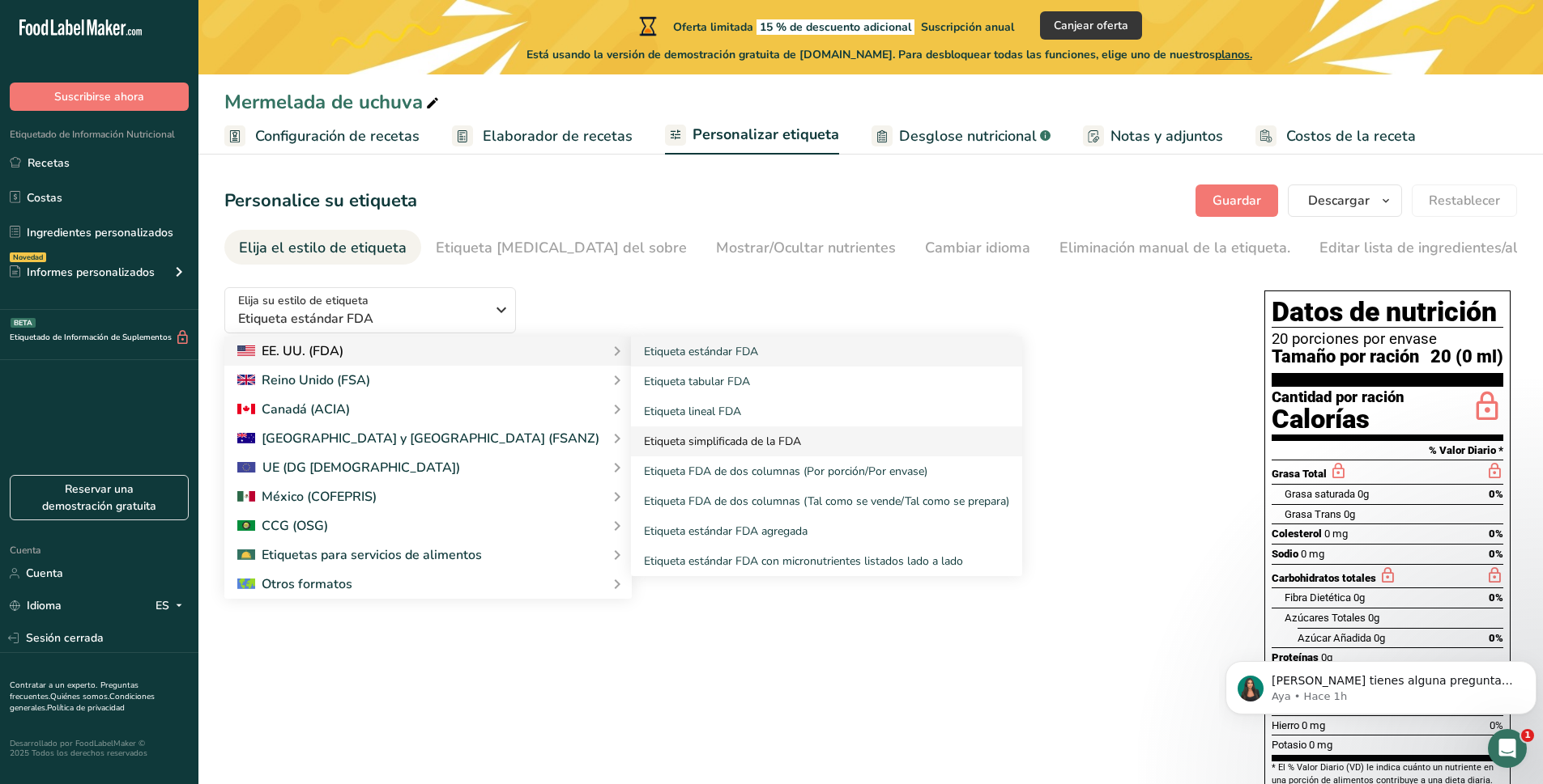
click at [644, 444] on font "Etiqueta simplificada de la FDA" at bounding box center [722, 442] width 157 height 16
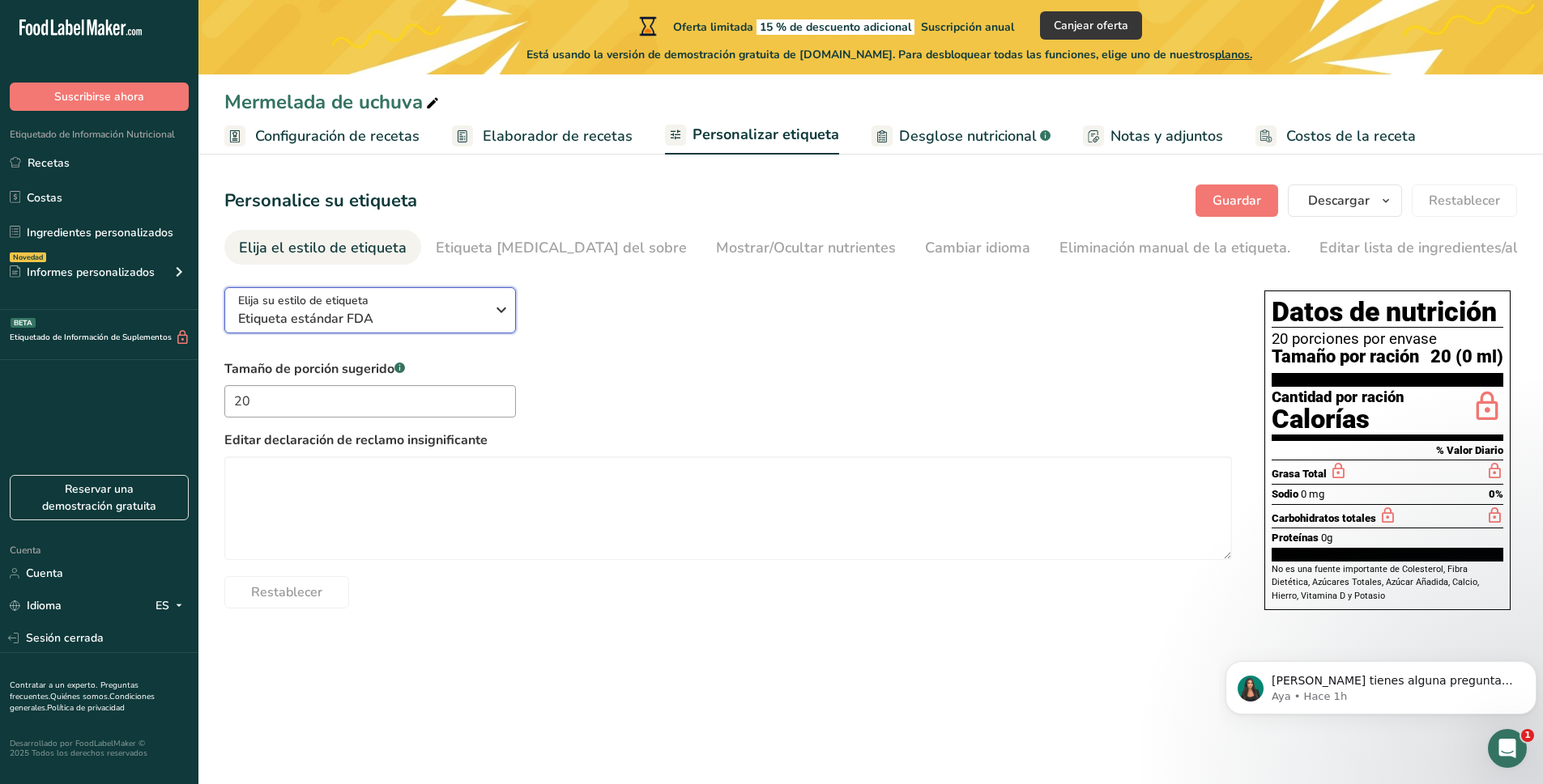
click at [415, 316] on span "Etiqueta estándar FDA" at bounding box center [361, 318] width 247 height 19
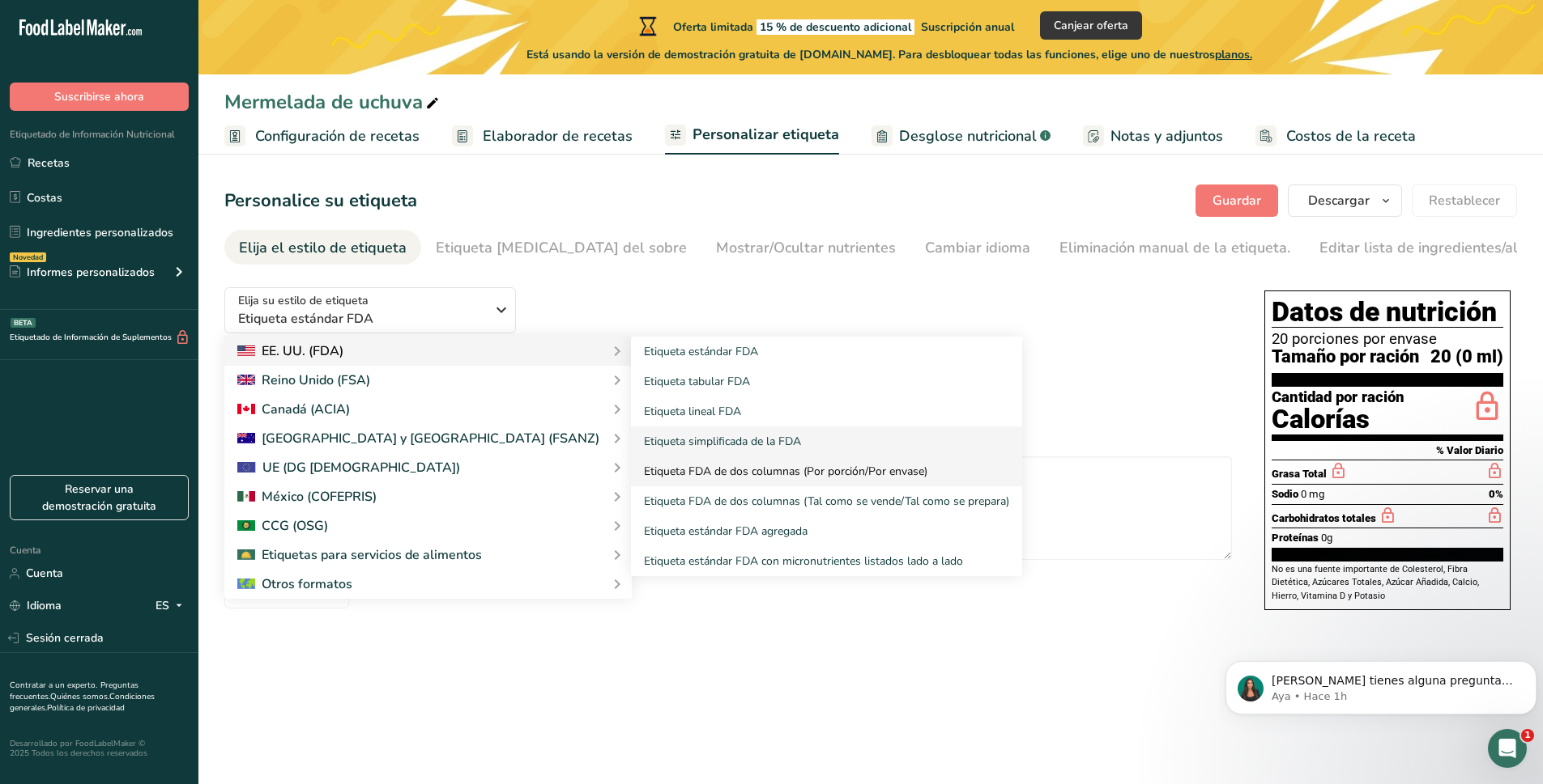
click at [631, 462] on link "Etiqueta FDA de dos columnas (Por porción/Por envase)" at bounding box center [827, 472] width 391 height 30
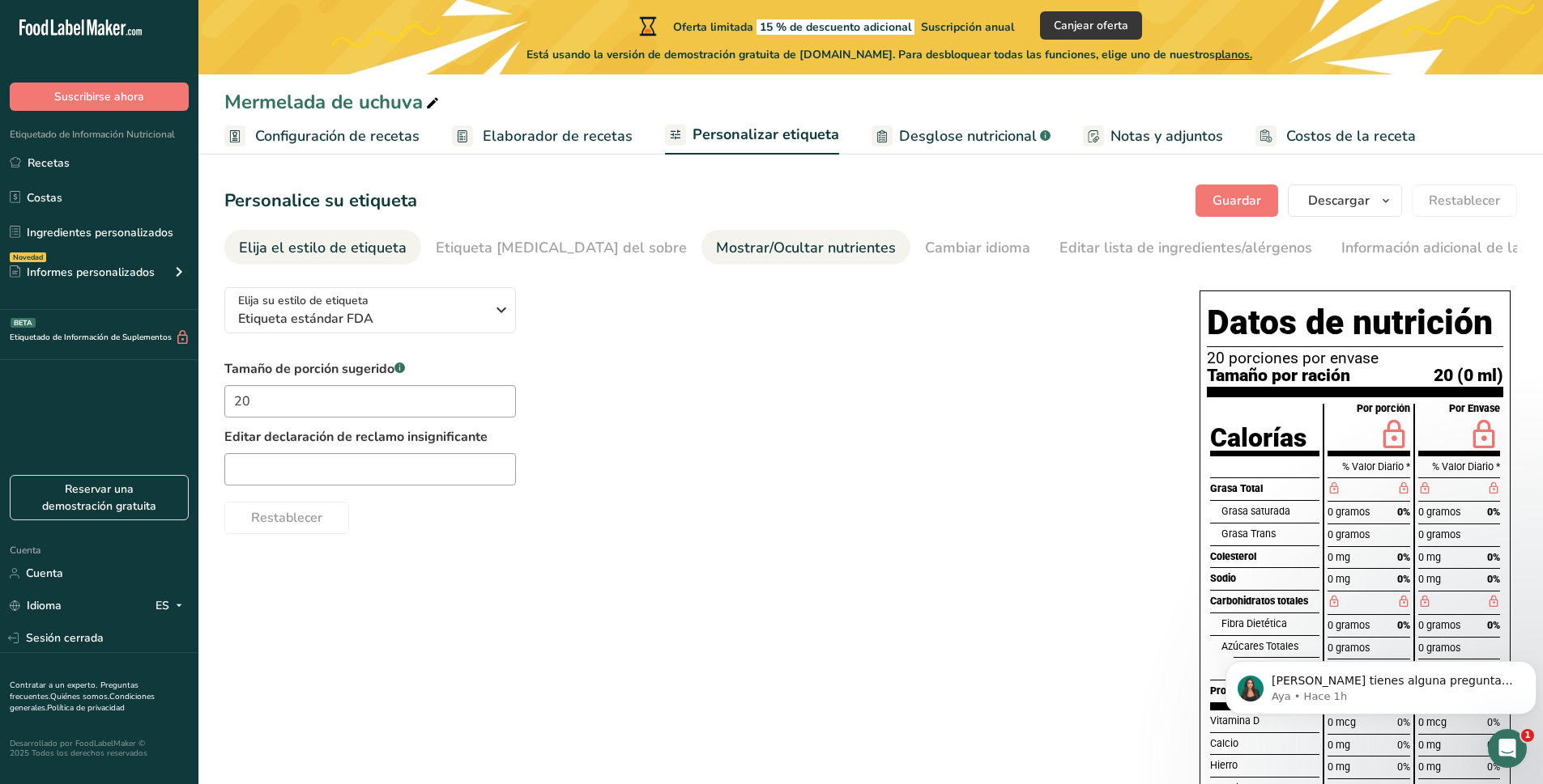
click at [735, 253] on font "Mostrar/Ocultar nutrientes" at bounding box center [805, 247] width 180 height 19
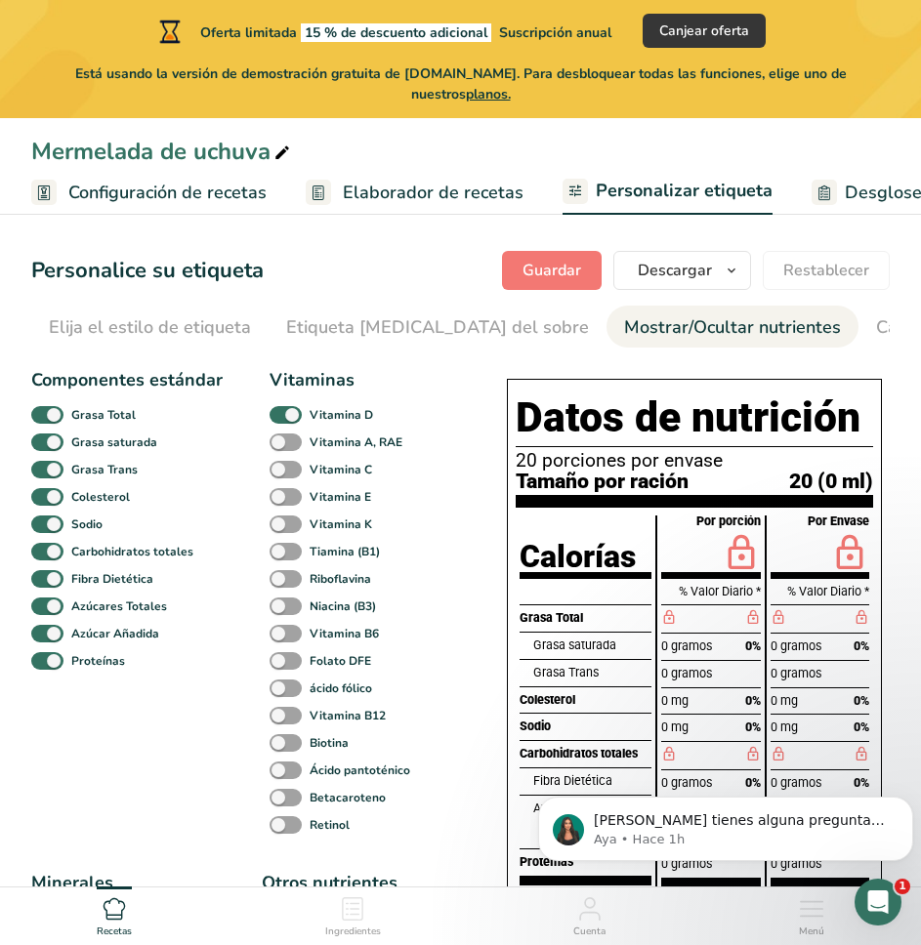
click at [3, 444] on section "Personalice su etiqueta Guardar Descargar Elija qué mostrar en su etiqueta desc…" at bounding box center [460, 934] width 921 height 1429
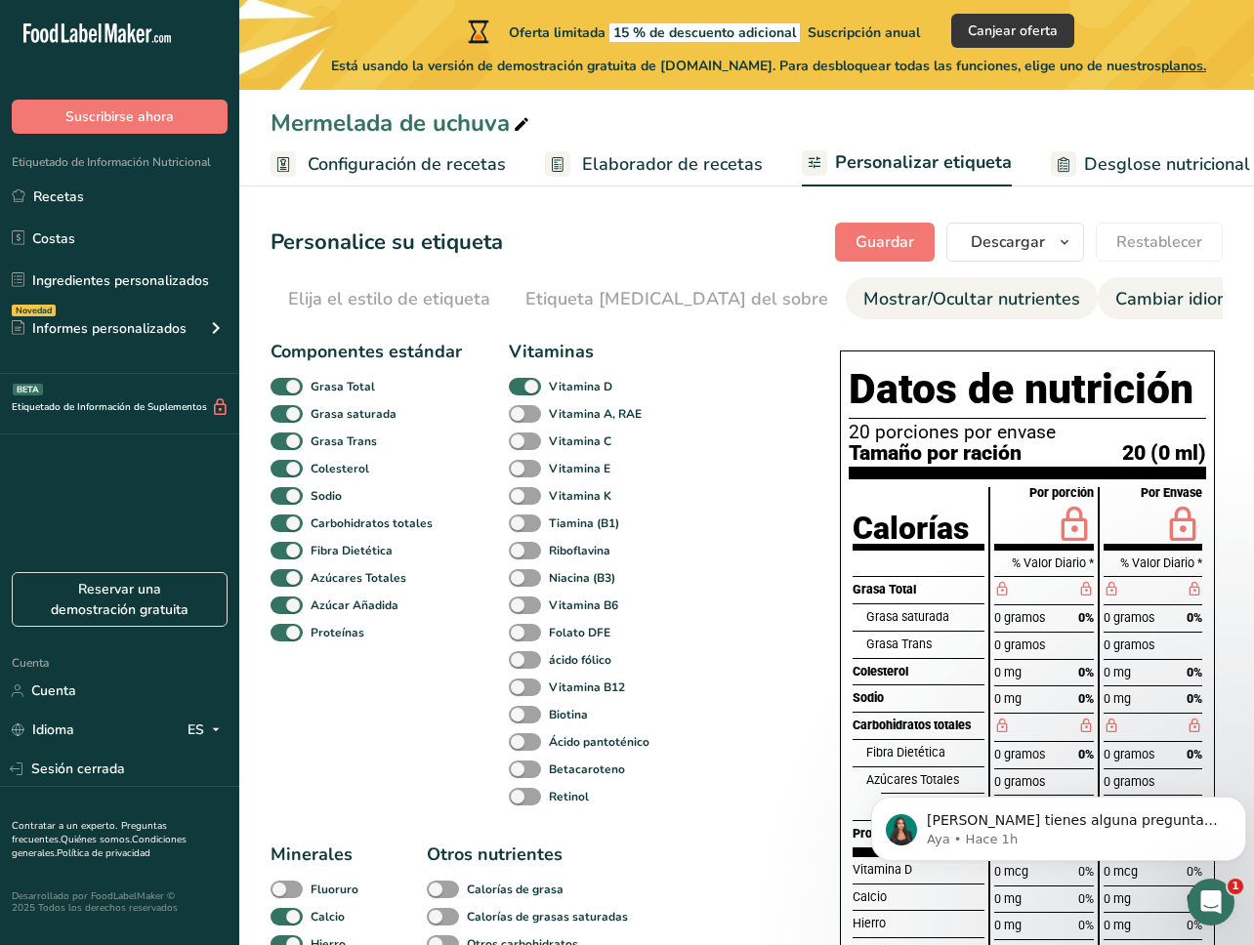
click at [1115, 310] on font "Cambiar idioma" at bounding box center [1178, 298] width 127 height 23
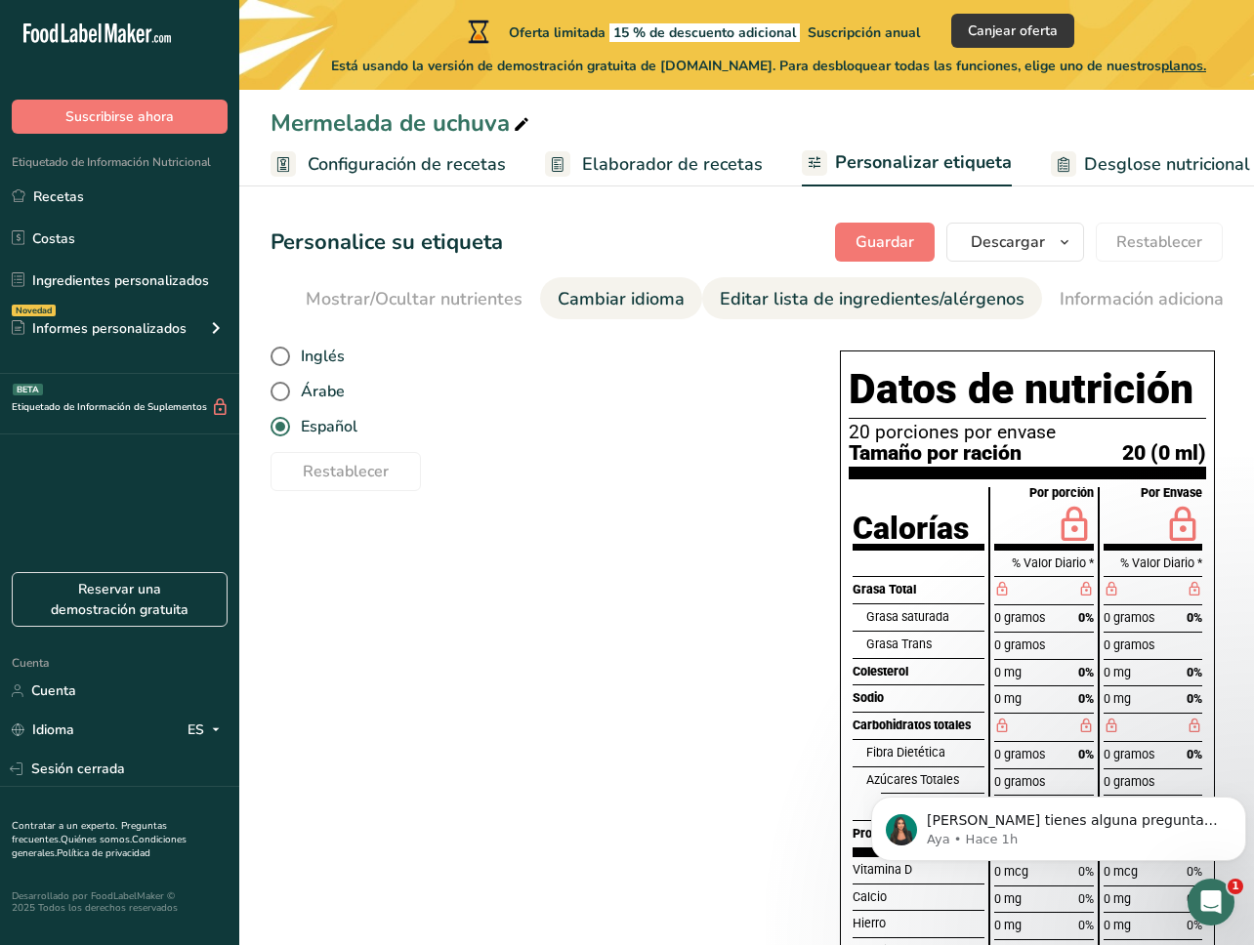
scroll to position [0, 580]
click at [794, 294] on font "Editar lista de ingredientes/alérgenos" at bounding box center [849, 298] width 305 height 23
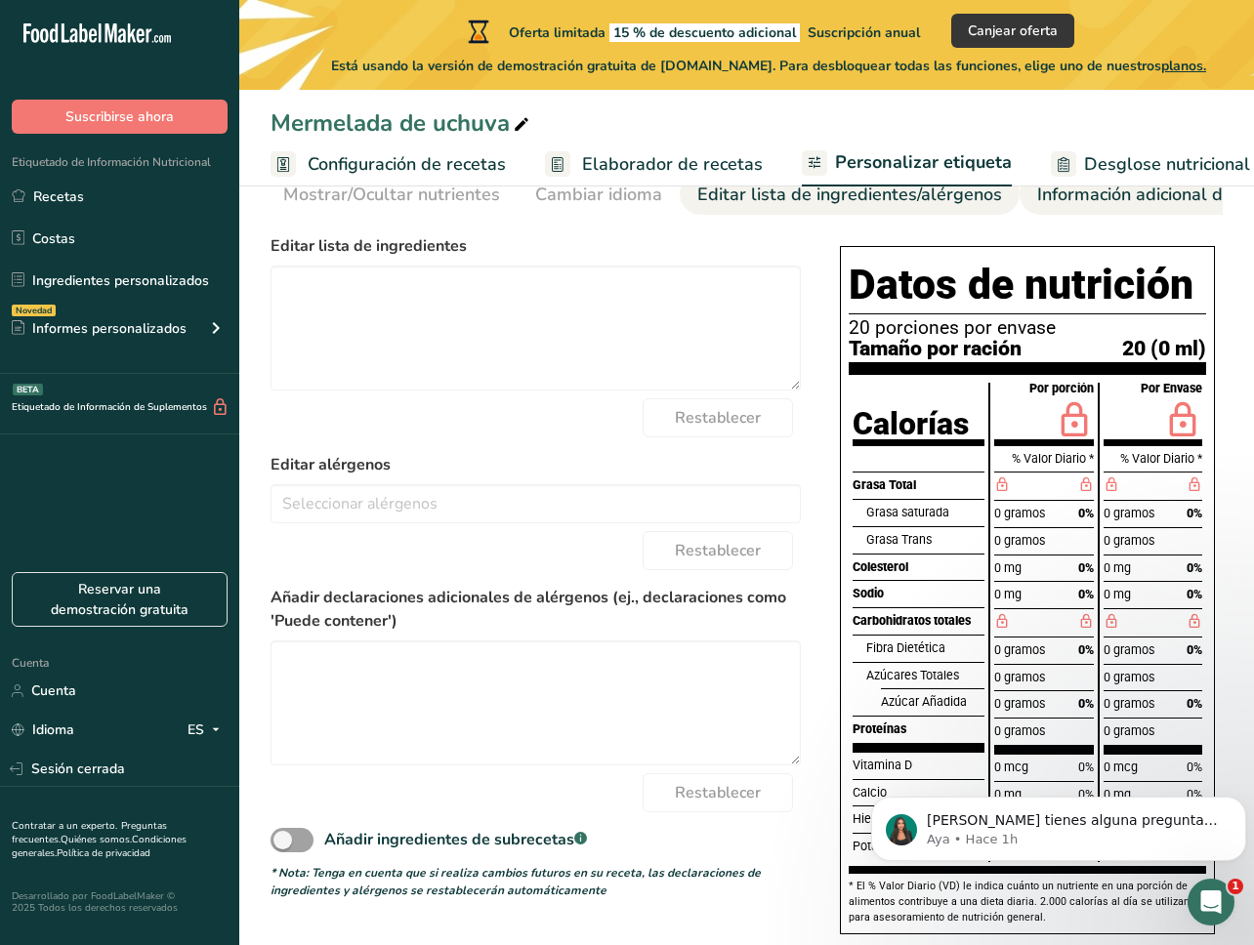
scroll to position [0, 0]
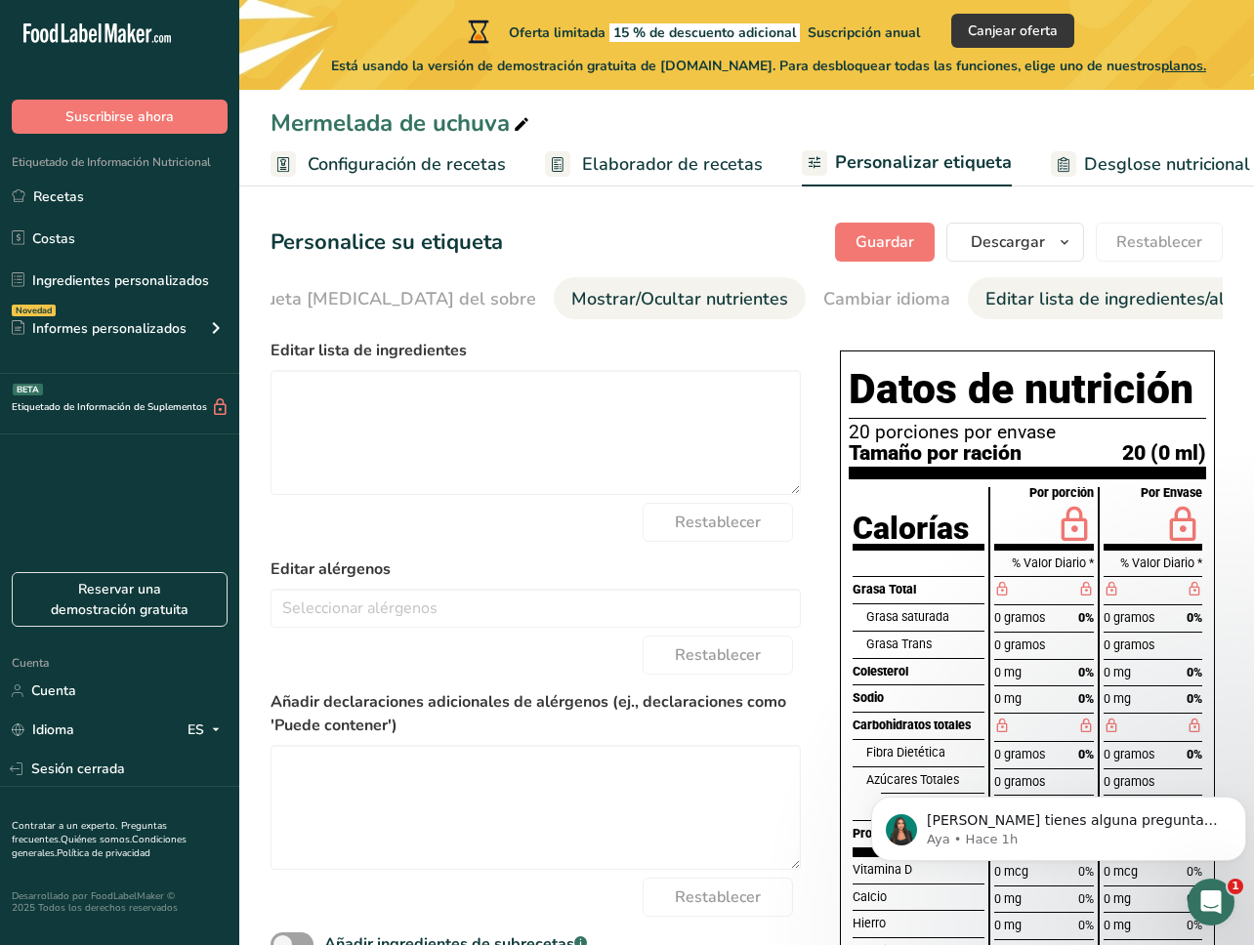
click at [619, 298] on font "Mostrar/Ocultar nutrientes" at bounding box center [679, 298] width 217 height 23
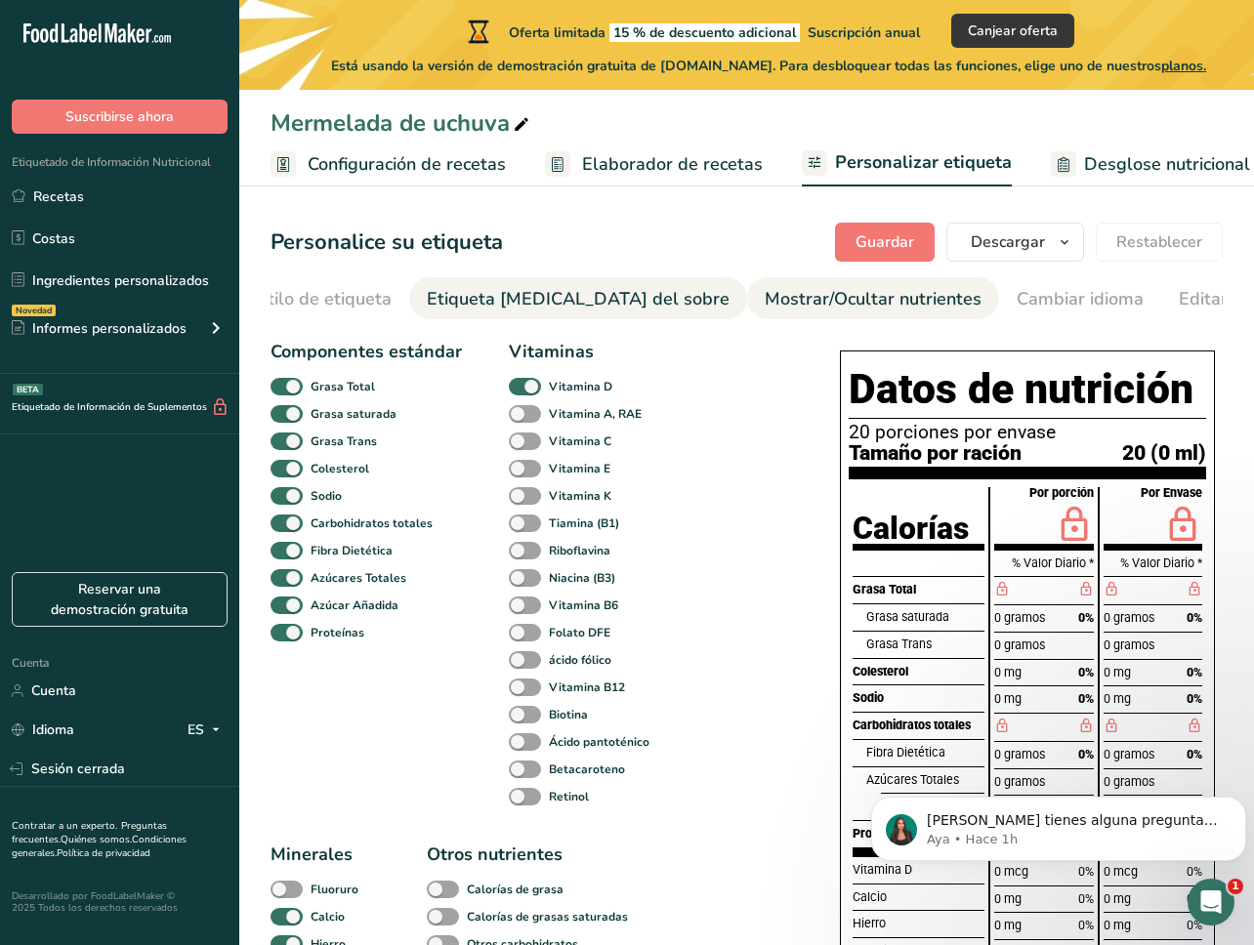
click at [554, 307] on font "Etiqueta frontal del sobre" at bounding box center [578, 298] width 303 height 23
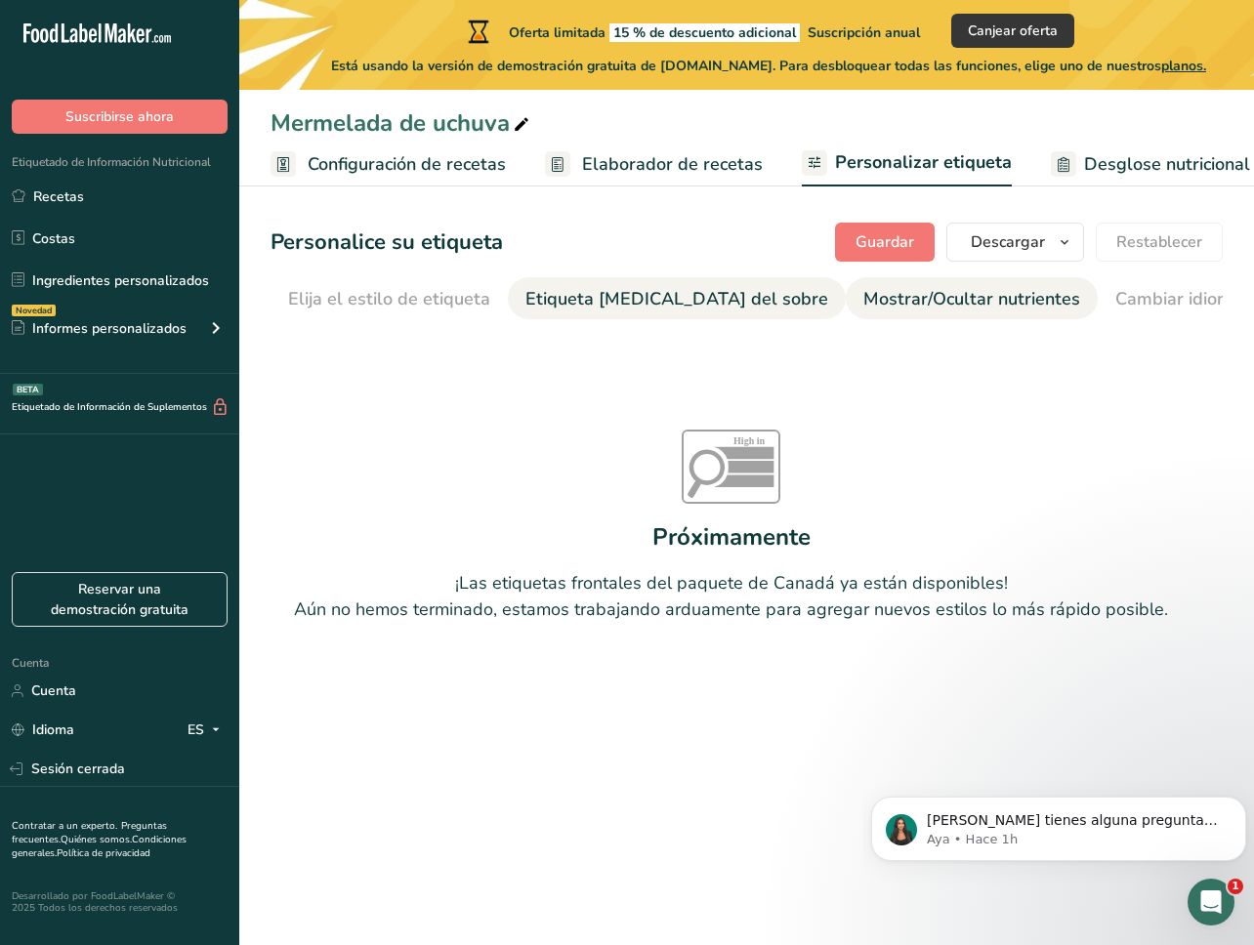
click at [910, 298] on font "Mostrar/Ocultar nutrientes" at bounding box center [971, 298] width 217 height 23
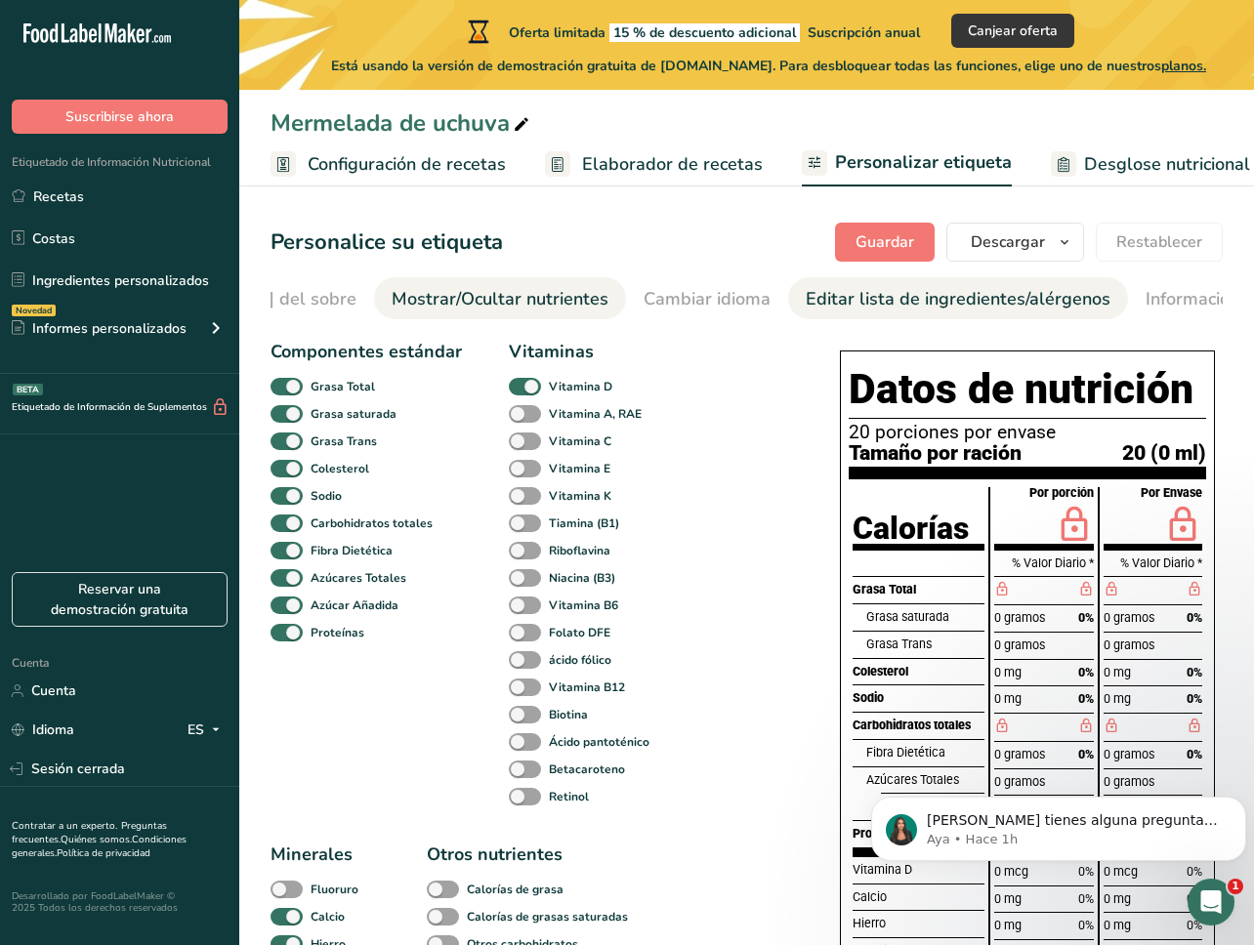
click at [906, 309] on font "Editar lista de ingredientes/alérgenos" at bounding box center [958, 298] width 305 height 23
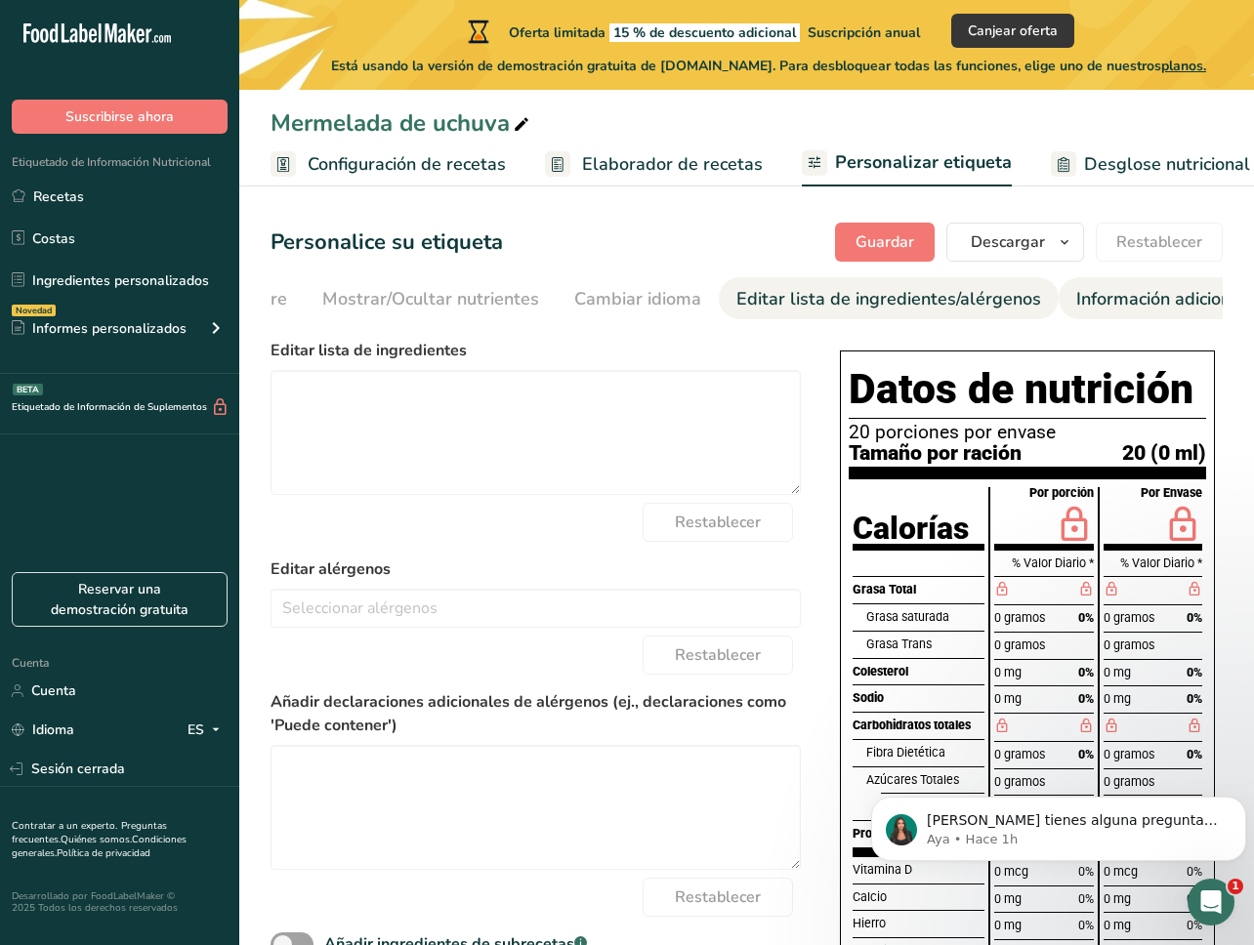
click at [1076, 307] on font "Información adicional de la etiqueta" at bounding box center [1220, 298] width 288 height 23
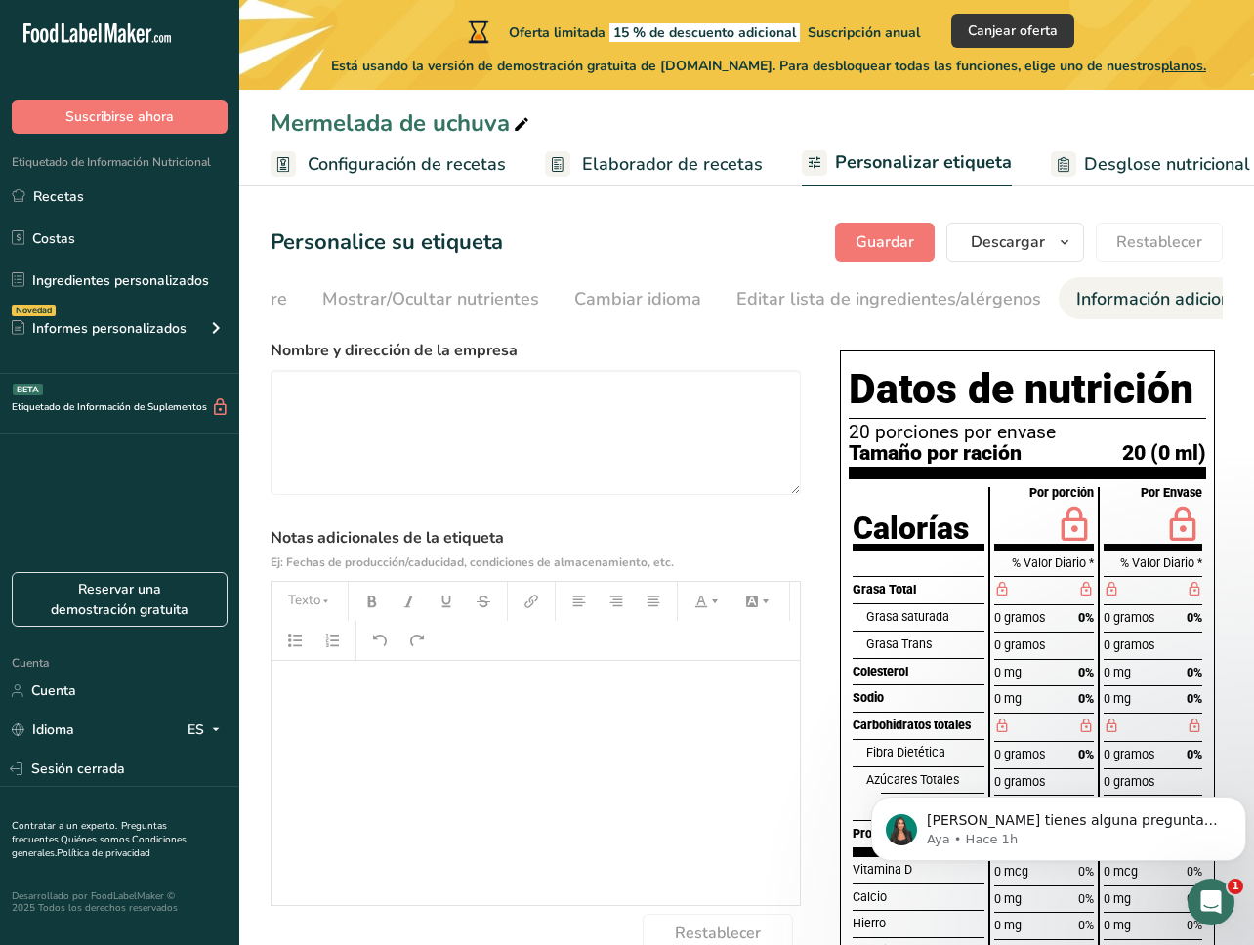
scroll to position [0, 580]
click at [1056, 300] on font "Información adicional de la etiqueta" at bounding box center [1200, 298] width 288 height 23
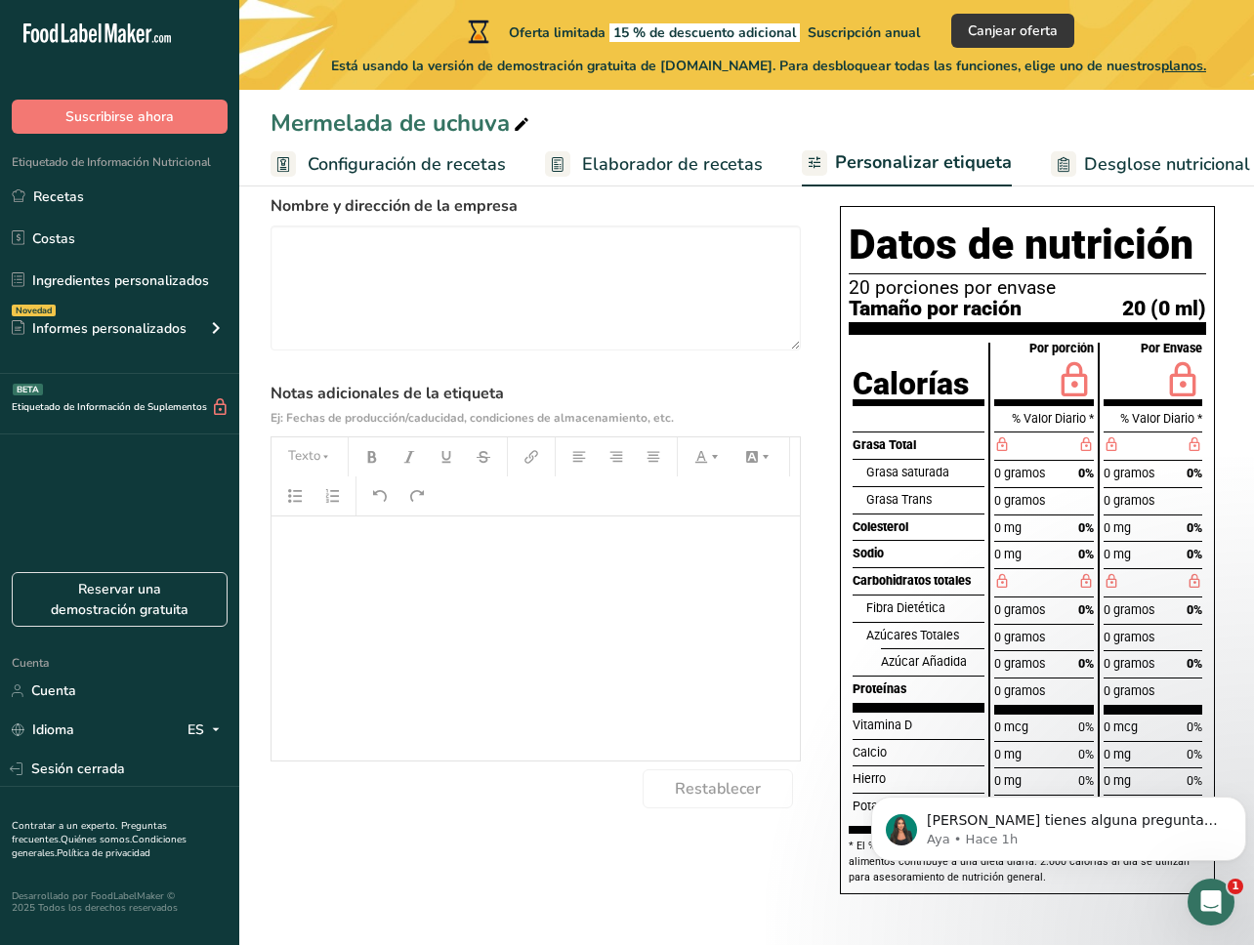
scroll to position [0, 0]
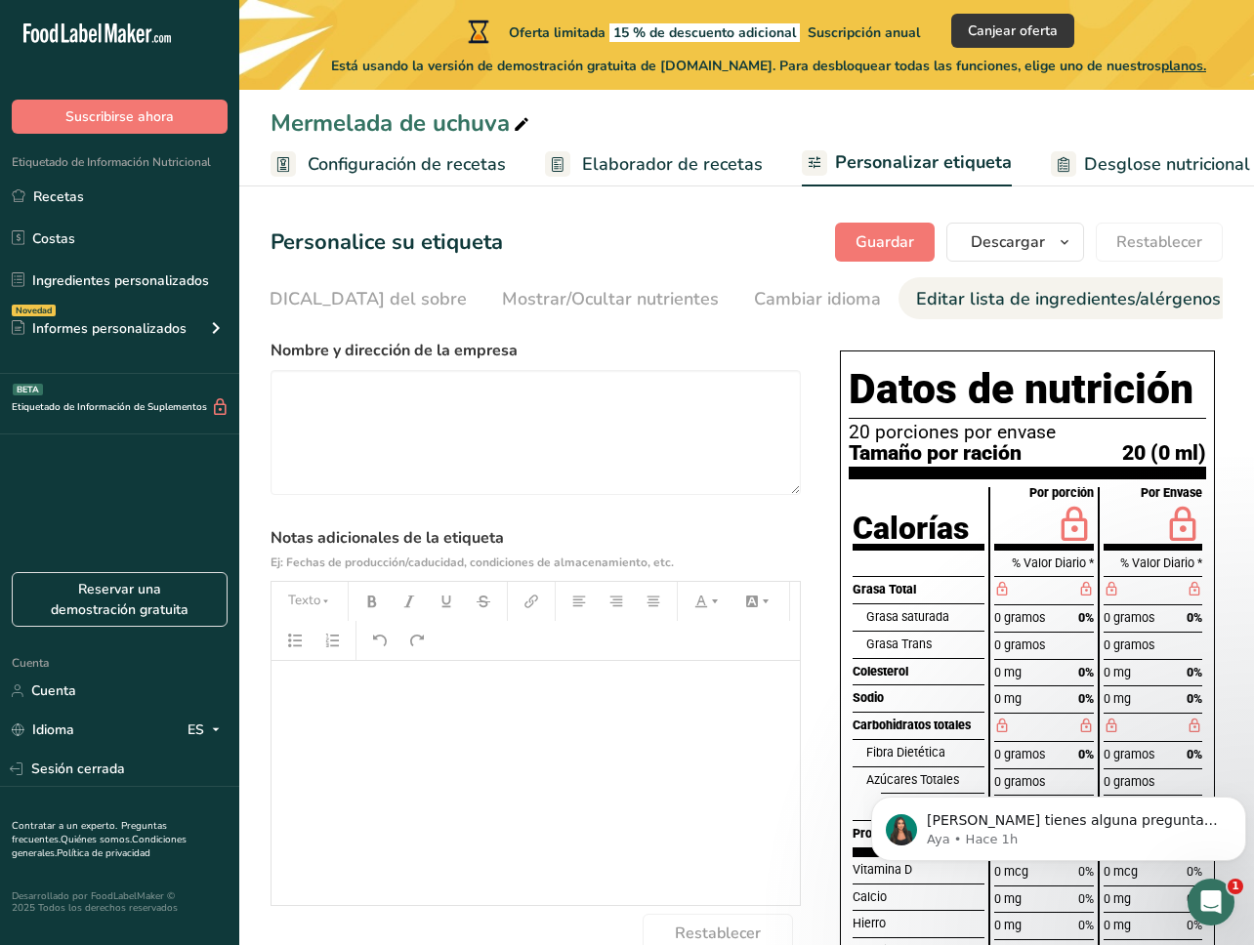
click at [950, 297] on font "Editar lista de ingredientes/alérgenos" at bounding box center [1068, 298] width 305 height 23
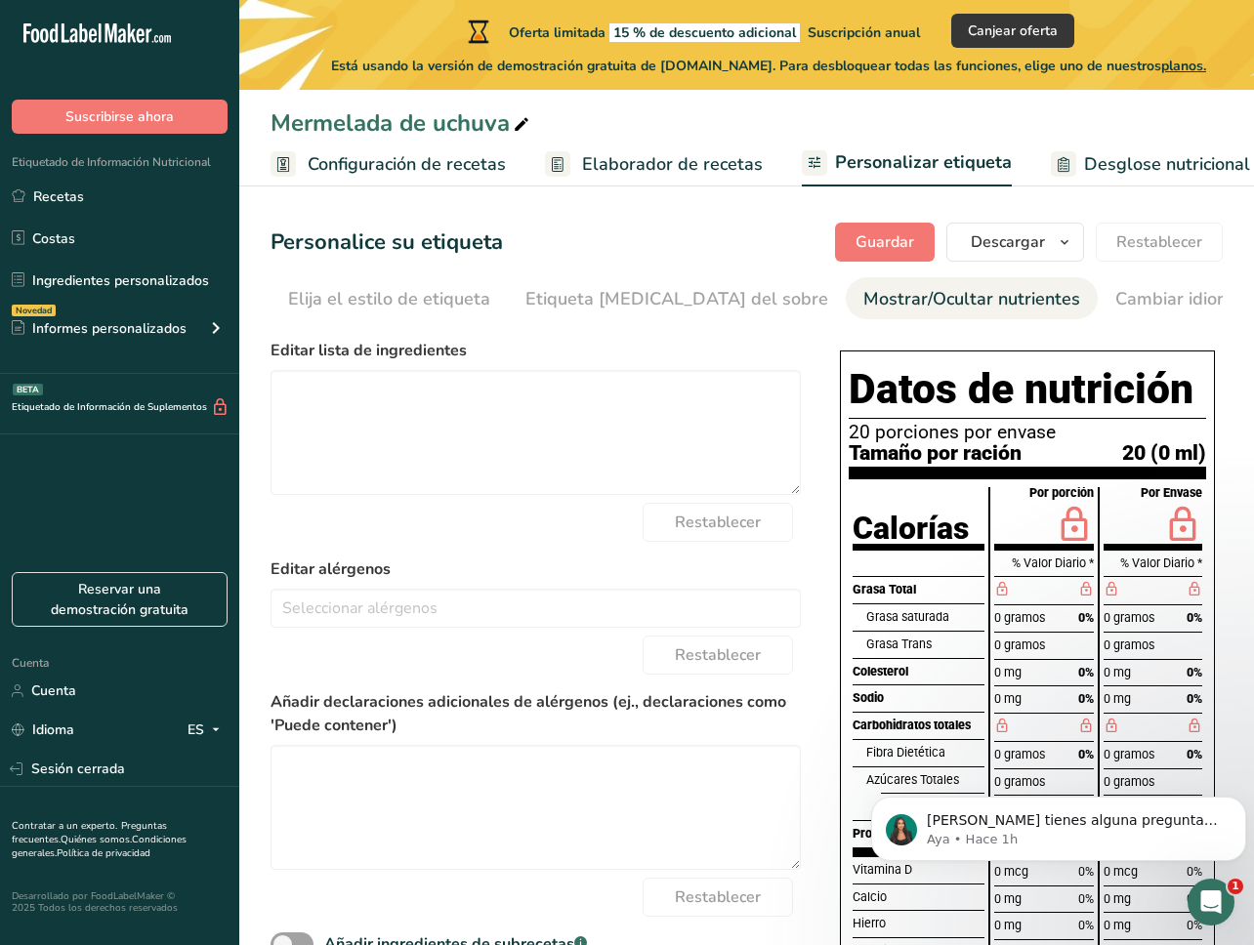
click at [939, 295] on font "Mostrar/Ocultar nutrientes" at bounding box center [971, 298] width 217 height 23
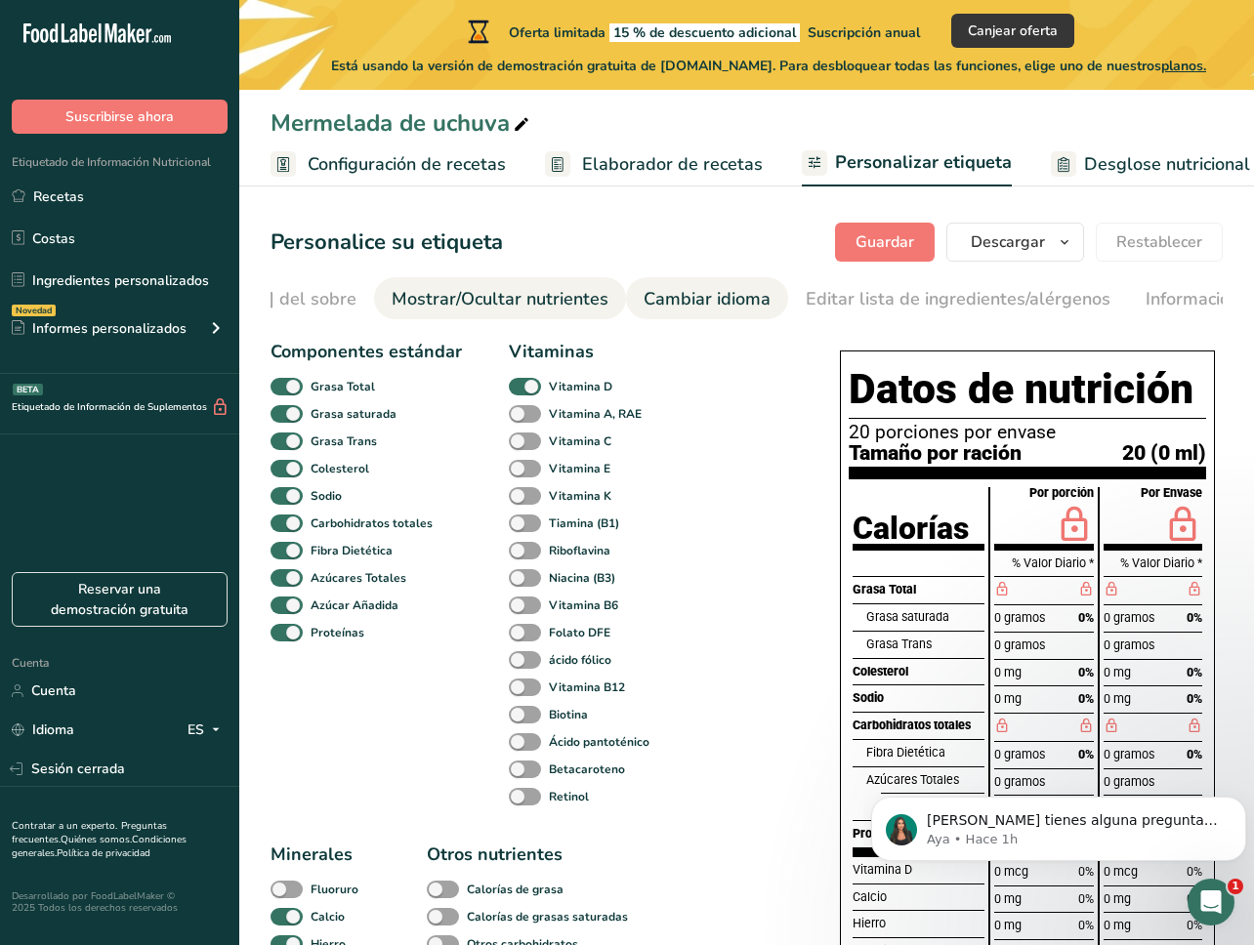
click at [644, 298] on font "Cambiar idioma" at bounding box center [707, 298] width 127 height 23
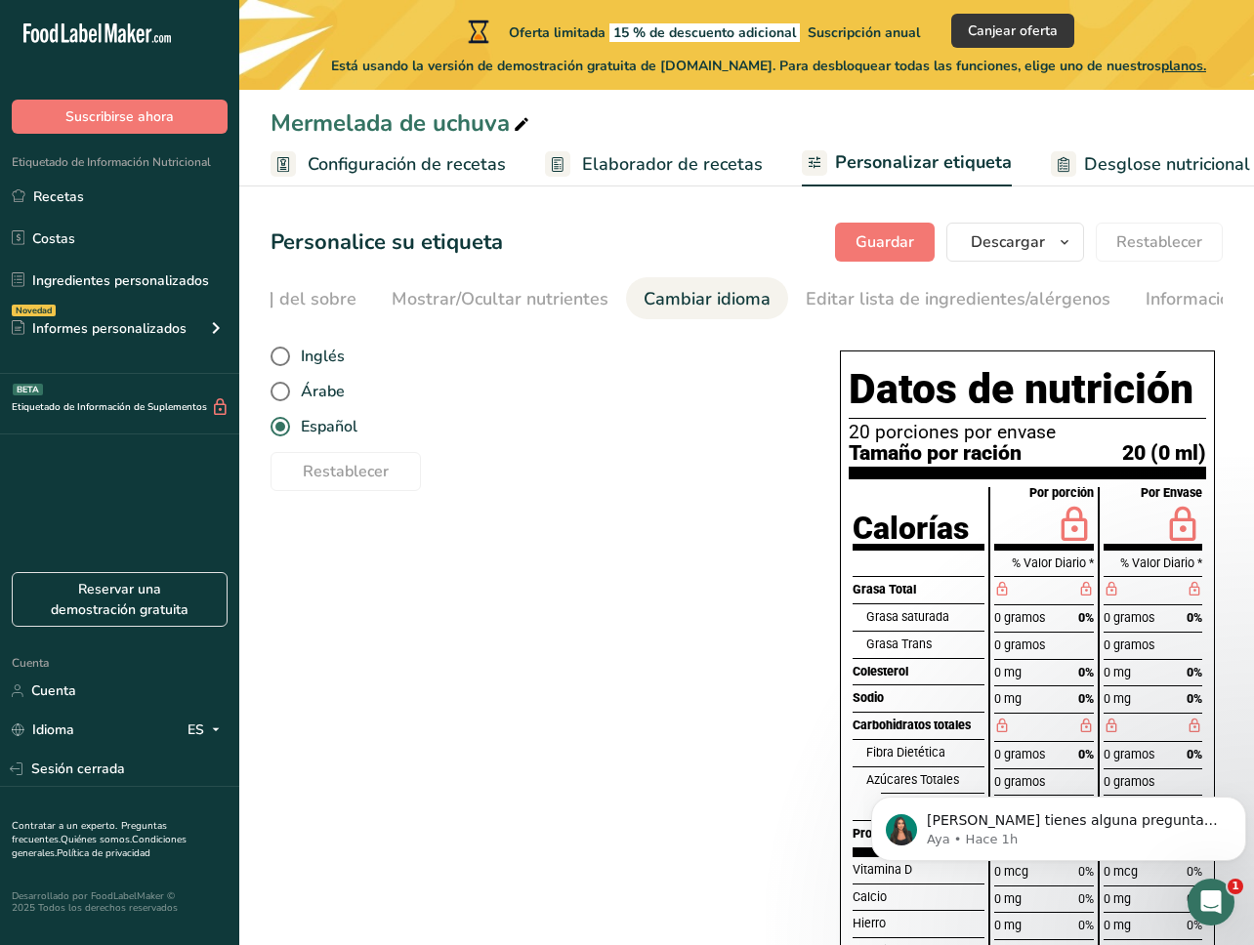
scroll to position [0, 580]
click at [303, 438] on font "Español" at bounding box center [329, 426] width 57 height 21
click at [283, 434] on input "Español" at bounding box center [277, 427] width 13 height 13
click at [735, 281] on link "Editar lista de ingredientes/alérgenos" at bounding box center [849, 299] width 305 height 44
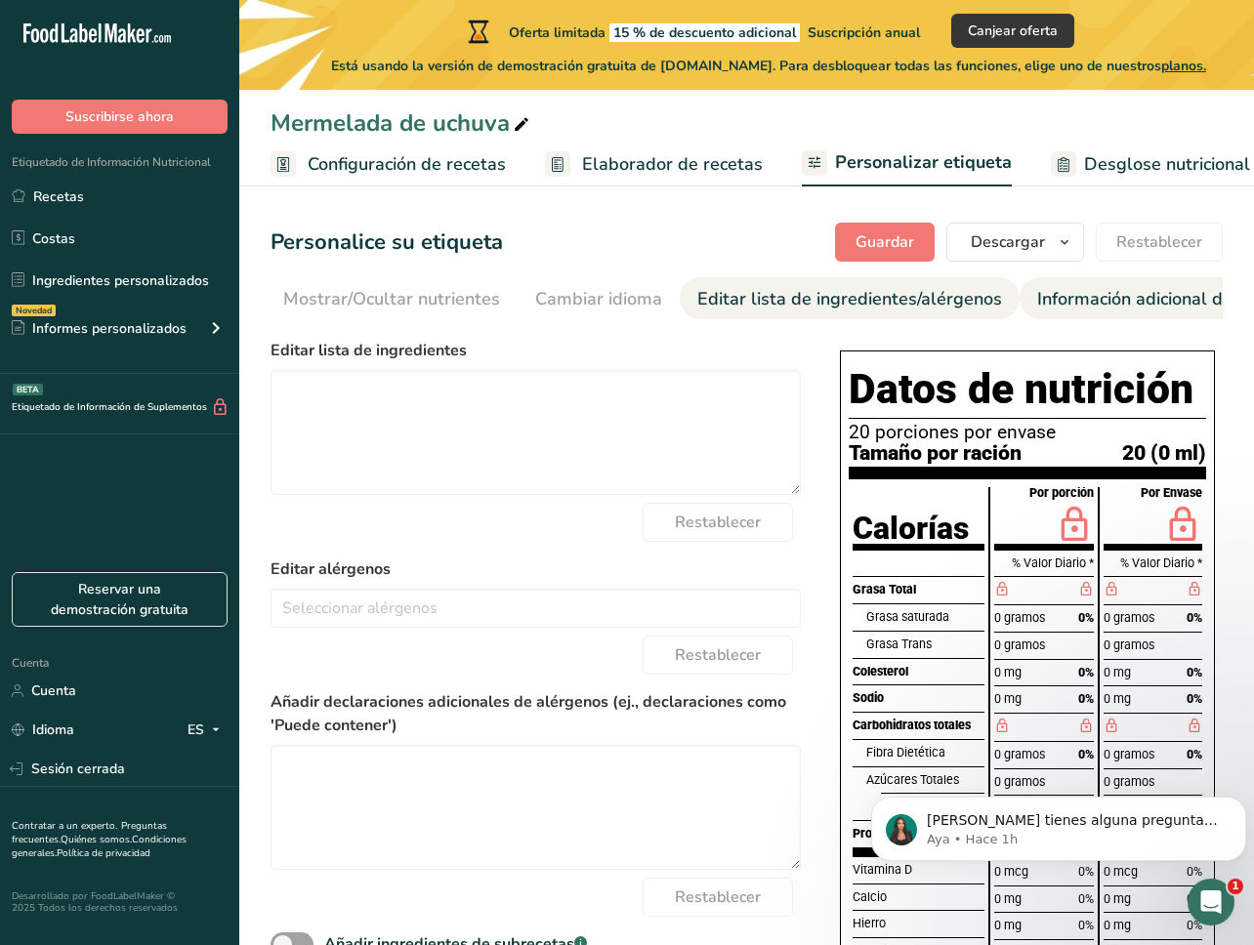
click at [1150, 292] on font "Información adicional de la etiqueta" at bounding box center [1181, 298] width 288 height 23
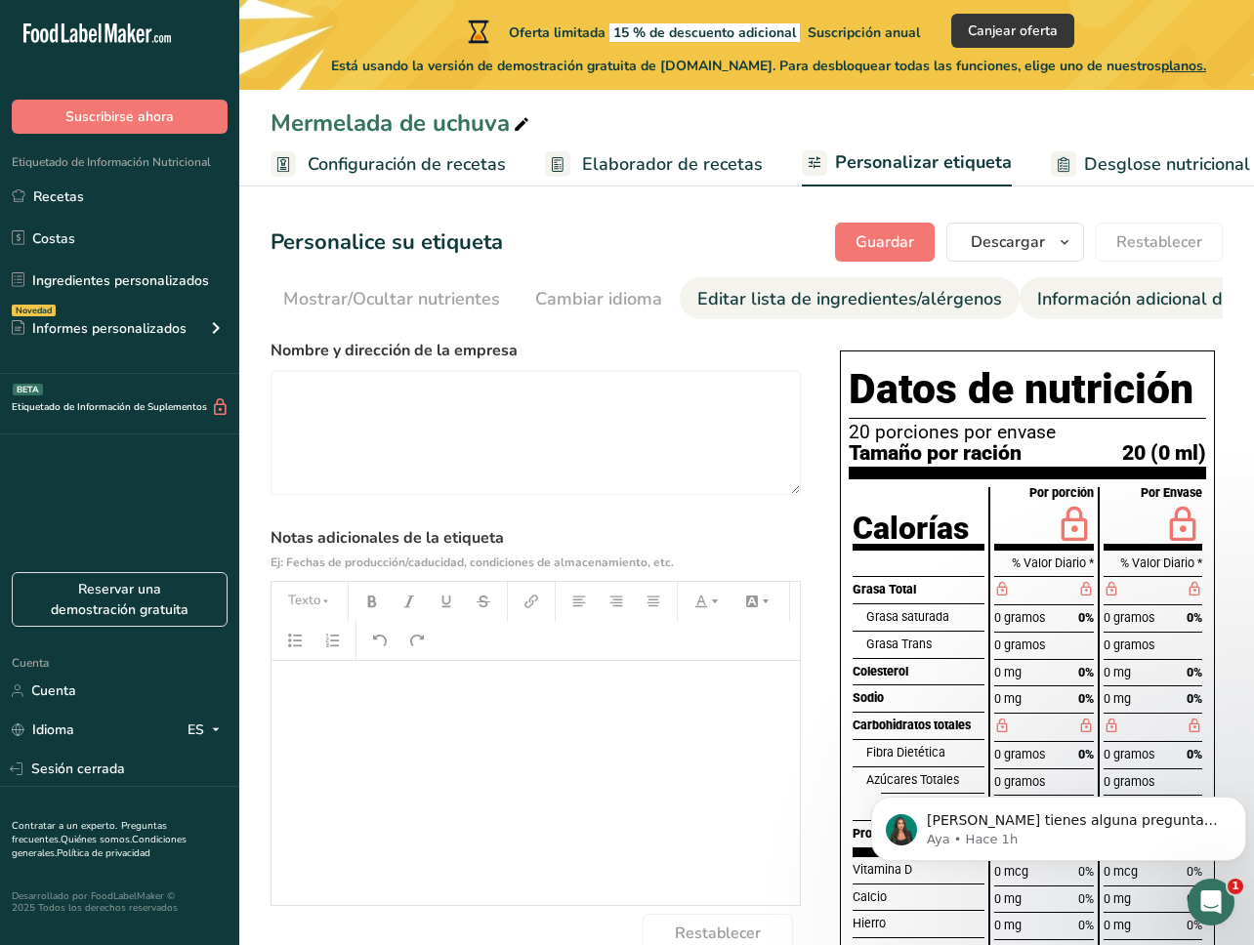
click at [820, 295] on font "Editar lista de ingredientes/alérgenos" at bounding box center [849, 298] width 305 height 23
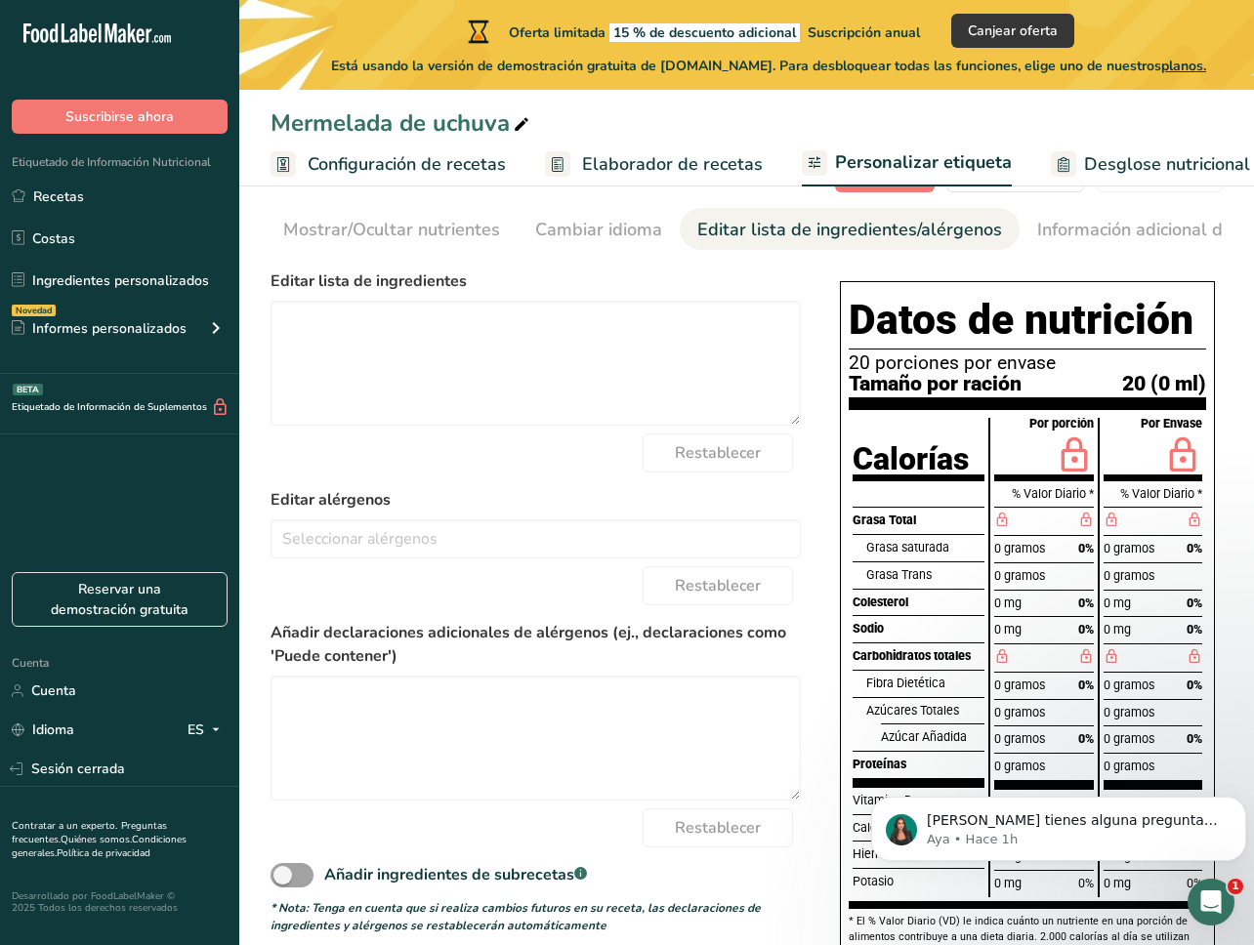
scroll to position [149, 0]
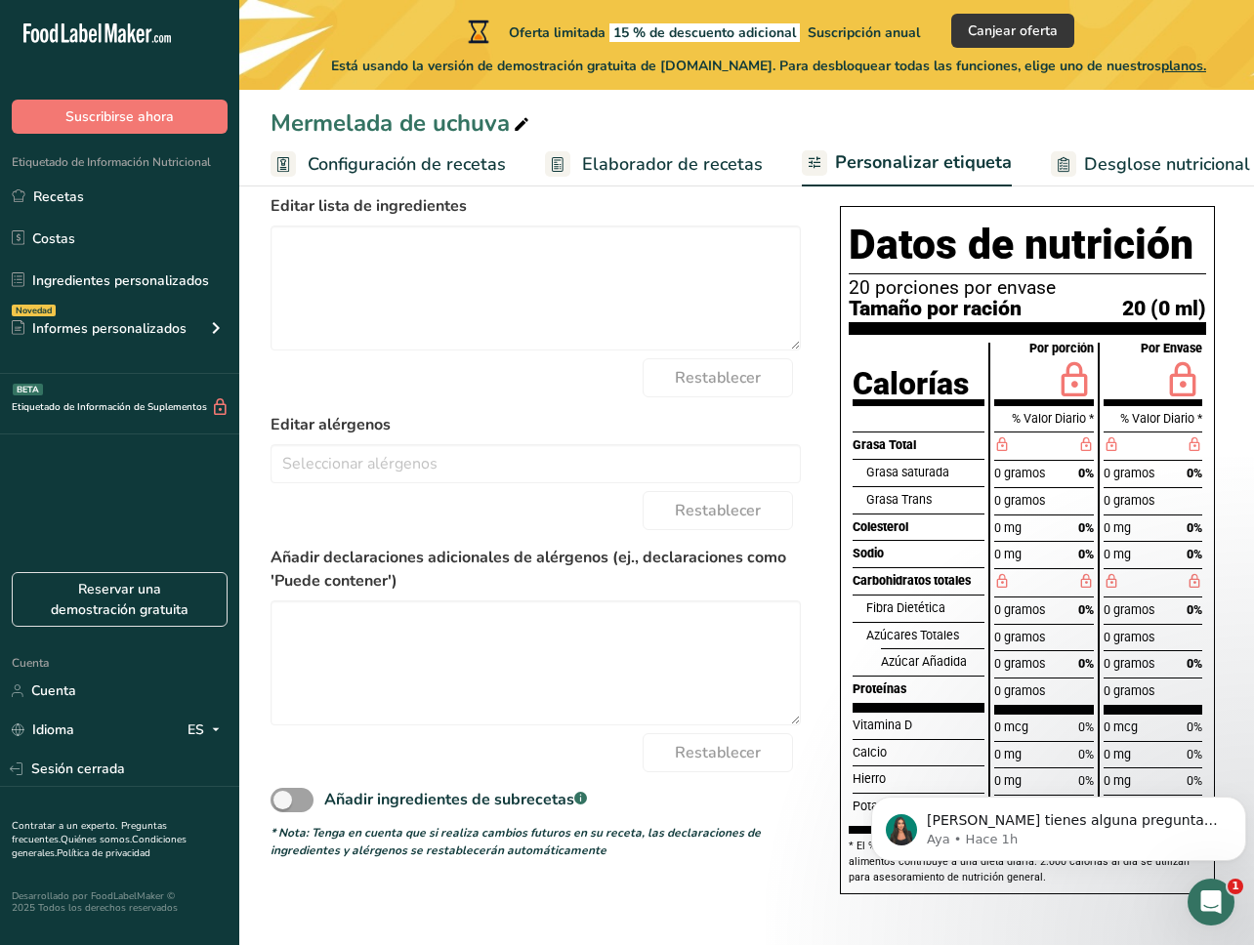
click at [914, 484] on div "Grasa saturada" at bounding box center [925, 472] width 118 height 27
click at [941, 503] on div "Grasa Trans" at bounding box center [925, 499] width 118 height 27
click at [952, 508] on div "Grasa Trans" at bounding box center [925, 499] width 118 height 27
click at [968, 521] on div "Colesterol" at bounding box center [919, 527] width 132 height 27
click at [992, 531] on div "Por porción % Valor Diario * 0 gramos 0% 0 gramos 0 mg 0% 0 mg 0% 0 gramos 0% 0…" at bounding box center [1044, 582] width 108 height 479
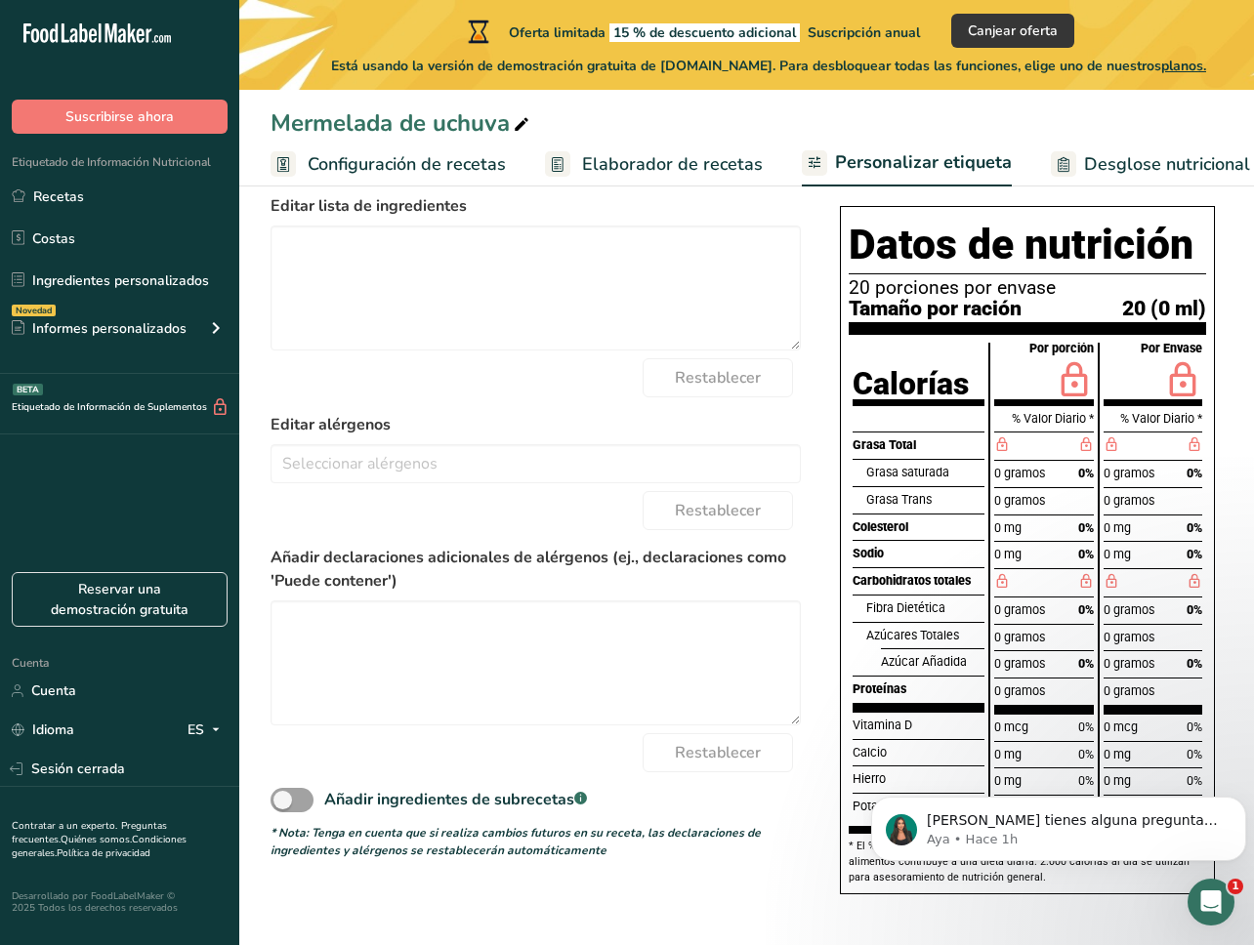
click at [1009, 535] on div "0 mg" at bounding box center [1007, 529] width 27 height 19
click at [1002, 534] on font "0 mg" at bounding box center [1007, 528] width 27 height 15
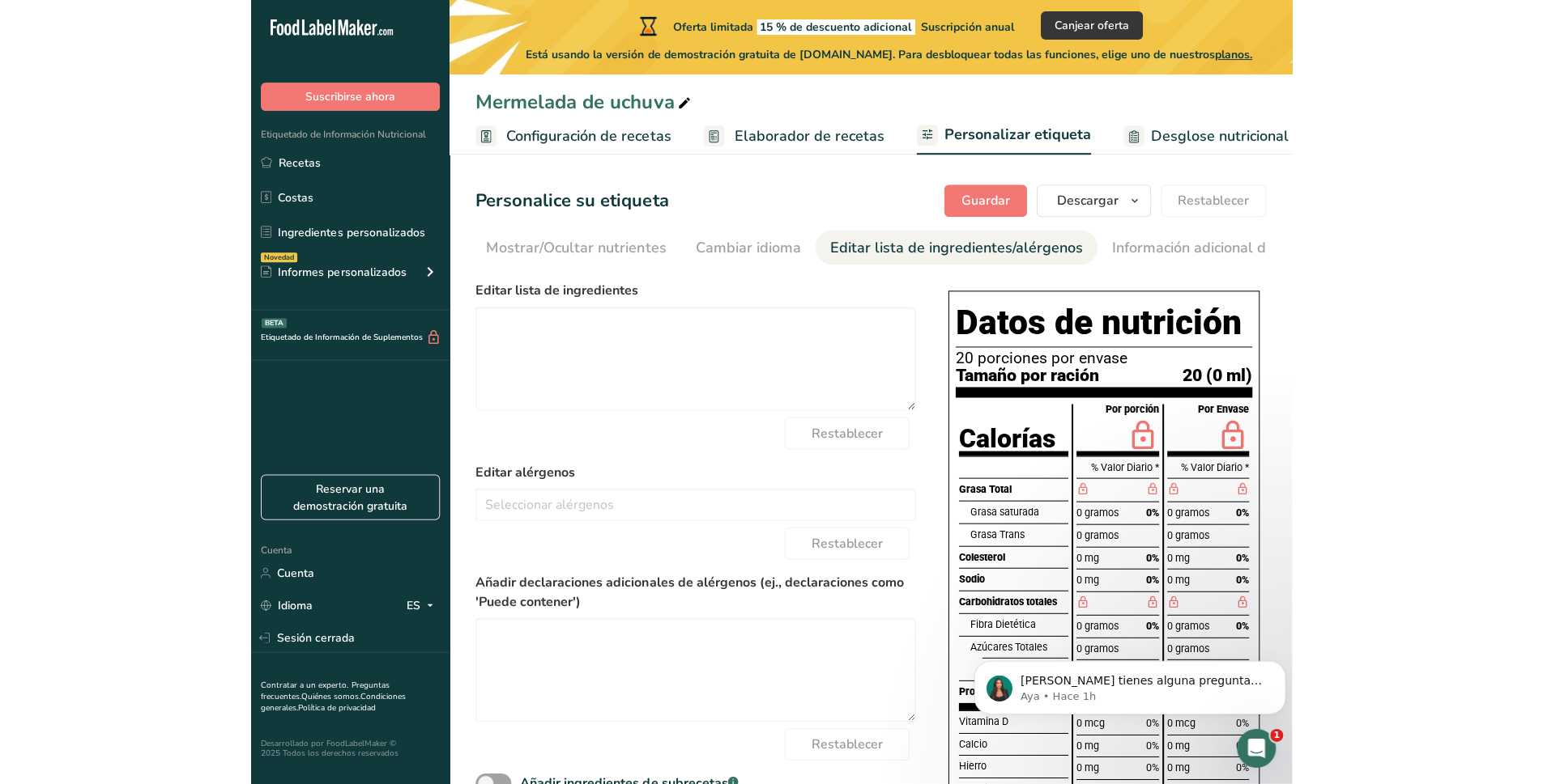
scroll to position [0, 0]
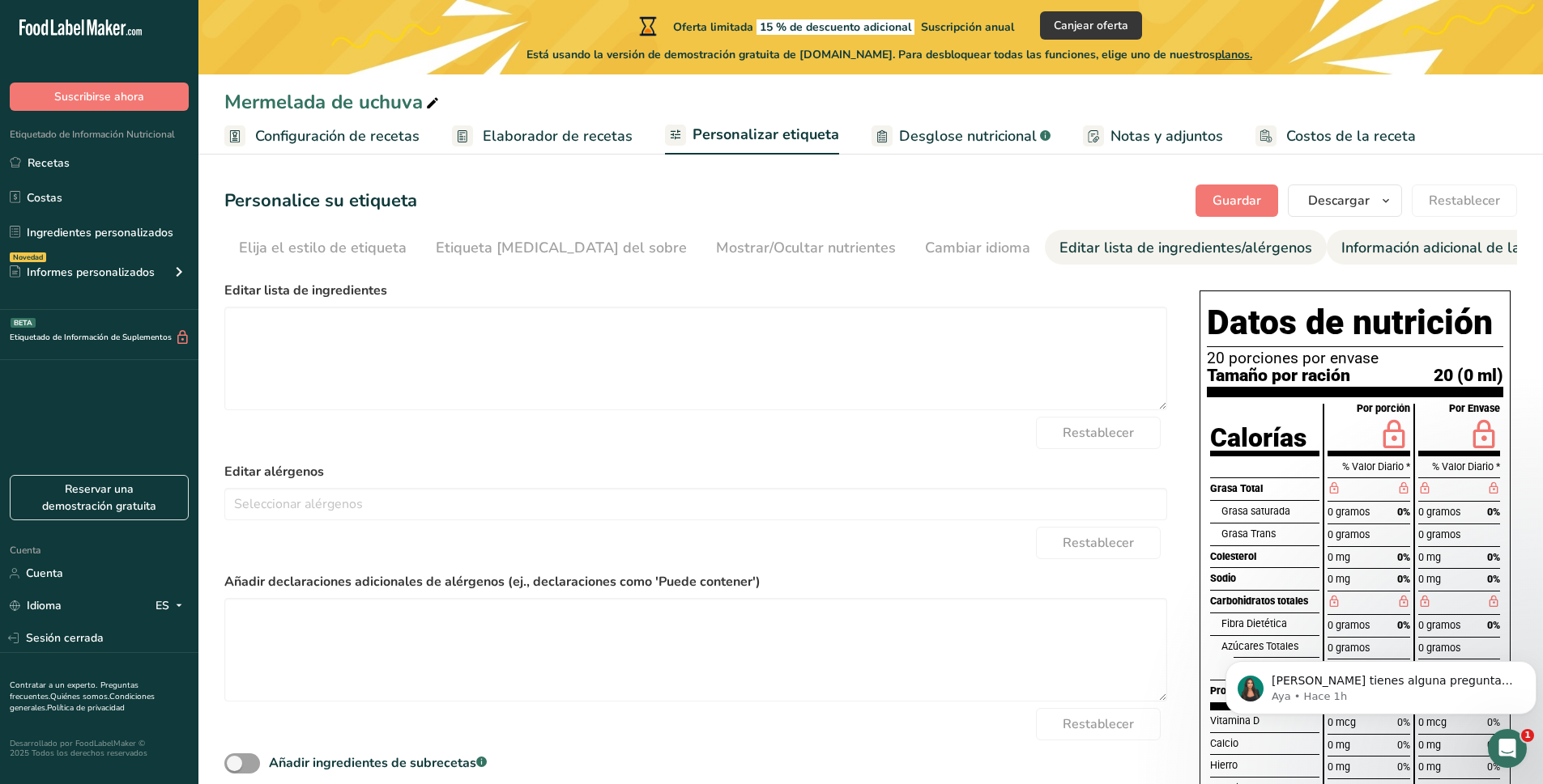
click at [1407, 249] on font "Información adicional de la etiqueta" at bounding box center [1460, 247] width 239 height 19
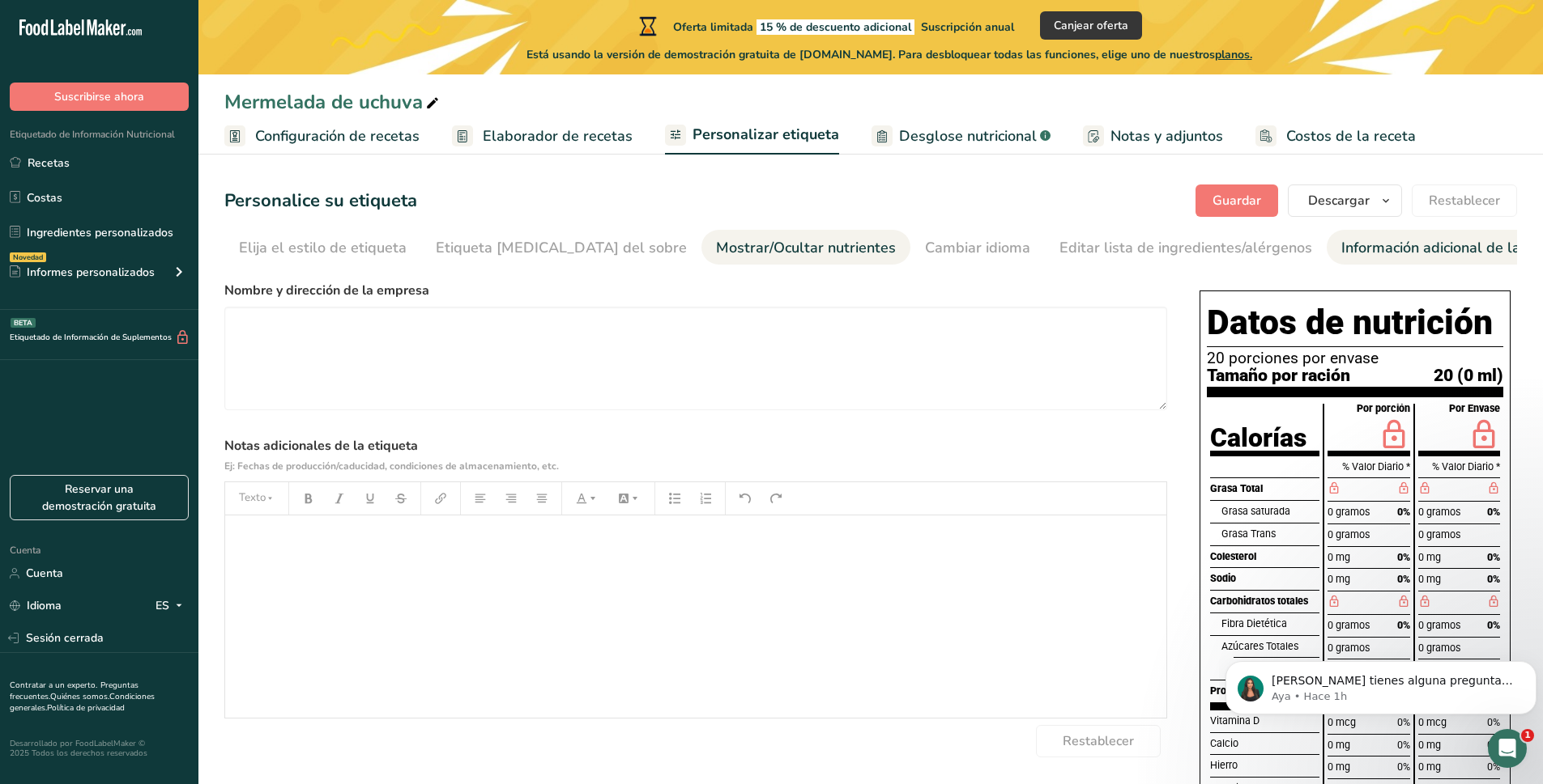
click at [716, 244] on font "Mostrar/Ocultar nutrientes" at bounding box center [805, 247] width 180 height 19
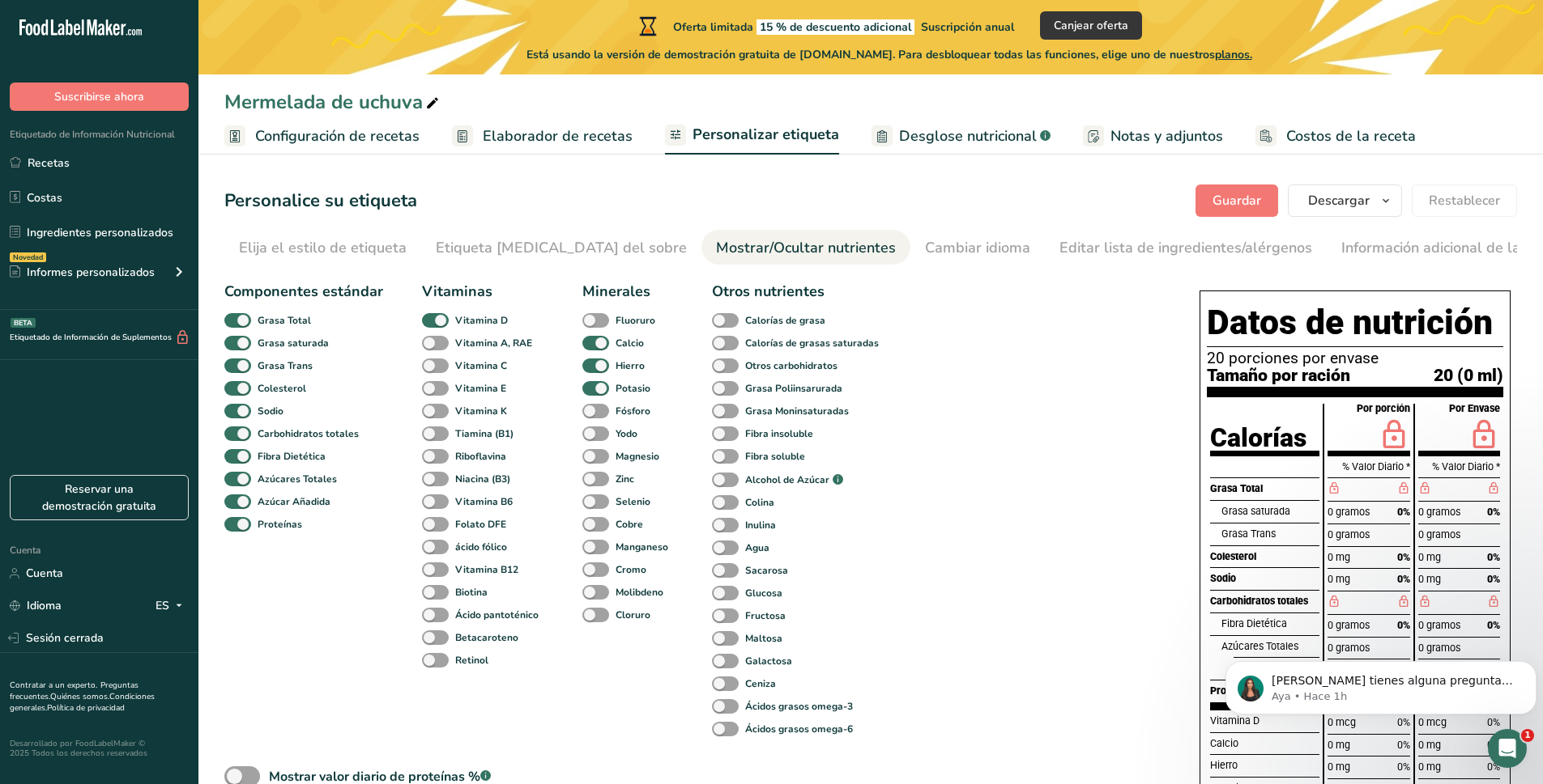
click at [1304, 452] on font "Calorías" at bounding box center [1258, 438] width 96 height 31
click at [1376, 191] on span "button" at bounding box center [1385, 201] width 19 height 19
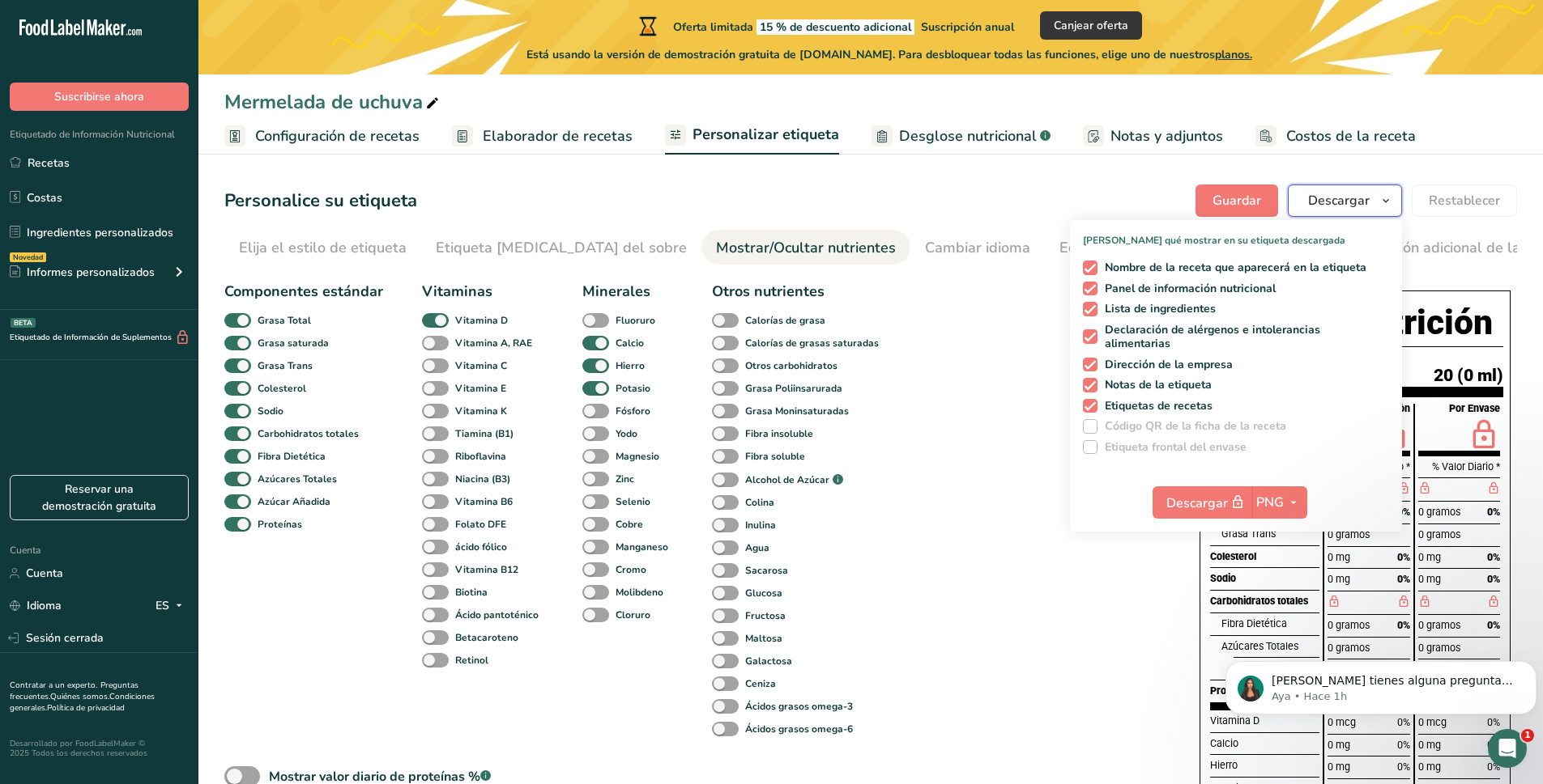
click at [1376, 191] on span "button" at bounding box center [1385, 201] width 19 height 19
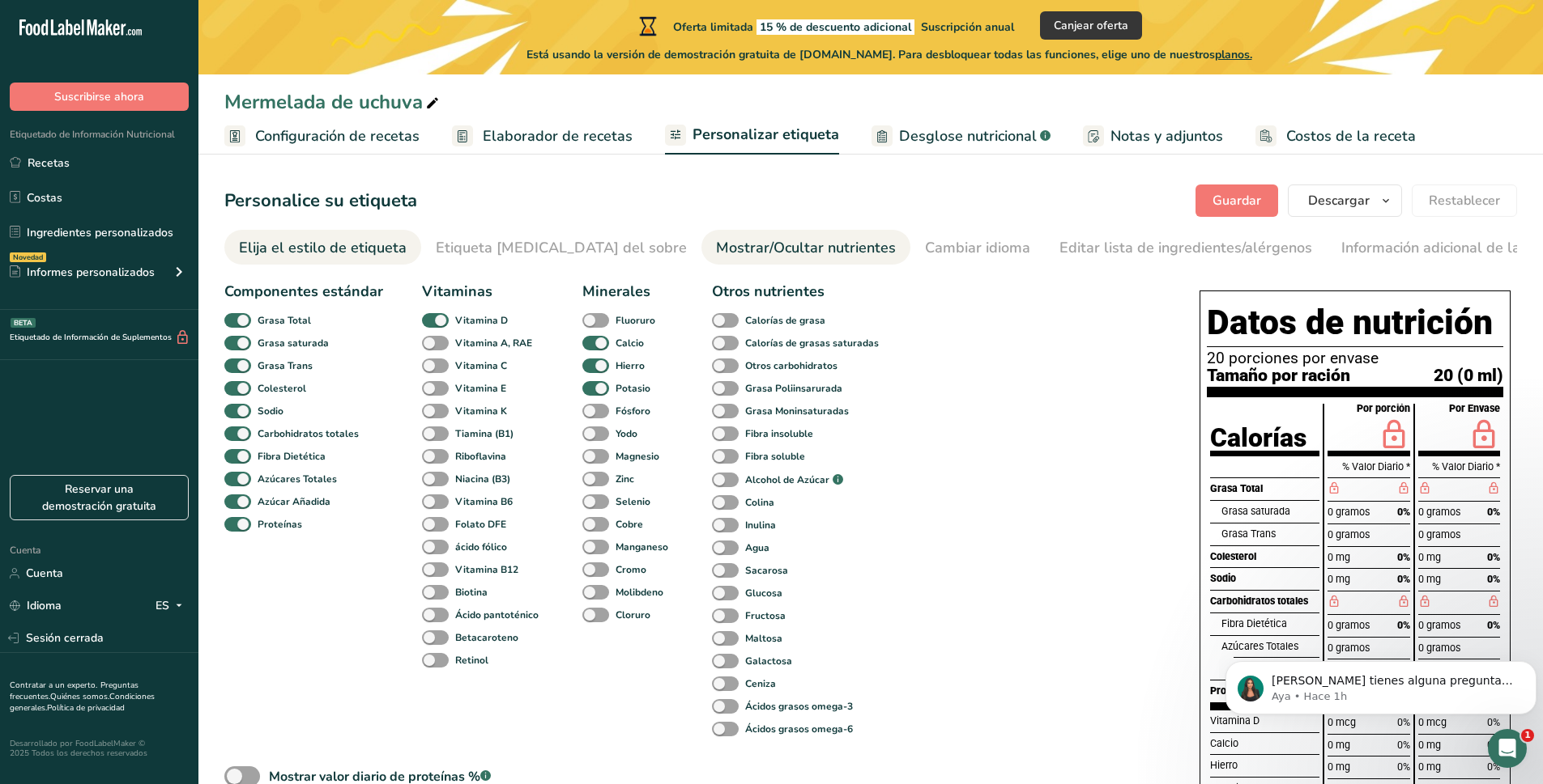
click at [304, 253] on font "Elija el estilo de etiqueta" at bounding box center [323, 247] width 167 height 19
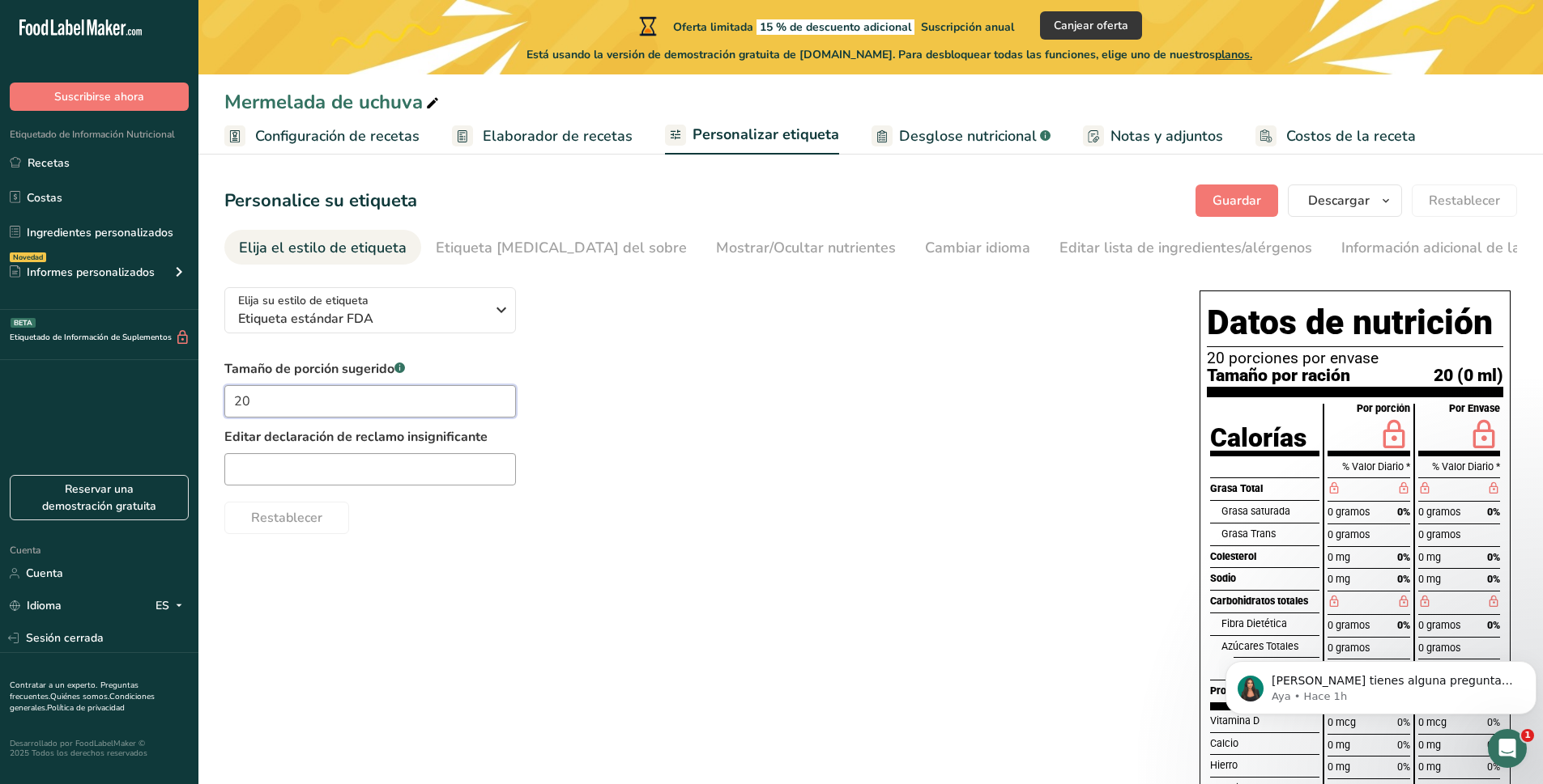
click at [393, 389] on input "20" at bounding box center [371, 401] width 292 height 32
click at [521, 448] on div "Tamaño de porción sugerido .a-a{fill:#347362;}.b-a{fill:#fff;} 20 Editar declar…" at bounding box center [696, 447] width 943 height 175
click at [522, 250] on font "Etiqueta frontal del sobre" at bounding box center [560, 247] width 251 height 19
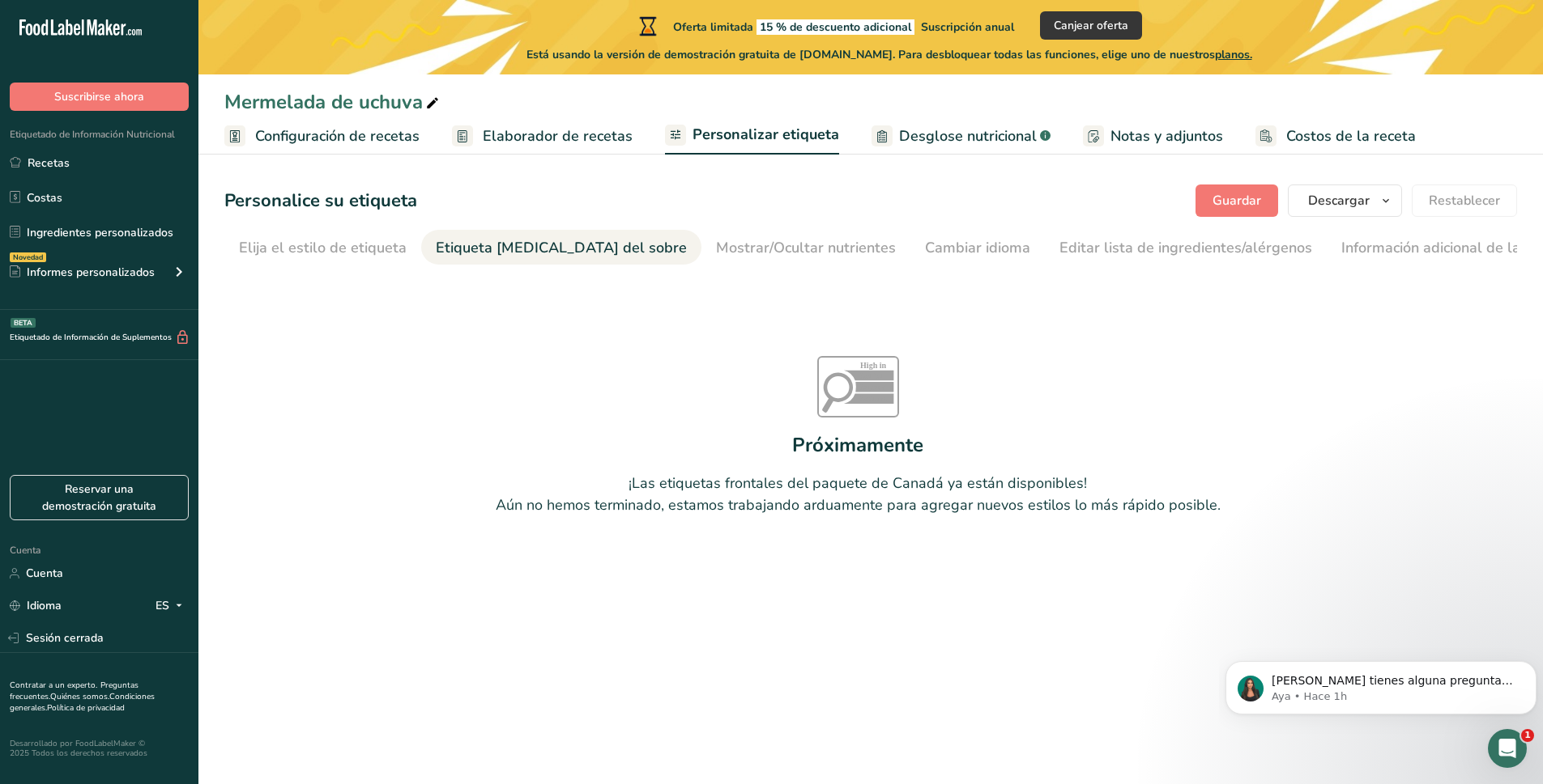
click at [603, 129] on font "Elaborador de recetas" at bounding box center [557, 135] width 150 height 19
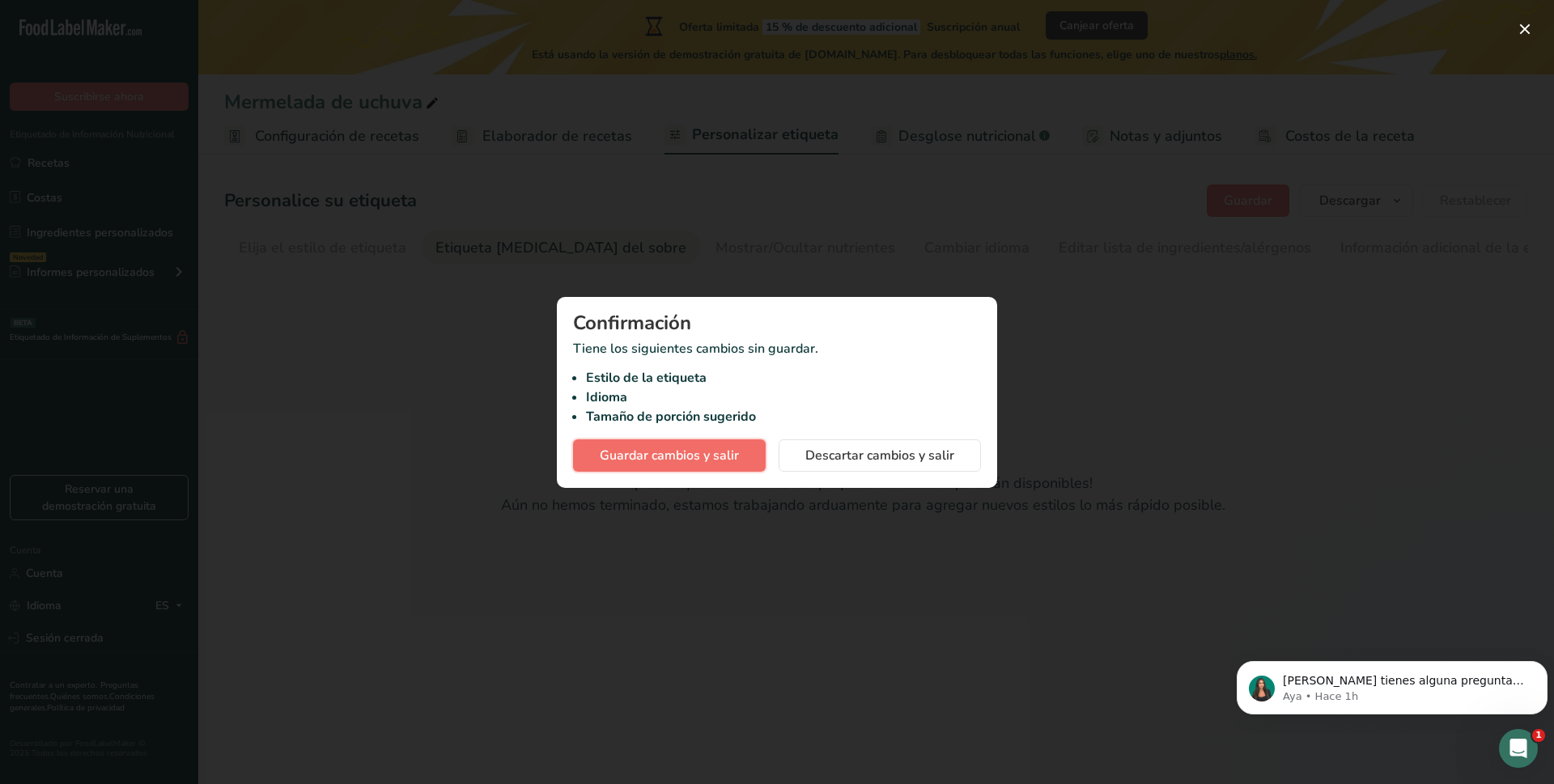
click at [681, 459] on font "Guardar cambios y salir" at bounding box center [670, 455] width 139 height 17
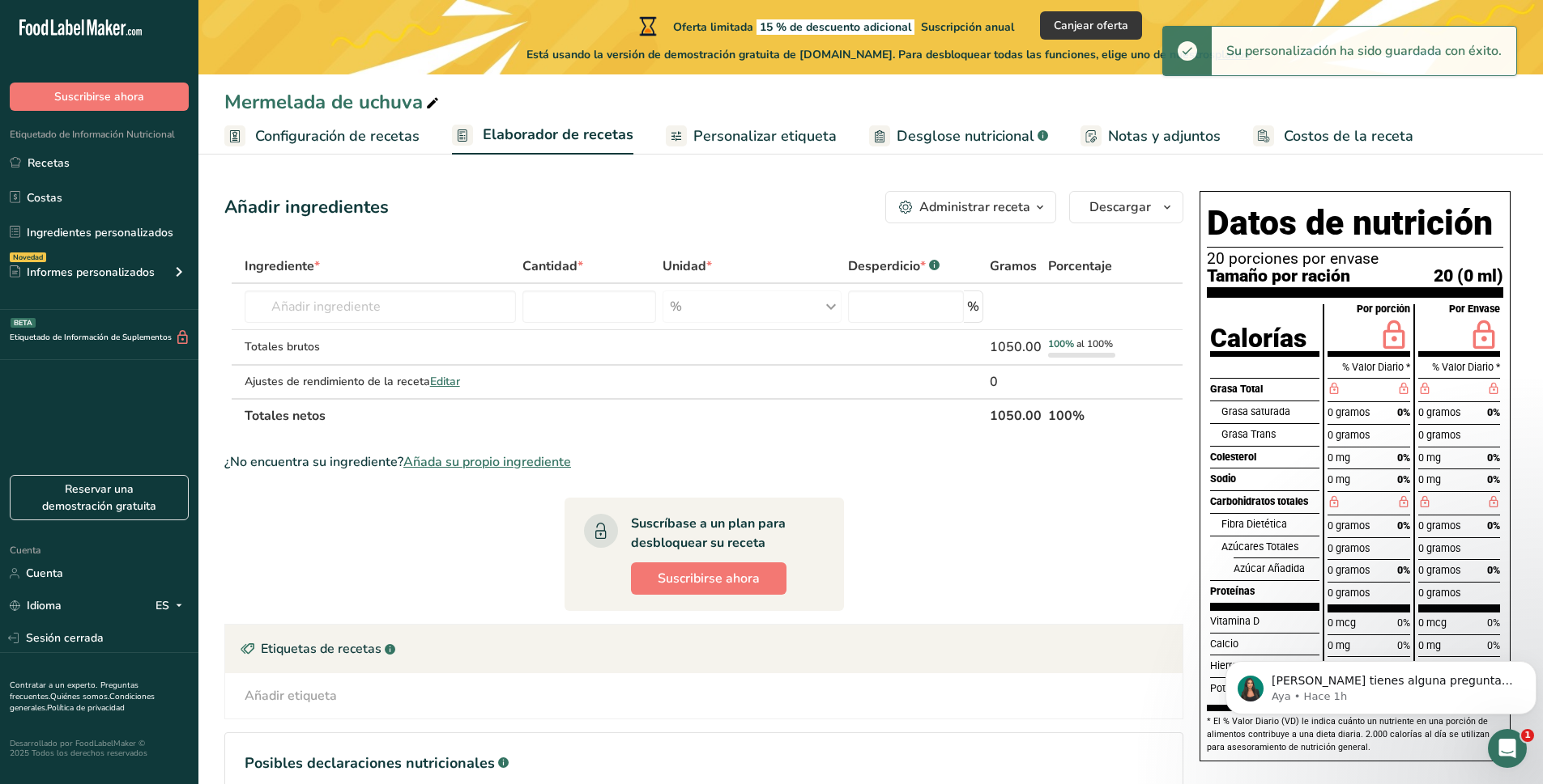
click at [950, 139] on font "Desglose nutricional" at bounding box center [965, 135] width 138 height 19
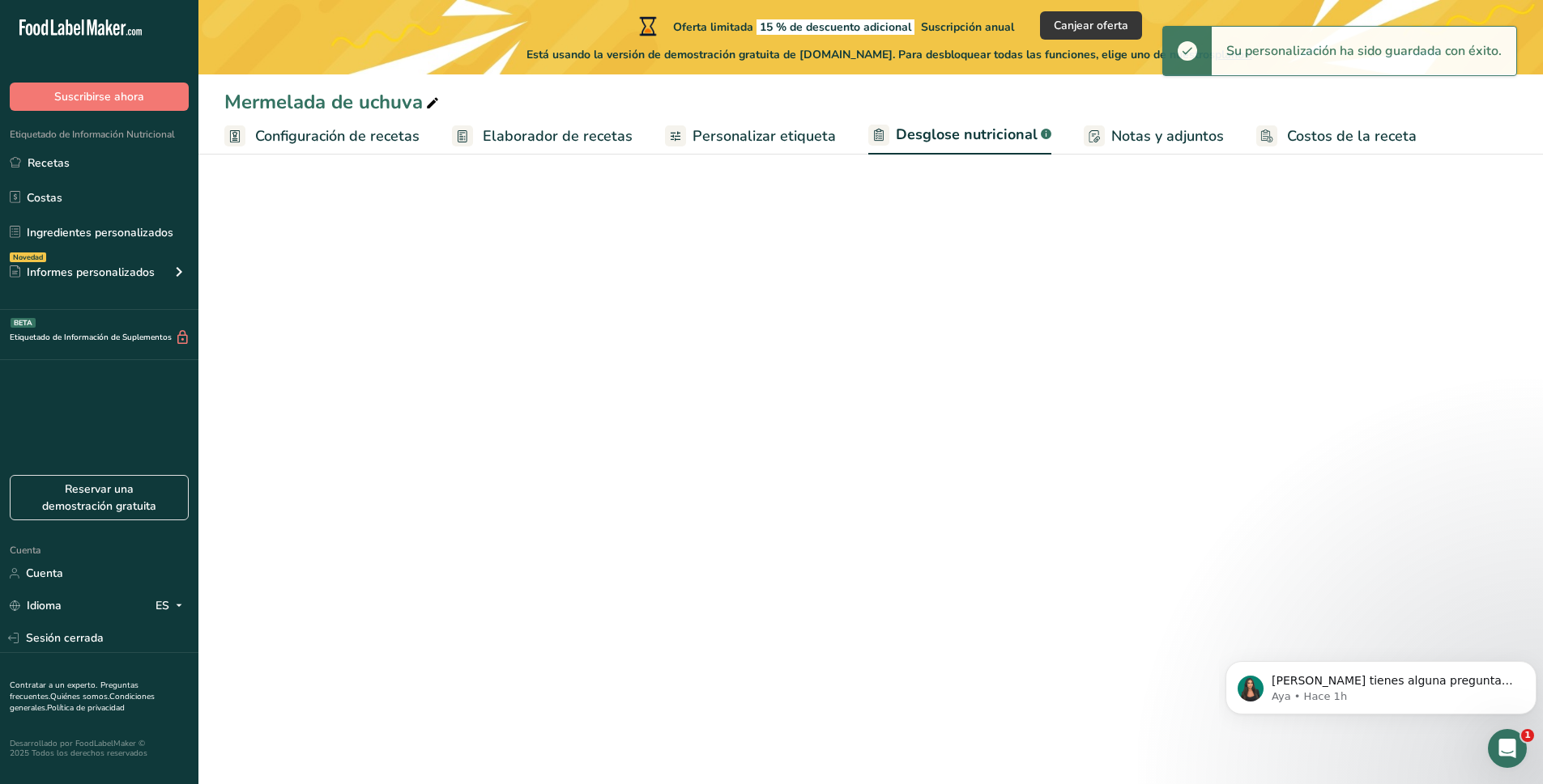
select select "Calories"
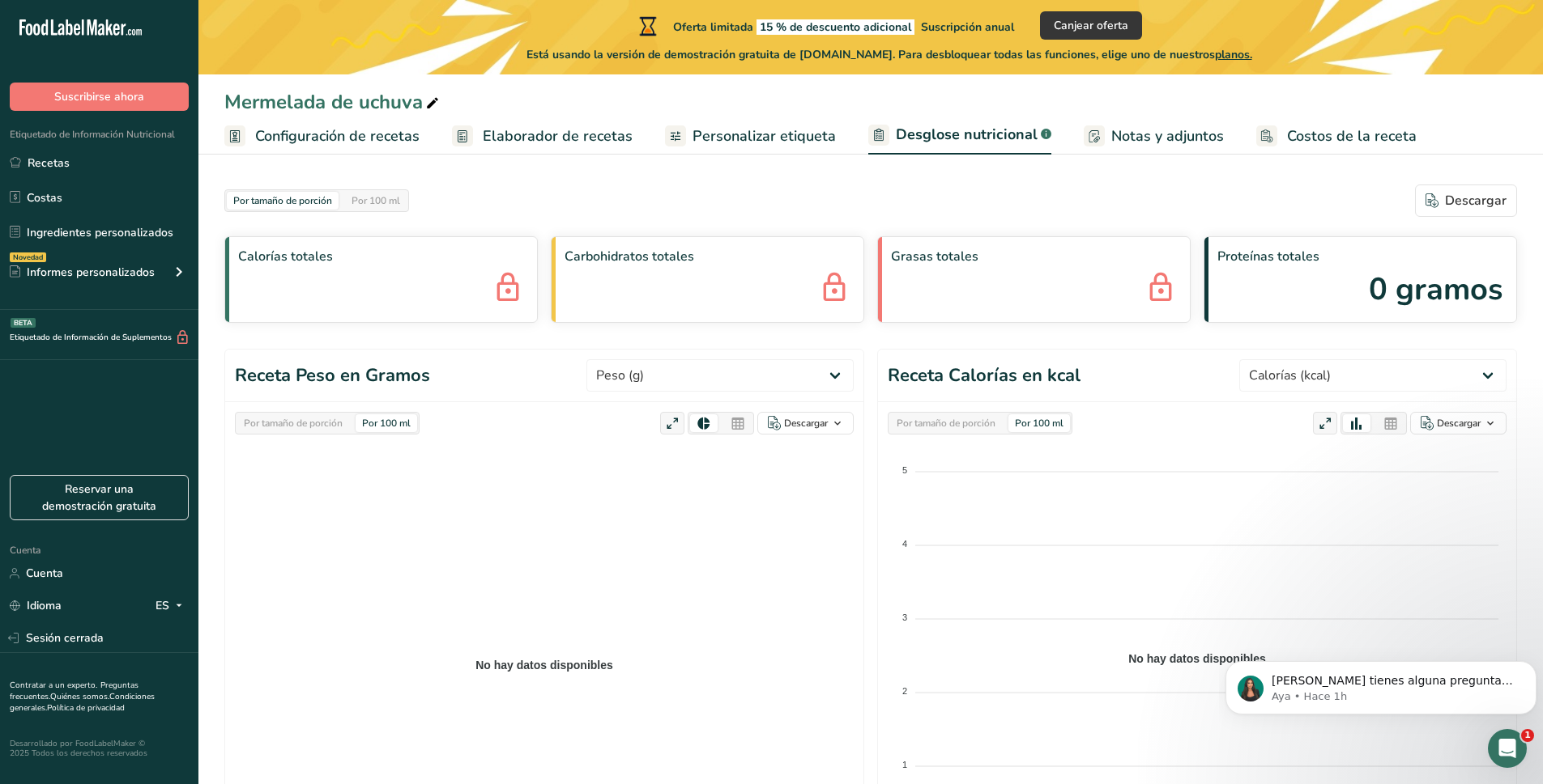
click at [1148, 136] on font "Notas y adjuntos" at bounding box center [1167, 135] width 113 height 19
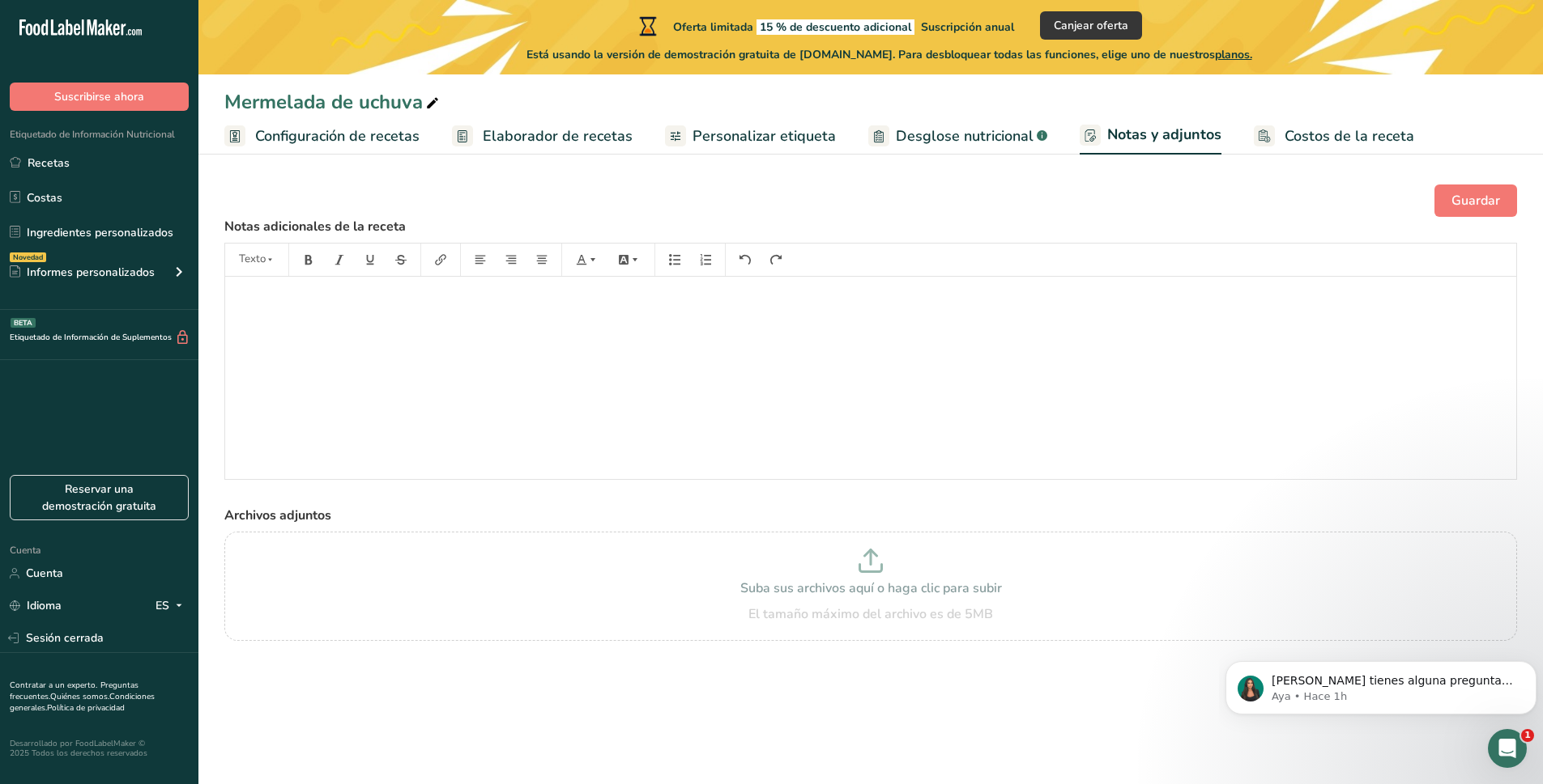
click at [761, 128] on font "Personalizar etiqueta" at bounding box center [764, 135] width 143 height 19
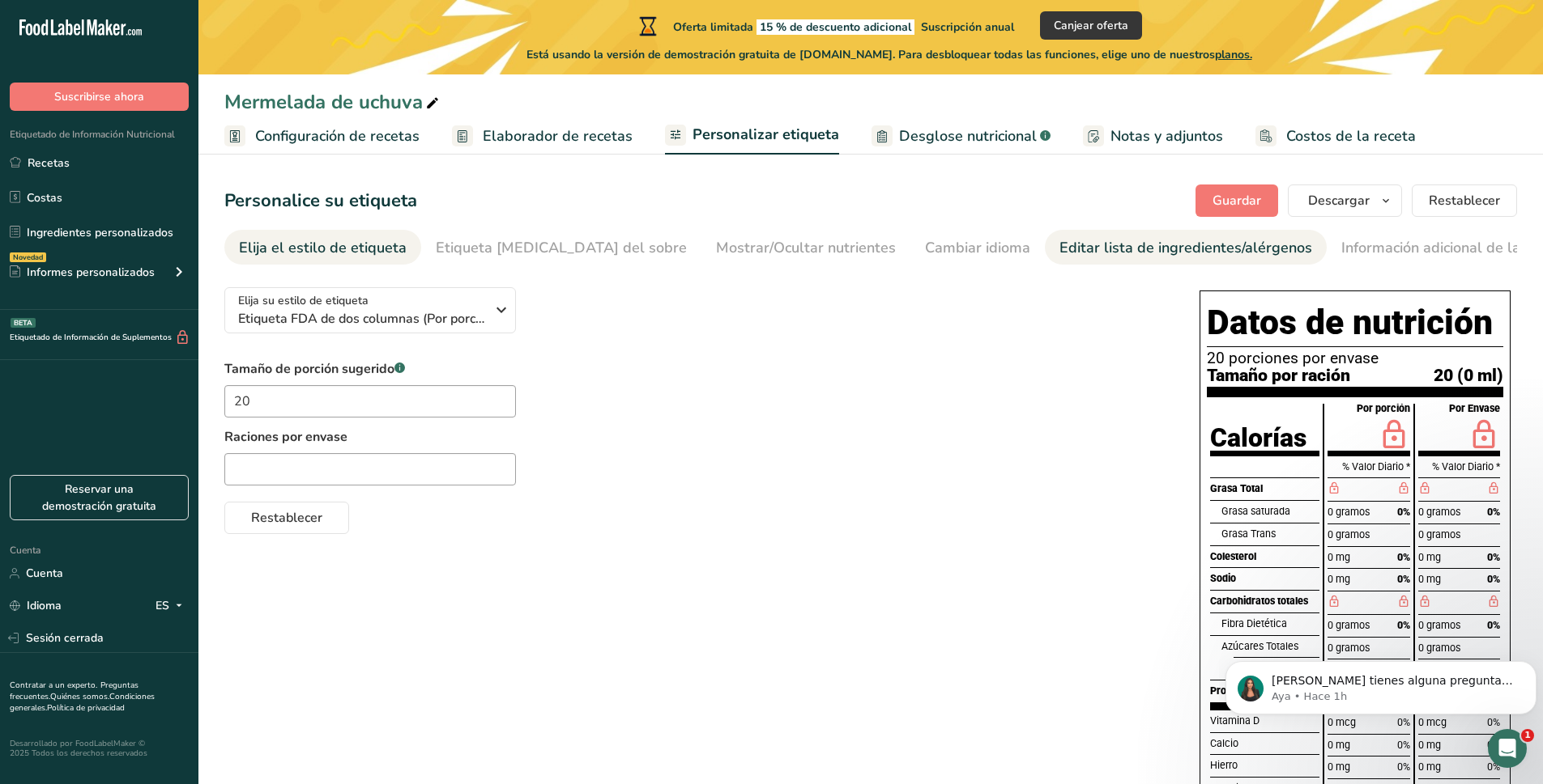
click at [1060, 258] on div "Editar lista de ingredientes/alérgenos" at bounding box center [1186, 248] width 253 height 22
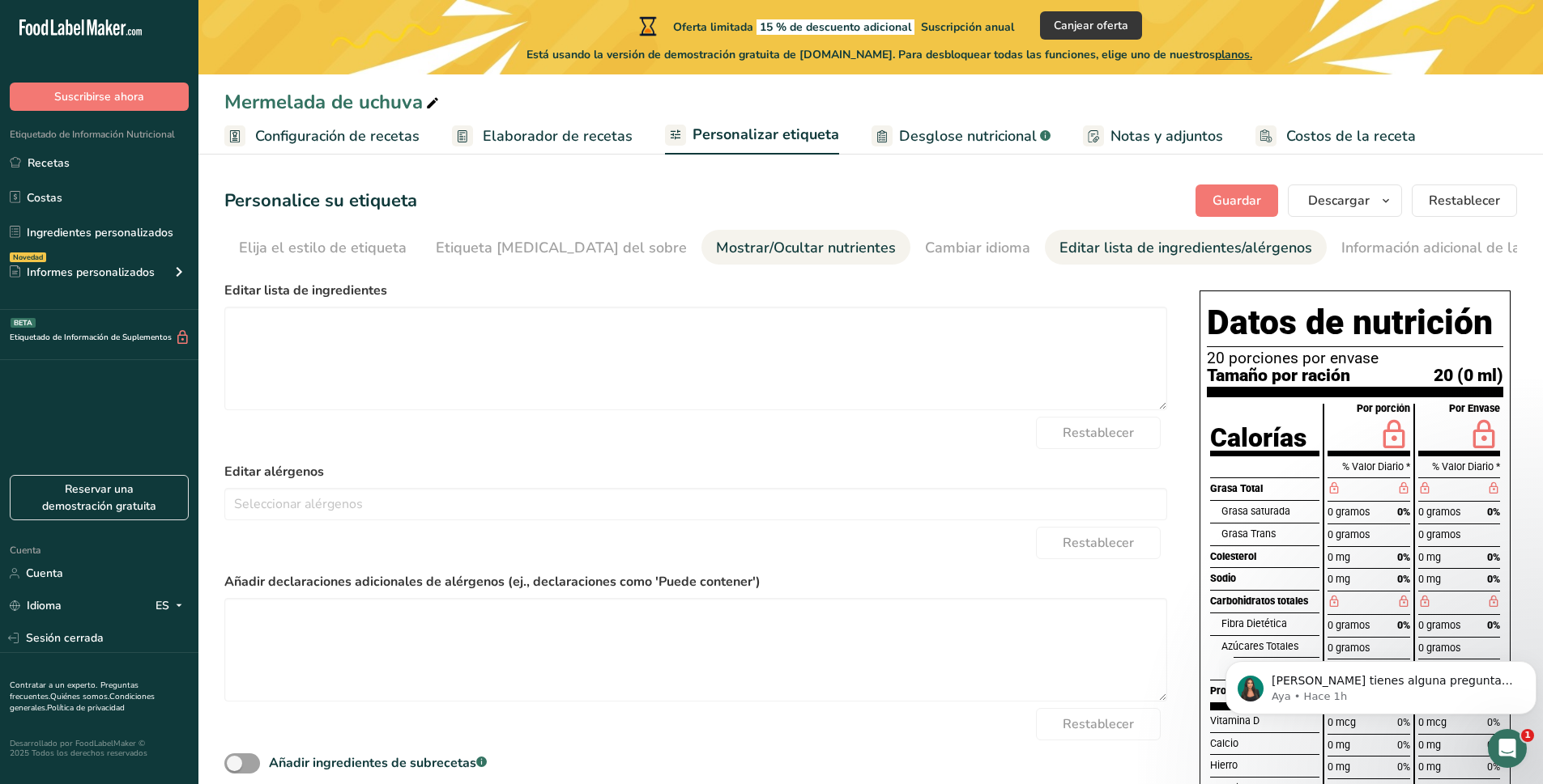
click at [716, 241] on font "Mostrar/Ocultar nutrientes" at bounding box center [805, 247] width 180 height 19
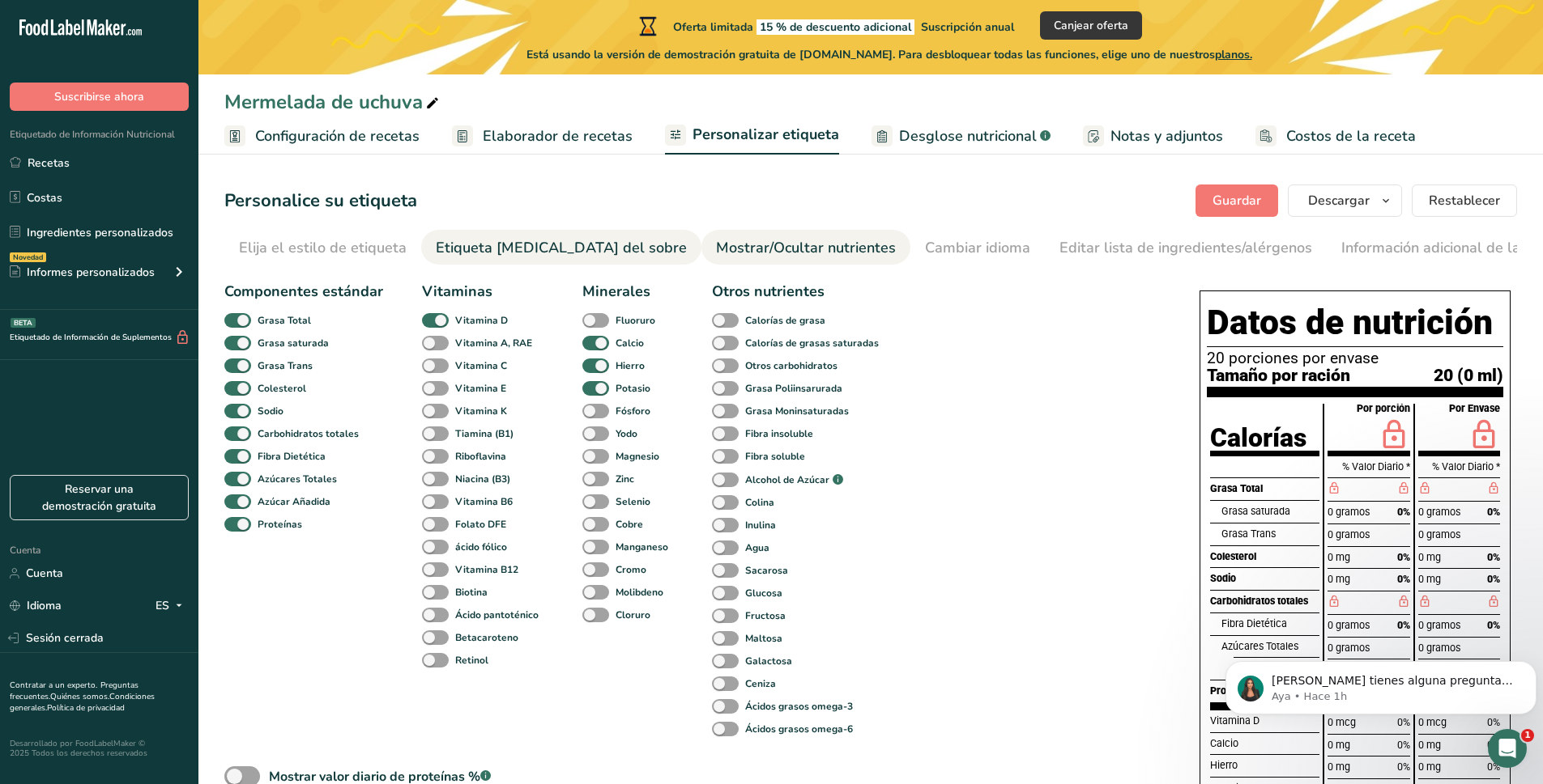
click at [560, 251] on font "Etiqueta frontal del sobre" at bounding box center [560, 247] width 251 height 19
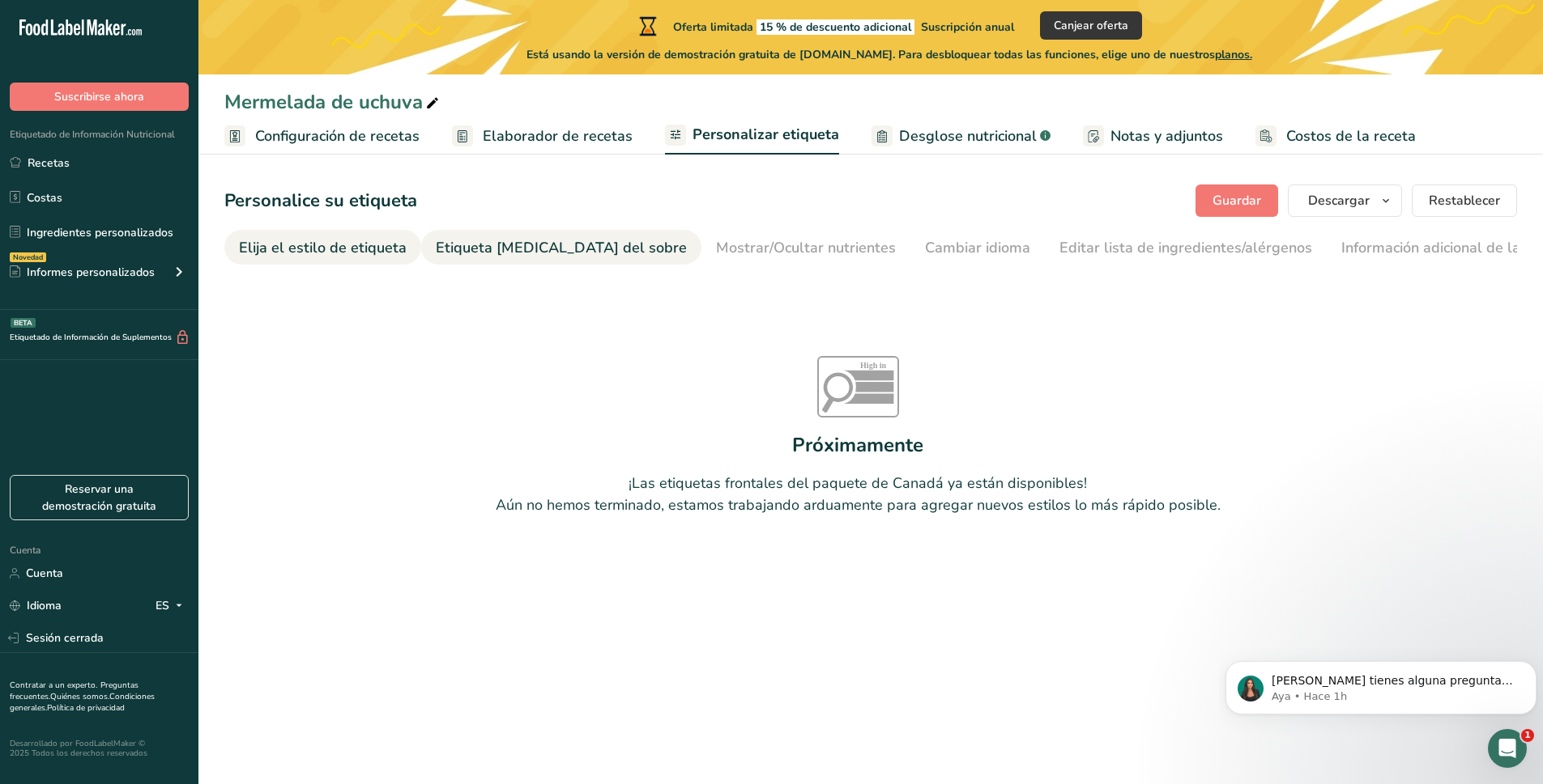
click at [333, 242] on font "Elija el estilo de etiqueta" at bounding box center [323, 247] width 167 height 19
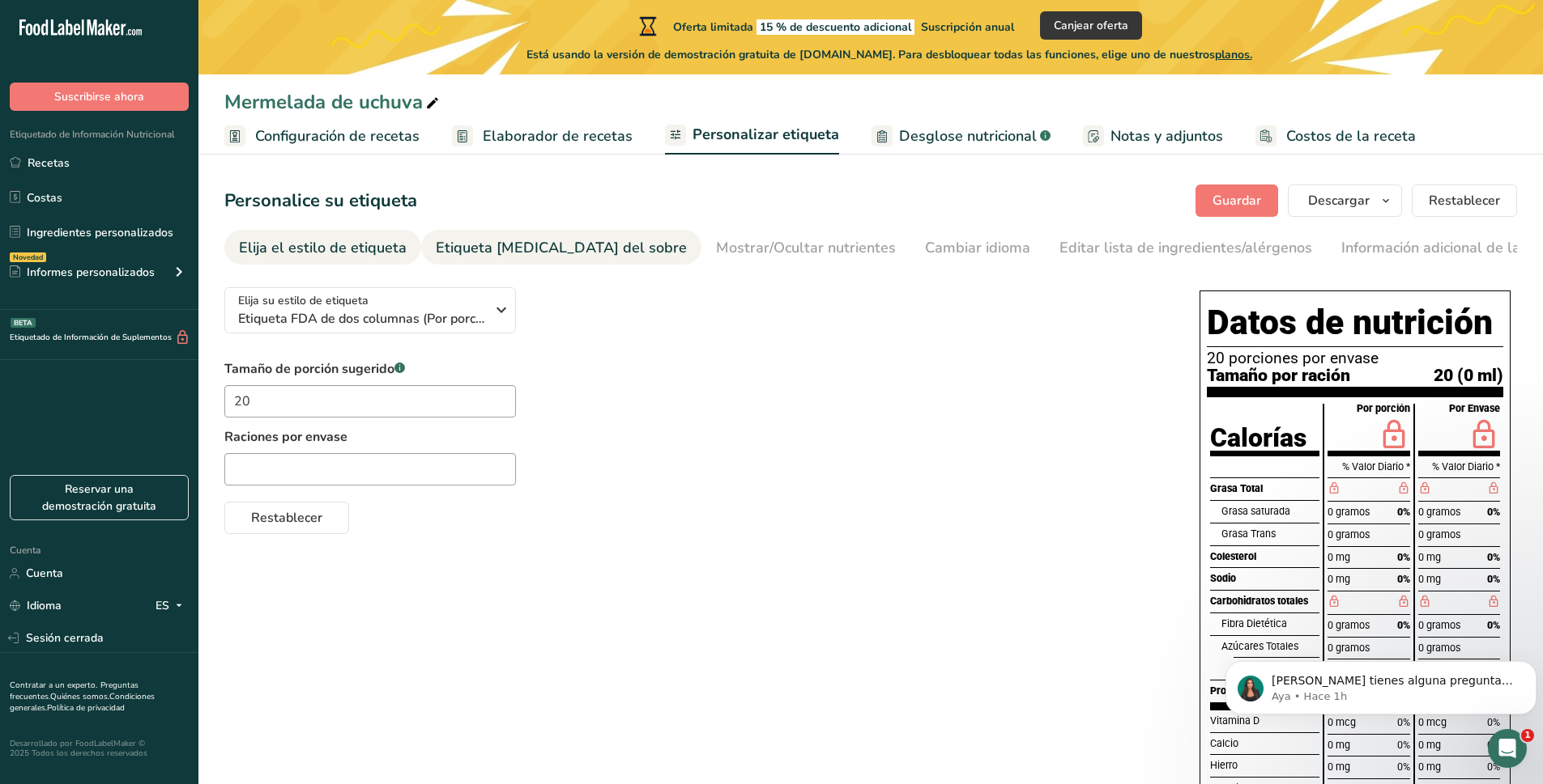
click at [554, 240] on font "Etiqueta frontal del sobre" at bounding box center [560, 247] width 251 height 19
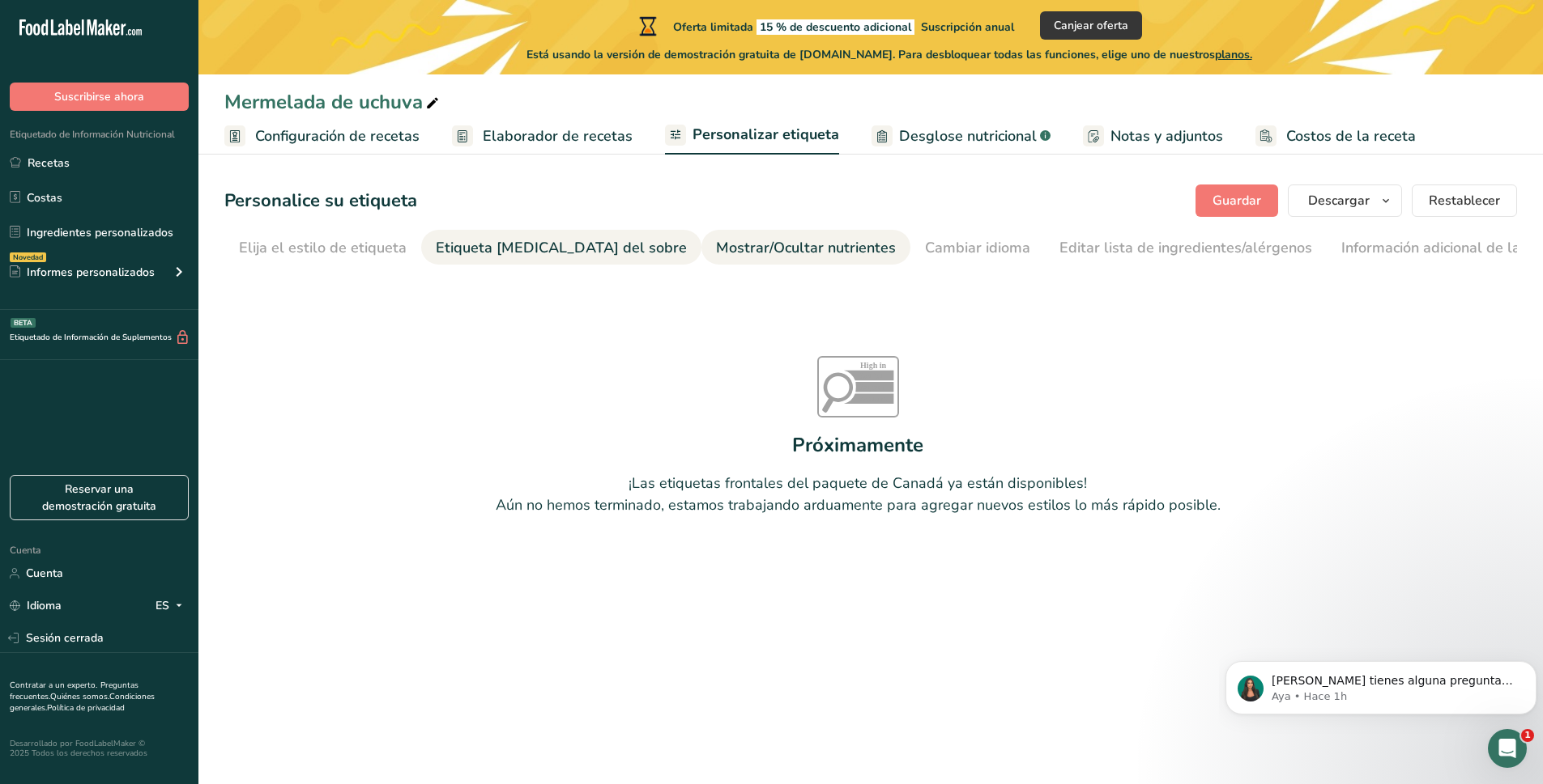
click at [716, 238] on font "Mostrar/Ocultar nutrientes" at bounding box center [805, 247] width 180 height 19
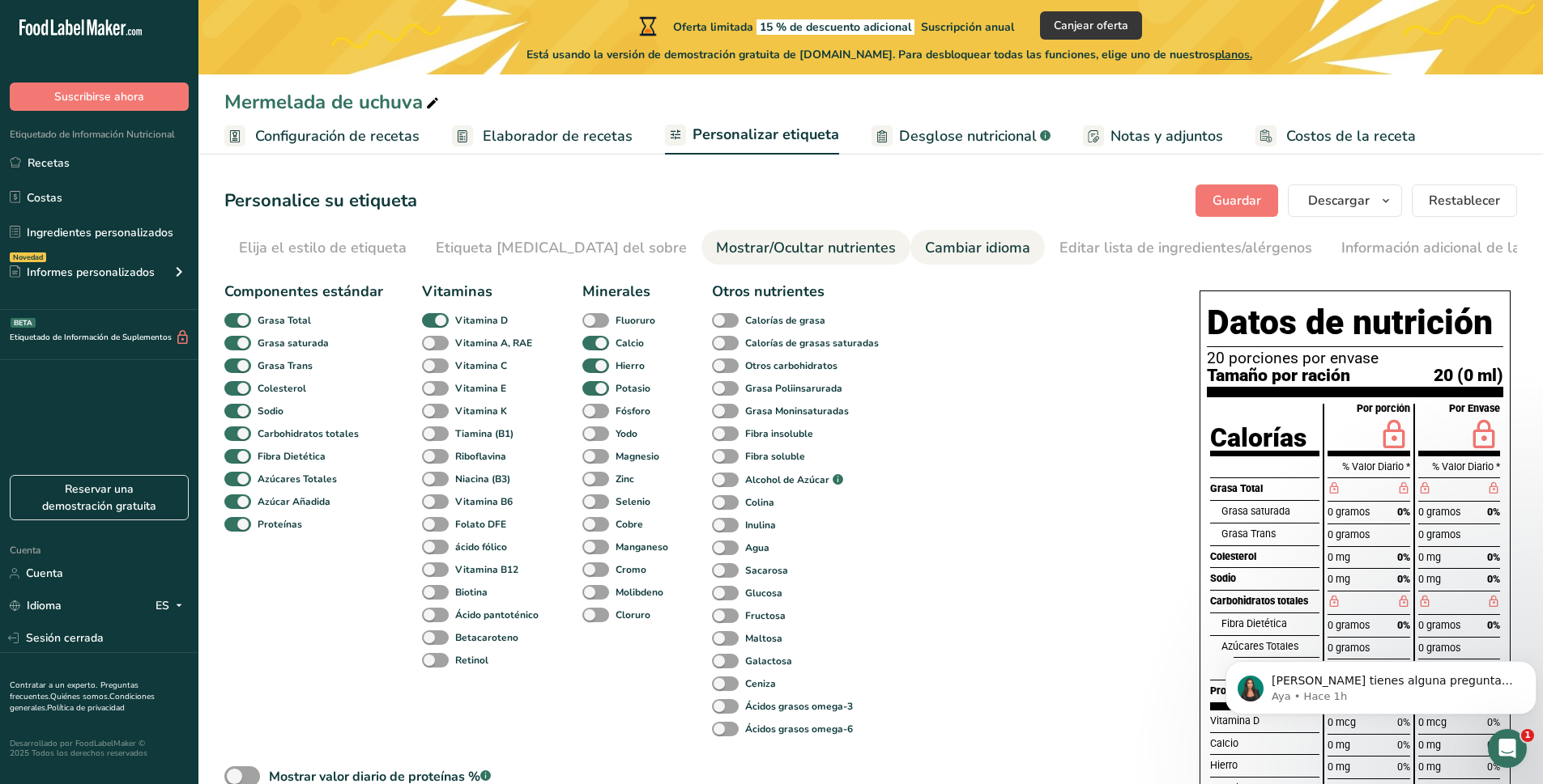
click at [924, 242] on font "Cambiar idioma" at bounding box center [977, 247] width 105 height 19
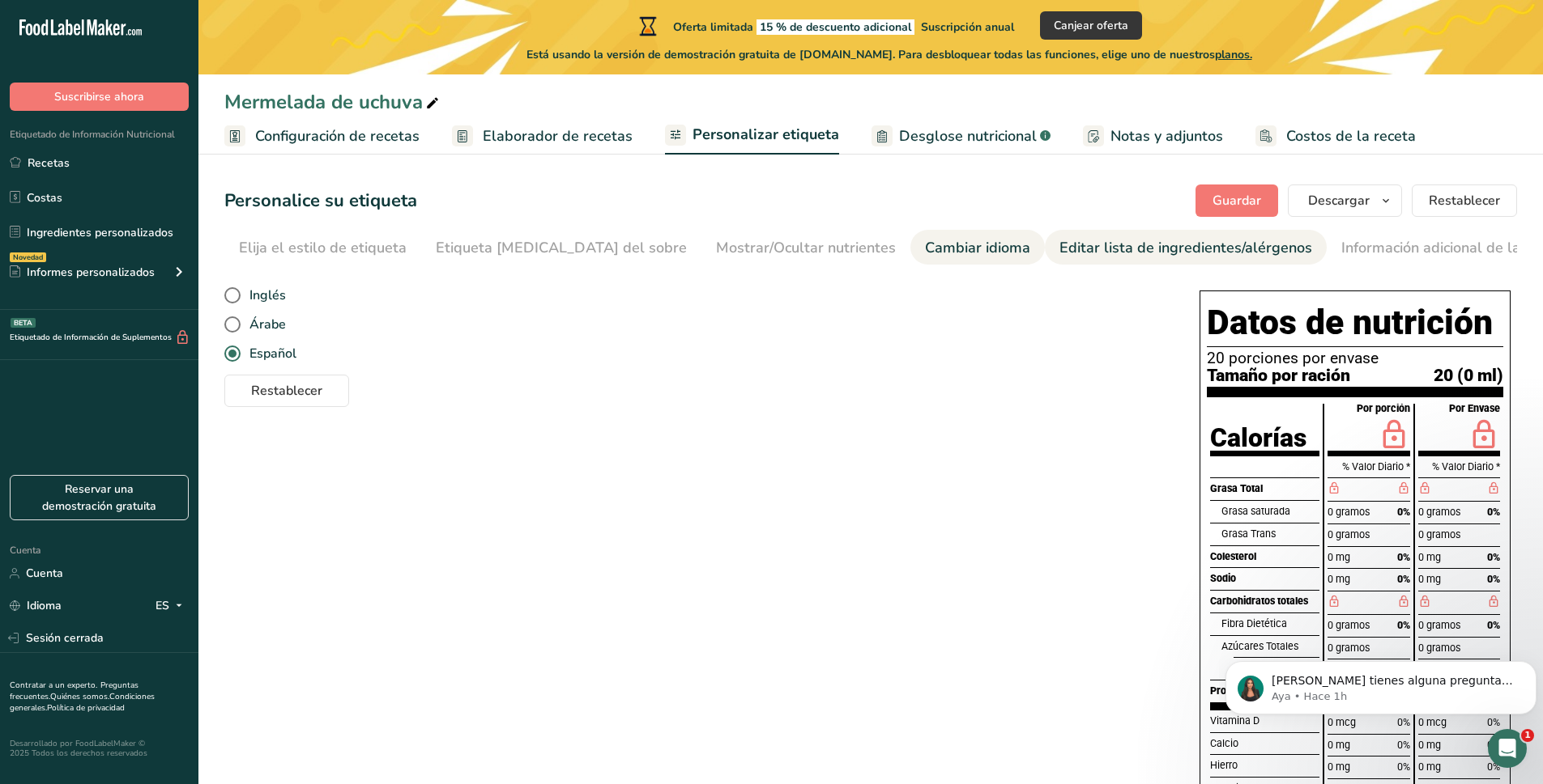
click at [1066, 261] on link "Editar lista de ingredientes/alérgenos" at bounding box center [1186, 248] width 253 height 36
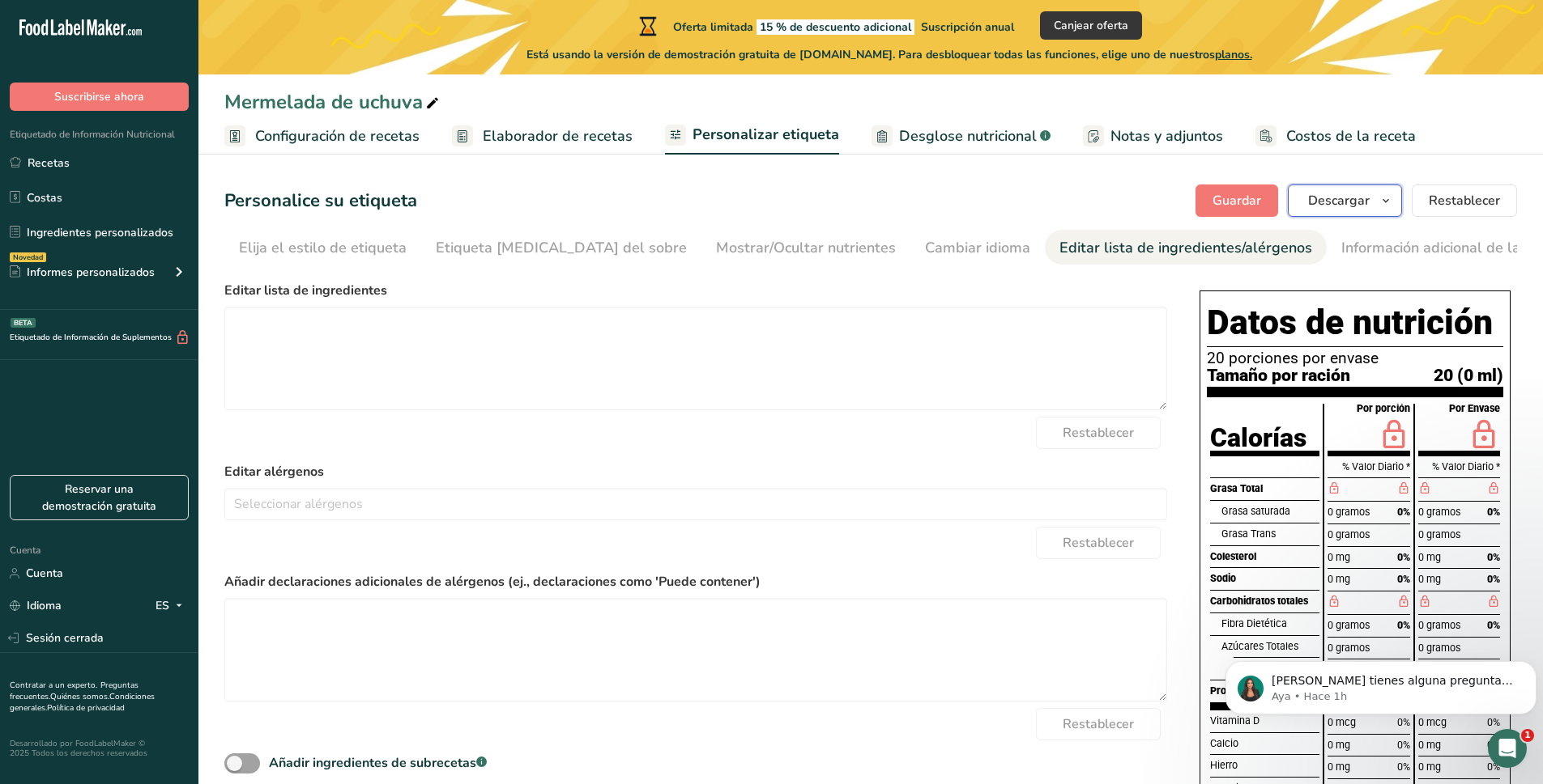
click at [1355, 196] on font "Descargar" at bounding box center [1338, 200] width 61 height 17
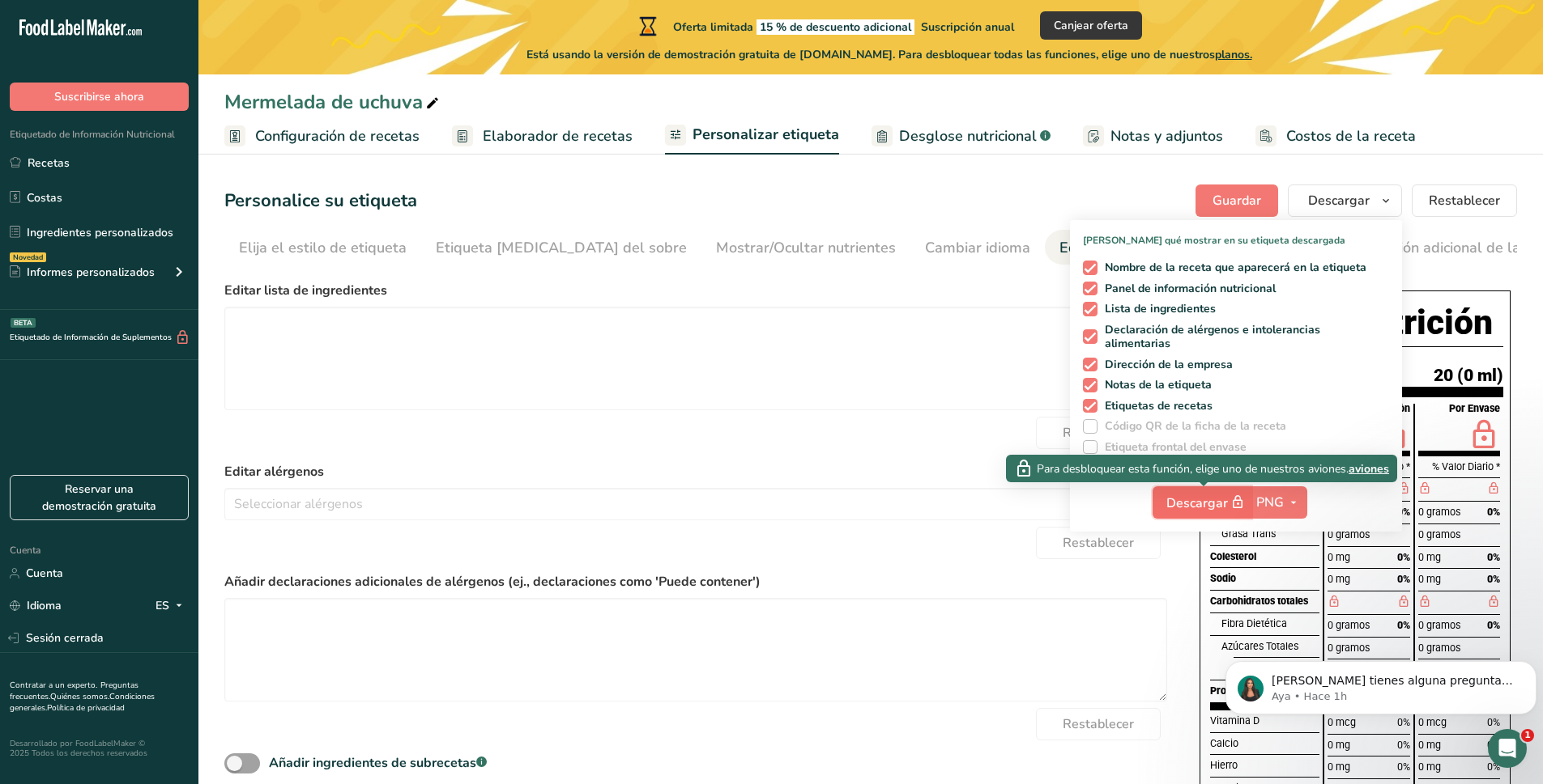
click at [1251, 502] on button "Descargar" at bounding box center [1201, 502] width 99 height 32
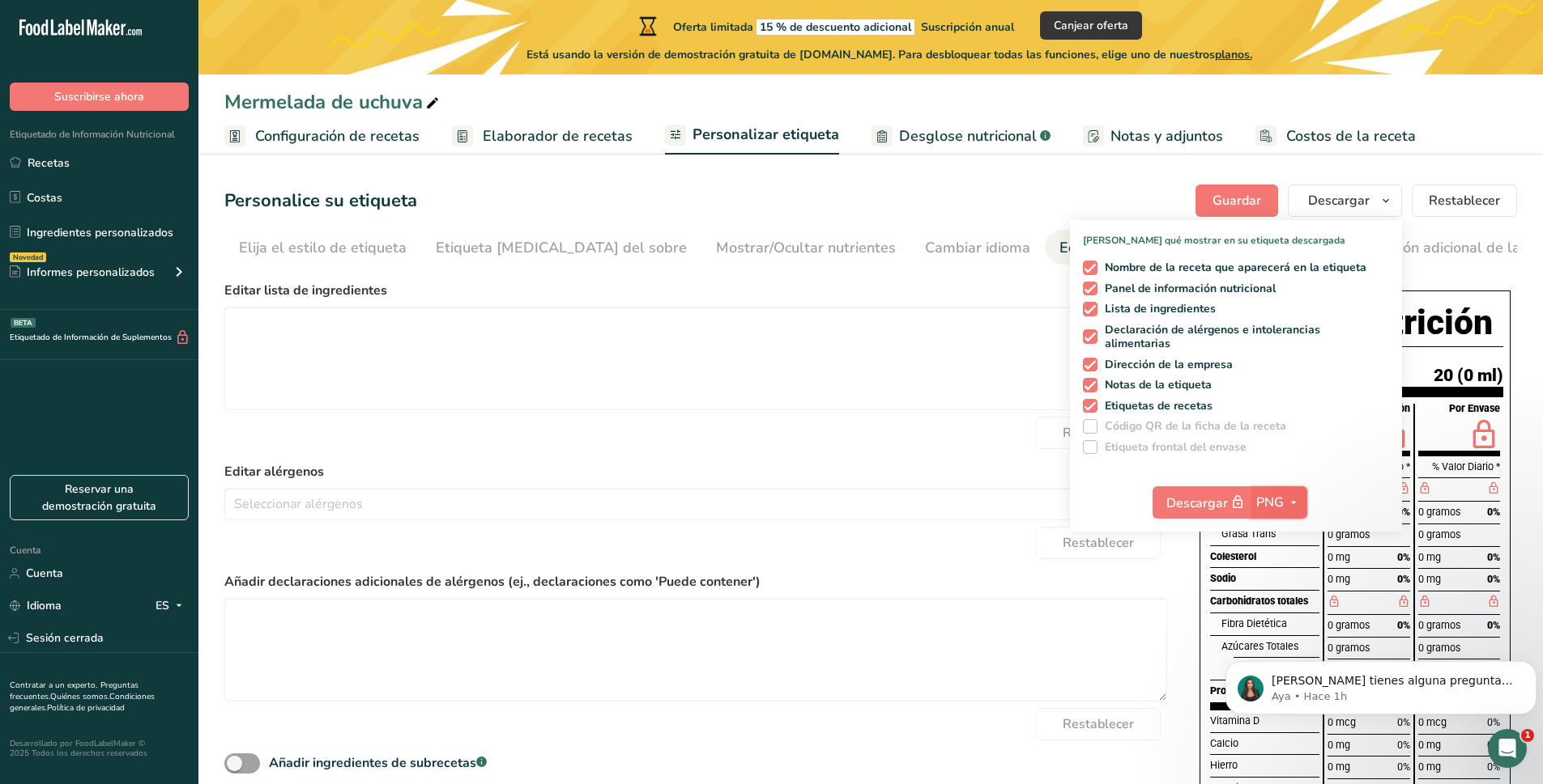
click at [1277, 516] on button "PNG" at bounding box center [1279, 502] width 56 height 32
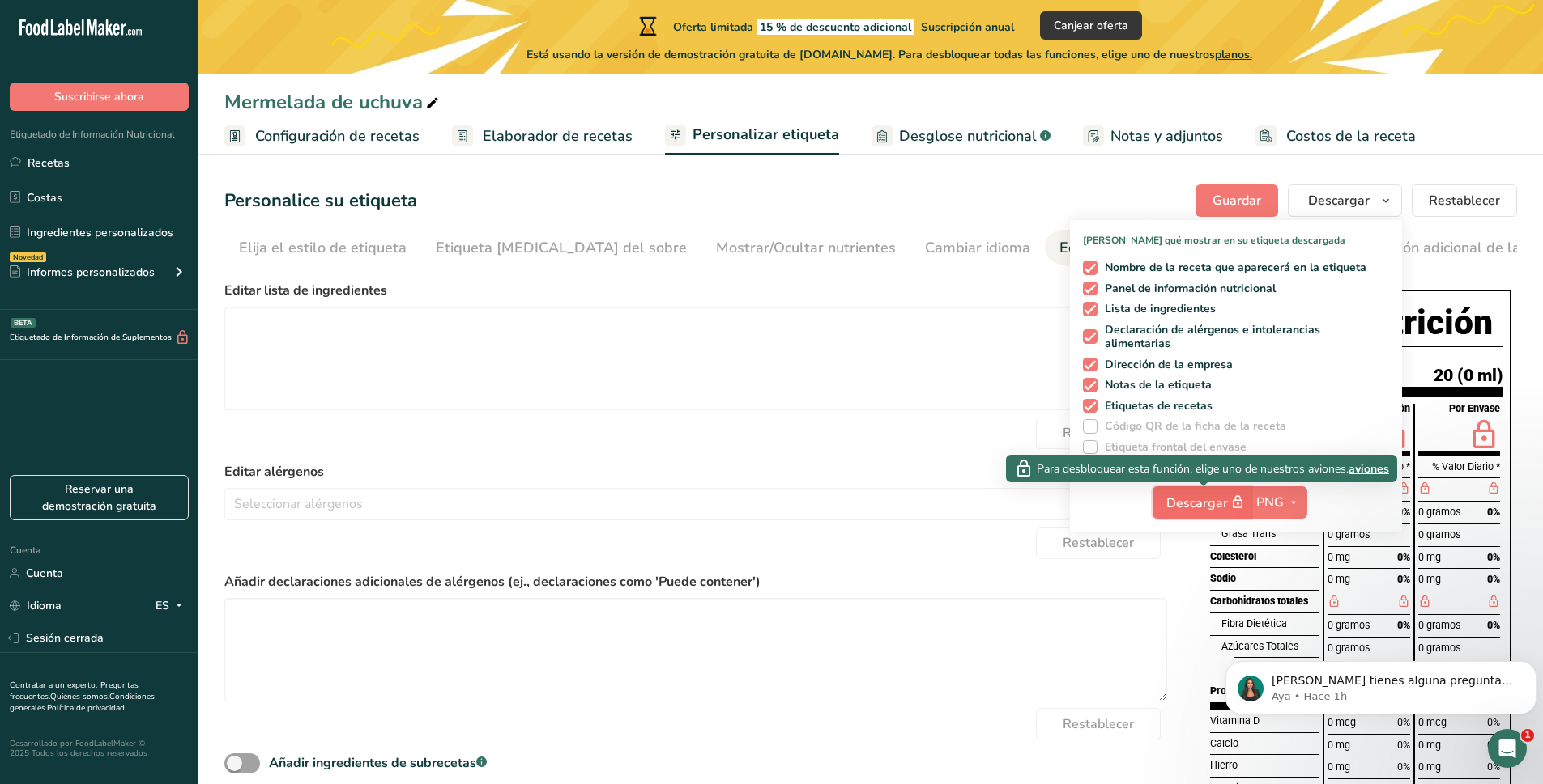
click at [1213, 505] on font "Descargar" at bounding box center [1197, 503] width 61 height 17
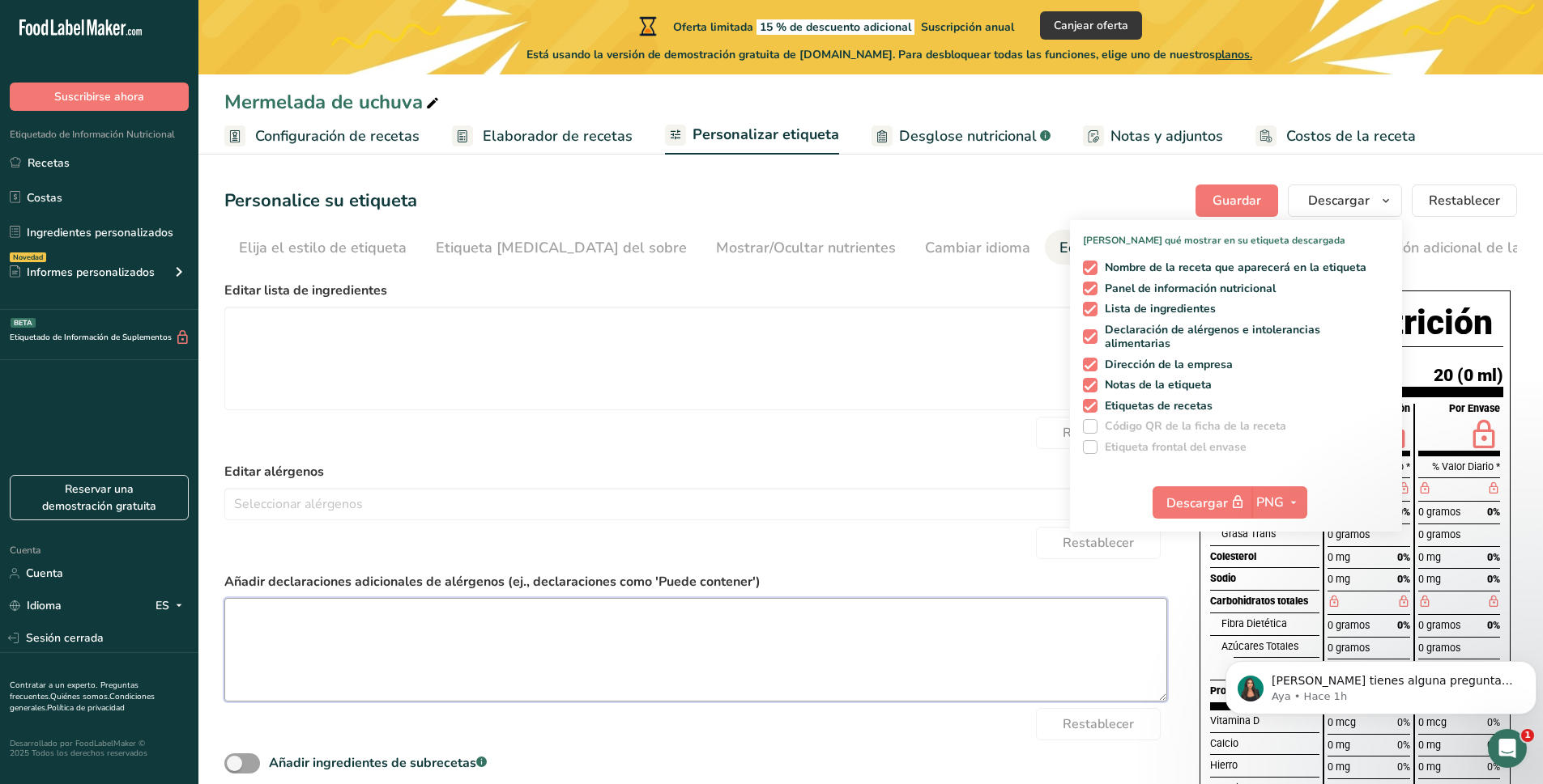
click at [1135, 623] on textarea at bounding box center [696, 650] width 943 height 104
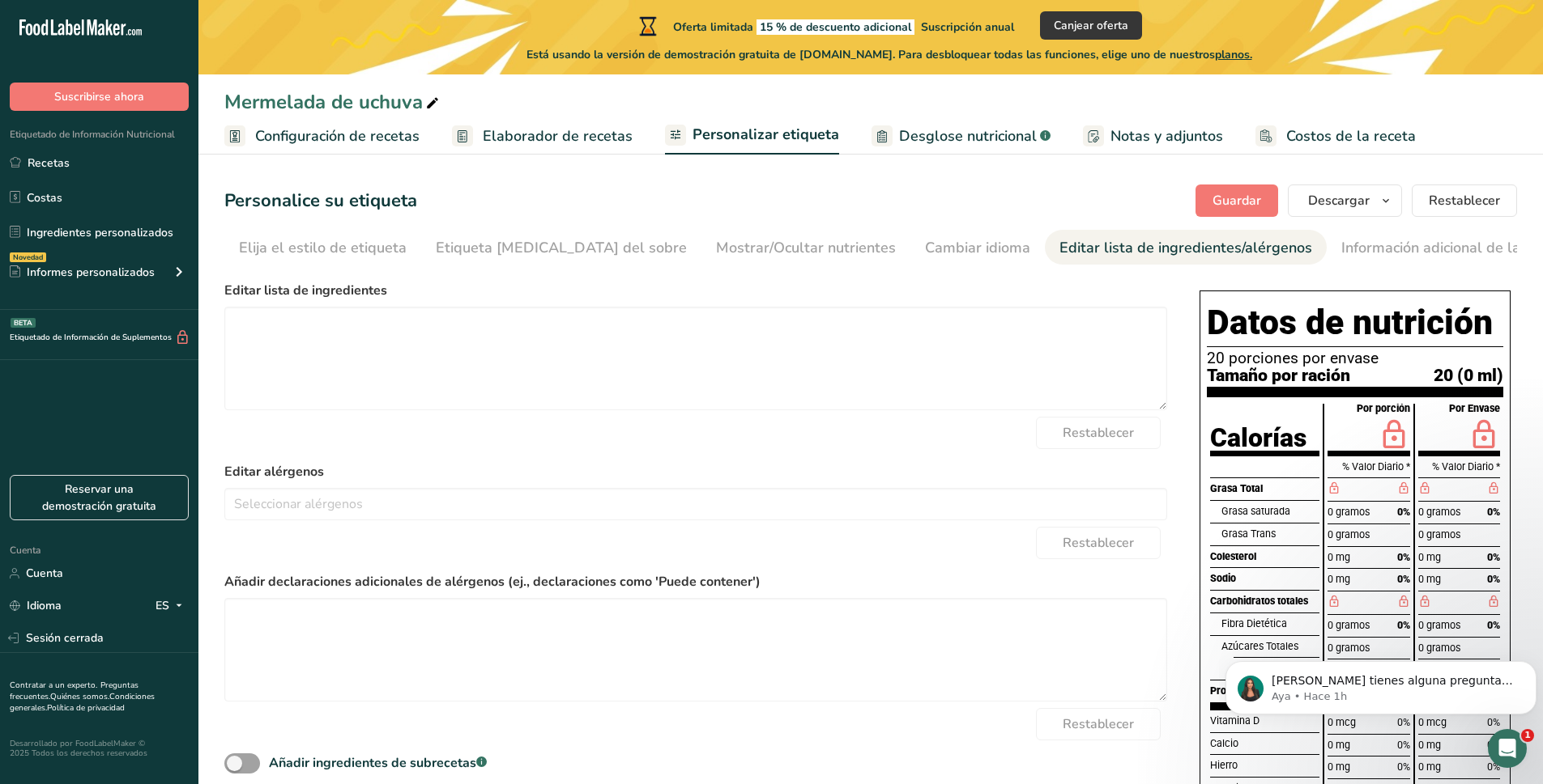
click at [1179, 573] on div "Elija su estilo de etiqueta Etiqueta FDA de dos columnas (Por porción/Por envas…" at bounding box center [871, 576] width 1293 height 603
click at [1498, 739] on icon "Abrir Intercom Messenger" at bounding box center [1505, 747] width 27 height 27
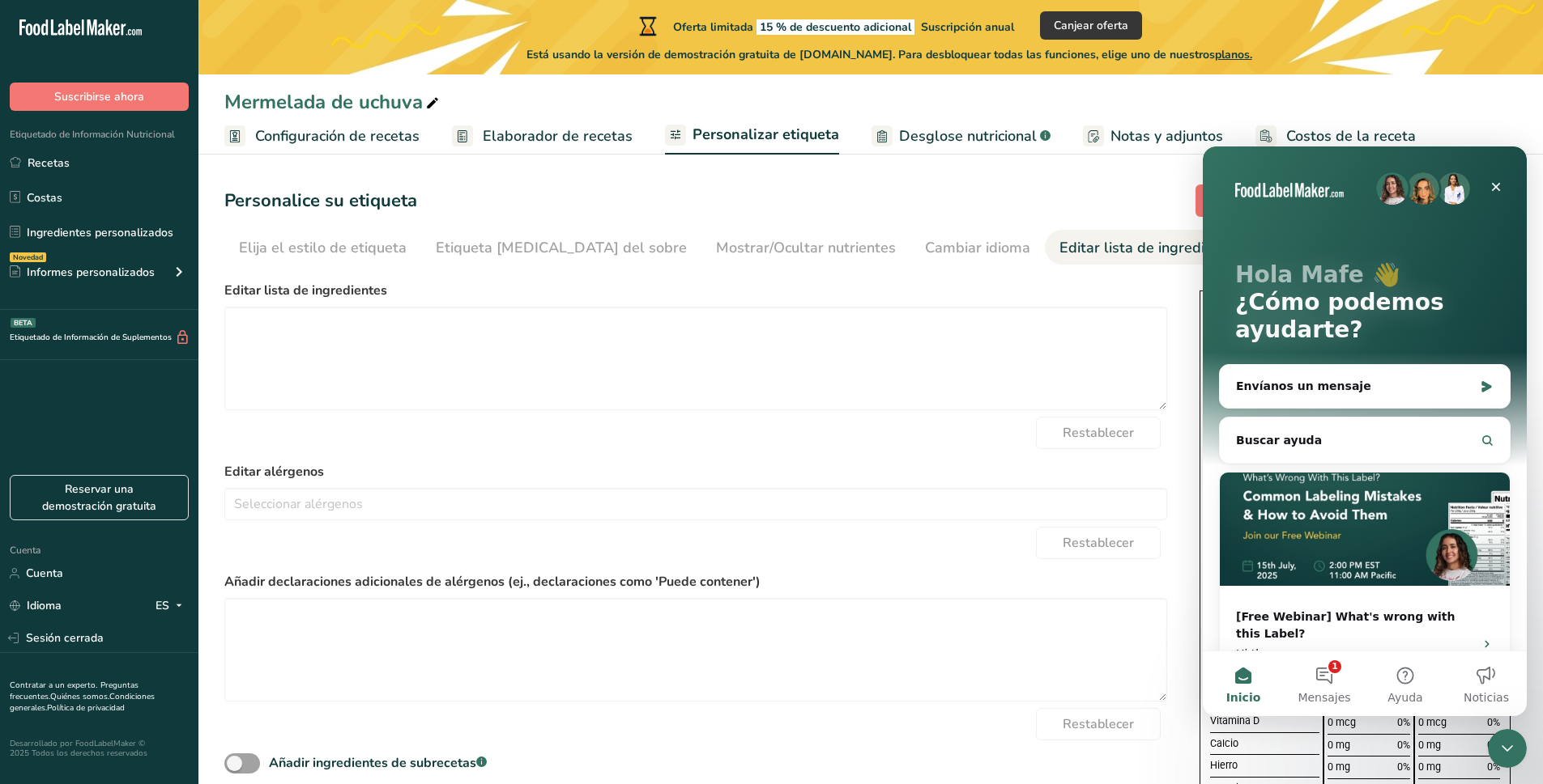
click at [1177, 626] on div "Elija su estilo de etiqueta Etiqueta FDA de dos columnas (Por porción/Por envas…" at bounding box center [871, 576] width 1293 height 603
click at [1490, 741] on div "Cerrar Intercom Messenger" at bounding box center [1504, 746] width 39 height 39
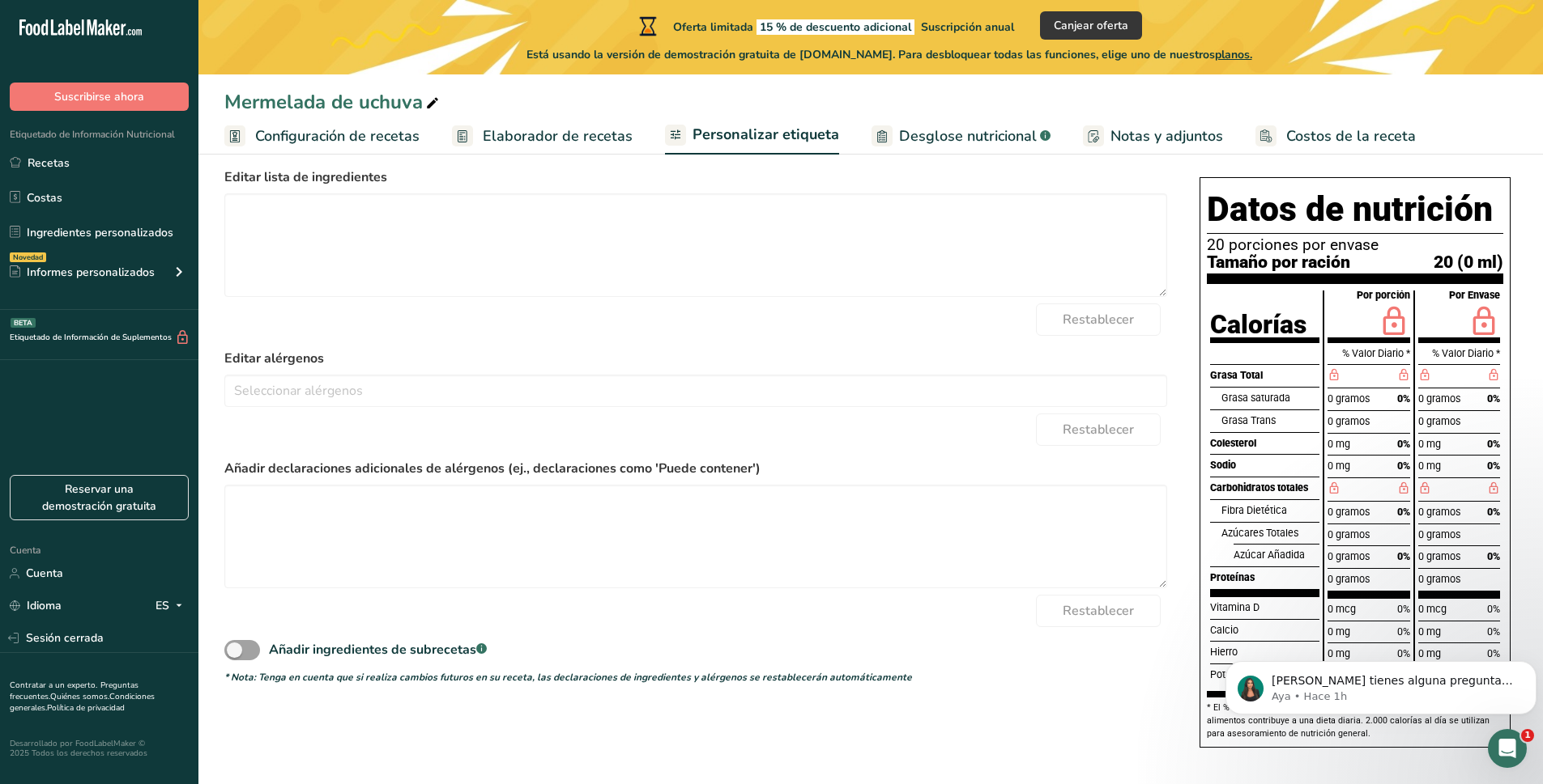
scroll to position [119, 0]
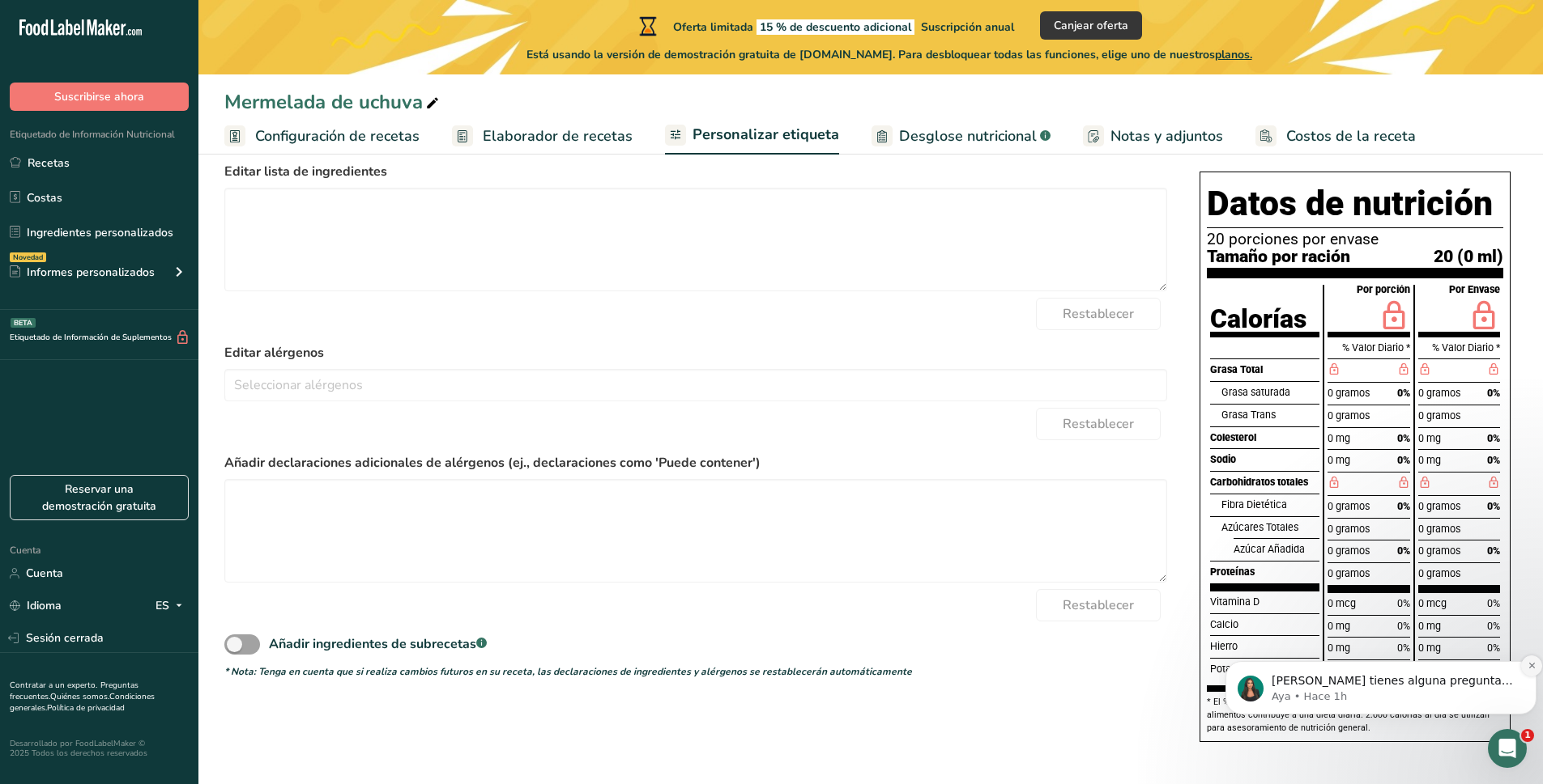
click at [1529, 671] on button "Descartar notificación" at bounding box center [1531, 665] width 21 height 21
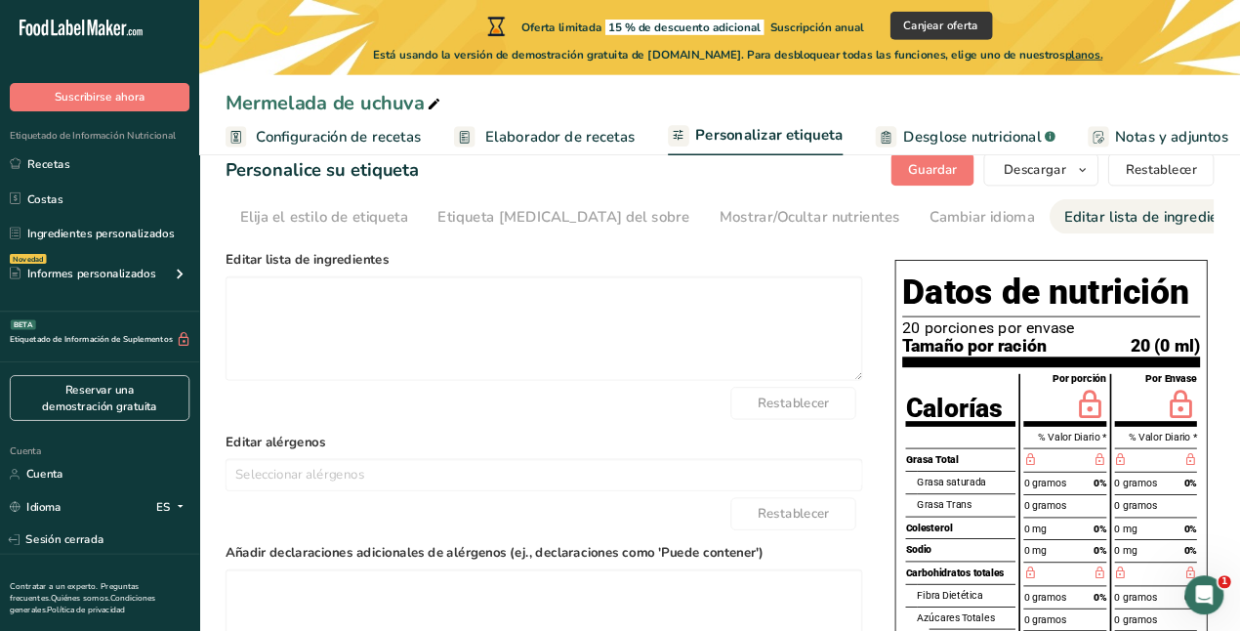
scroll to position [38, 0]
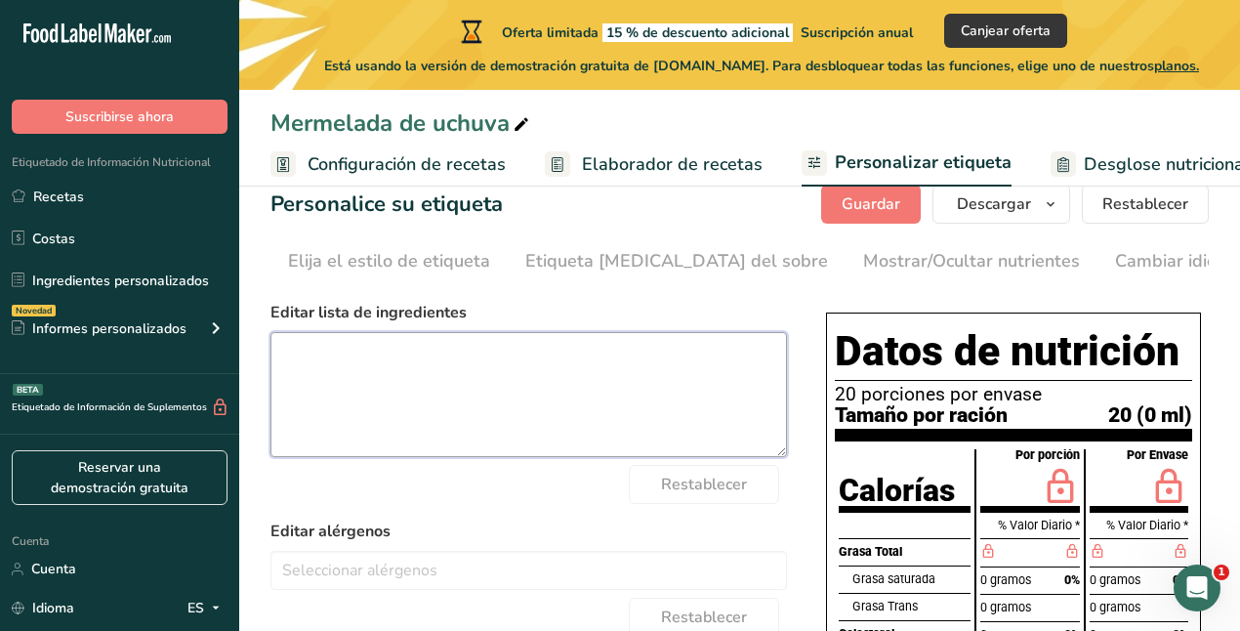
drag, startPoint x: 1709, startPoint y: 0, endPoint x: 742, endPoint y: 340, distance: 1025.0
click at [742, 340] on textarea at bounding box center [529, 394] width 517 height 125
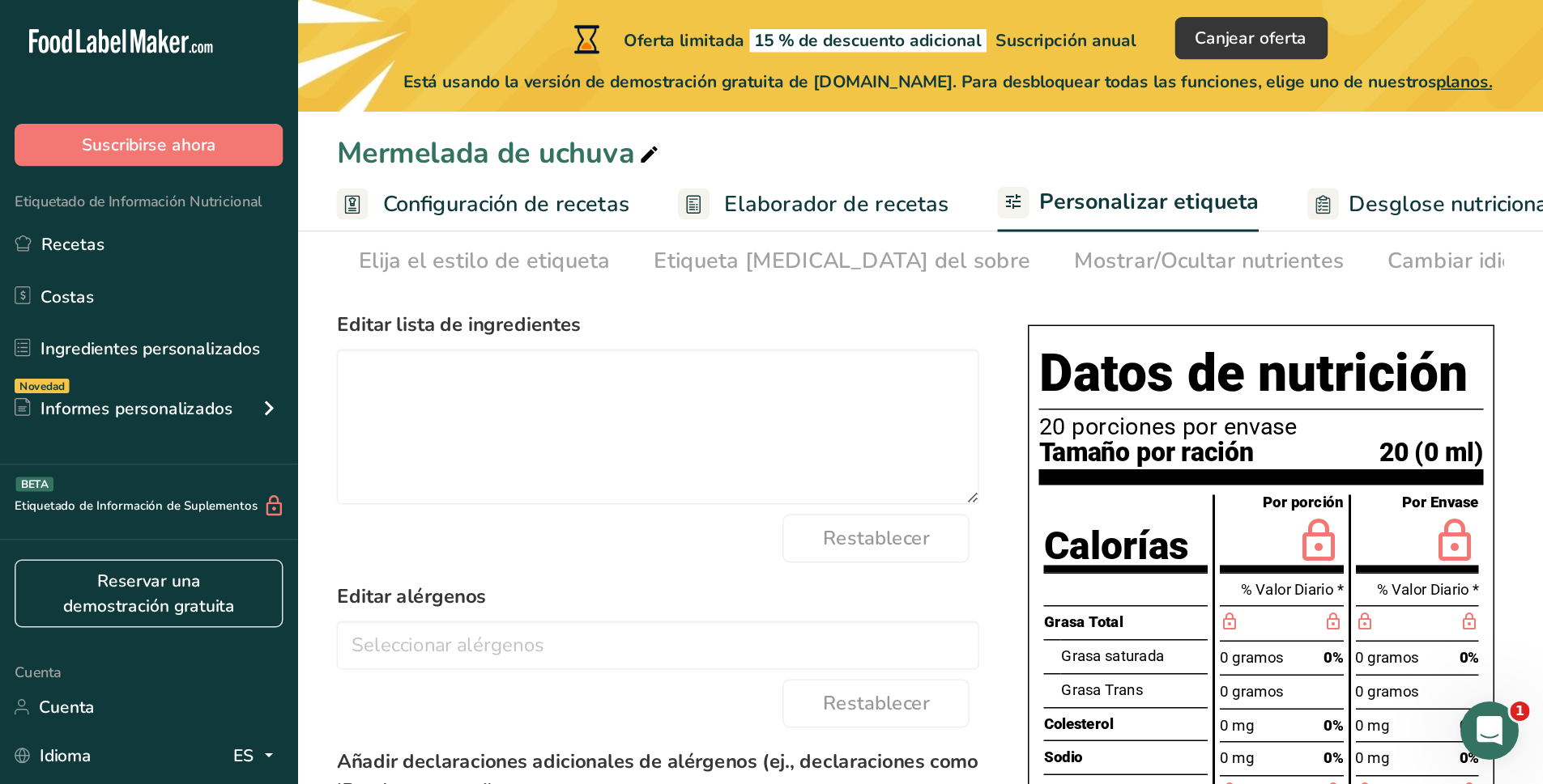
scroll to position [74, 0]
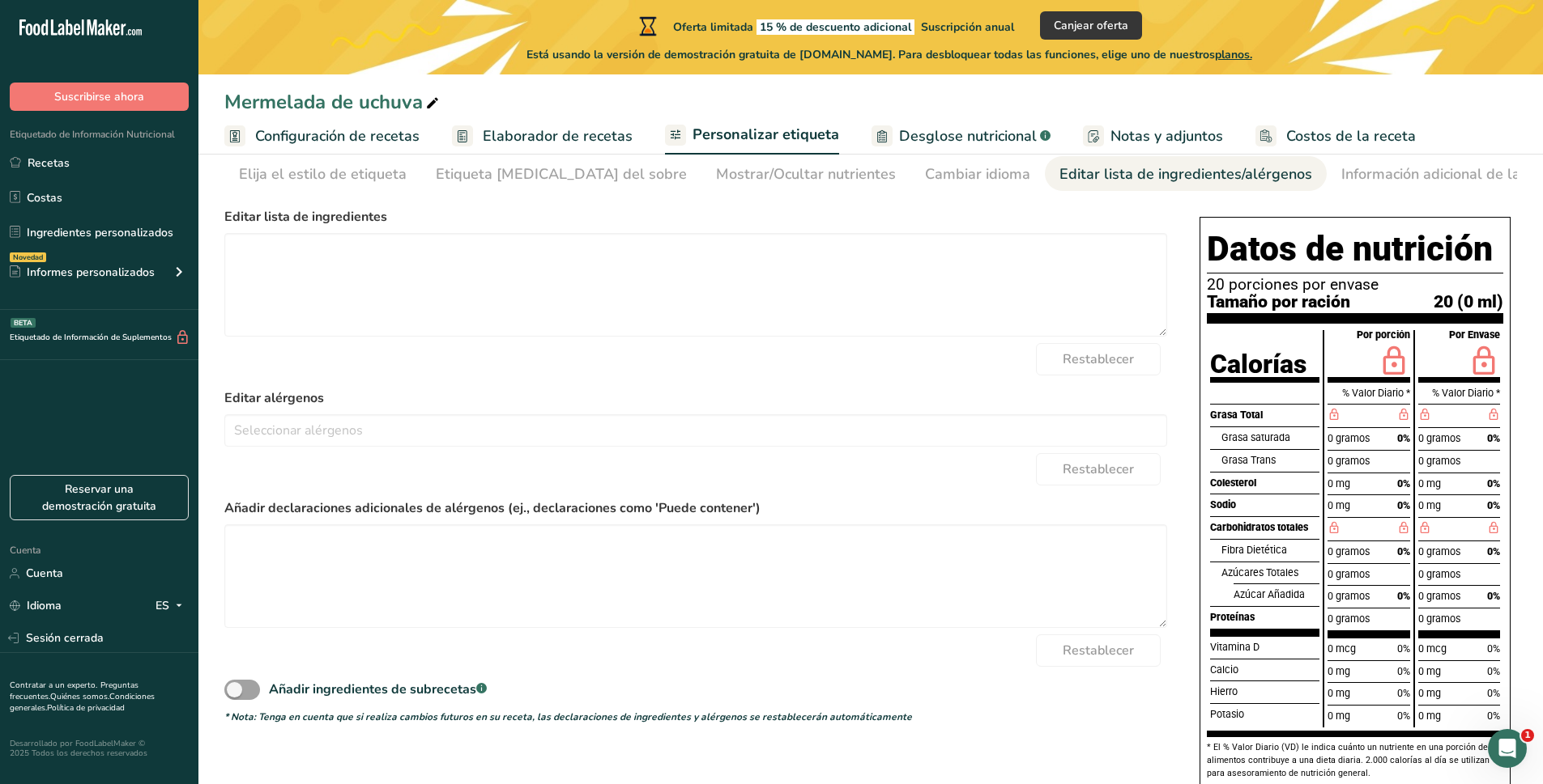
drag, startPoint x: 1310, startPoint y: 329, endPoint x: 1360, endPoint y: 273, distance: 75.1
click at [1317, 301] on div "Datos de nutrición 20 porciones por envase Tamaño por ración 20 (0 ml) Calorías…" at bounding box center [1355, 502] width 311 height 571
click at [1509, 264] on div "Datos de nutrición 20 porciones por envase Tamaño por ración 20 (0 ml) Calorías…" at bounding box center [1355, 502] width 311 height 571
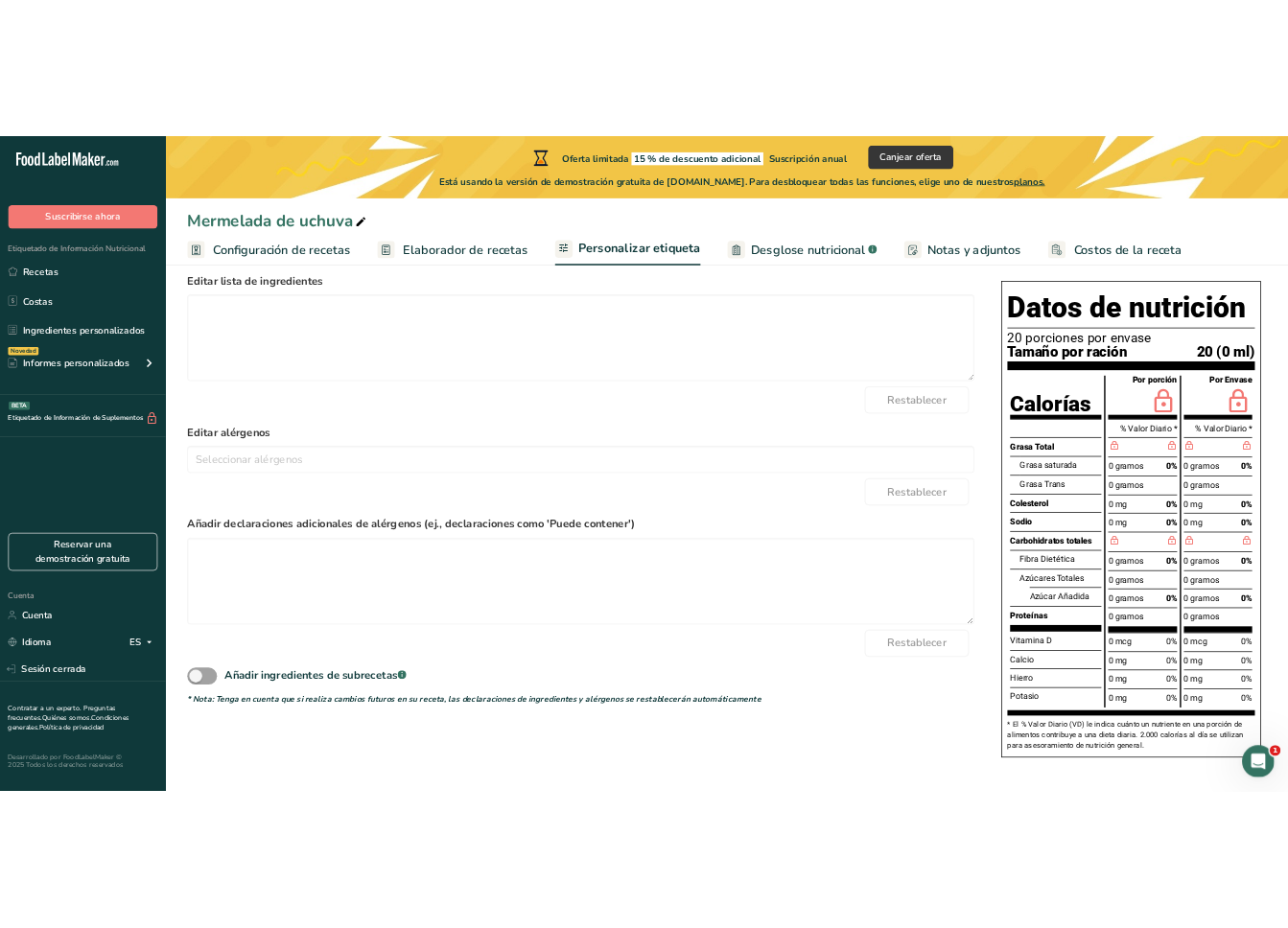
scroll to position [141, 0]
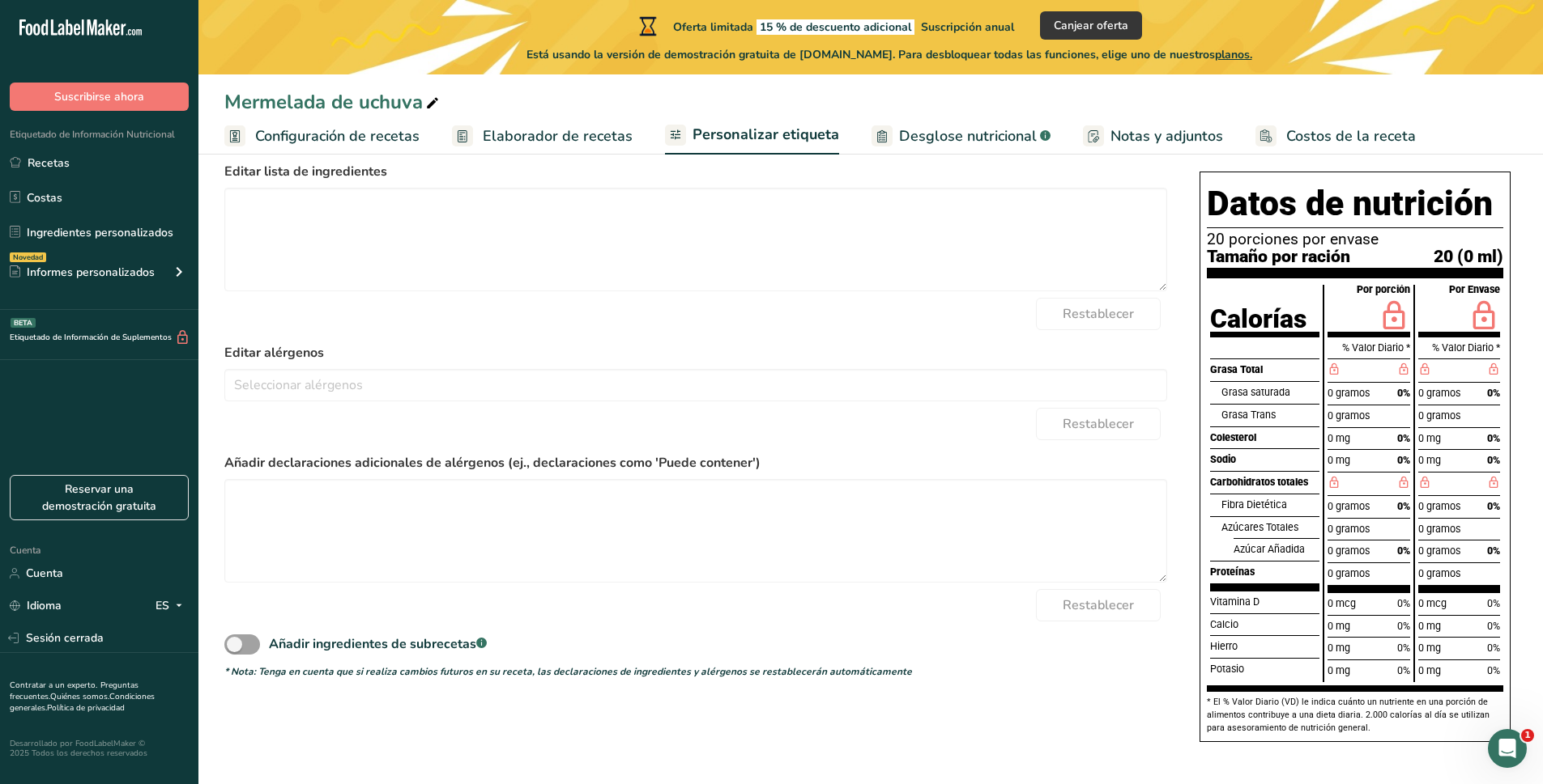
click at [1050, 175] on label "Editar lista de ingredientes" at bounding box center [696, 171] width 943 height 19
